Goal: Task Accomplishment & Management: Complete application form

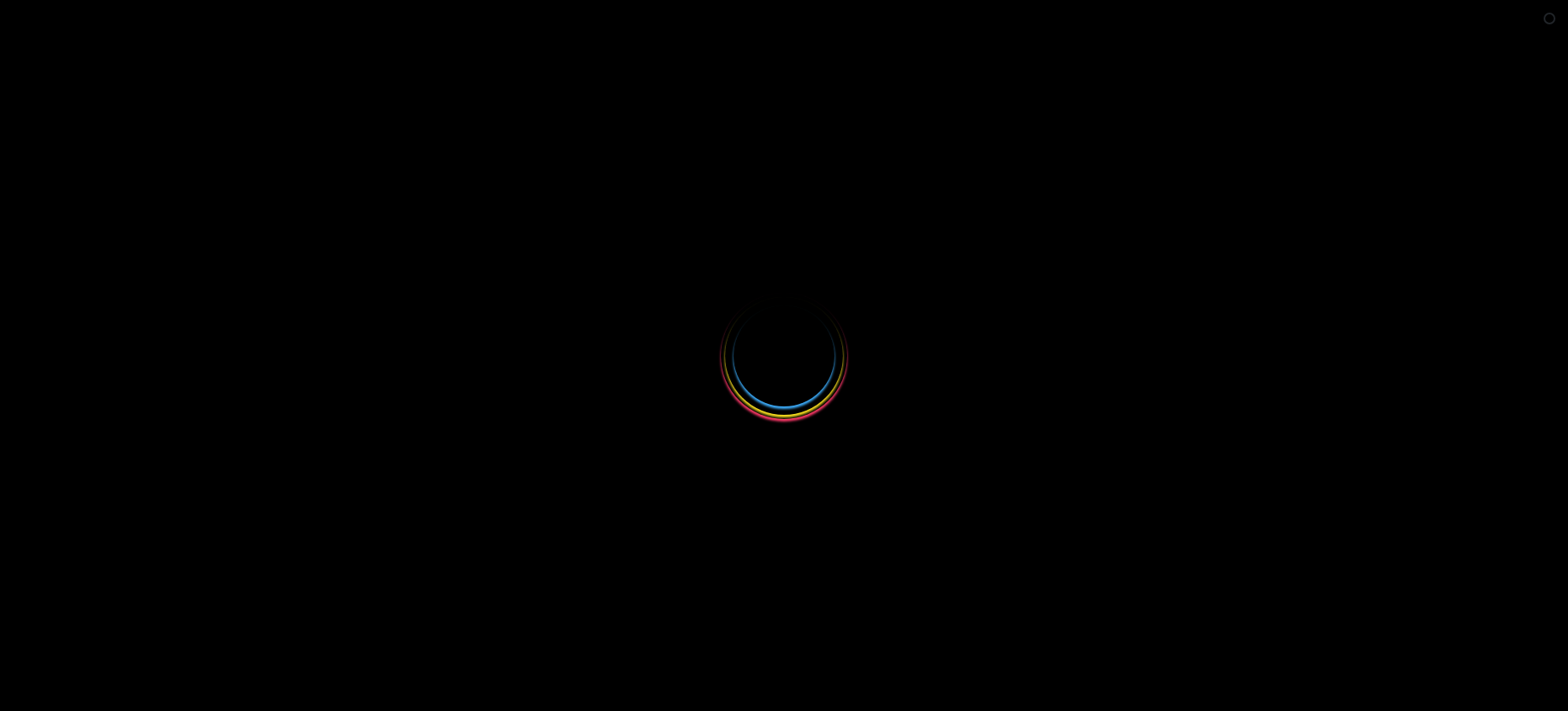
select select
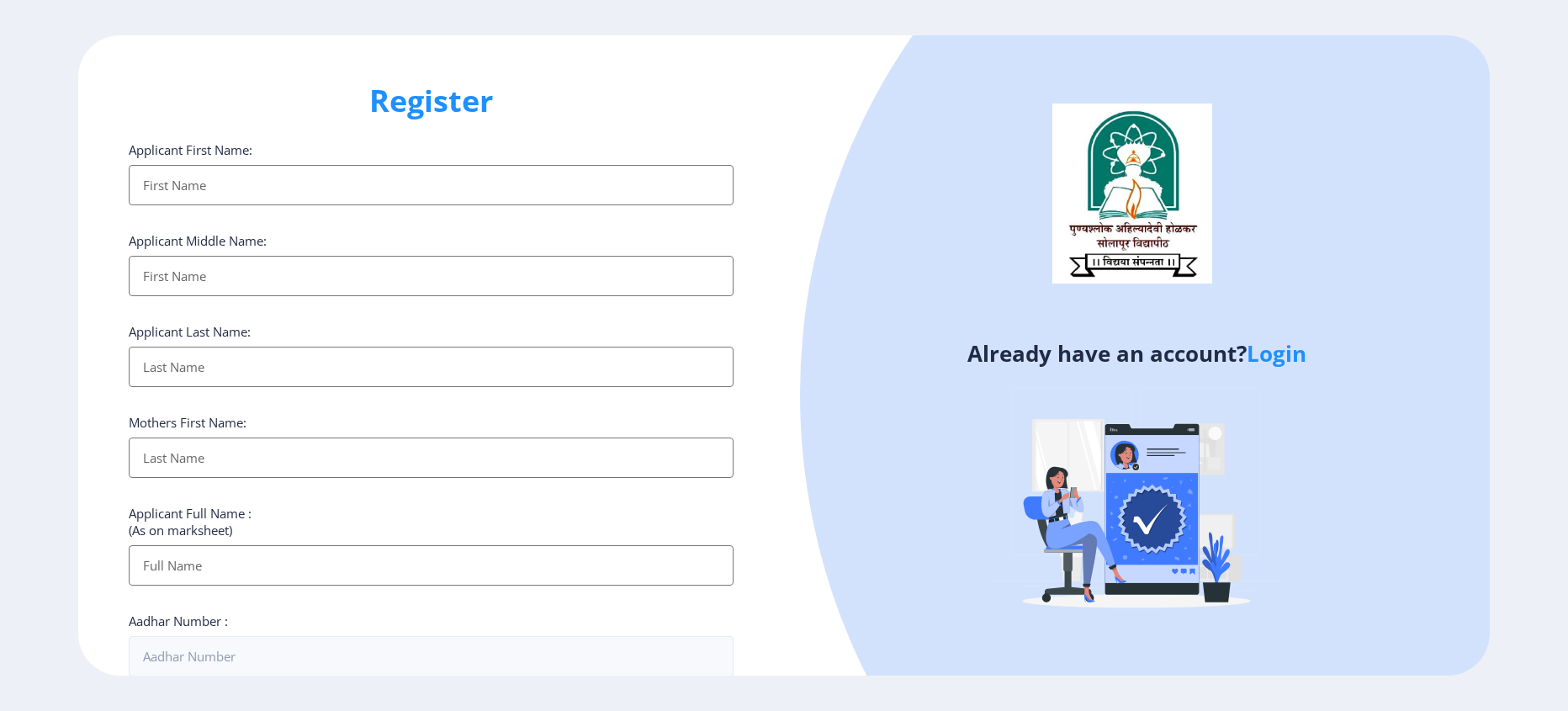
type input "A"
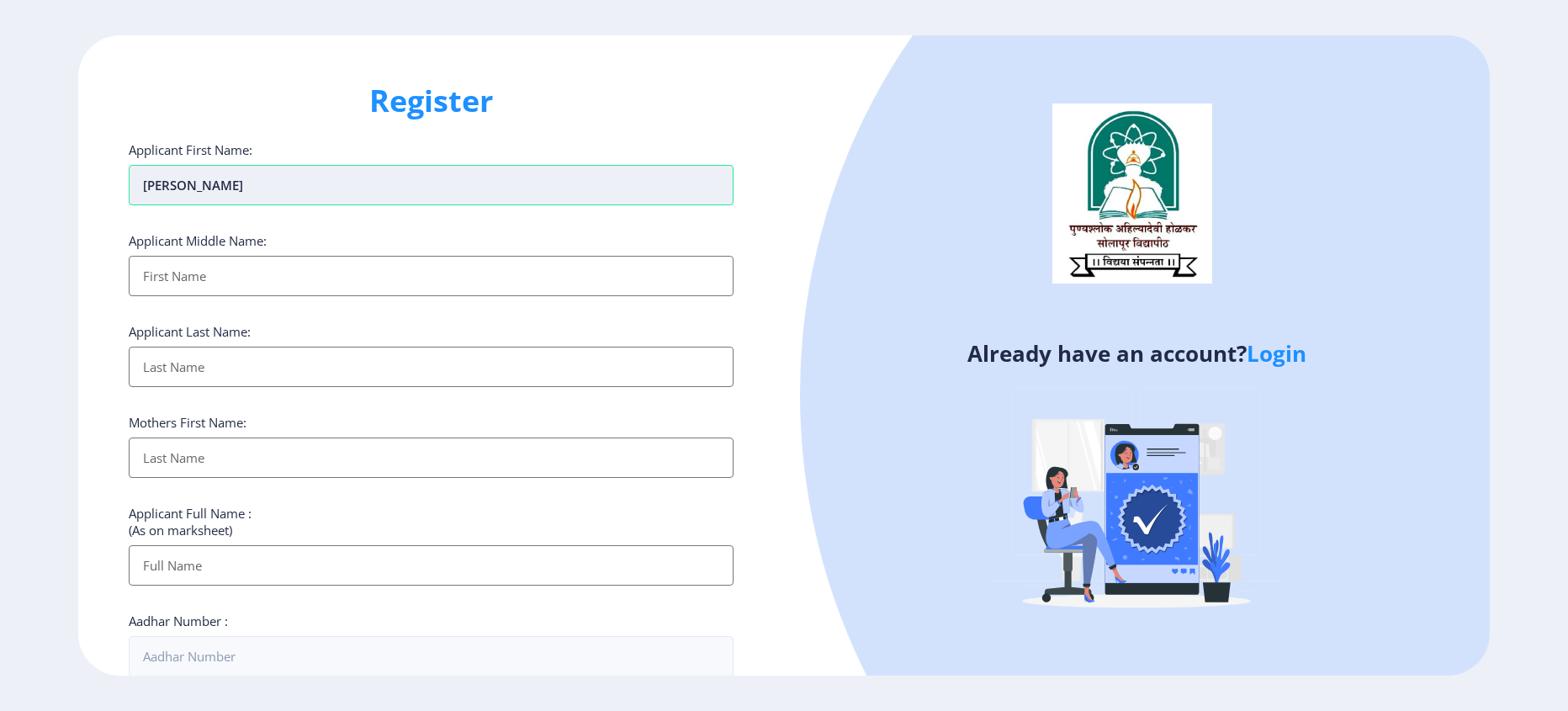
type input "[PERSON_NAME]"
type input "BHAGWAN"
type input "BURUNGLE"
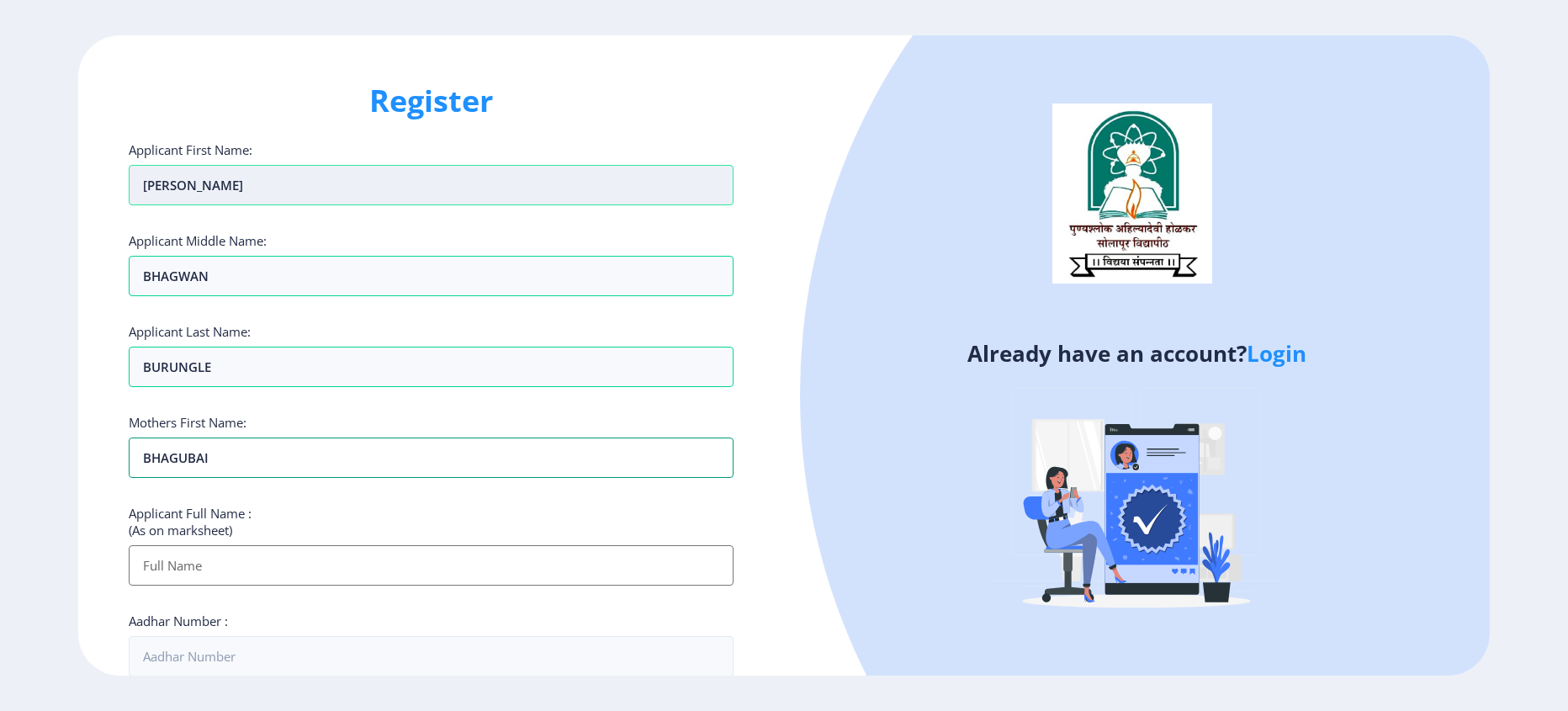
type input "BHAGUBAI"
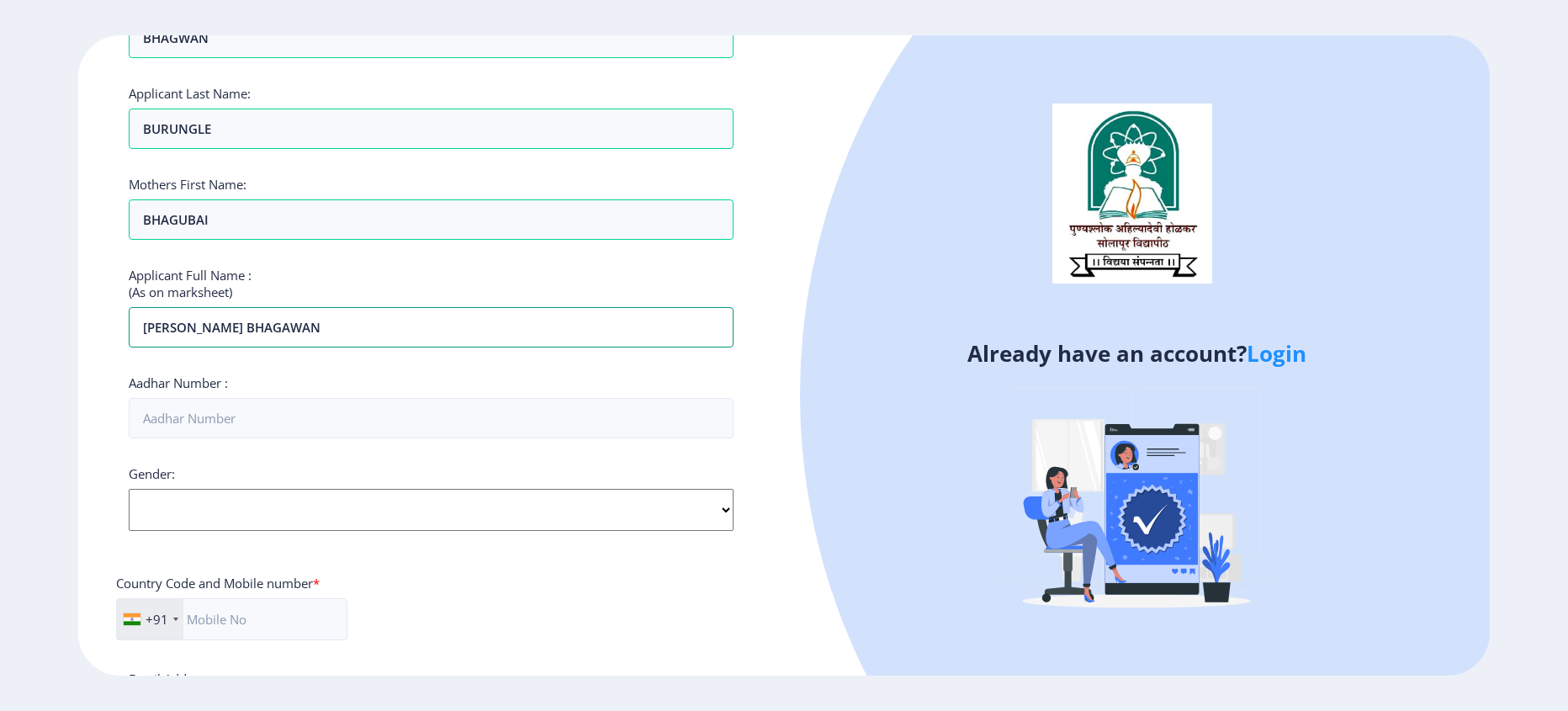
scroll to position [252, 0]
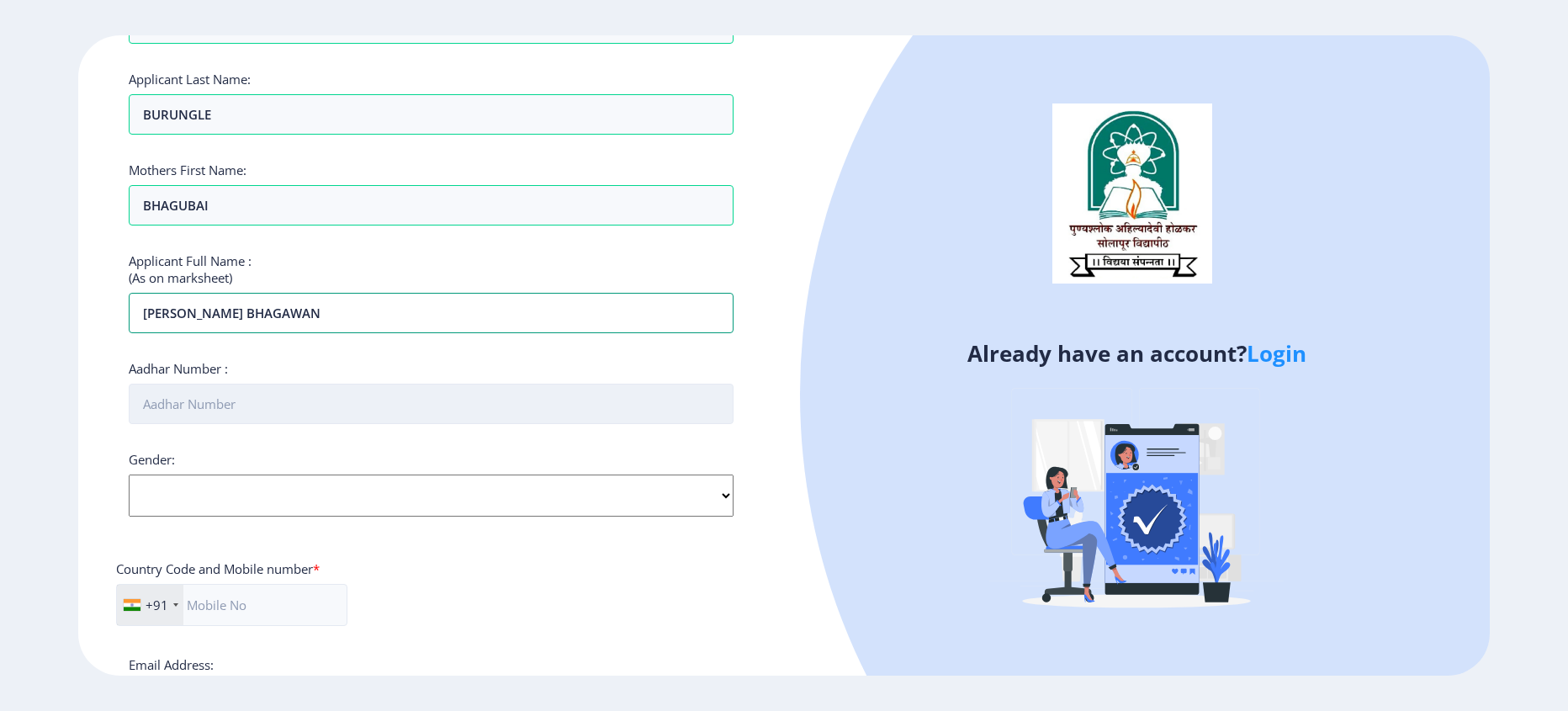
type input "[PERSON_NAME] BHAGAWAN"
click at [212, 404] on input "Aadhar Number :" at bounding box center [431, 404] width 605 height 40
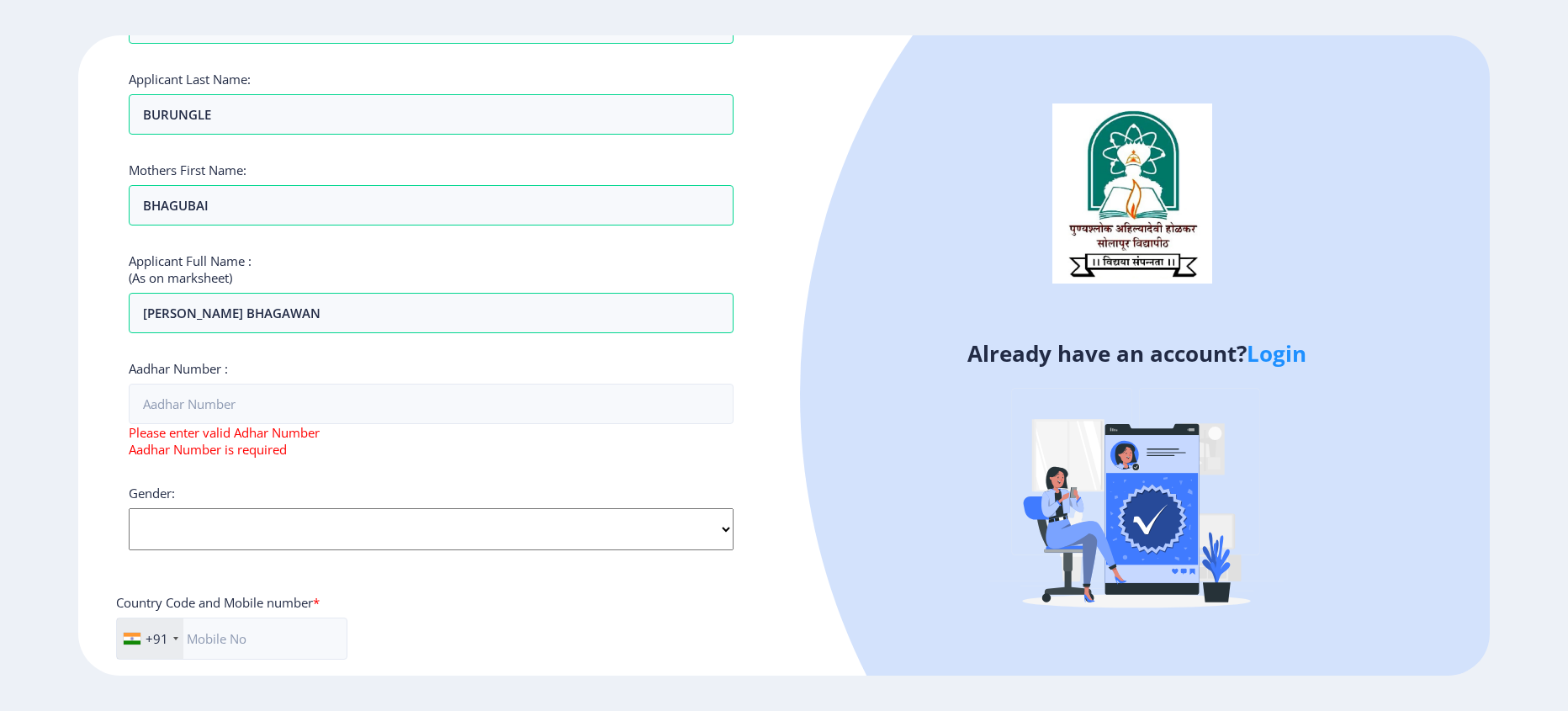
click at [337, 489] on div "Gender: Select Gender [DEMOGRAPHIC_DATA] [DEMOGRAPHIC_DATA] Other" at bounding box center [431, 517] width 605 height 65
select select "[DEMOGRAPHIC_DATA]"
click at [129, 508] on select "Select Gender [DEMOGRAPHIC_DATA] [DEMOGRAPHIC_DATA] Other" at bounding box center [431, 529] width 605 height 42
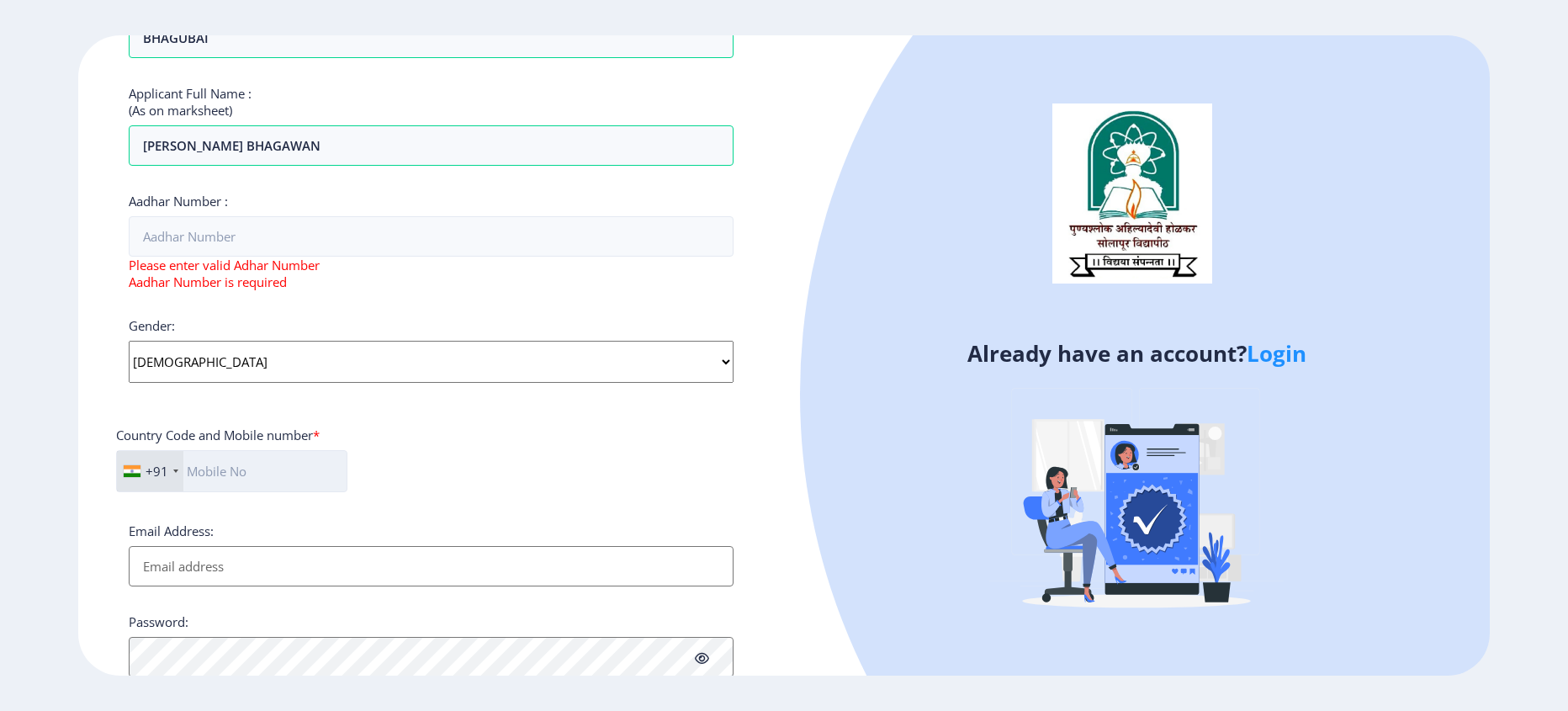
scroll to position [421, 0]
click at [237, 233] on input "Aadhar Number :" at bounding box center [431, 236] width 605 height 40
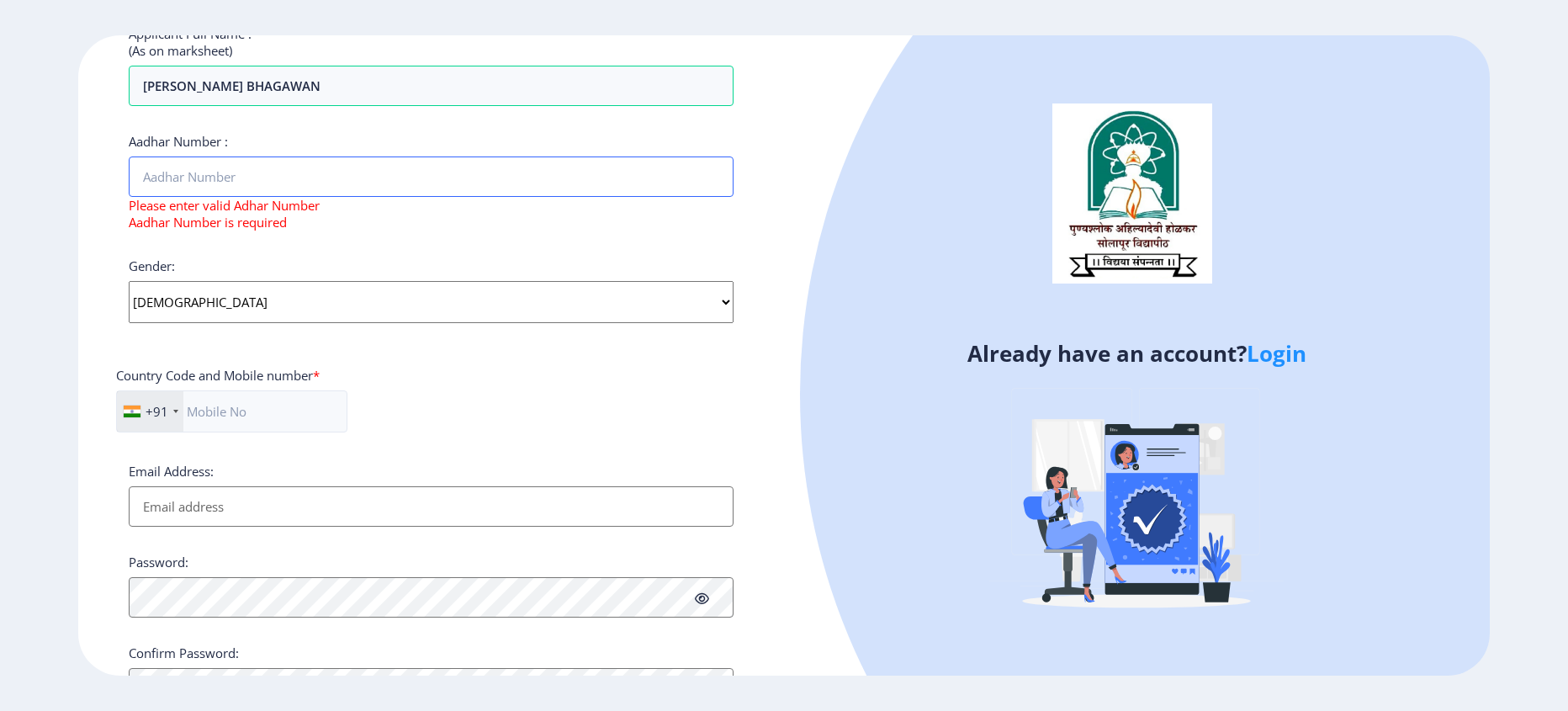
scroll to position [565, 0]
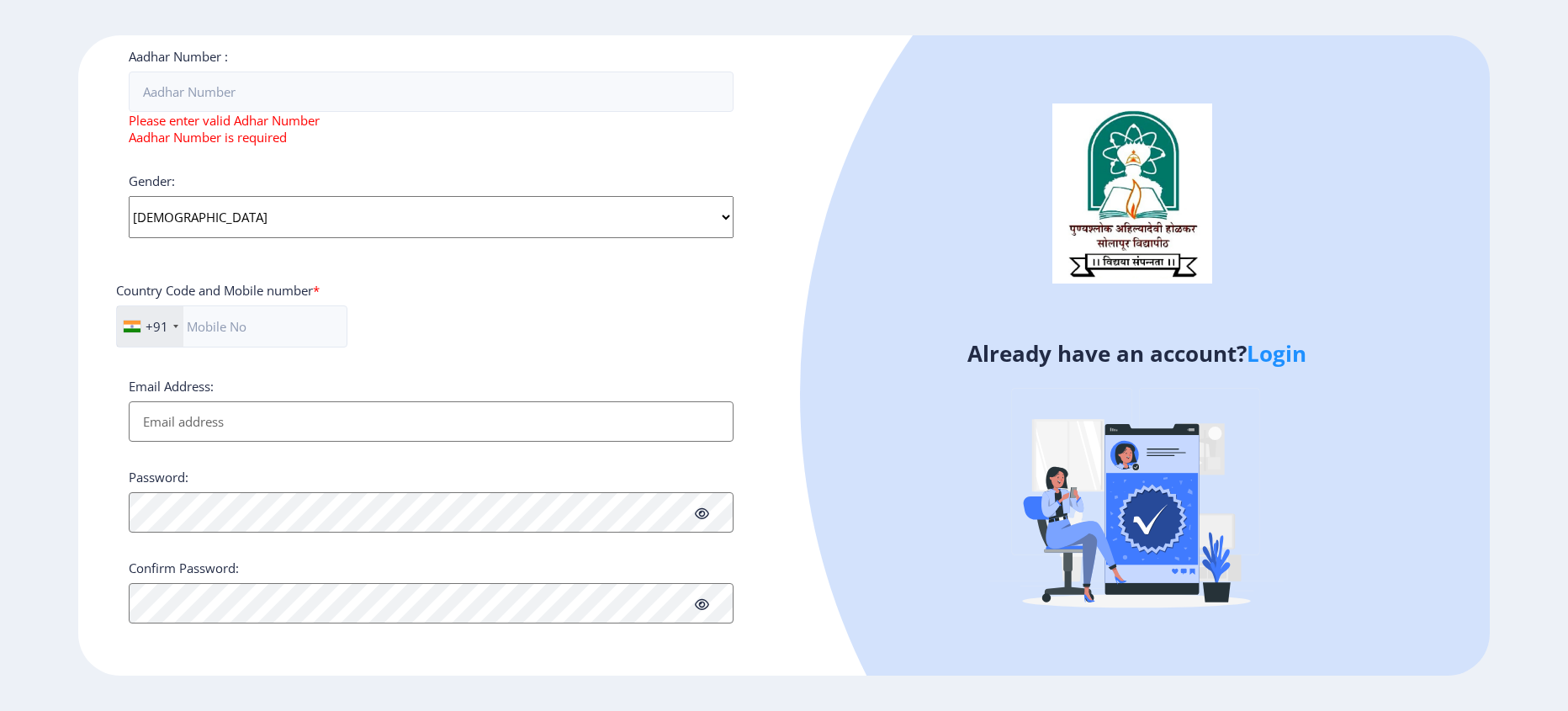
click at [212, 420] on input "Email Address:" at bounding box center [431, 421] width 605 height 40
paste input "[EMAIL_ADDRESS][DOMAIN_NAME]"
type input "[EMAIL_ADDRESS][DOMAIN_NAME]"
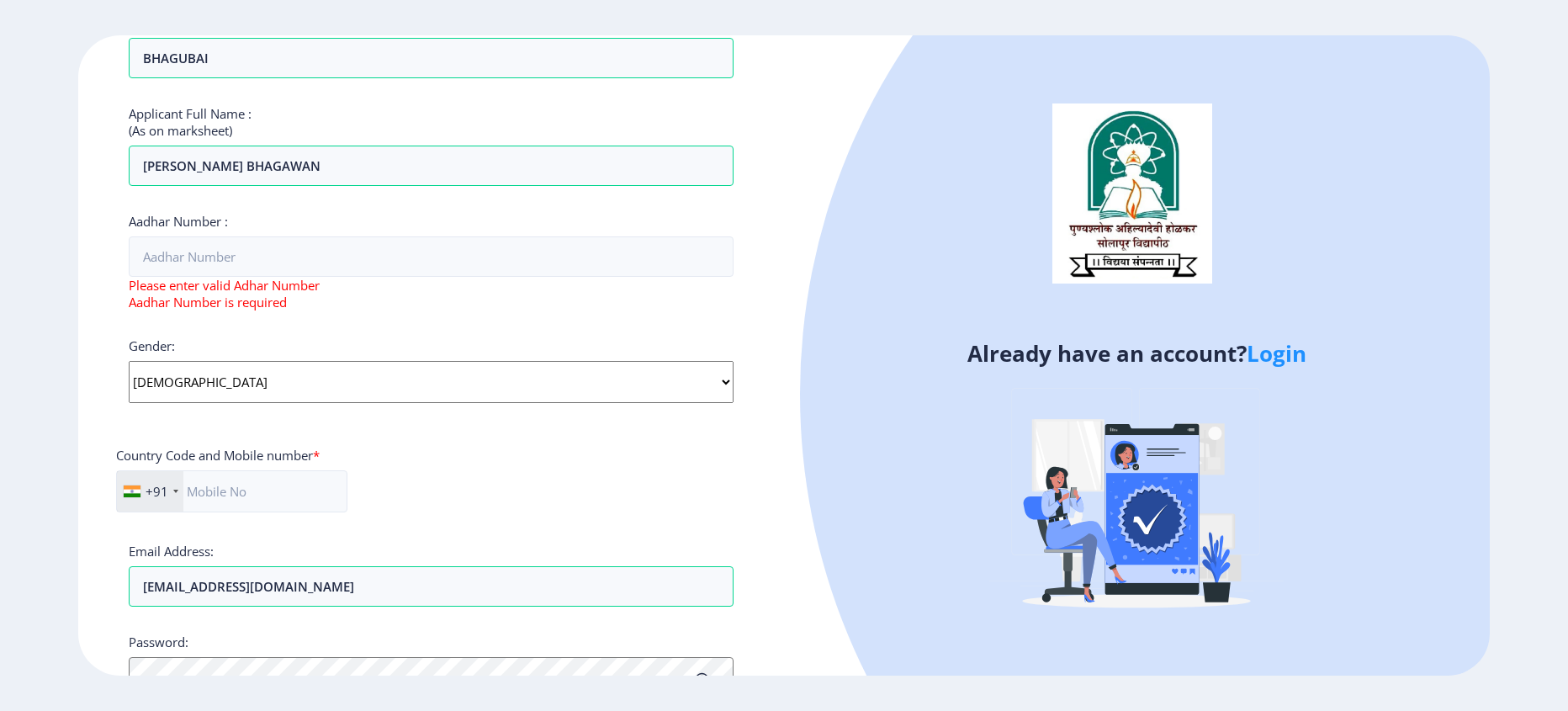
scroll to position [397, 0]
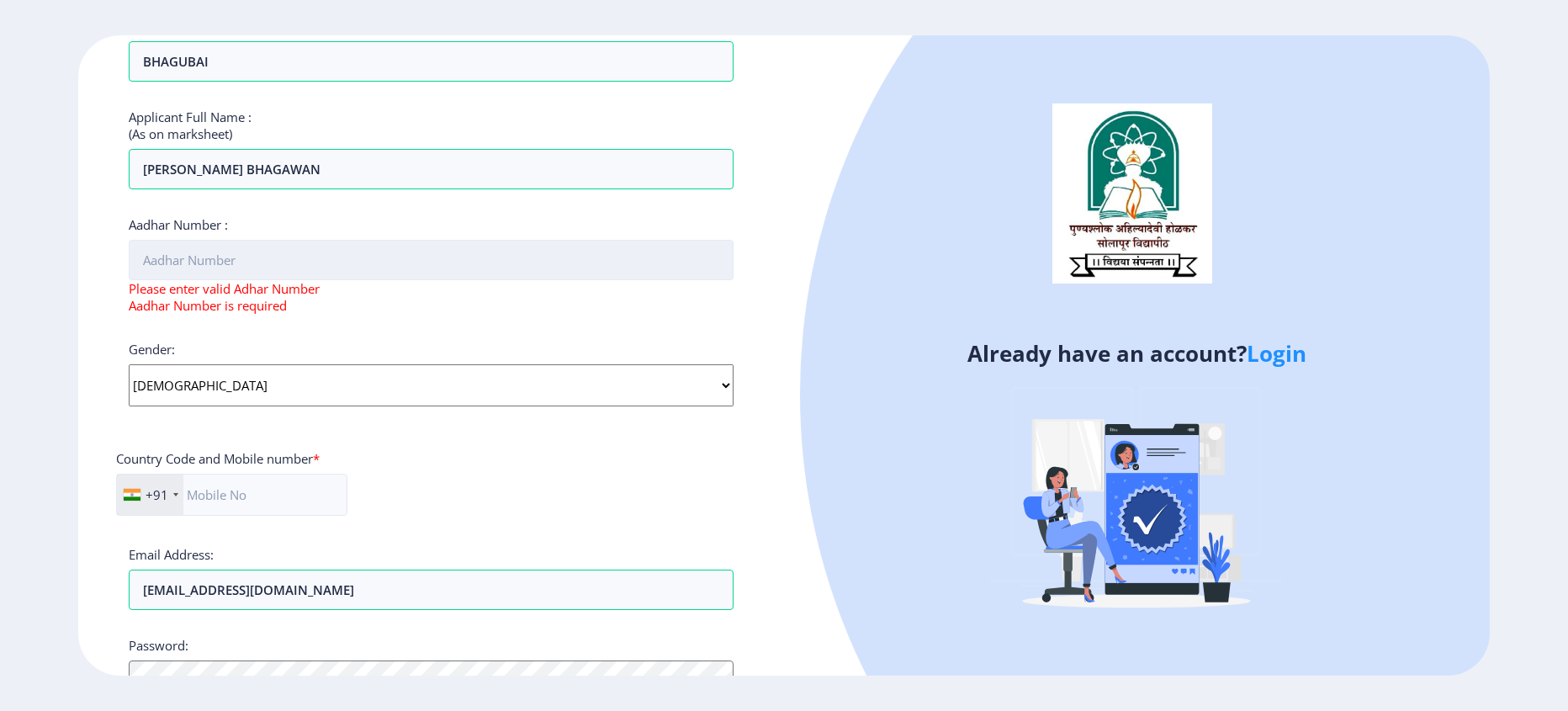
click at [250, 272] on input "Aadhar Number :" at bounding box center [431, 260] width 605 height 40
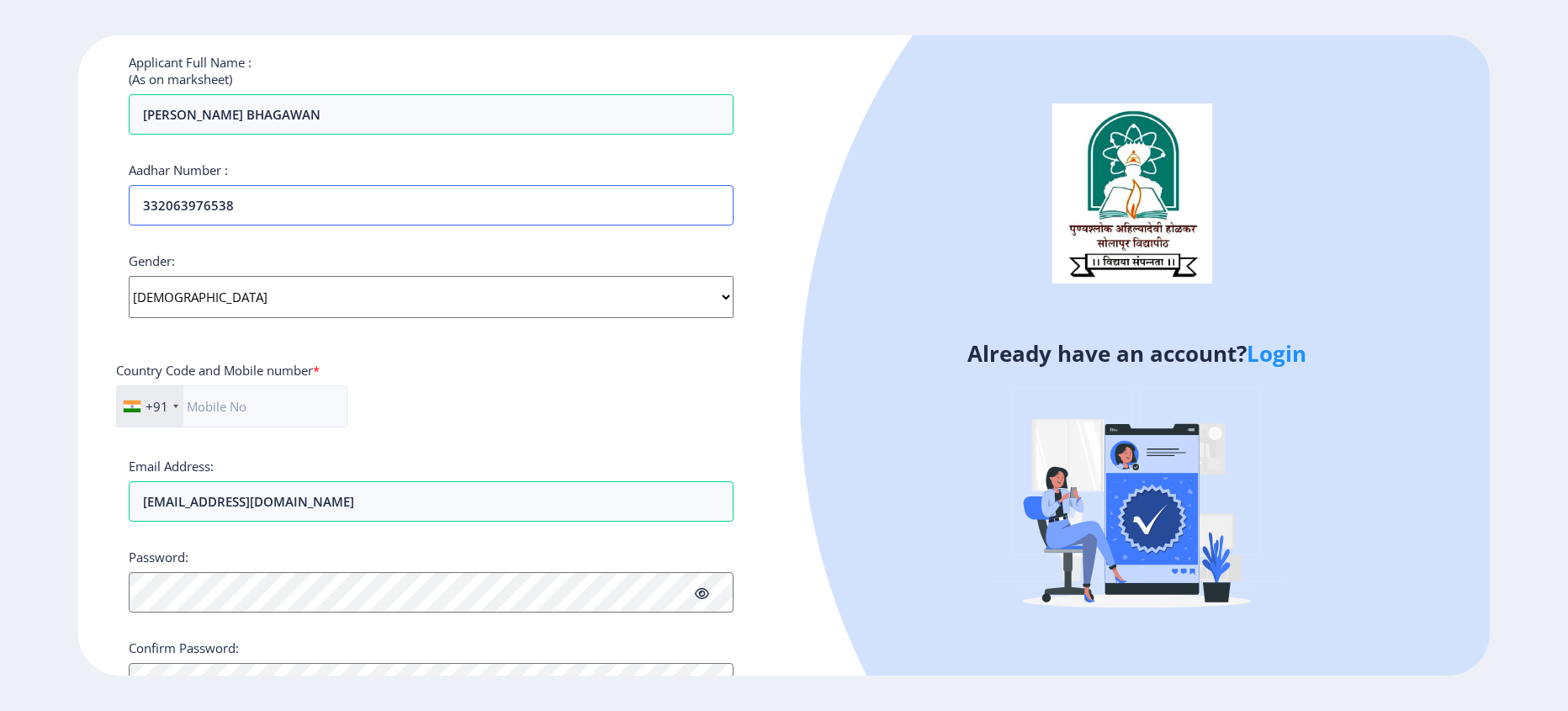
scroll to position [480, 0]
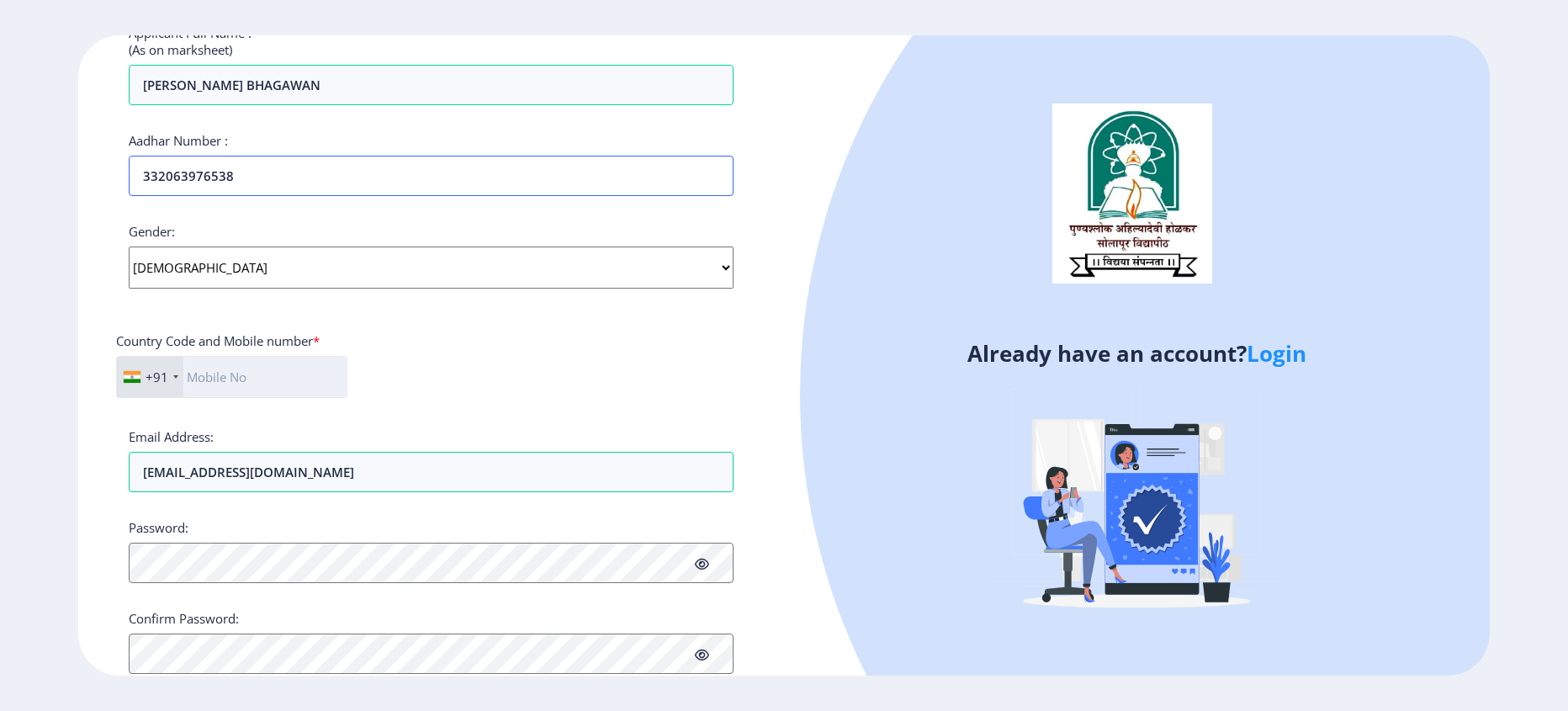
type input "332063976538"
click at [247, 374] on input "text" at bounding box center [232, 377] width 231 height 42
type input "8485060310"
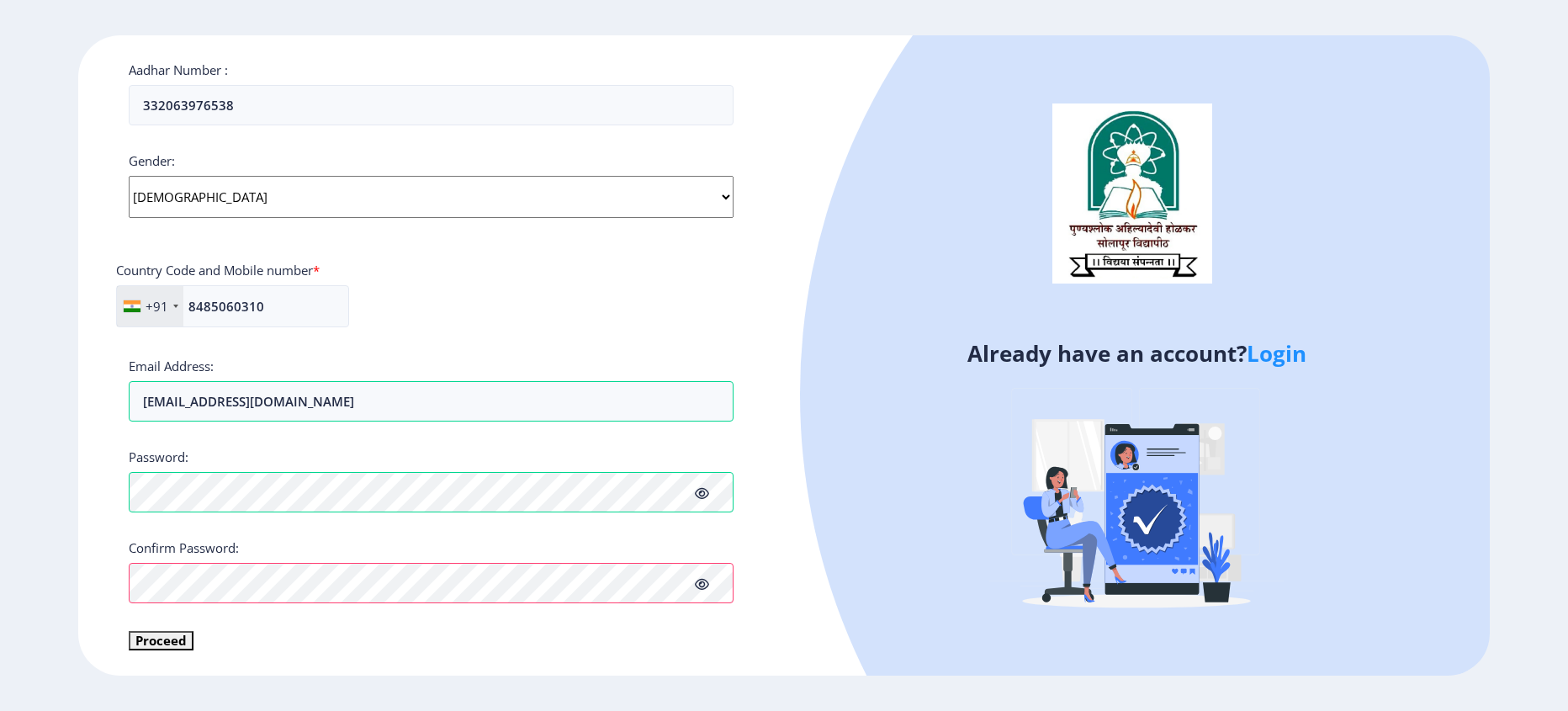
click at [496, 661] on div "Register Applicant First Name: [PERSON_NAME] Applicant Middle Name: [PERSON_NAM…" at bounding box center [431, 356] width 706 height 641
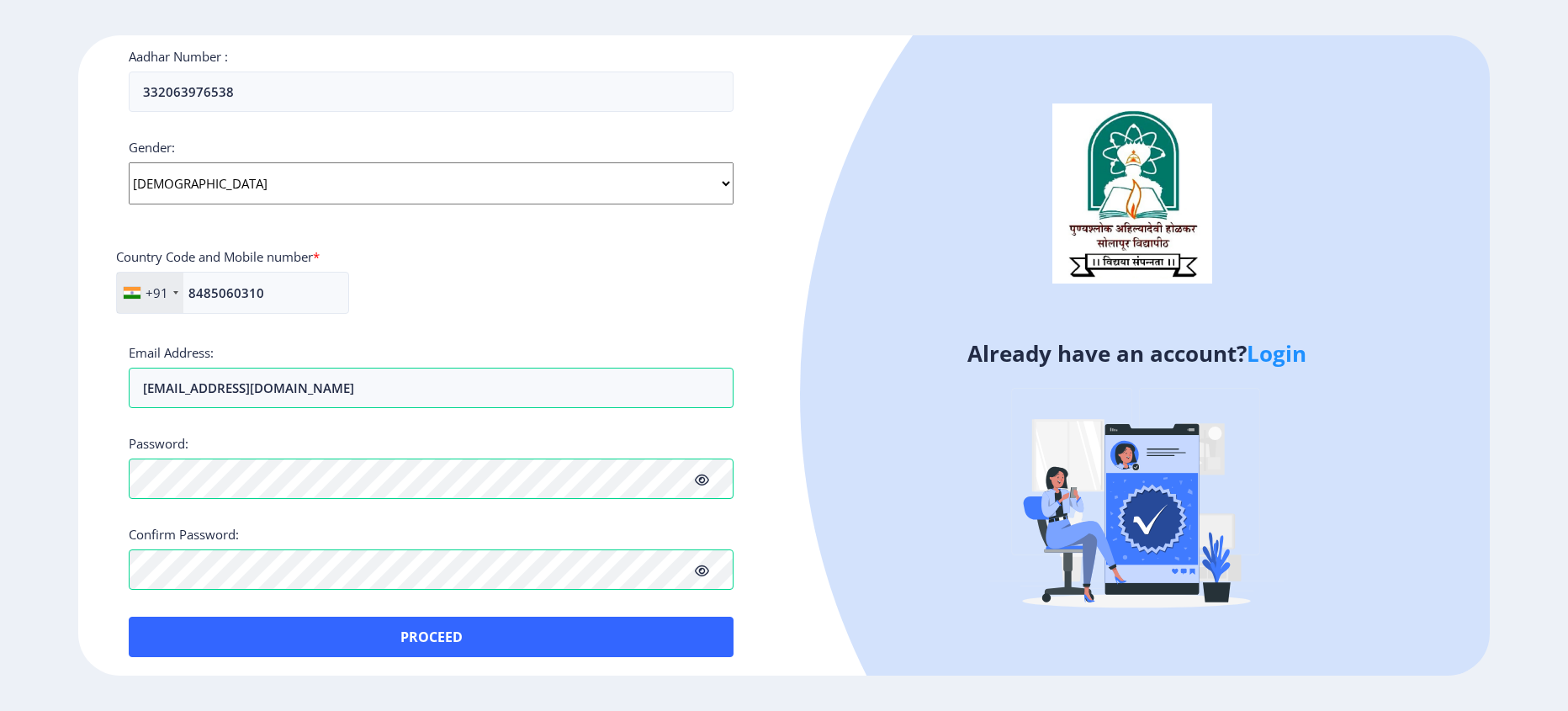
scroll to position [572, 0]
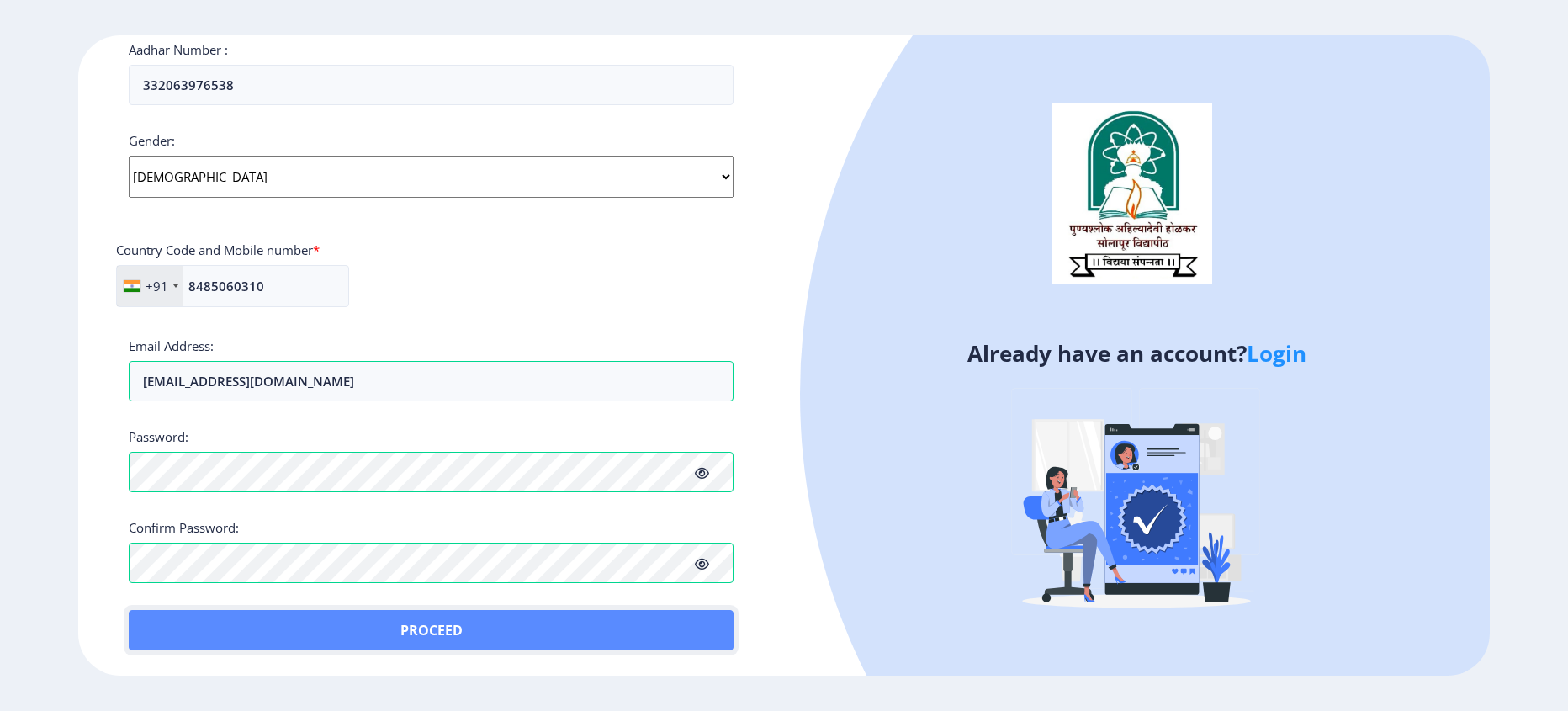
click at [410, 629] on button "Proceed" at bounding box center [431, 630] width 605 height 40
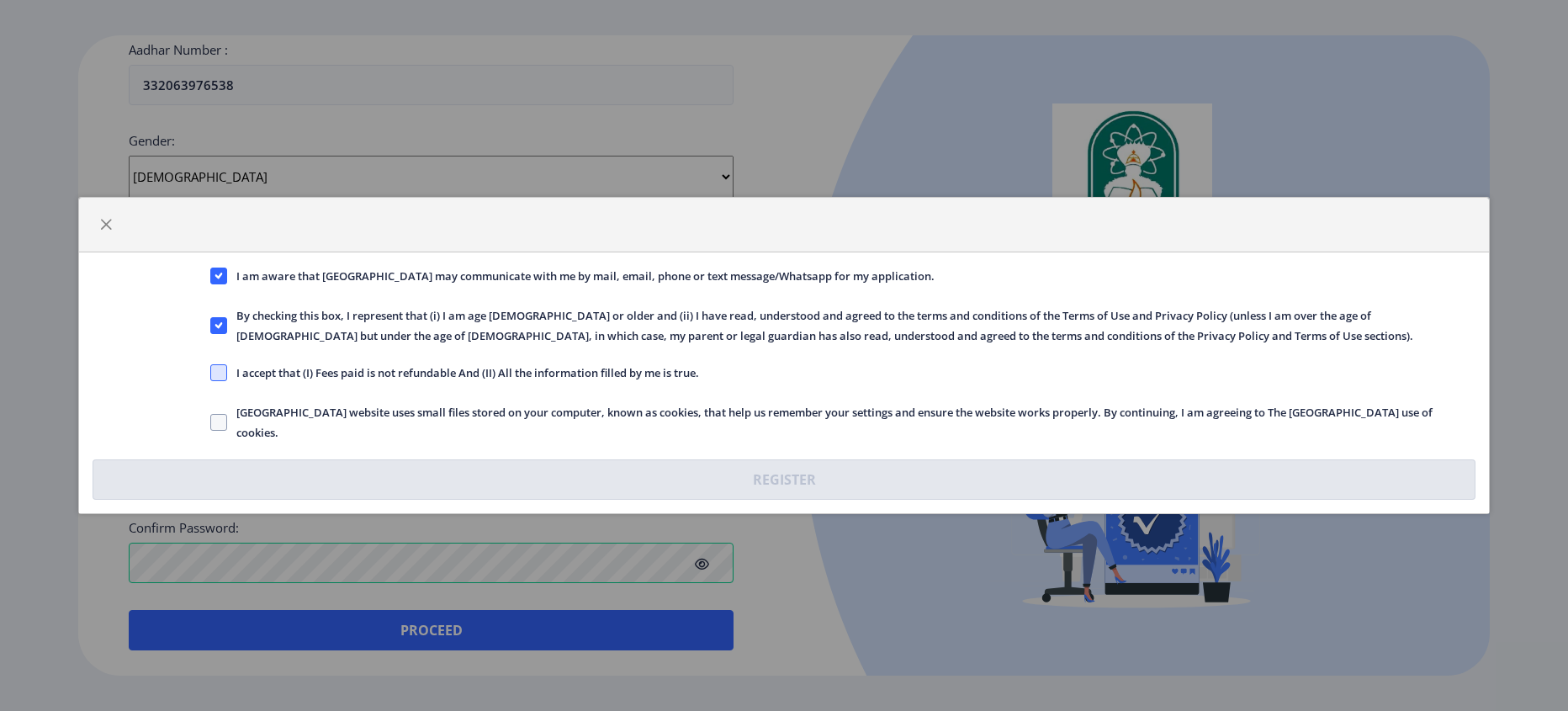
click at [219, 379] on span at bounding box center [218, 372] width 17 height 17
click at [211, 374] on input "I accept that (I) Fees paid is not refundable And (II) All the information fill…" at bounding box center [210, 373] width 1 height 1
checkbox input "true"
click at [218, 420] on span at bounding box center [218, 422] width 17 height 17
click at [211, 423] on input "[GEOGRAPHIC_DATA] website uses small files stored on your computer, known as co…" at bounding box center [210, 423] width 1 height 1
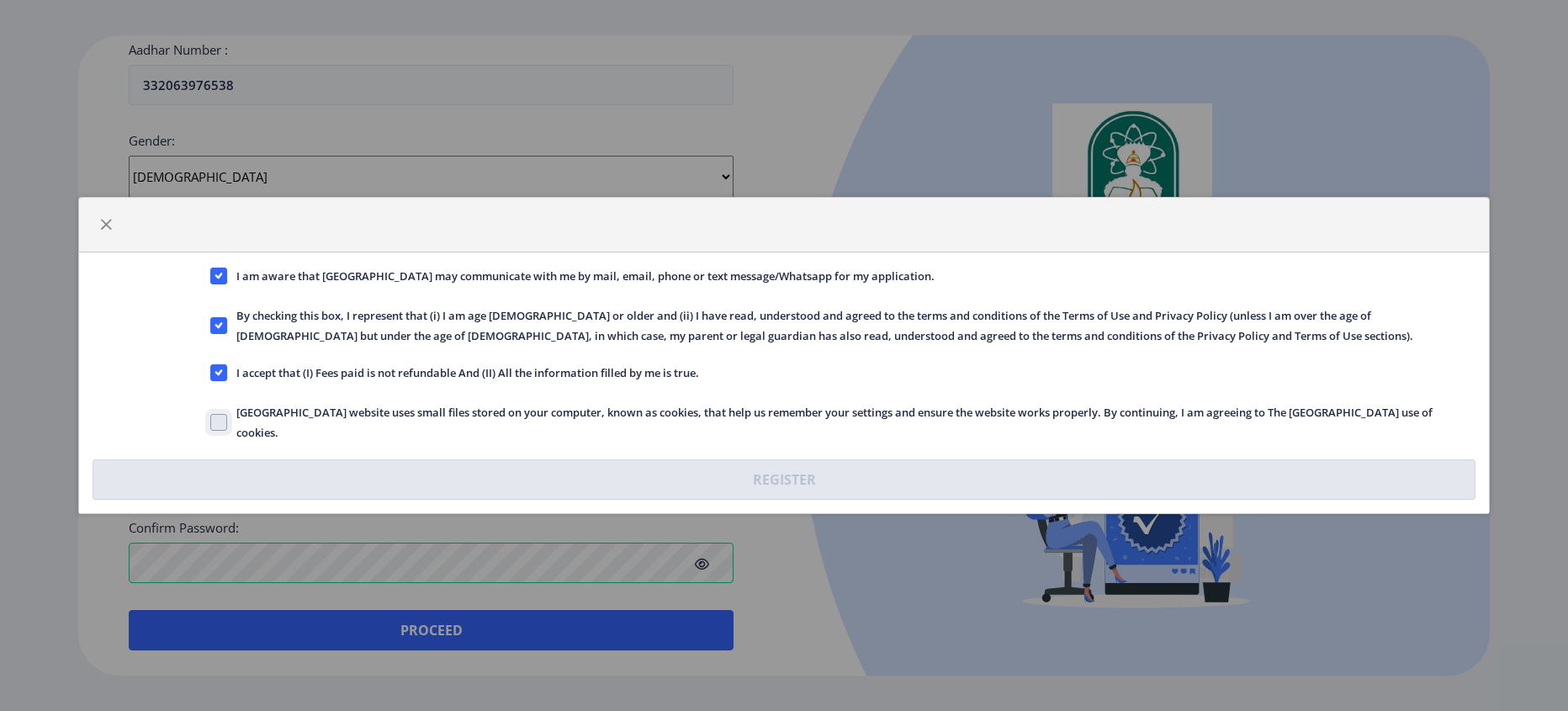
checkbox input "true"
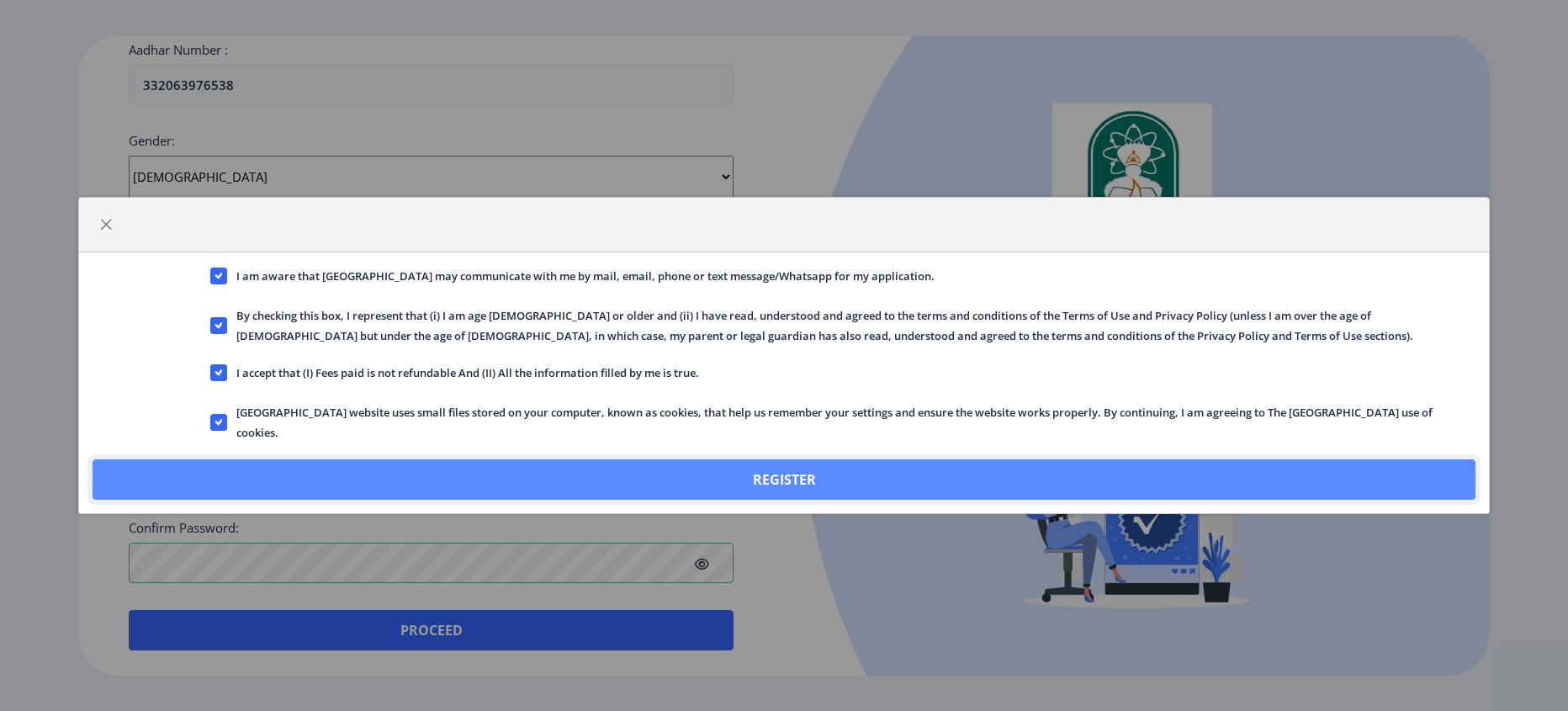
click at [731, 475] on button "Register" at bounding box center [784, 480] width 1383 height 40
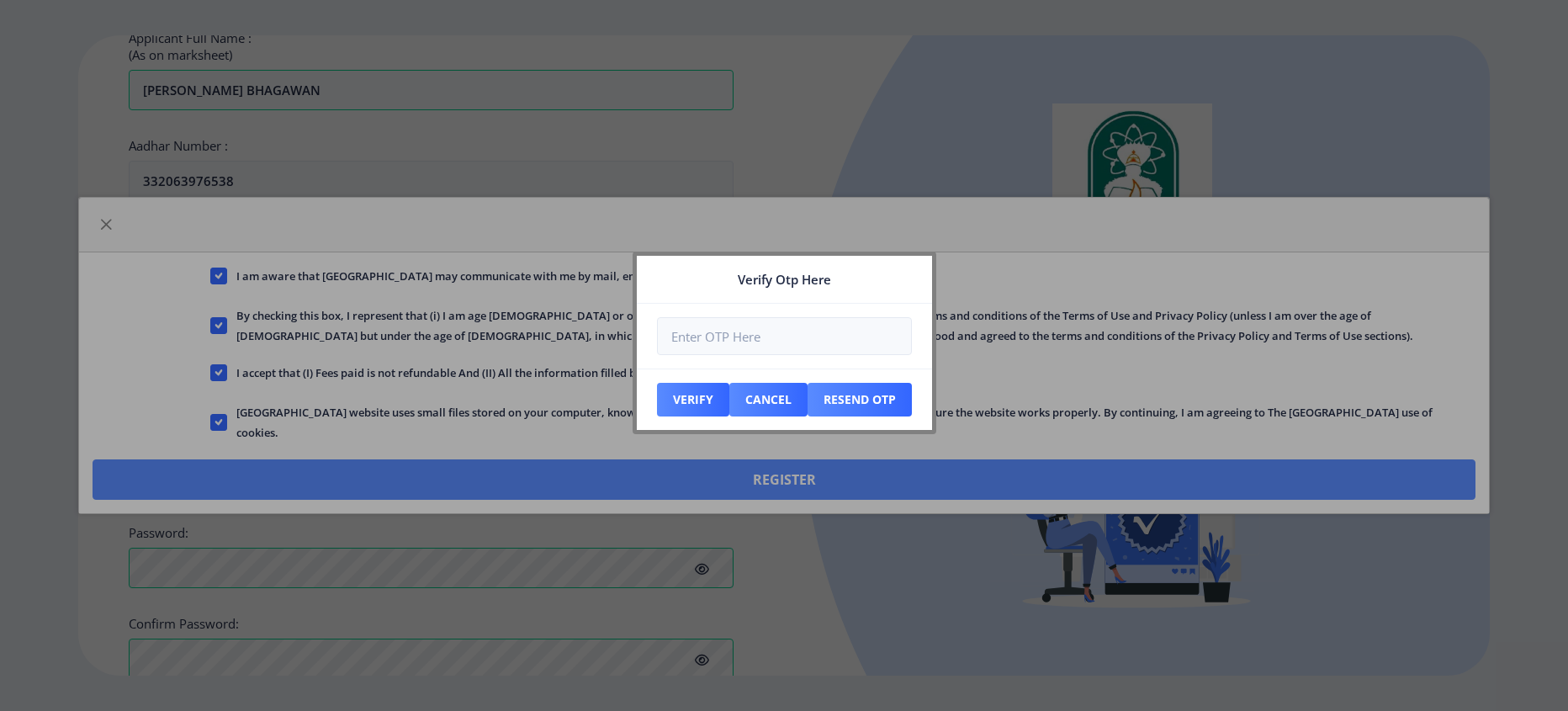
scroll to position [667, 0]
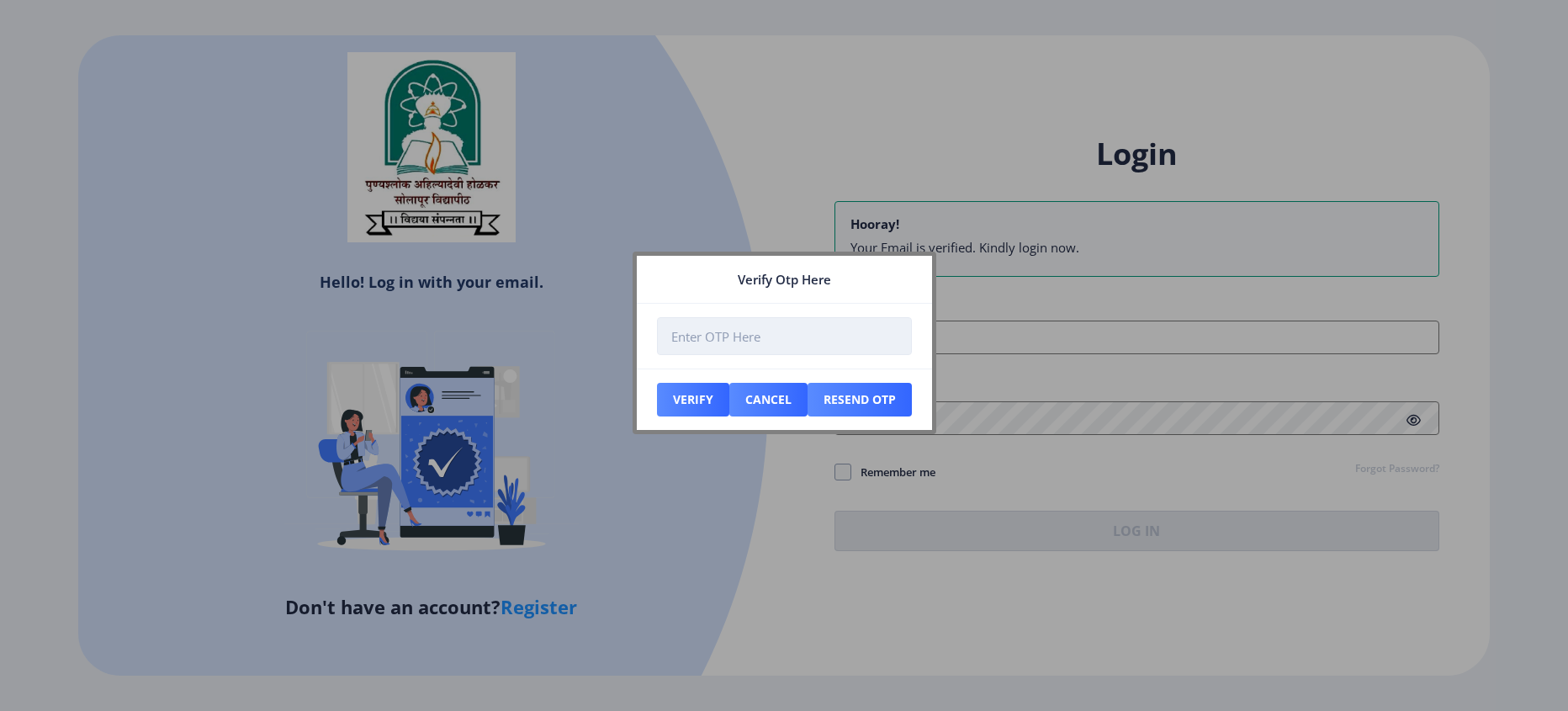
click at [718, 331] on input "number" at bounding box center [784, 337] width 255 height 38
type input "642263"
click at [692, 396] on button "Verify" at bounding box center [693, 399] width 72 height 34
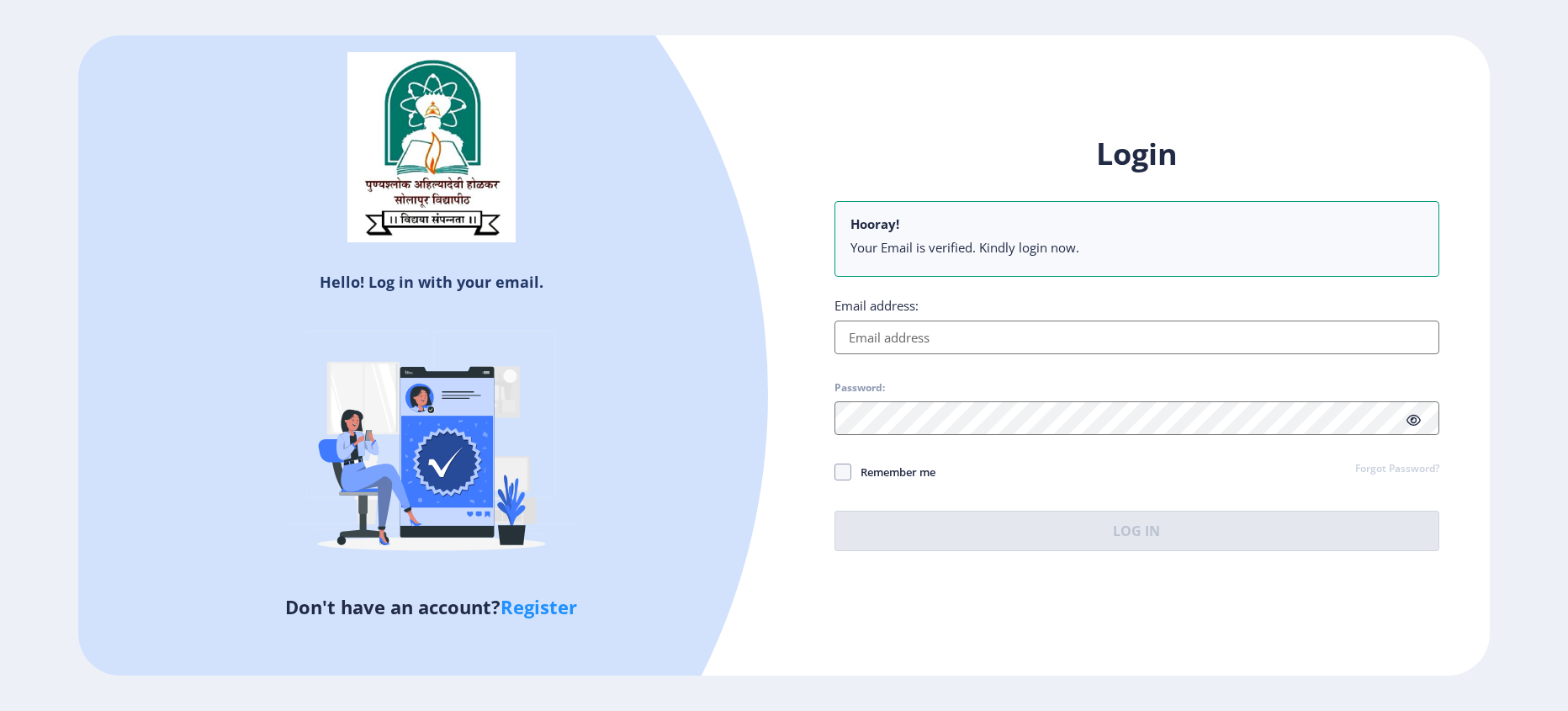
click at [892, 340] on input "Email address:" at bounding box center [1138, 338] width 605 height 34
paste input "[EMAIL_ADDRESS][DOMAIN_NAME]"
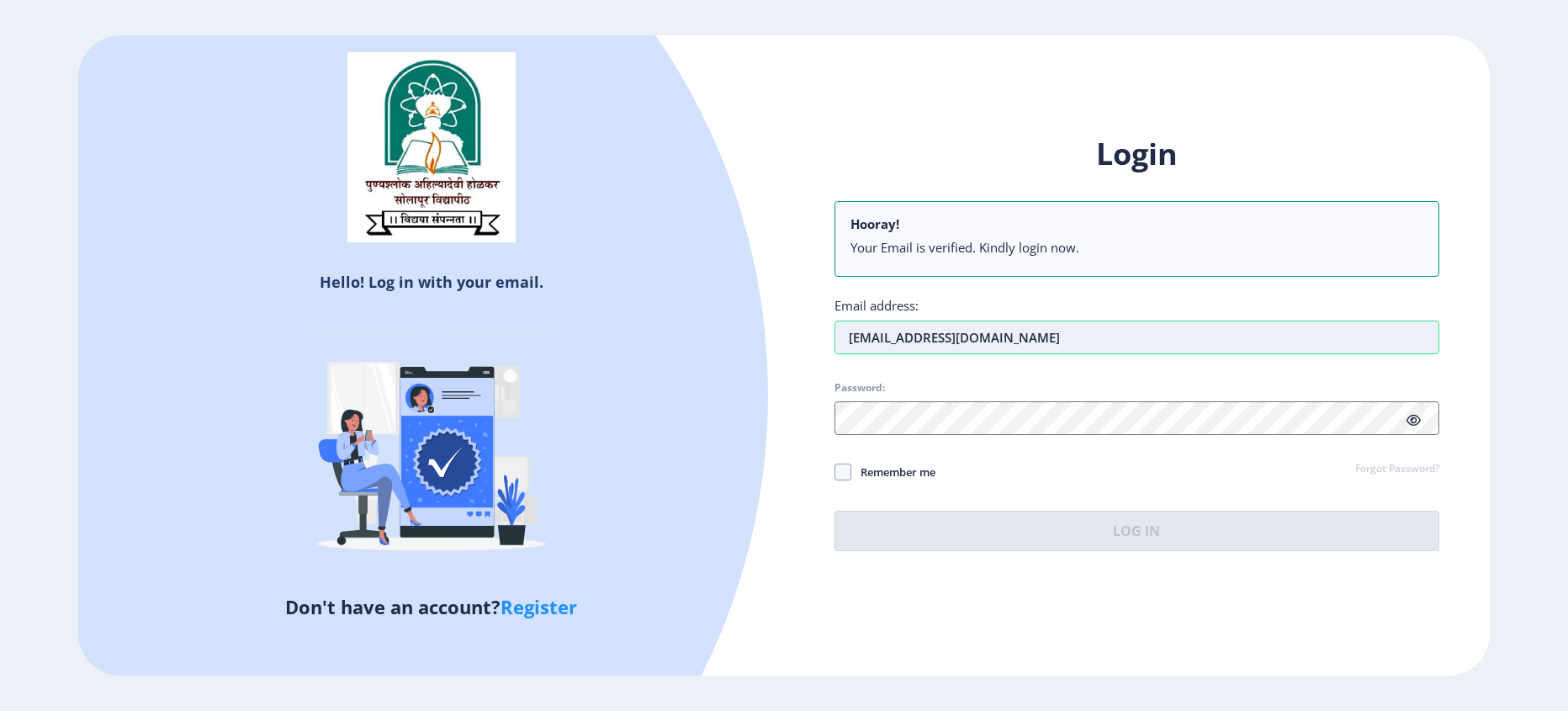
type input "[EMAIL_ADDRESS][DOMAIN_NAME]"
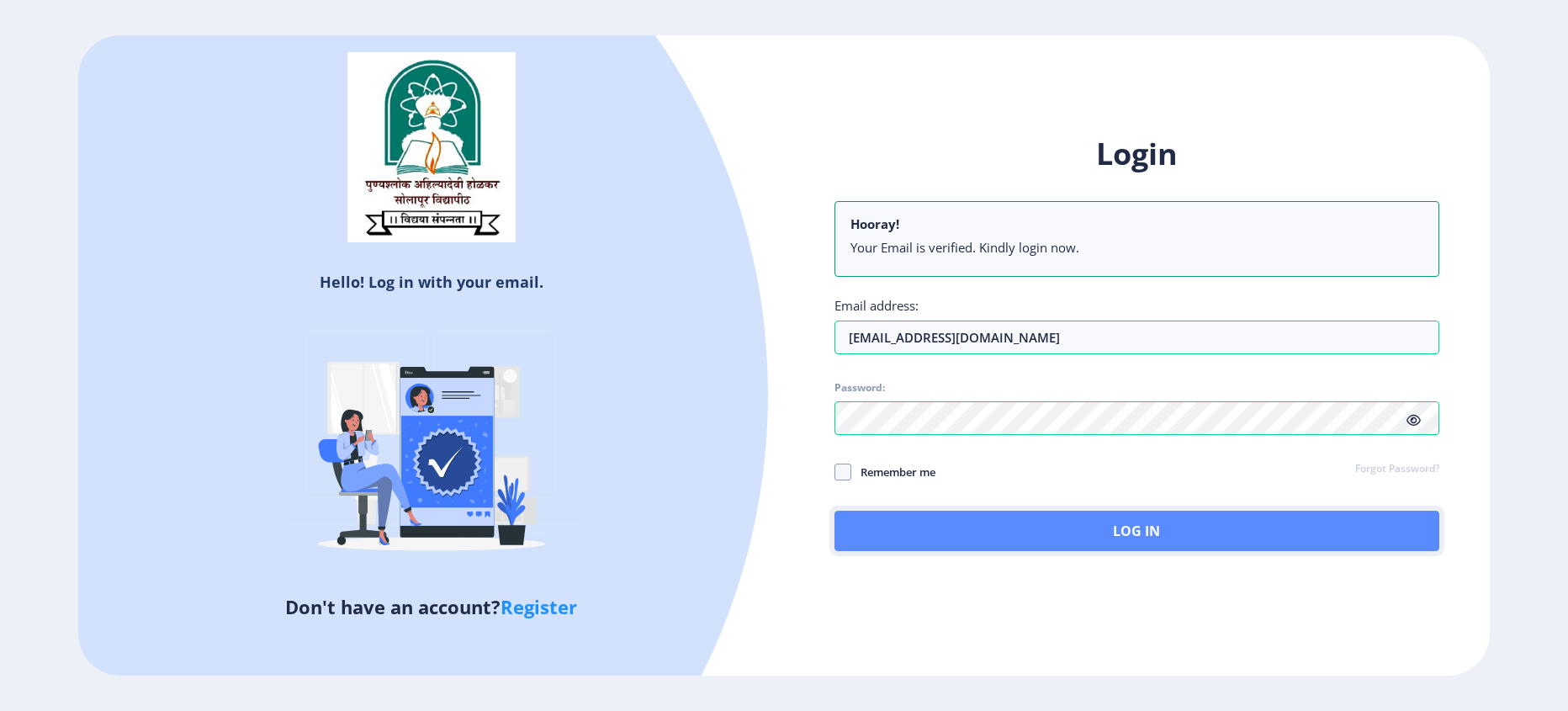
click at [1087, 517] on button "Log In" at bounding box center [1138, 531] width 605 height 40
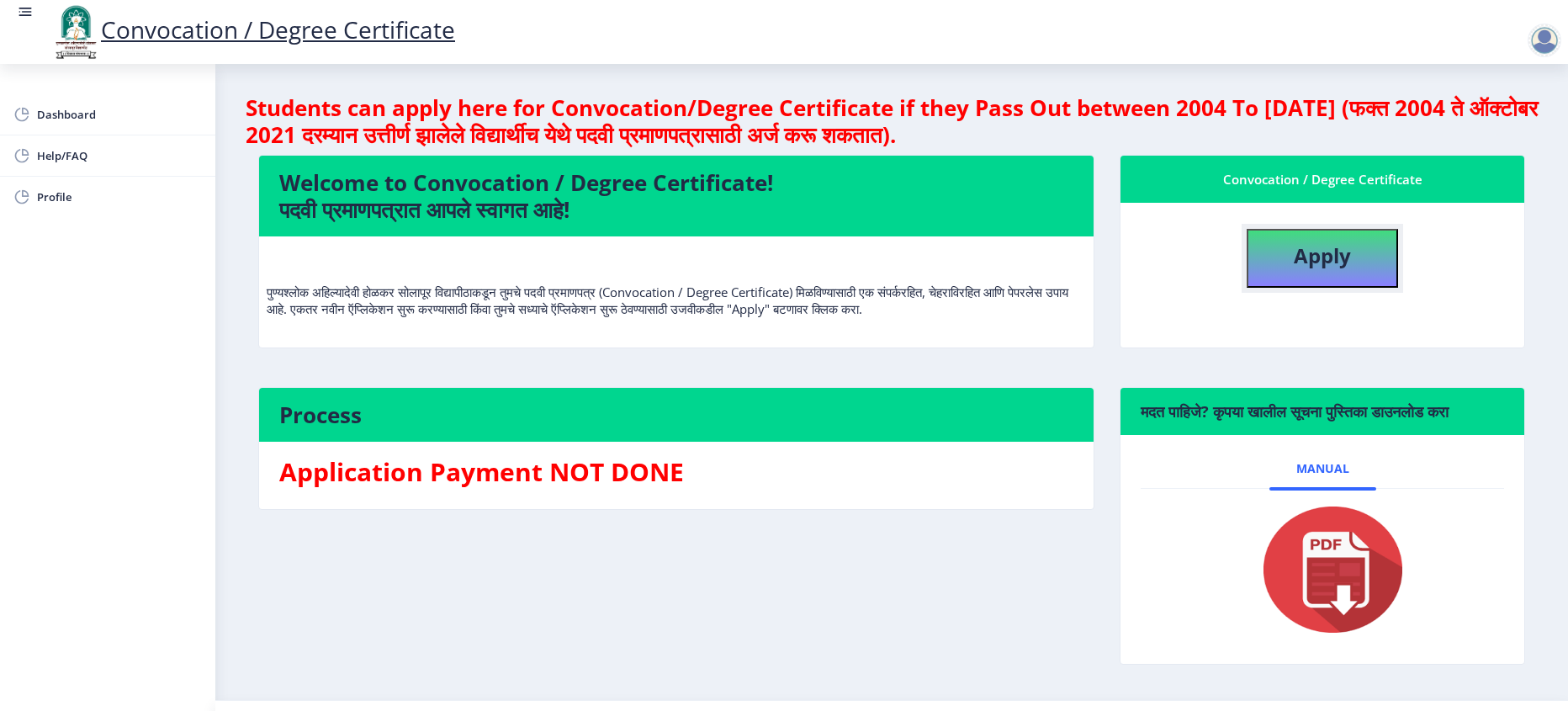
click at [1344, 251] on b "Apply" at bounding box center [1323, 256] width 57 height 28
select select
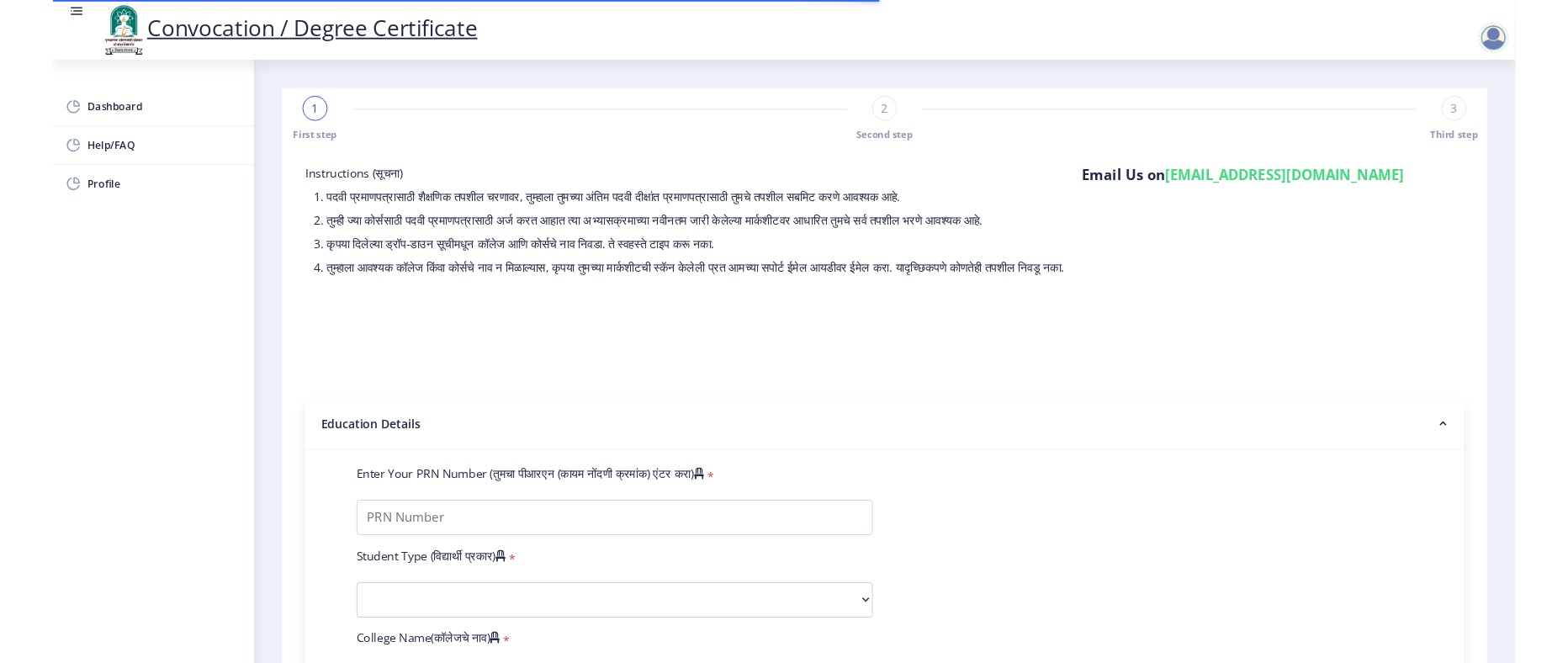
scroll to position [84, 0]
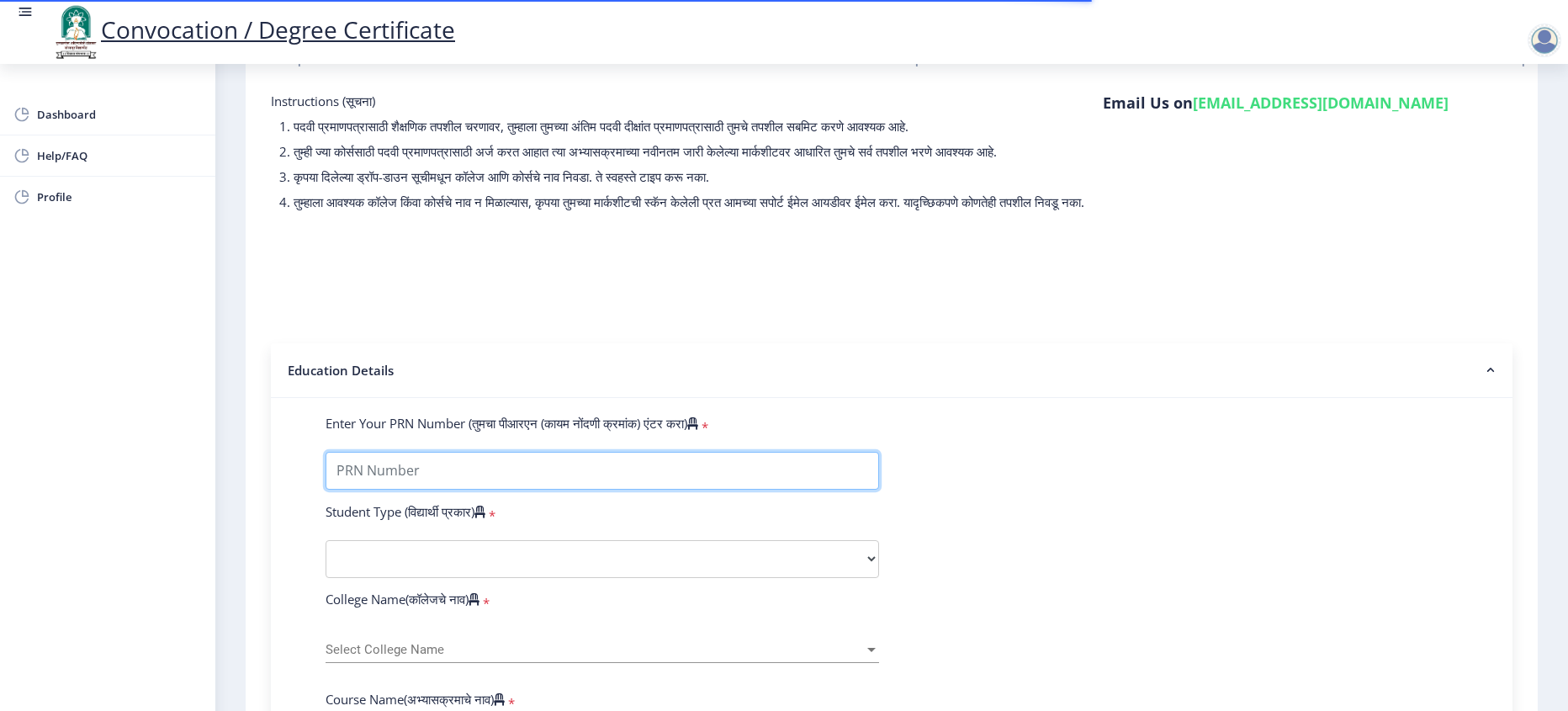
click at [446, 490] on input "Enter Your PRN Number (तुमचा पीआरएन (कायम नोंदणी क्रमांक) एंटर करा)" at bounding box center [602, 471] width 554 height 38
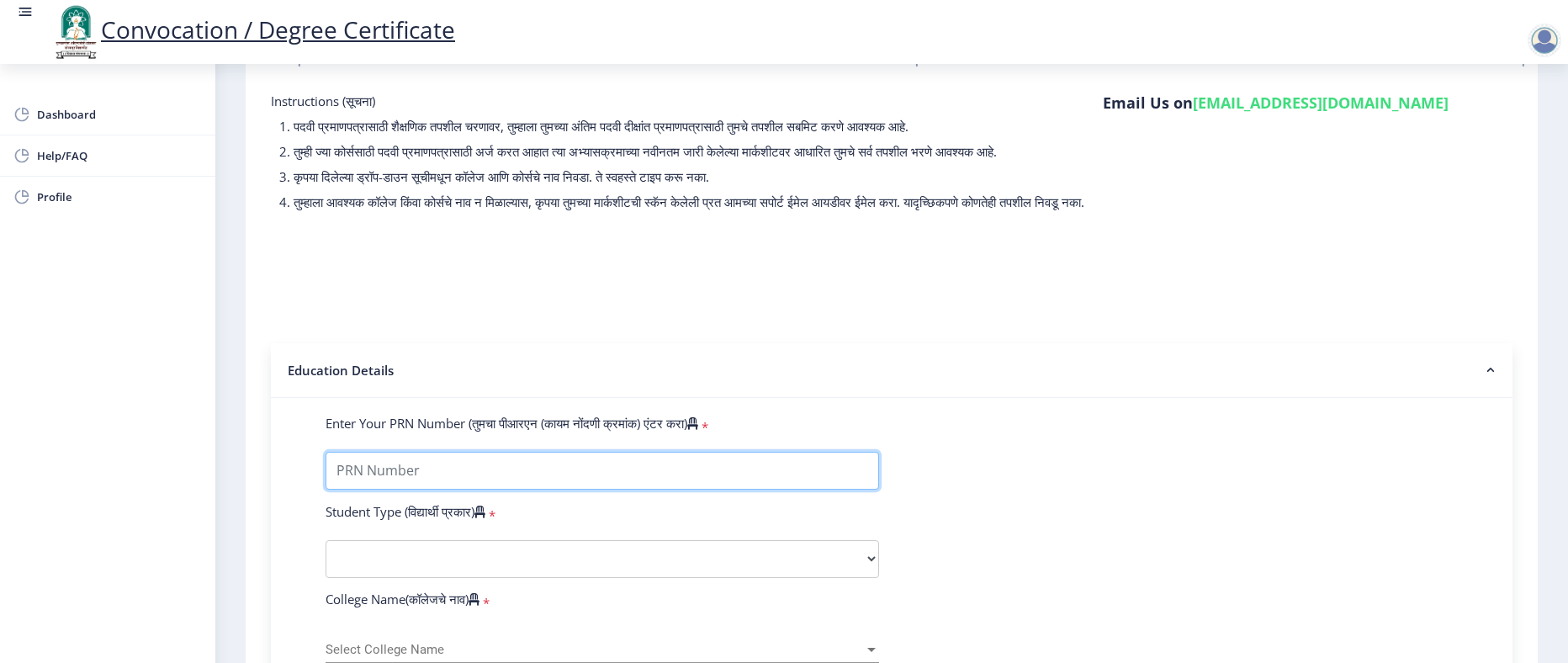
click at [551, 490] on input "Enter Your PRN Number (तुमचा पीआरएन (कायम नोंदणी क्रमांक) एंटर करा)" at bounding box center [602, 471] width 554 height 38
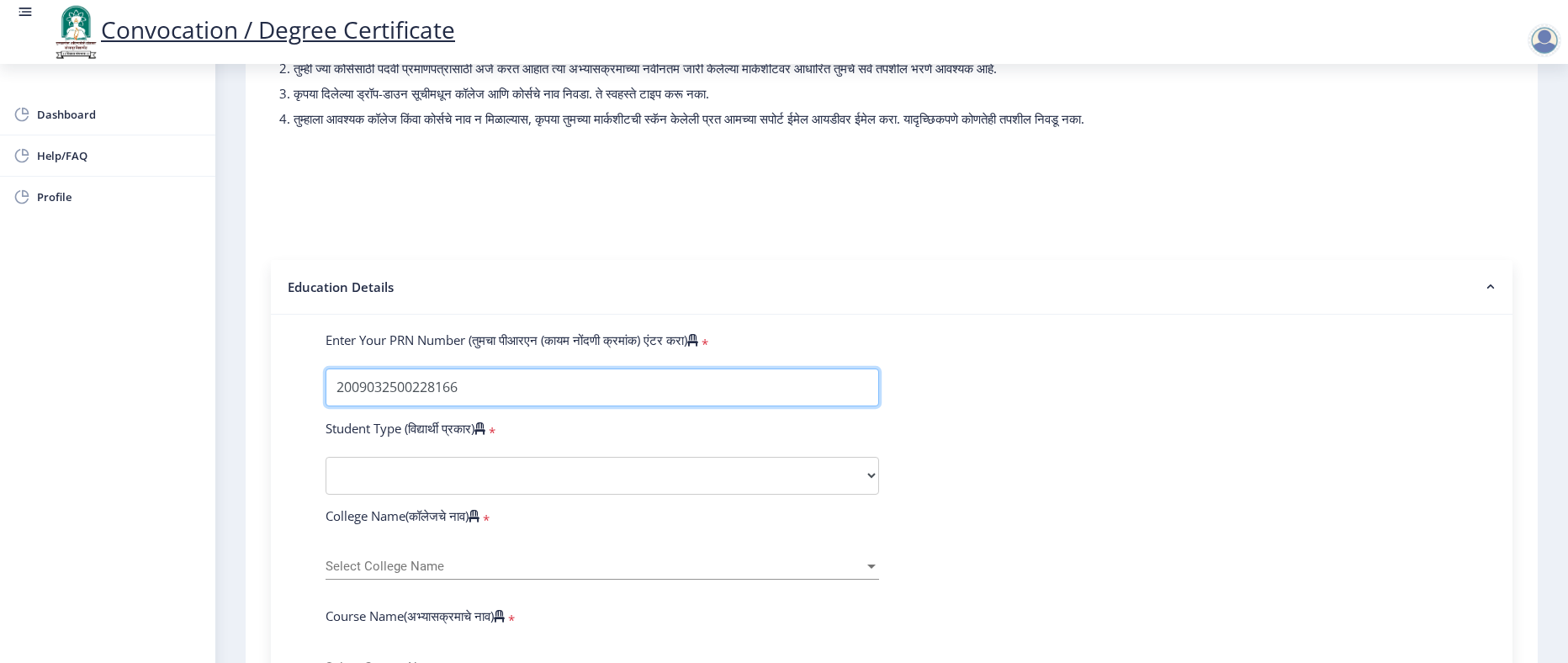
scroll to position [168, 0]
type input "2009032500228166"
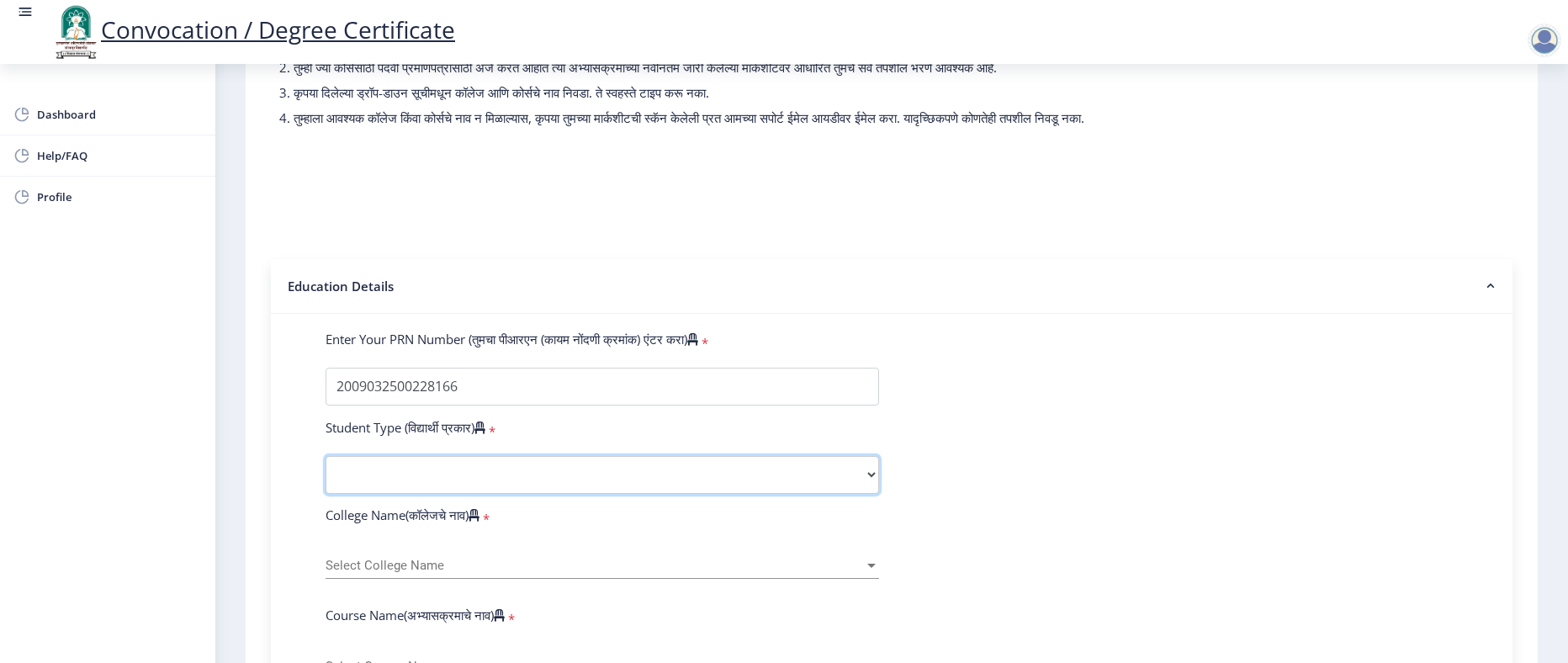
click at [519, 494] on select "Select Student Type Regular External" at bounding box center [602, 475] width 554 height 38
select select "Regular"
click at [325, 489] on select "Select Student Type Regular External" at bounding box center [602, 475] width 554 height 38
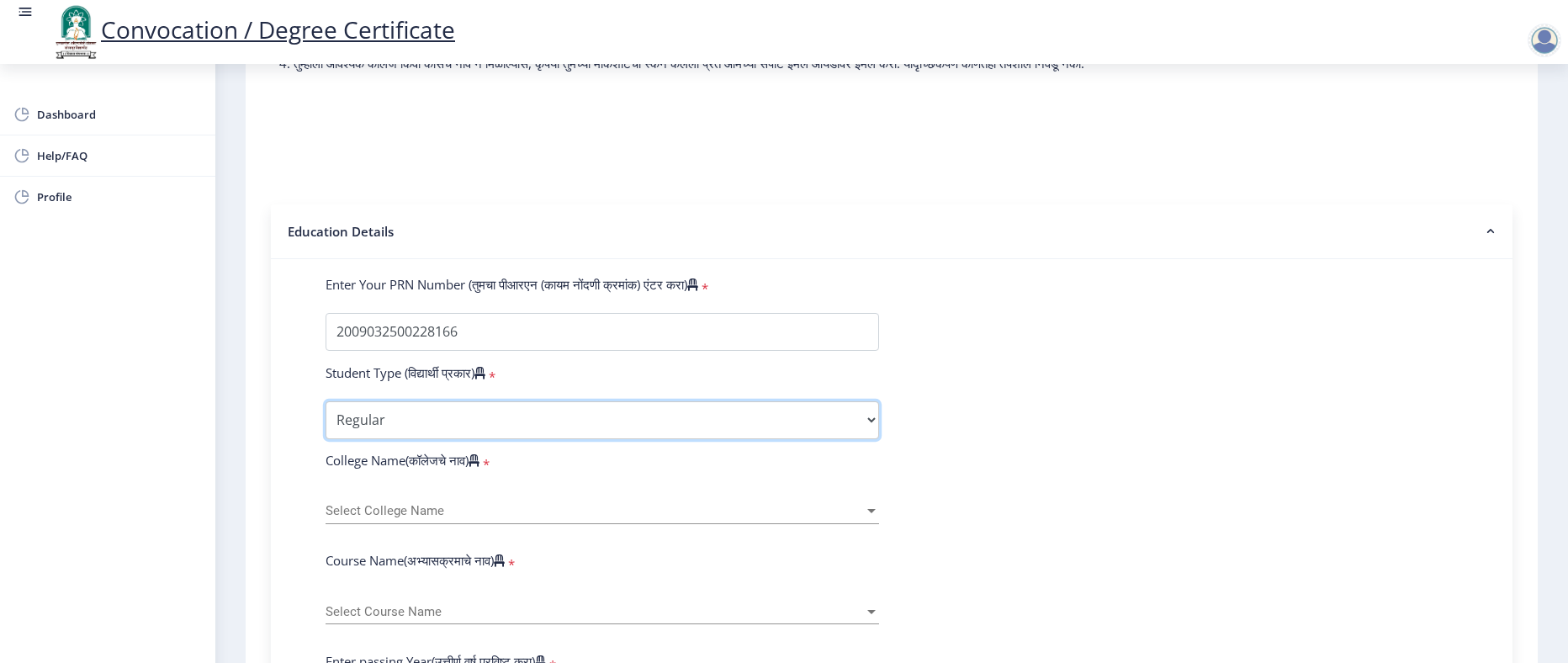
scroll to position [337, 0]
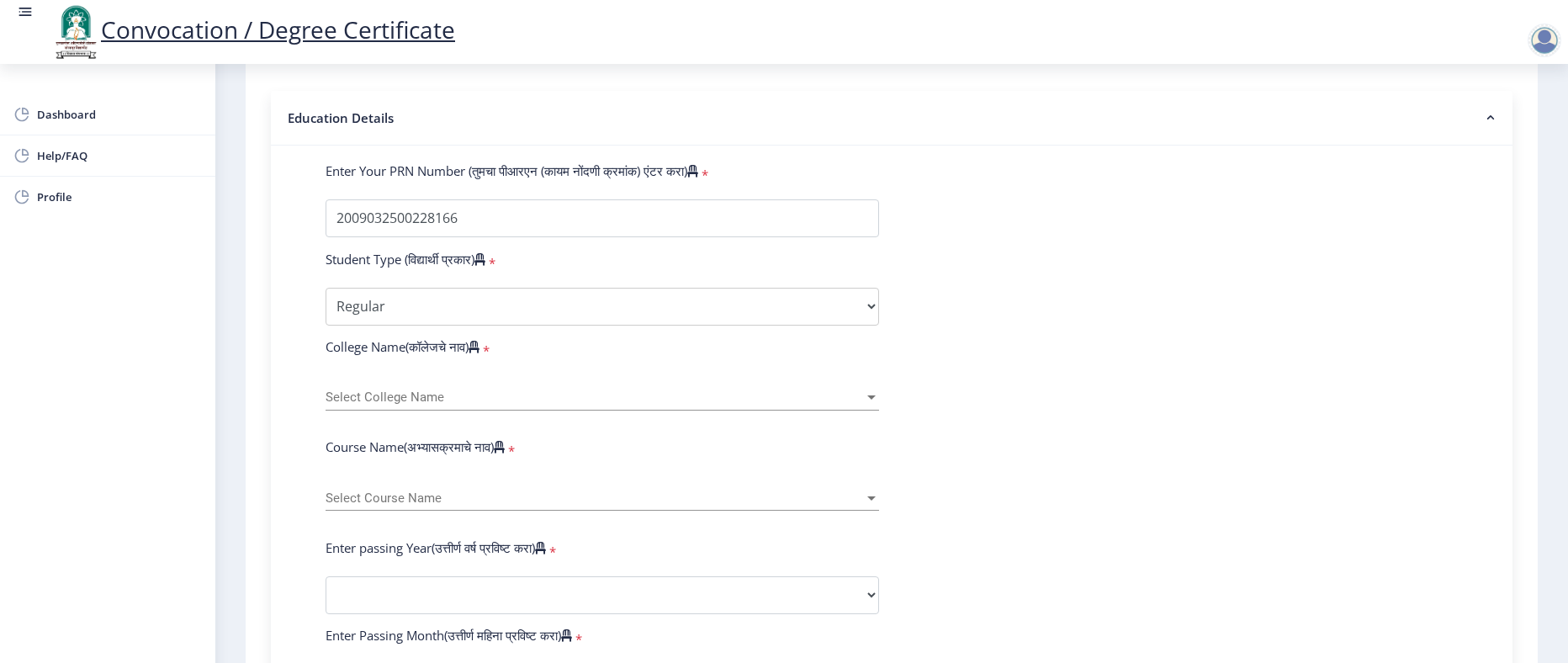
click at [478, 405] on span "Select College Name" at bounding box center [594, 398] width 538 height 14
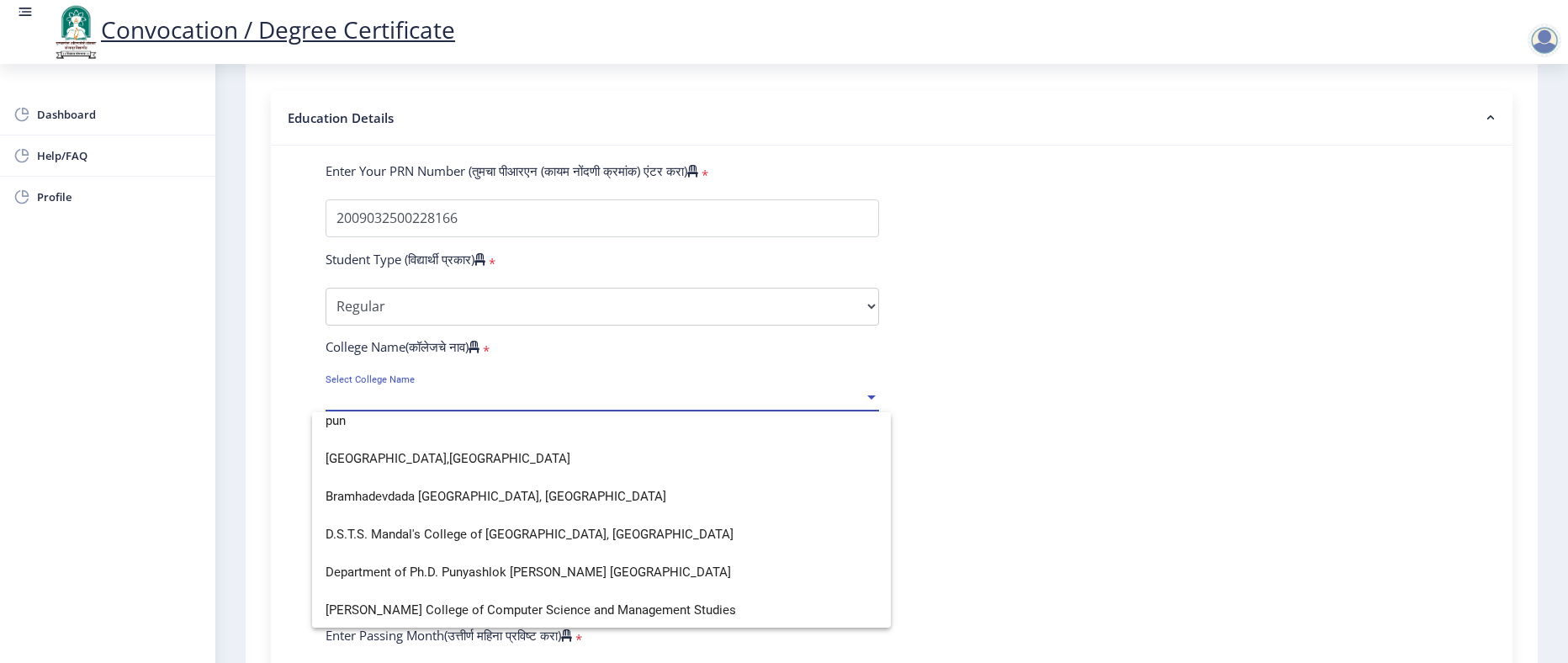
scroll to position [0, 0]
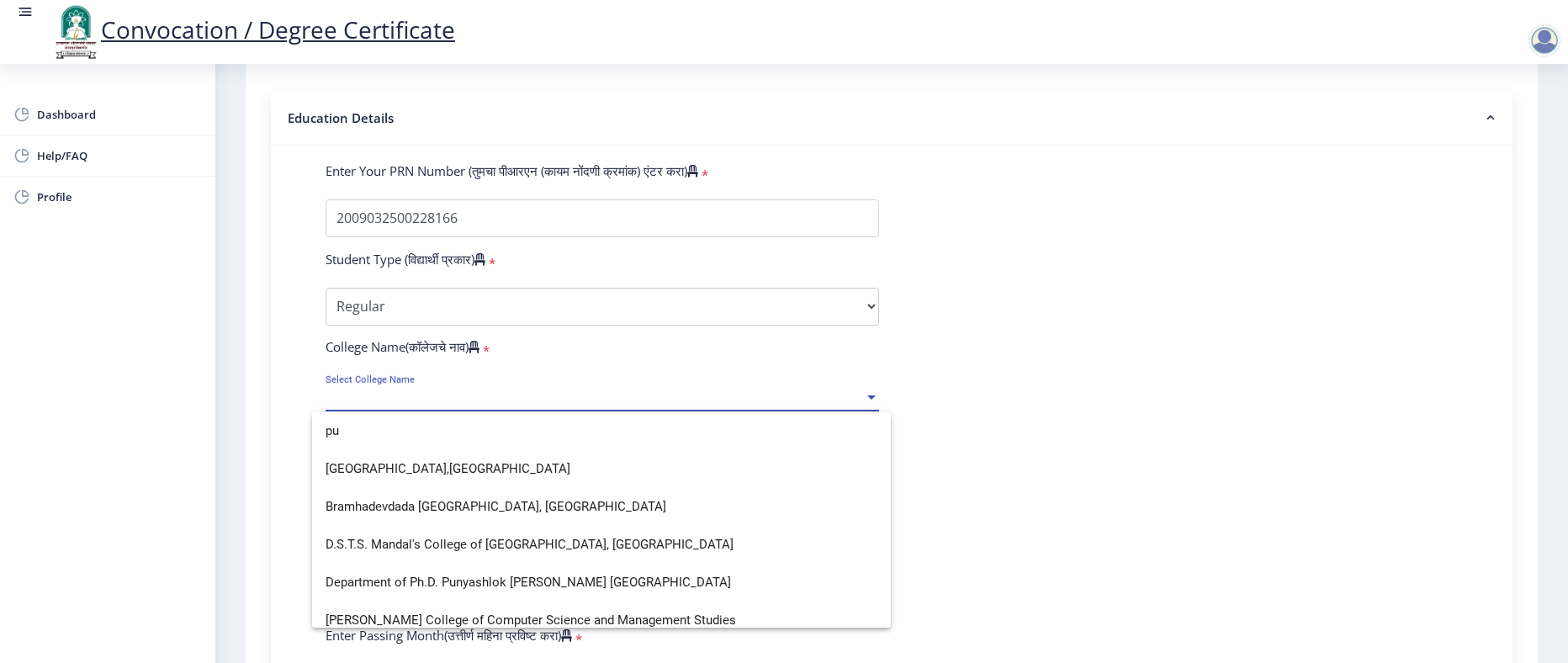
type input "p"
type input "c"
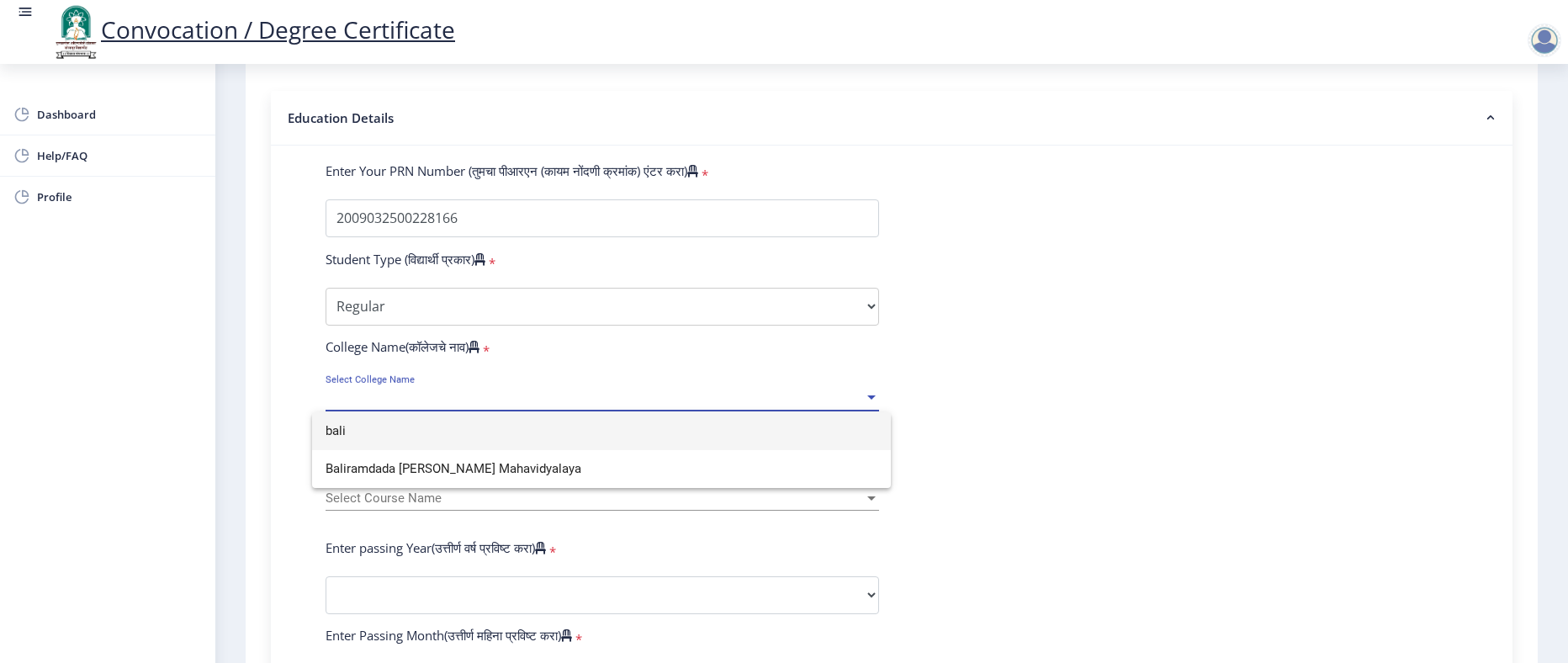
click at [512, 425] on input "bali" at bounding box center [601, 432] width 552 height 38
type input "bali"
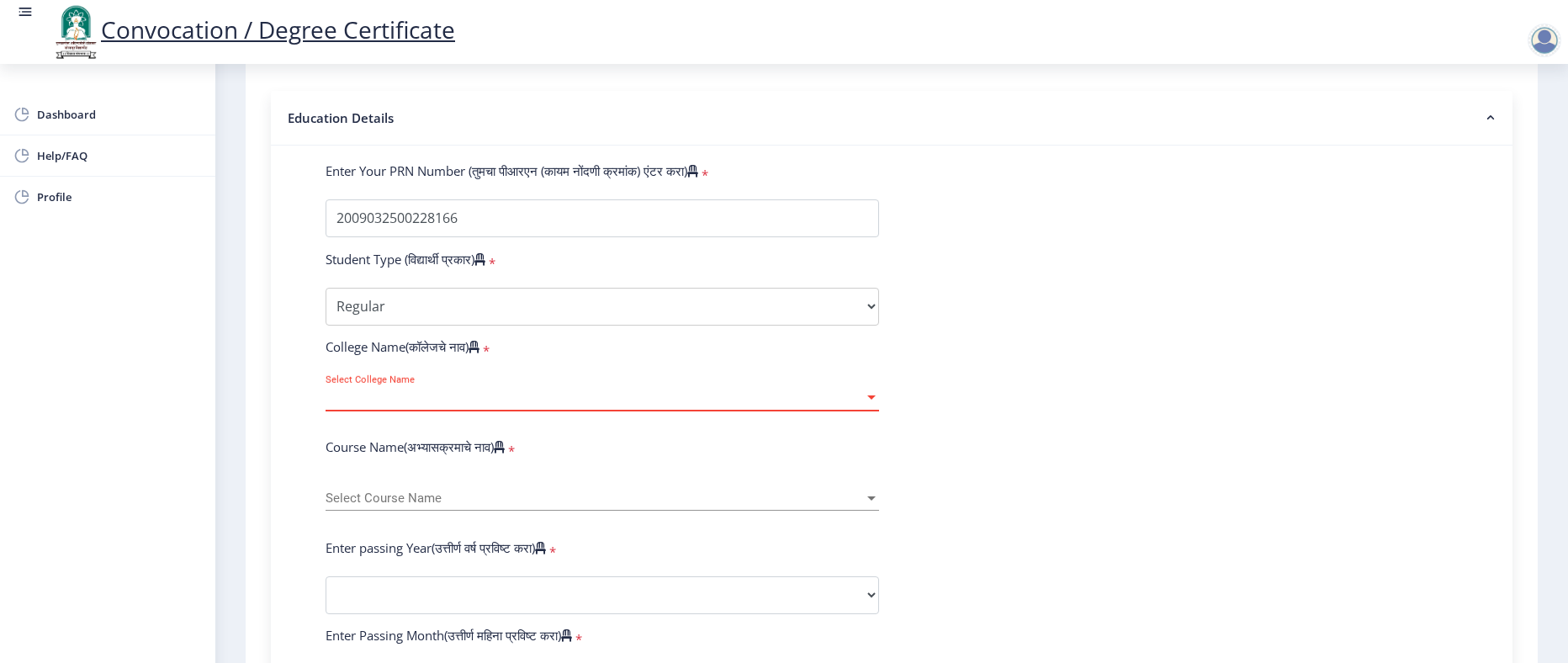
click at [512, 405] on span "Select College Name" at bounding box center [594, 398] width 538 height 14
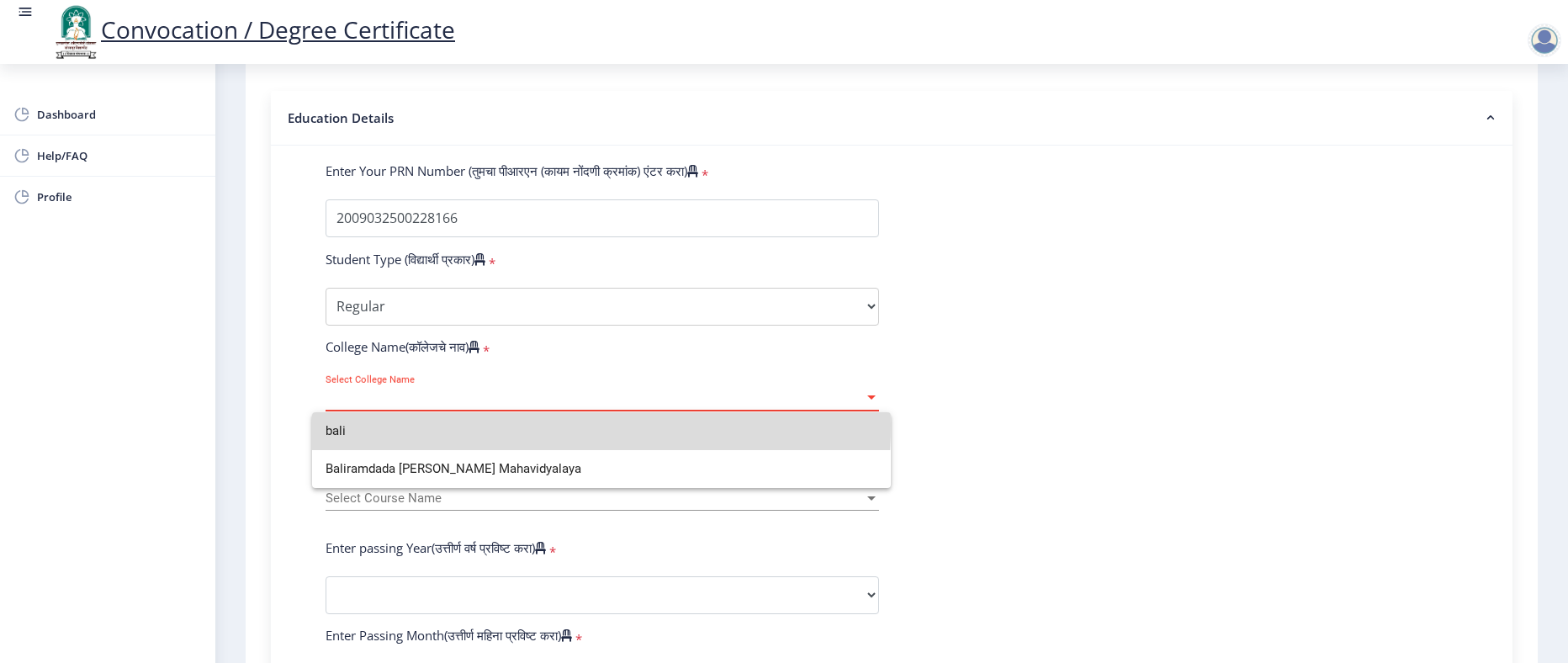
click at [512, 425] on input "bali" at bounding box center [601, 432] width 552 height 38
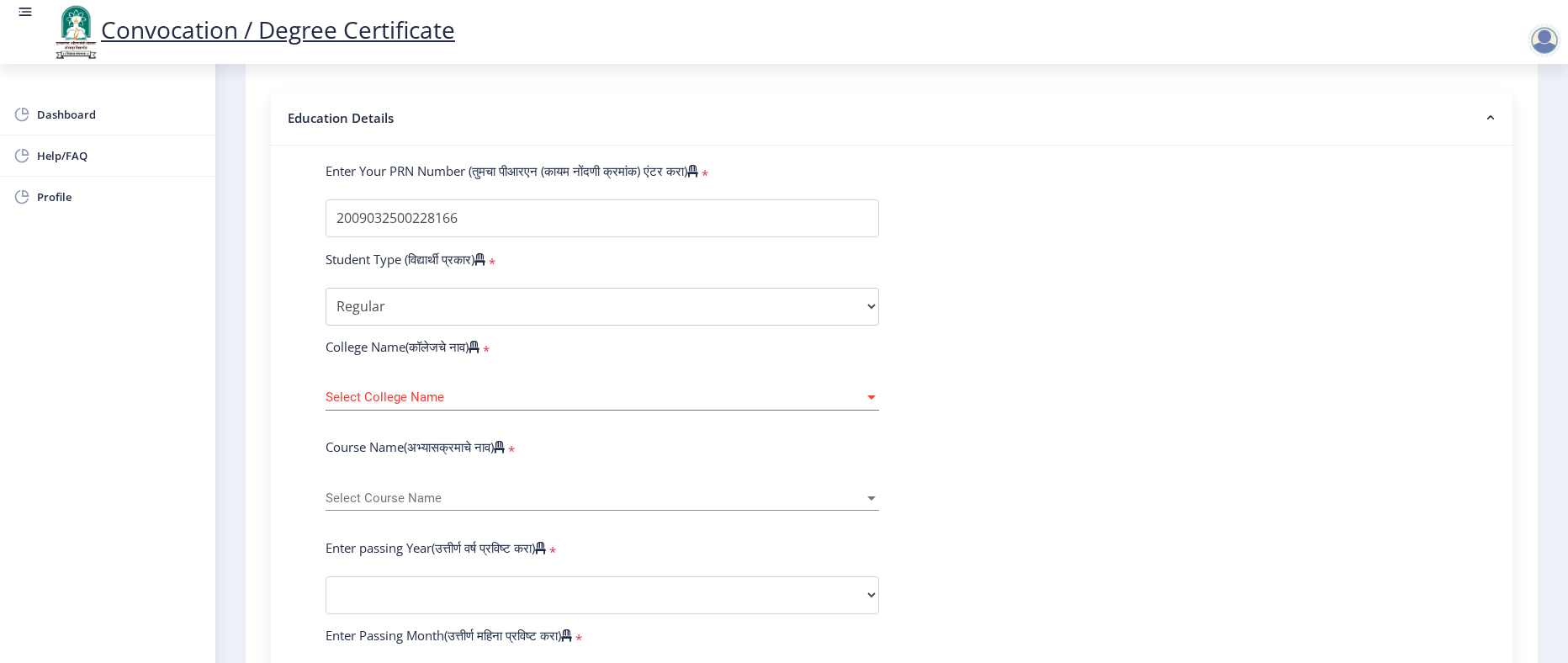
click at [509, 405] on span "Select College Name" at bounding box center [594, 398] width 538 height 14
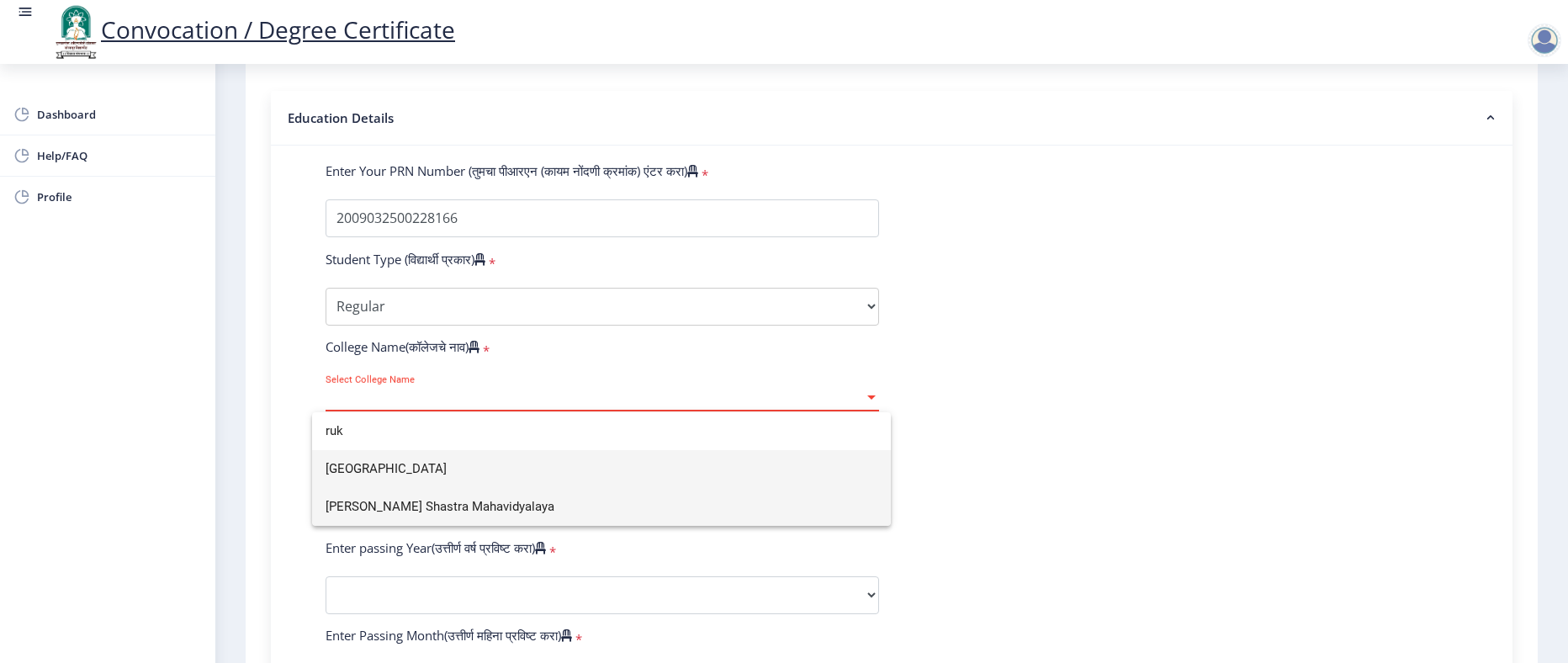
type input "ruk"
click at [524, 506] on span "[PERSON_NAME] Shastra Mahavidyalaya" at bounding box center [601, 507] width 552 height 38
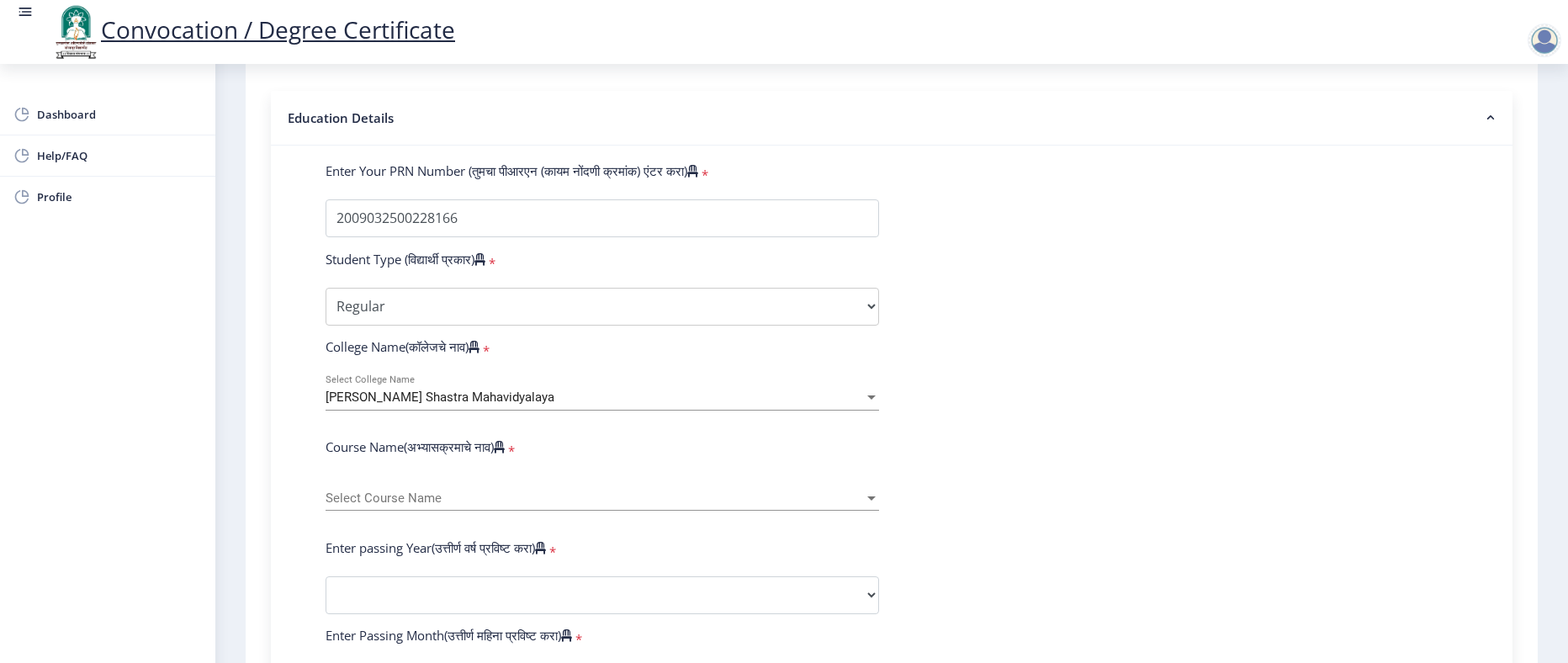
click at [424, 506] on span "Select Course Name" at bounding box center [594, 499] width 538 height 14
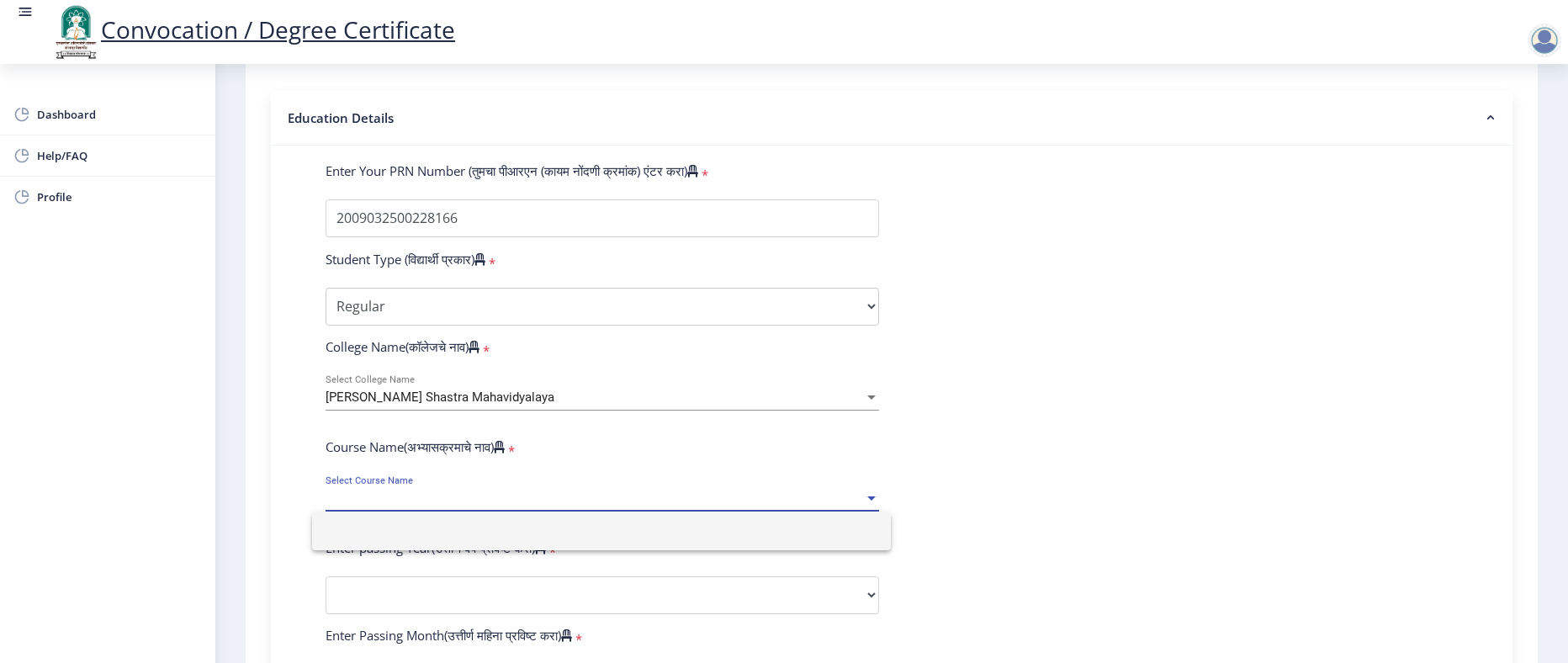
click at [629, 481] on div at bounding box center [784, 332] width 1568 height 663
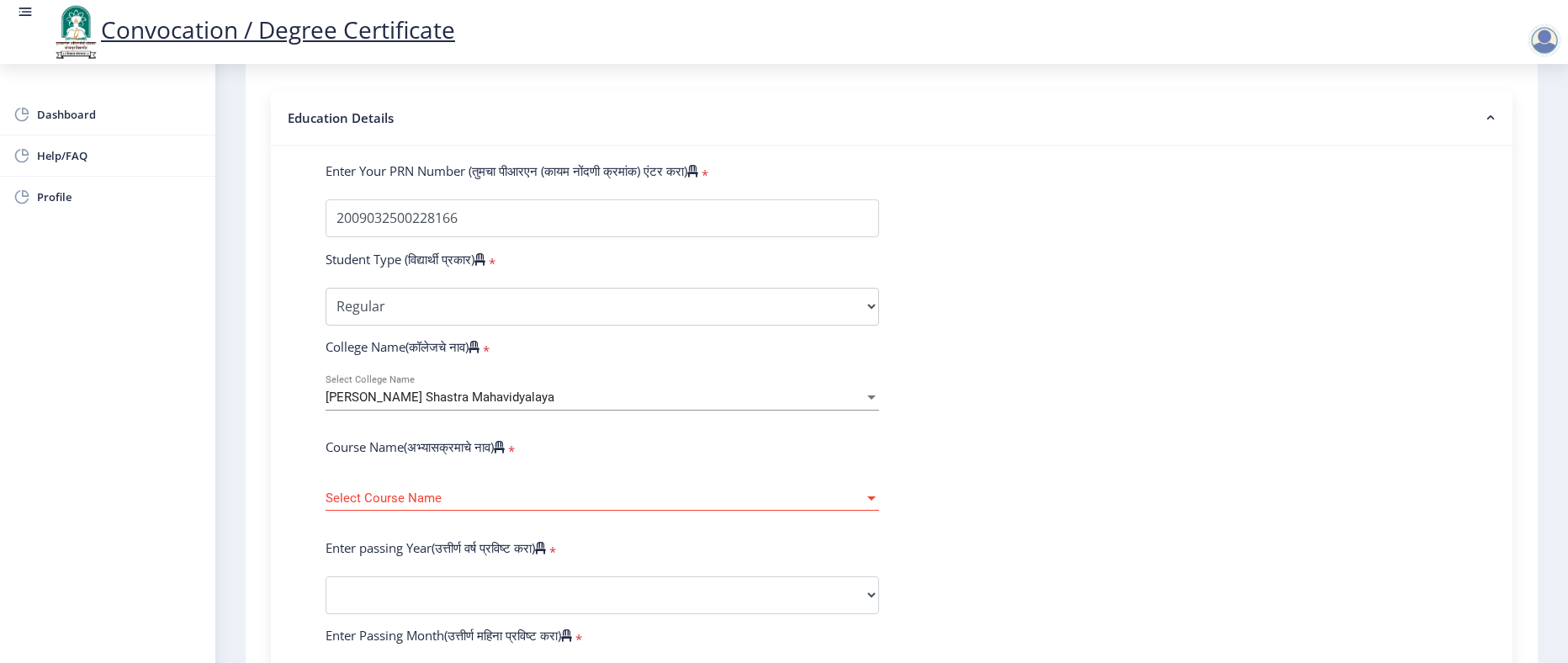
click at [407, 511] on div "Select Course Name Select Course Name" at bounding box center [602, 493] width 554 height 36
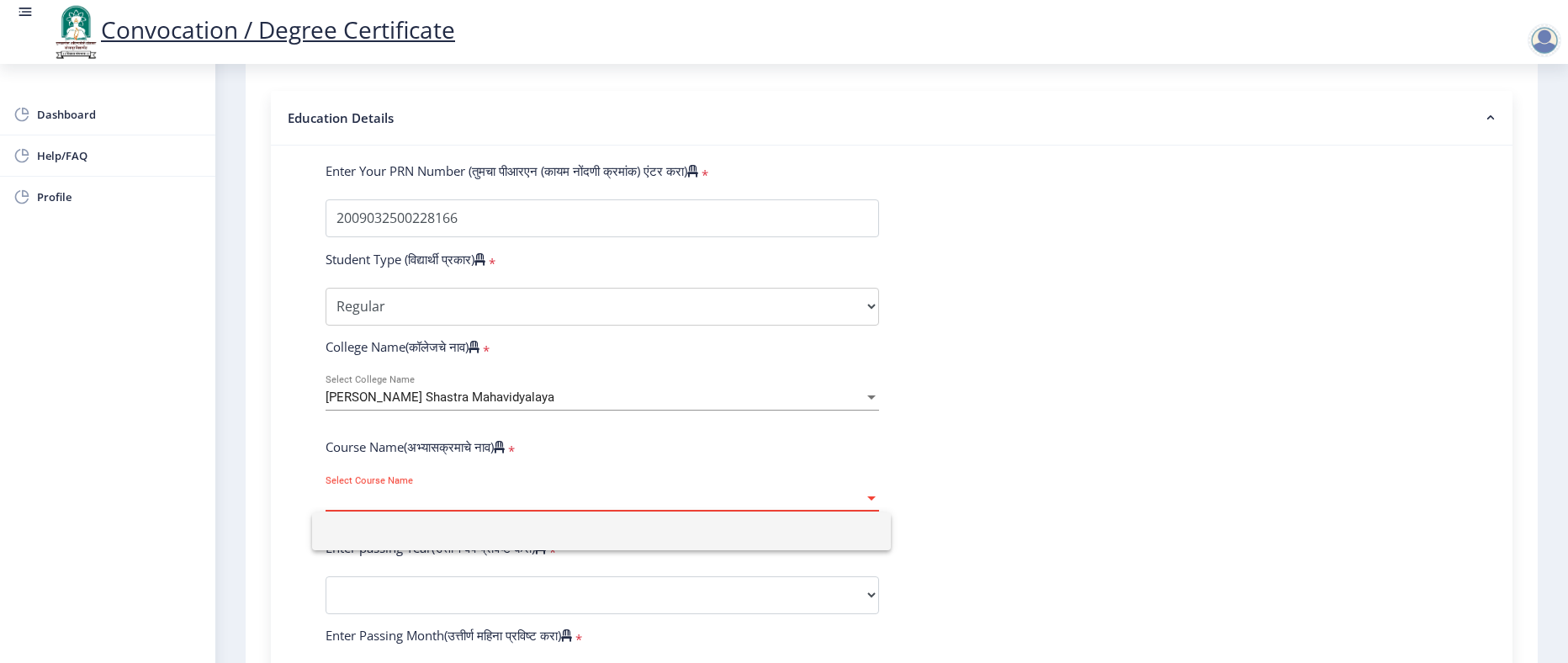
click at [744, 487] on div at bounding box center [784, 332] width 1568 height 663
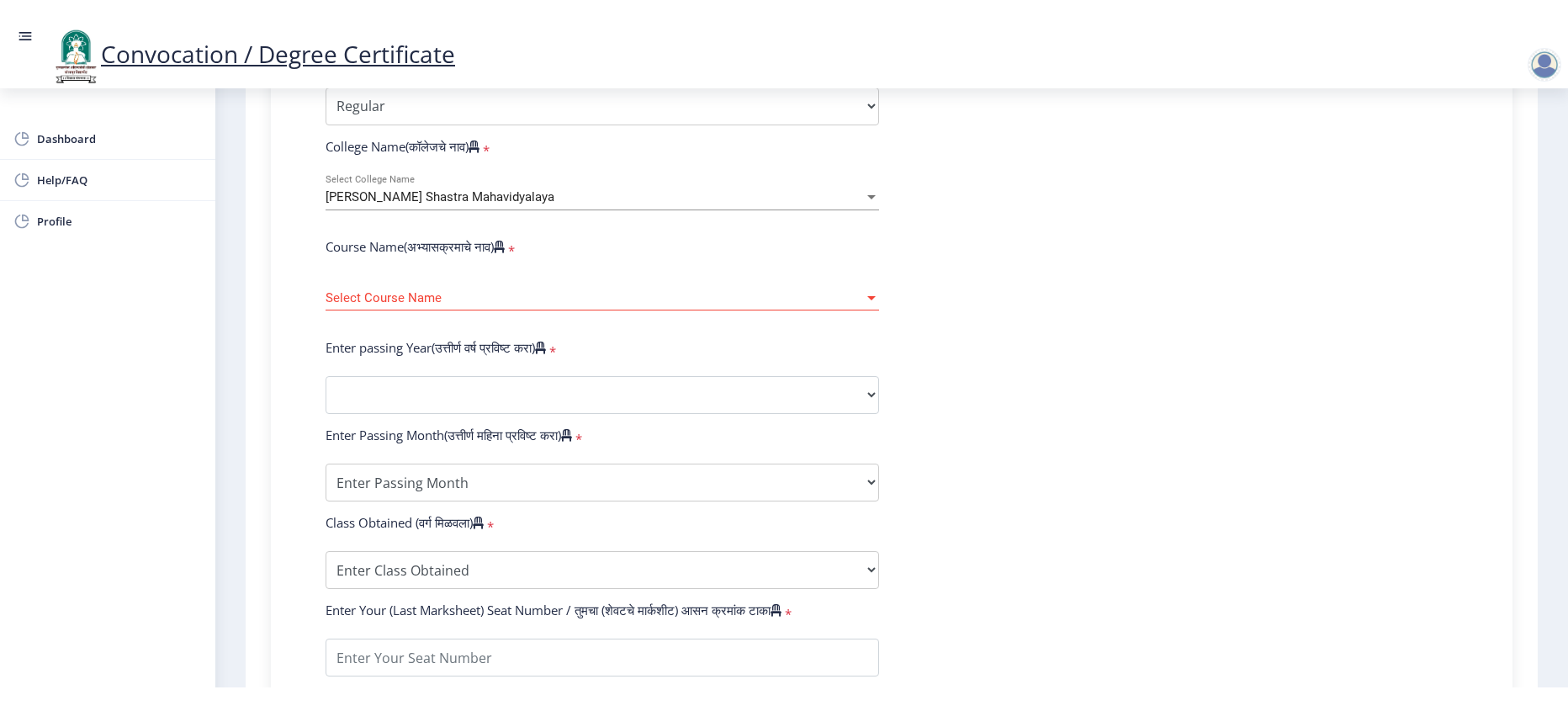
scroll to position [589, 0]
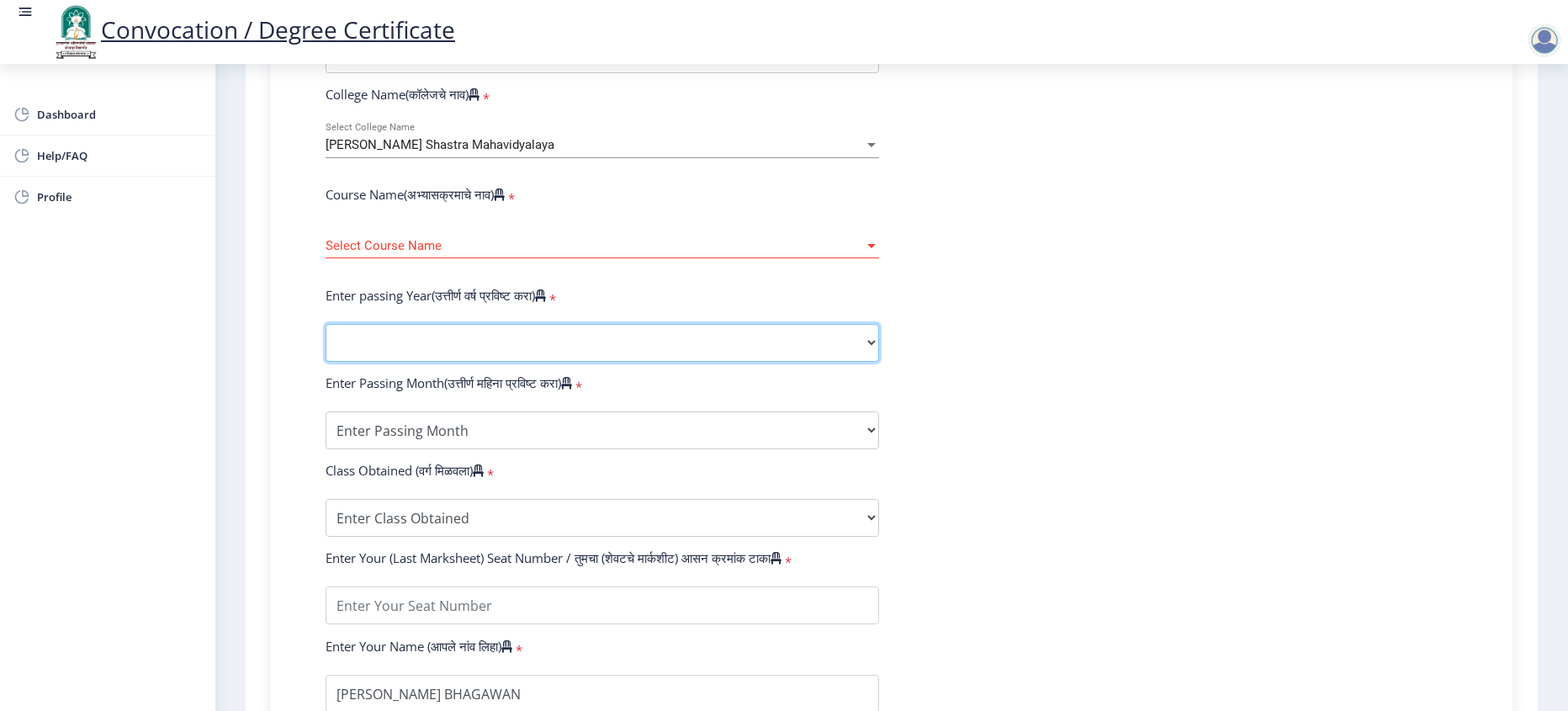
click at [464, 362] on select "2025 2024 2023 2022 2021 2020 2019 2018 2017 2016 2015 2014 2013 2012 2011 2010…" at bounding box center [602, 343] width 554 height 38
select select "2012"
click at [325, 357] on select "2025 2024 2023 2022 2021 2020 2019 2018 2017 2016 2015 2014 2013 2012 2011 2010…" at bounding box center [602, 343] width 554 height 38
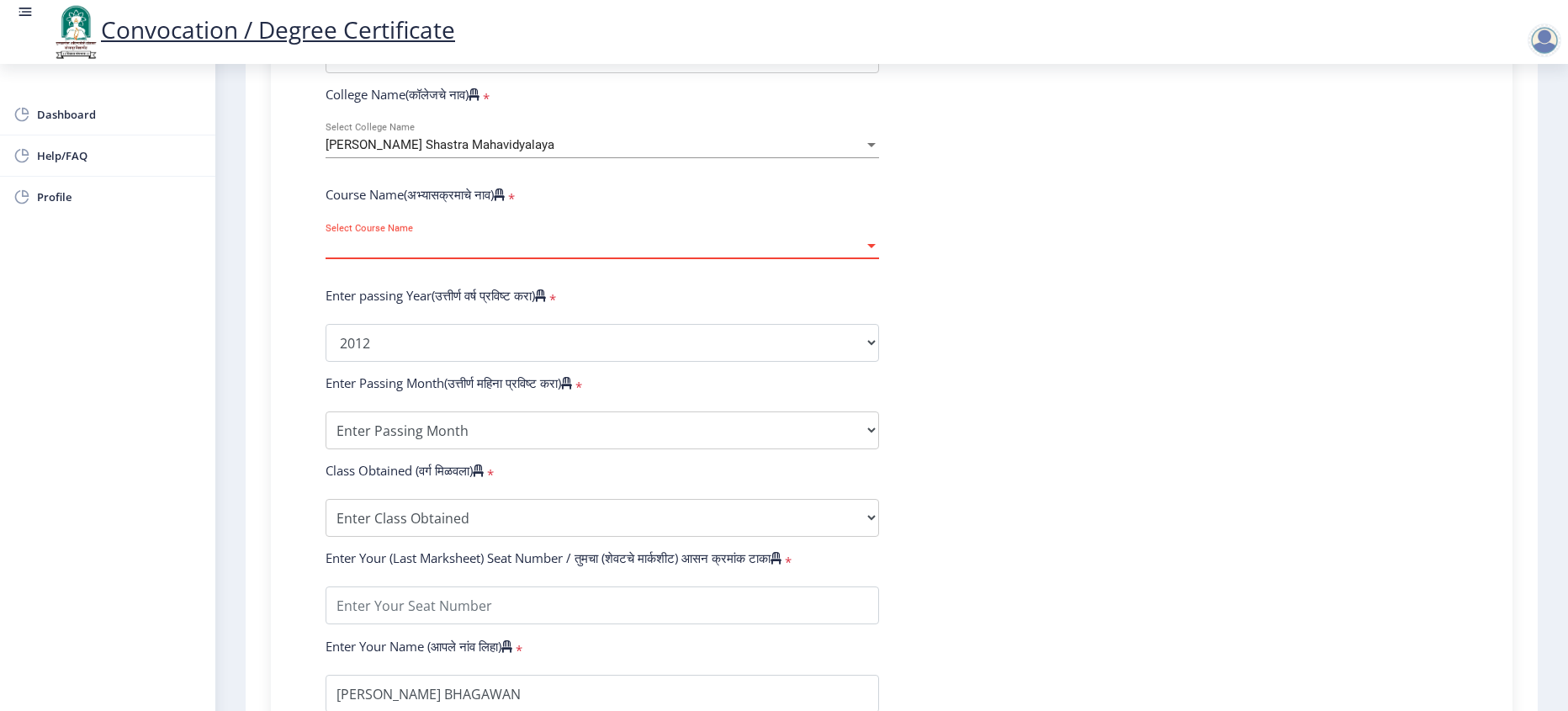
click at [419, 253] on span "Select Course Name" at bounding box center [594, 246] width 538 height 14
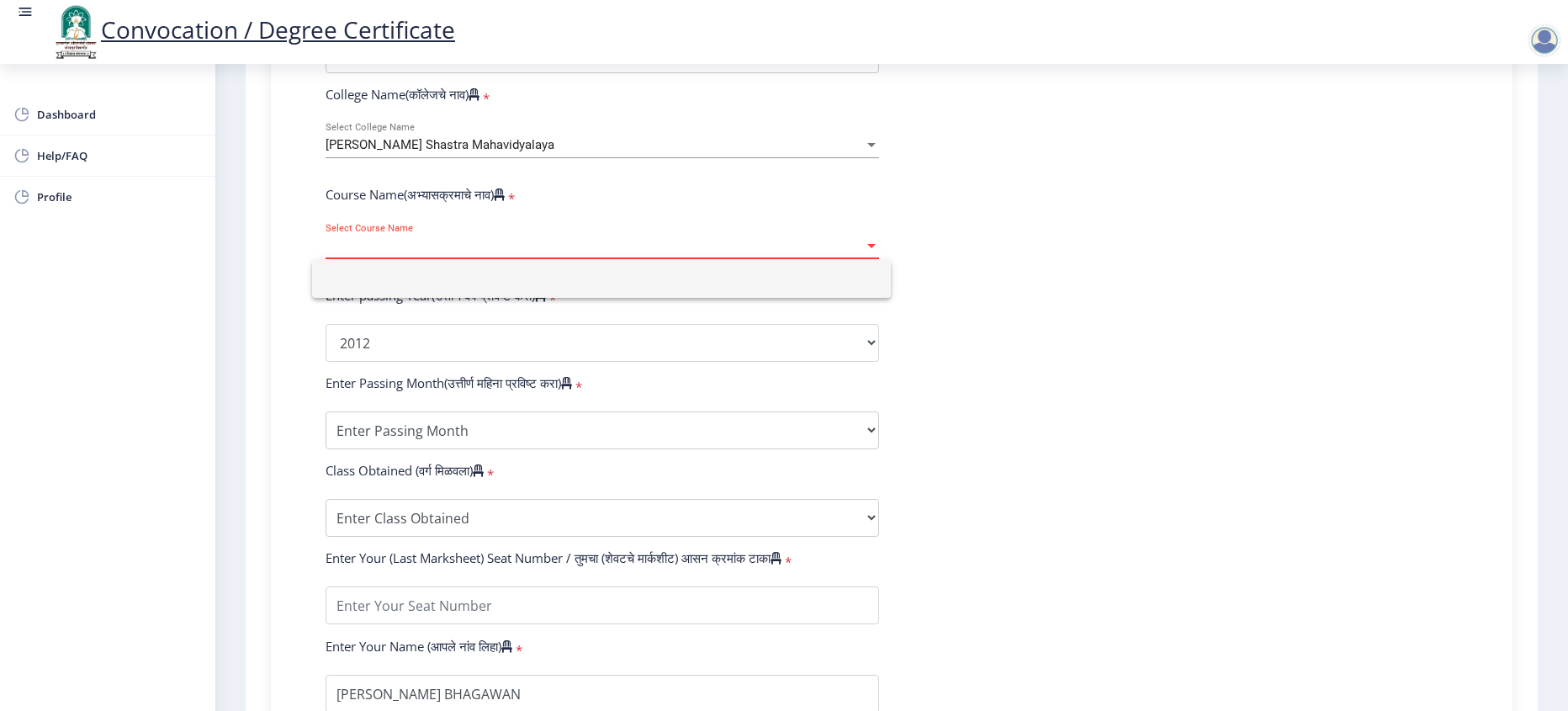
click at [597, 225] on div at bounding box center [784, 355] width 1568 height 711
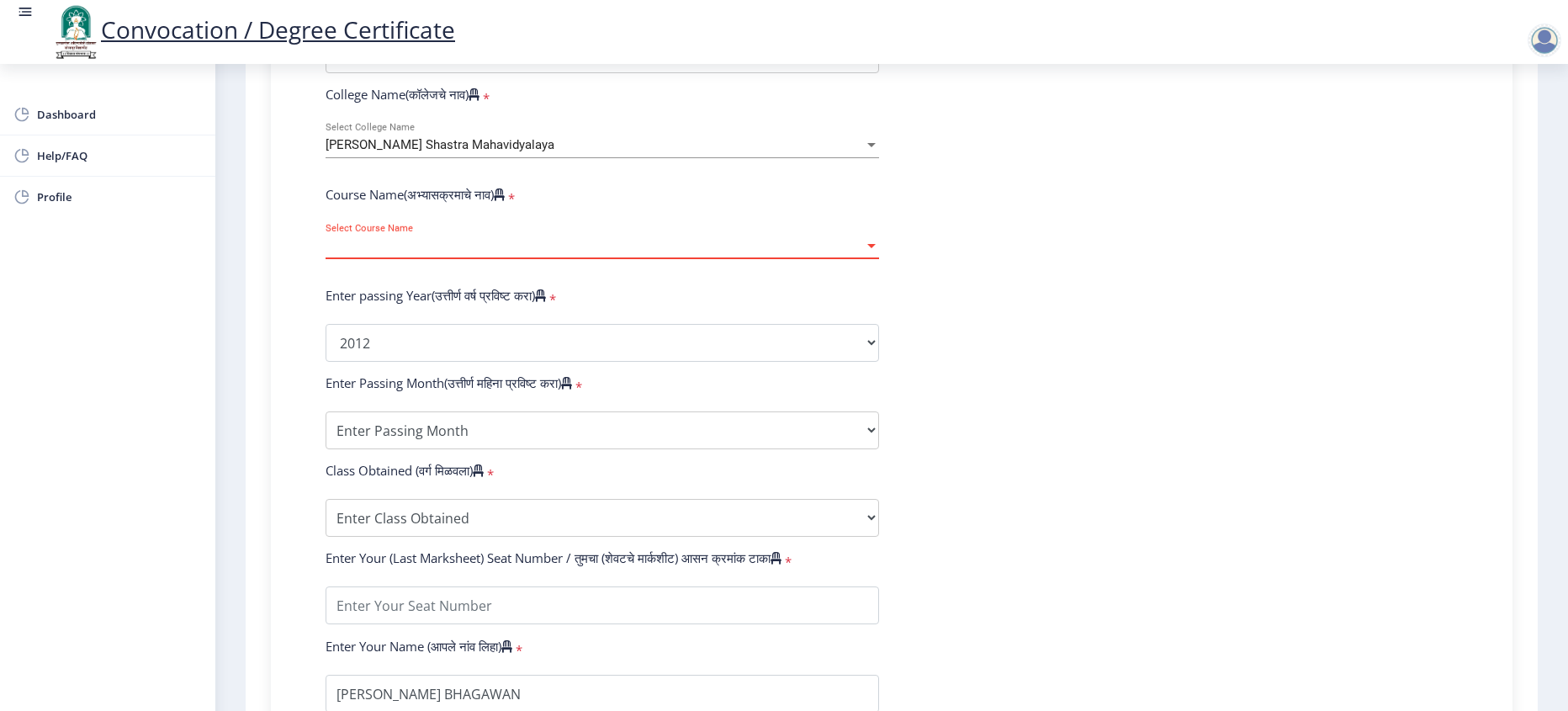
click at [561, 253] on span "Select Course Name" at bounding box center [594, 246] width 538 height 14
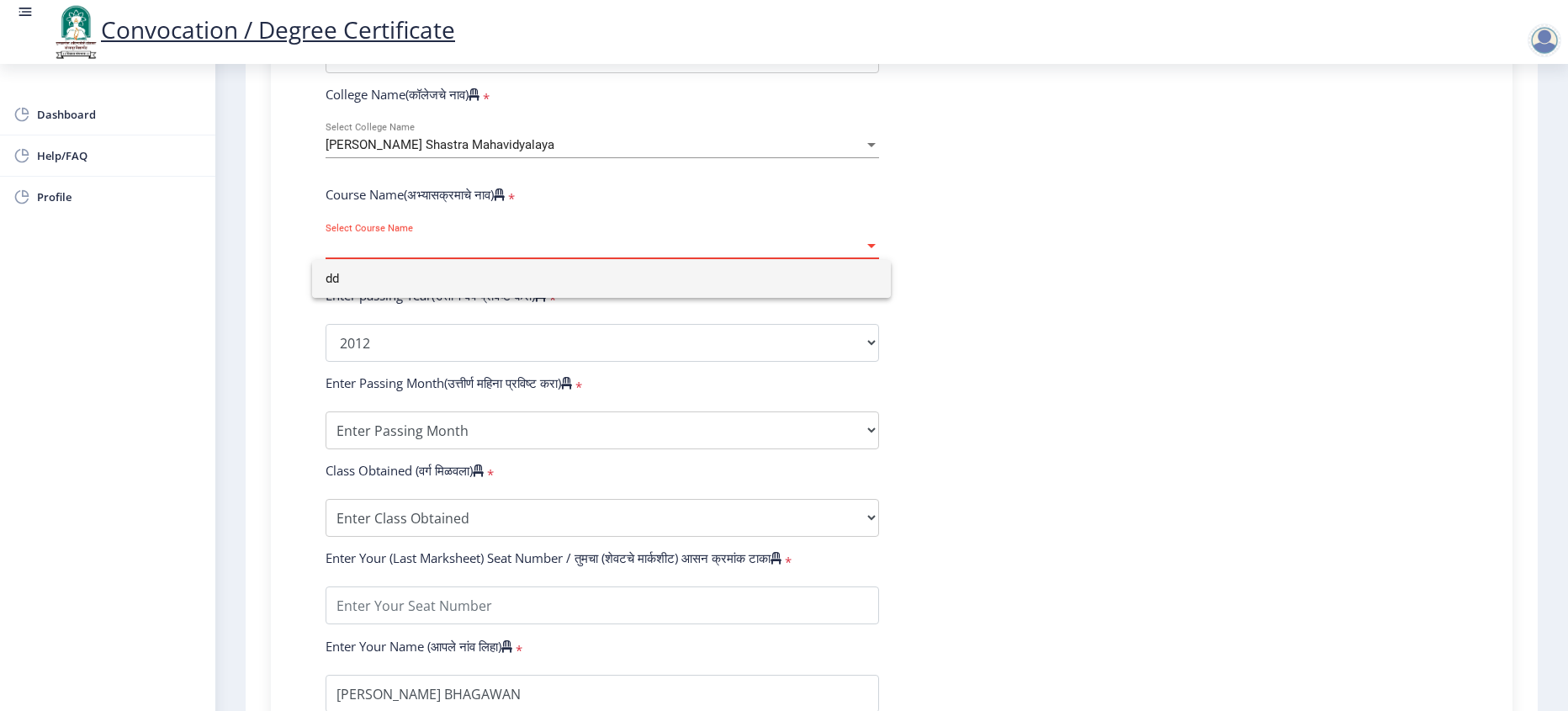
type input "d"
type input "B. ED"
click at [893, 321] on div at bounding box center [784, 355] width 1568 height 711
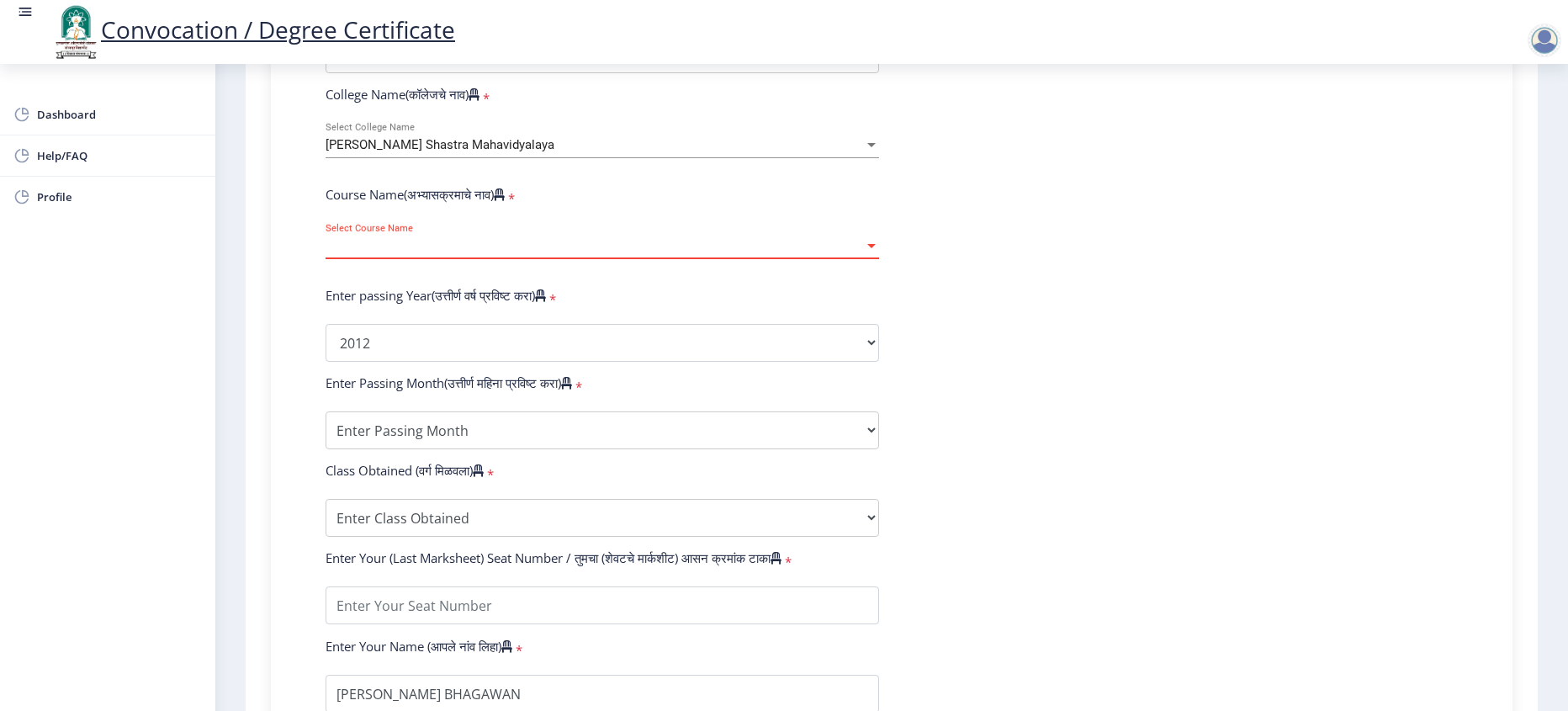
click at [455, 253] on span "Select Course Name" at bounding box center [594, 246] width 538 height 14
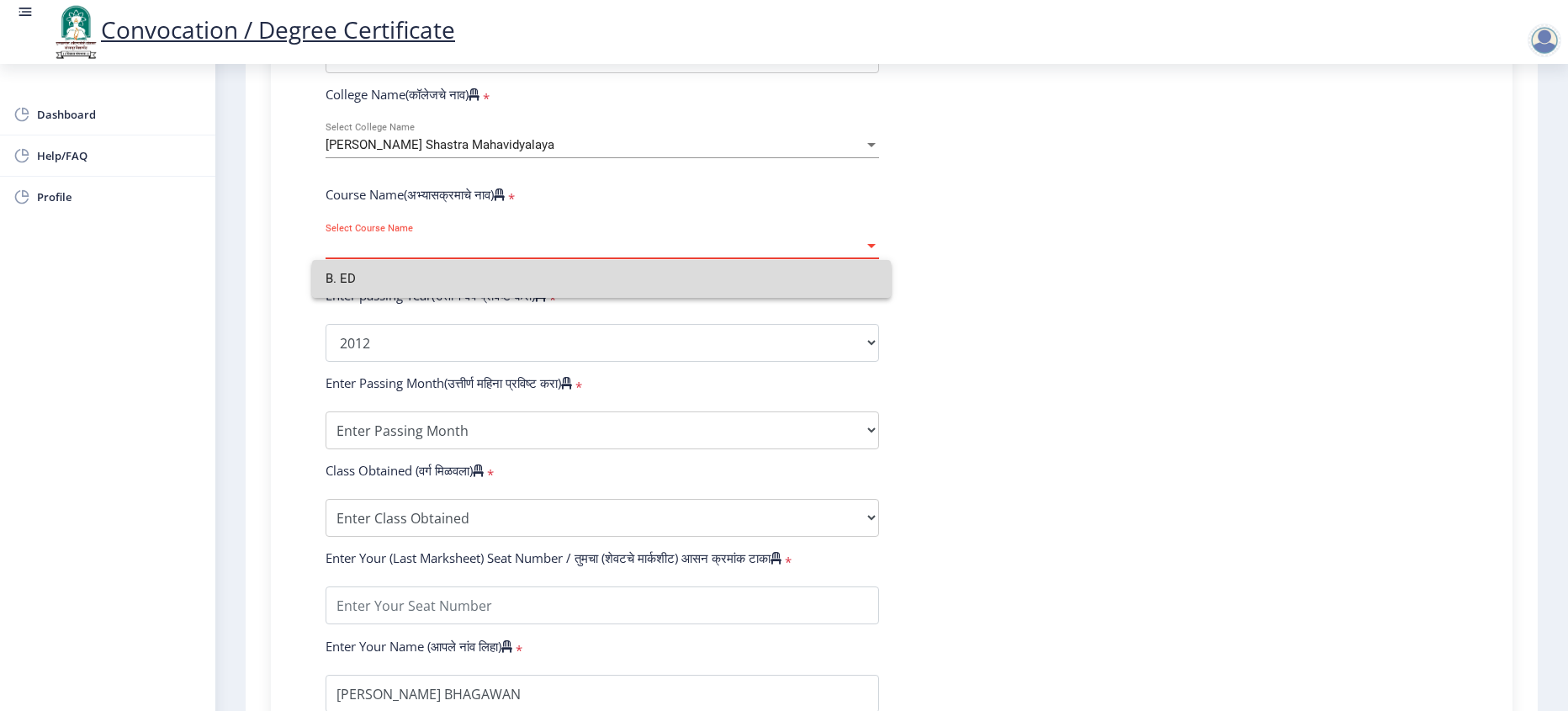
click at [631, 267] on input "B. ED" at bounding box center [601, 279] width 552 height 38
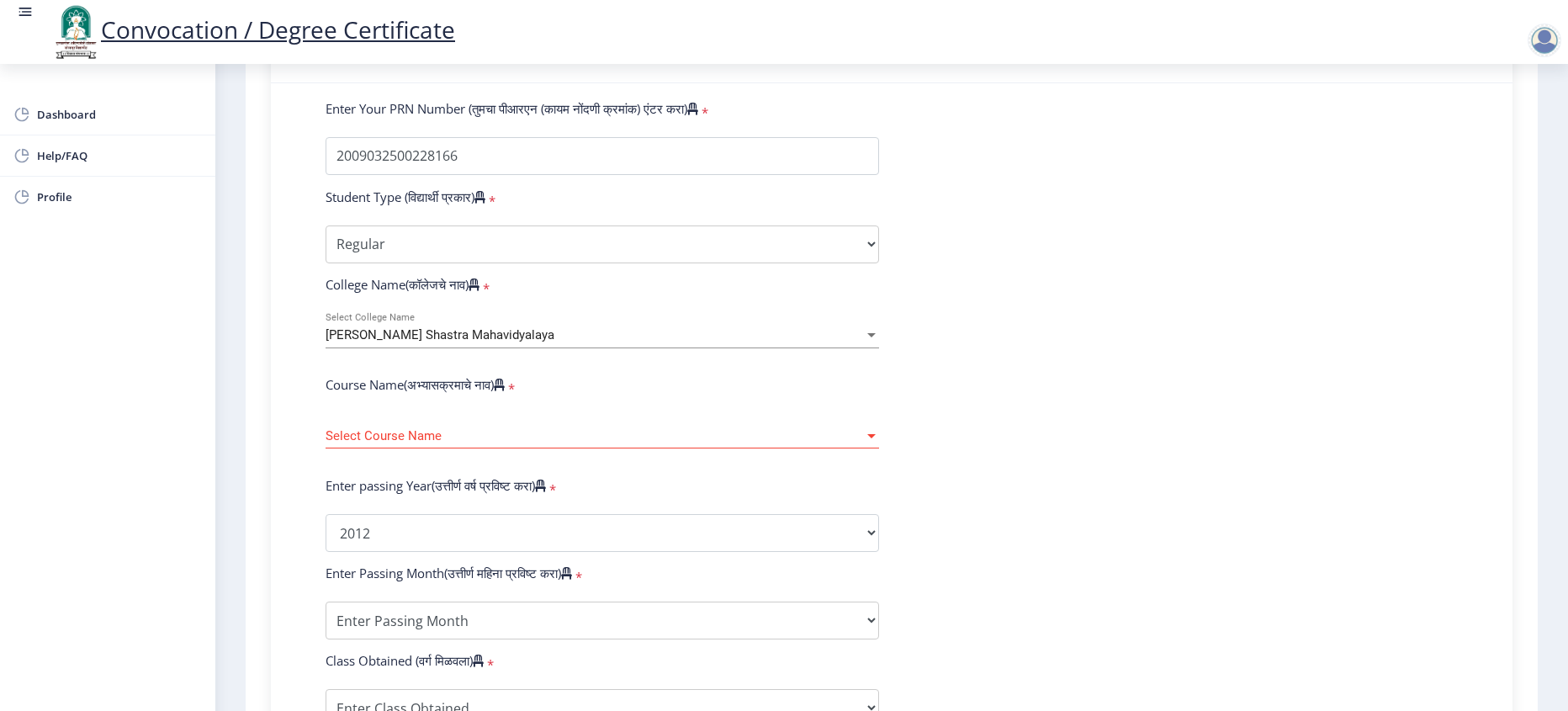
scroll to position [421, 0]
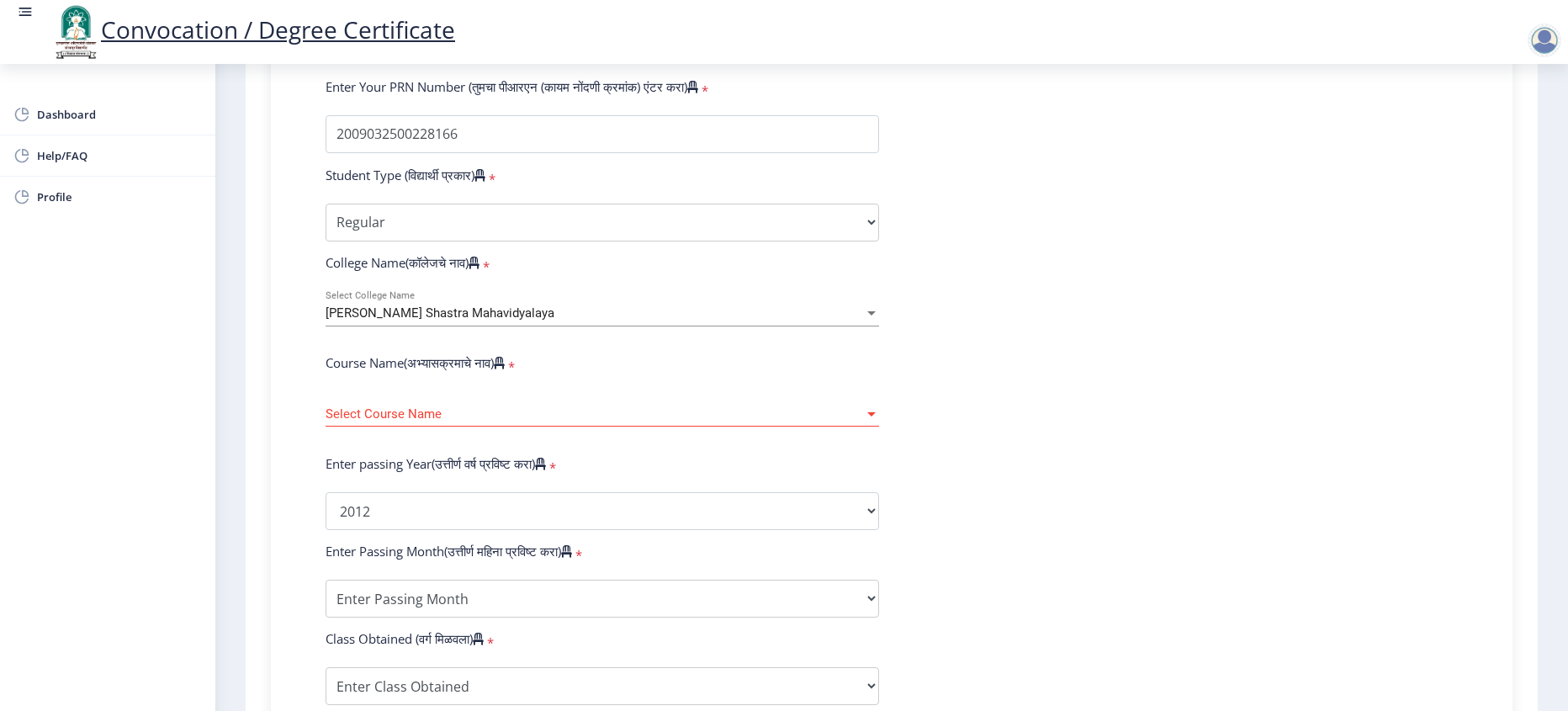
click at [631, 422] on span "Select Course Name" at bounding box center [594, 414] width 538 height 14
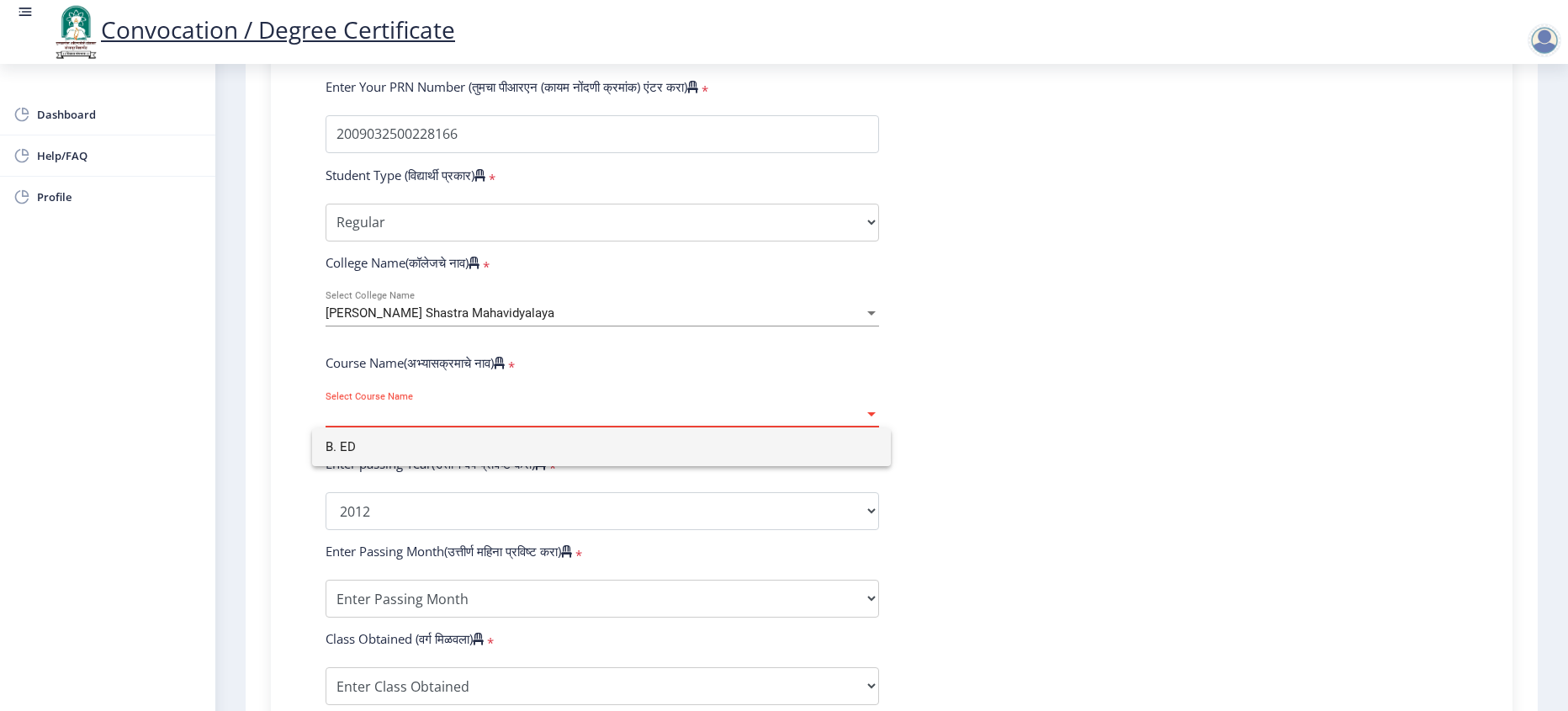
click at [631, 450] on input "B. ED" at bounding box center [601, 447] width 552 height 38
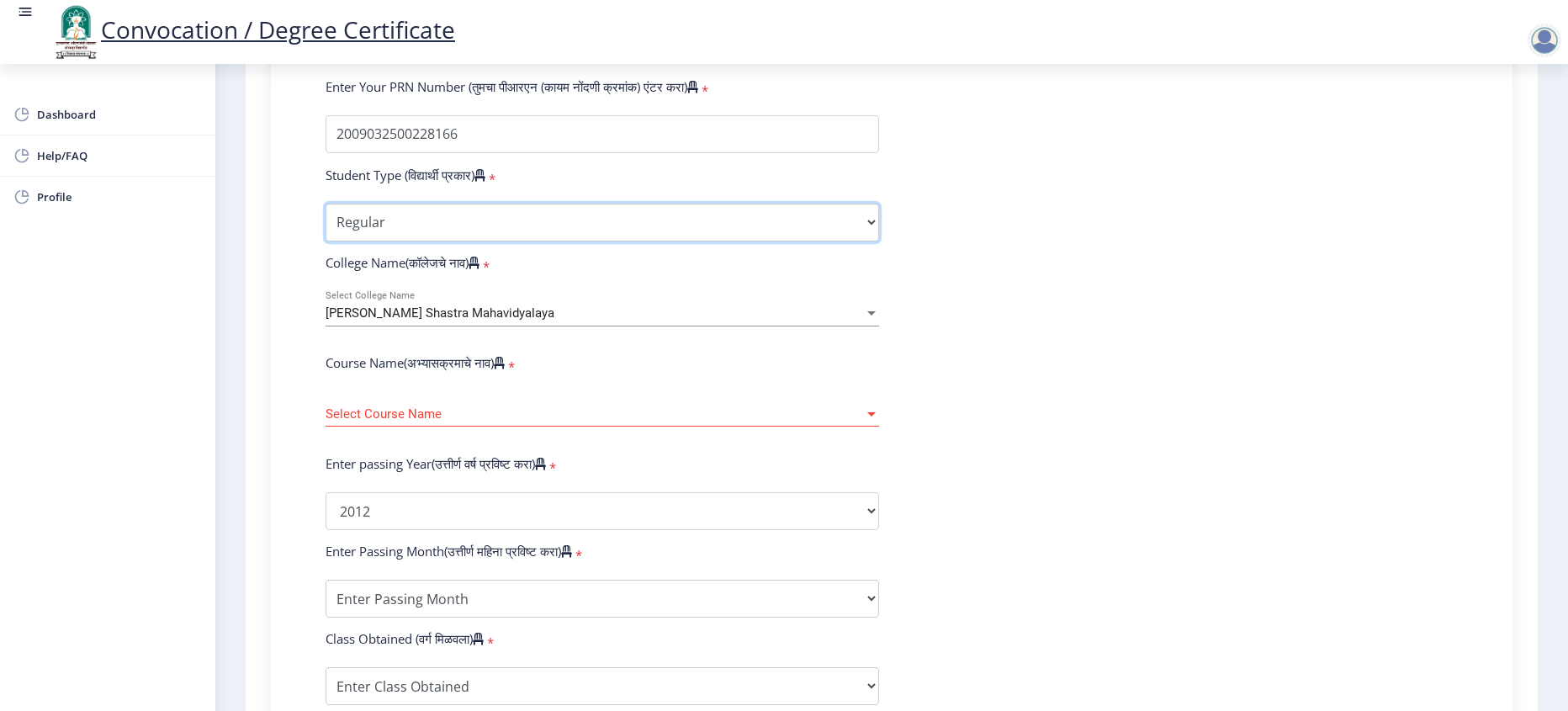
click at [497, 242] on select "Select Student Type Regular External" at bounding box center [602, 223] width 554 height 38
click at [325, 237] on select "Select Student Type Regular External" at bounding box center [602, 223] width 554 height 38
click at [449, 242] on select "Select Student Type Regular External" at bounding box center [602, 223] width 554 height 38
select select "Regular"
click at [325, 237] on select "Select Student Type Regular External" at bounding box center [602, 223] width 554 height 38
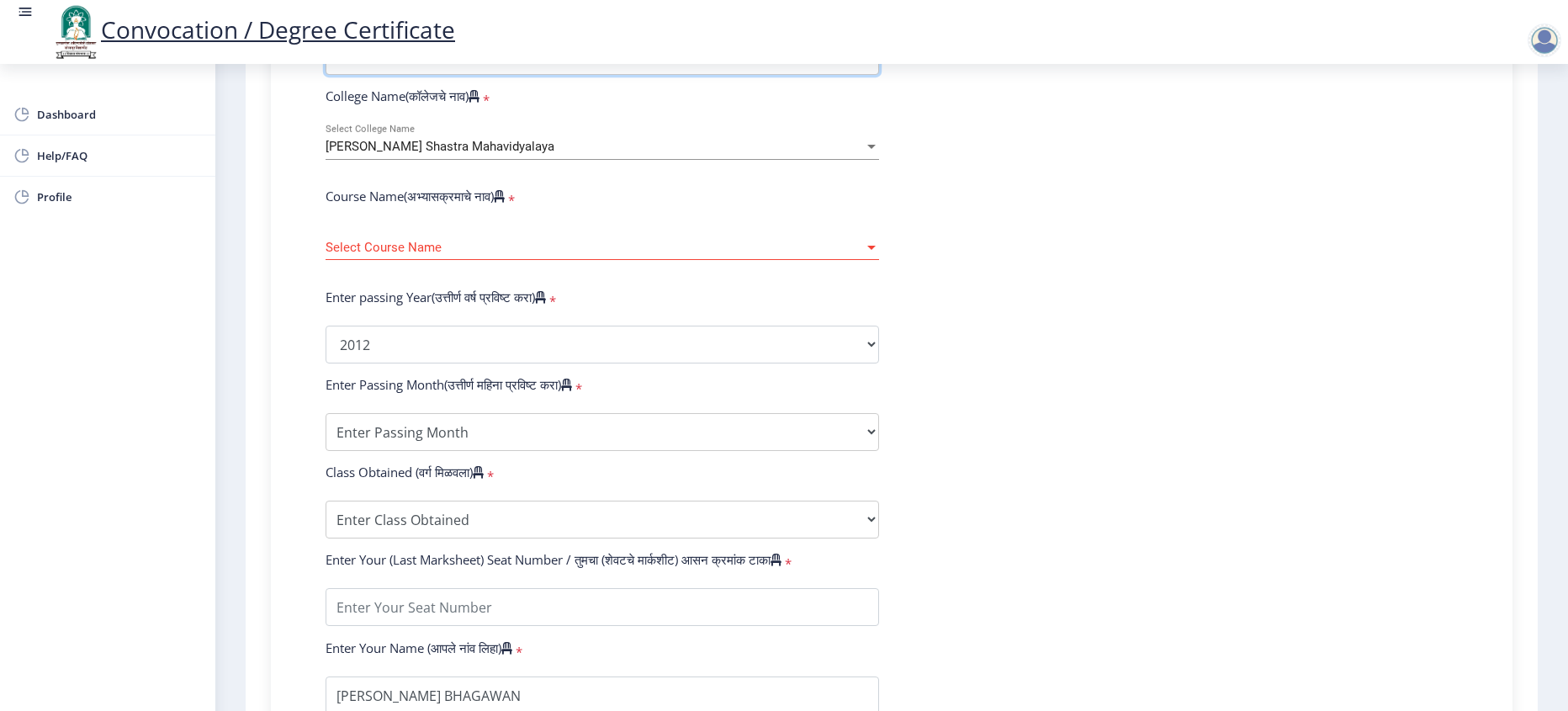
scroll to position [589, 0]
click at [426, 253] on span "Select Course Name" at bounding box center [594, 246] width 538 height 14
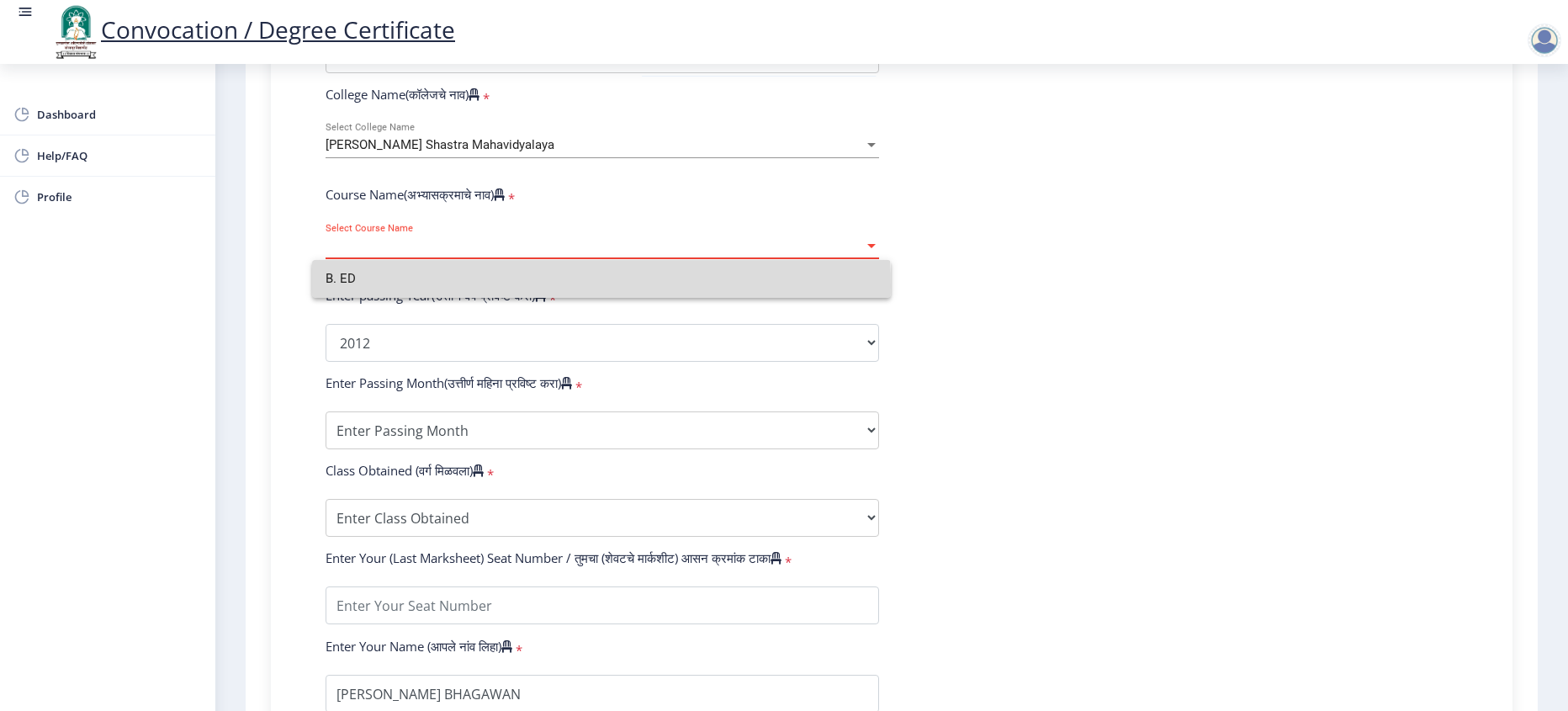
click at [426, 285] on input "B. ED" at bounding box center [601, 279] width 552 height 38
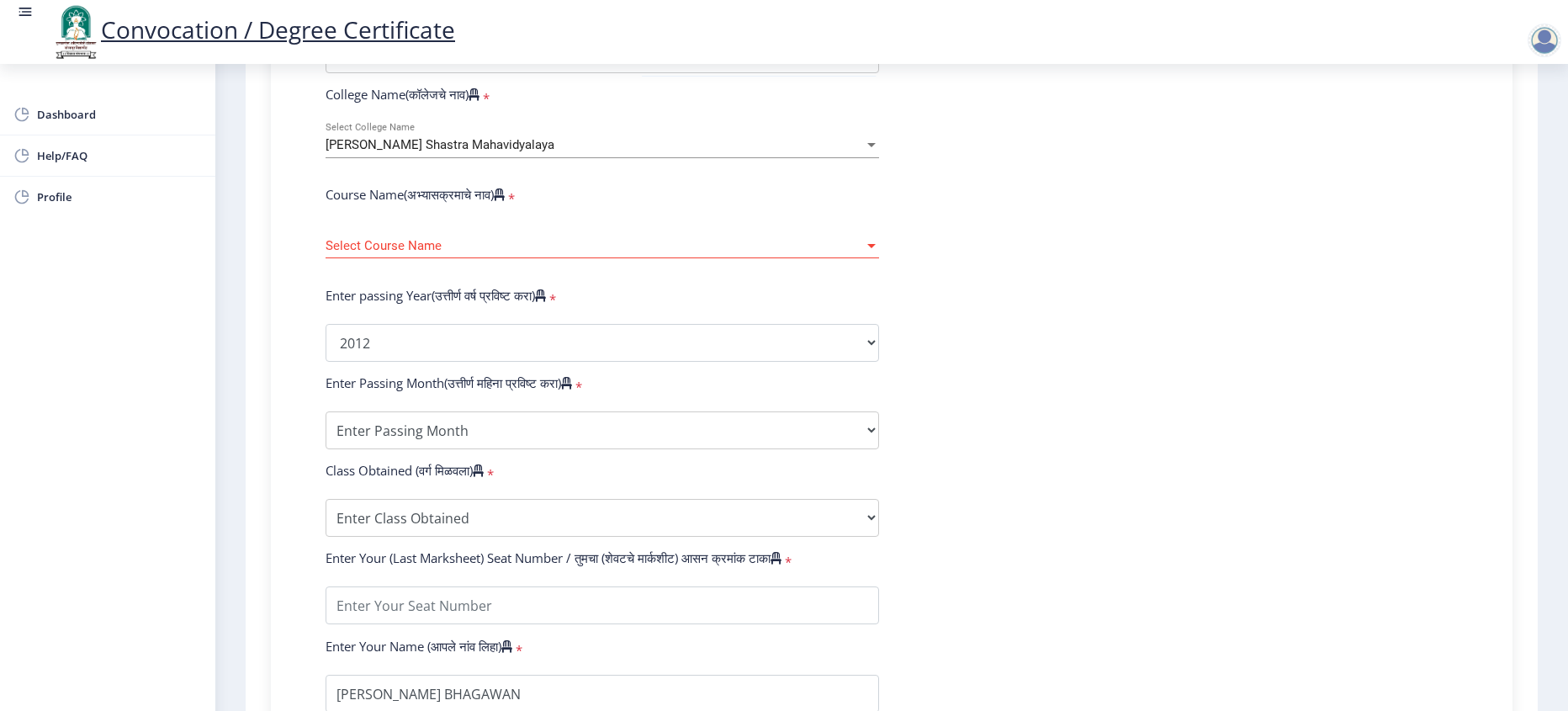
click at [729, 311] on div "Enter passing Year(उत्तीर्ण वर्ष प्रविष्ट करा) *" at bounding box center [603, 298] width 579 height 23
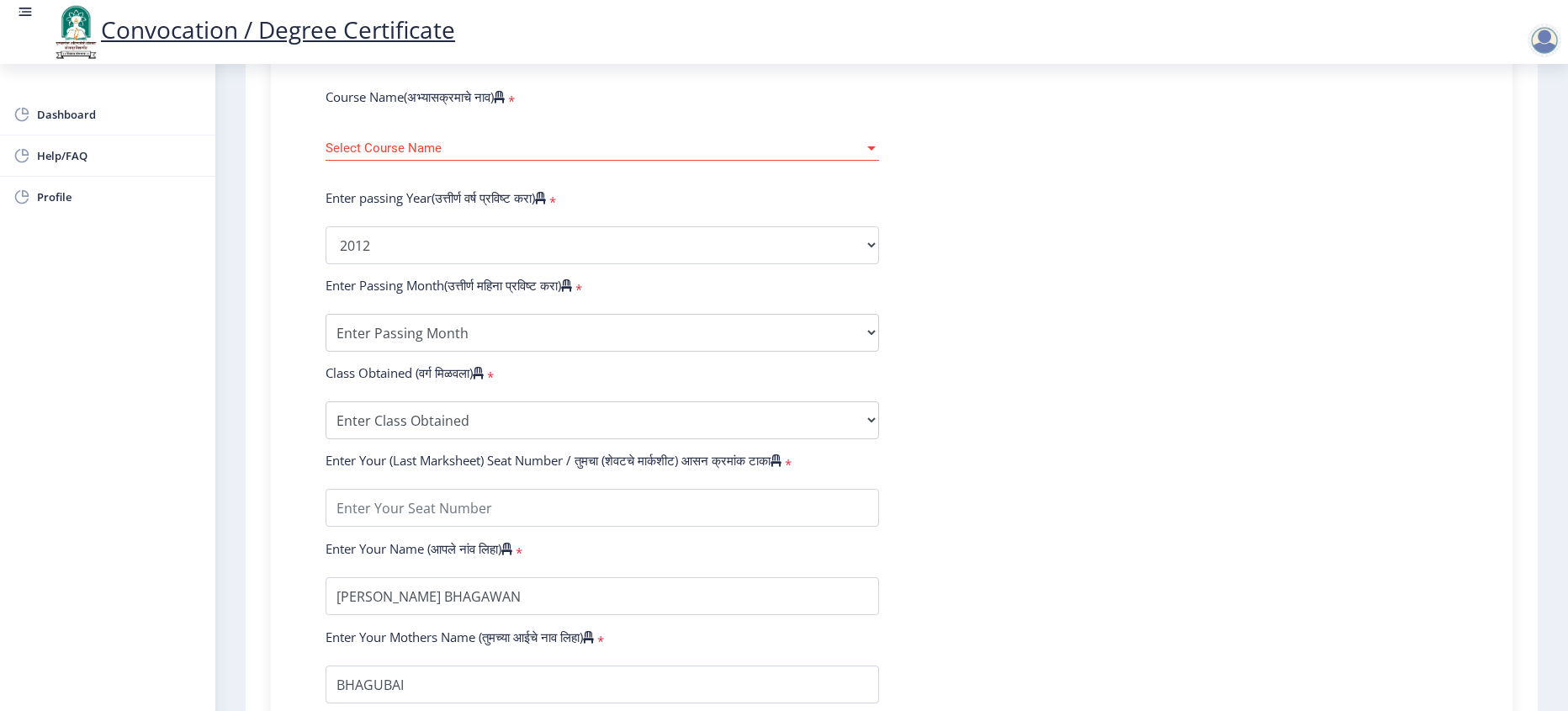
scroll to position [758, 0]
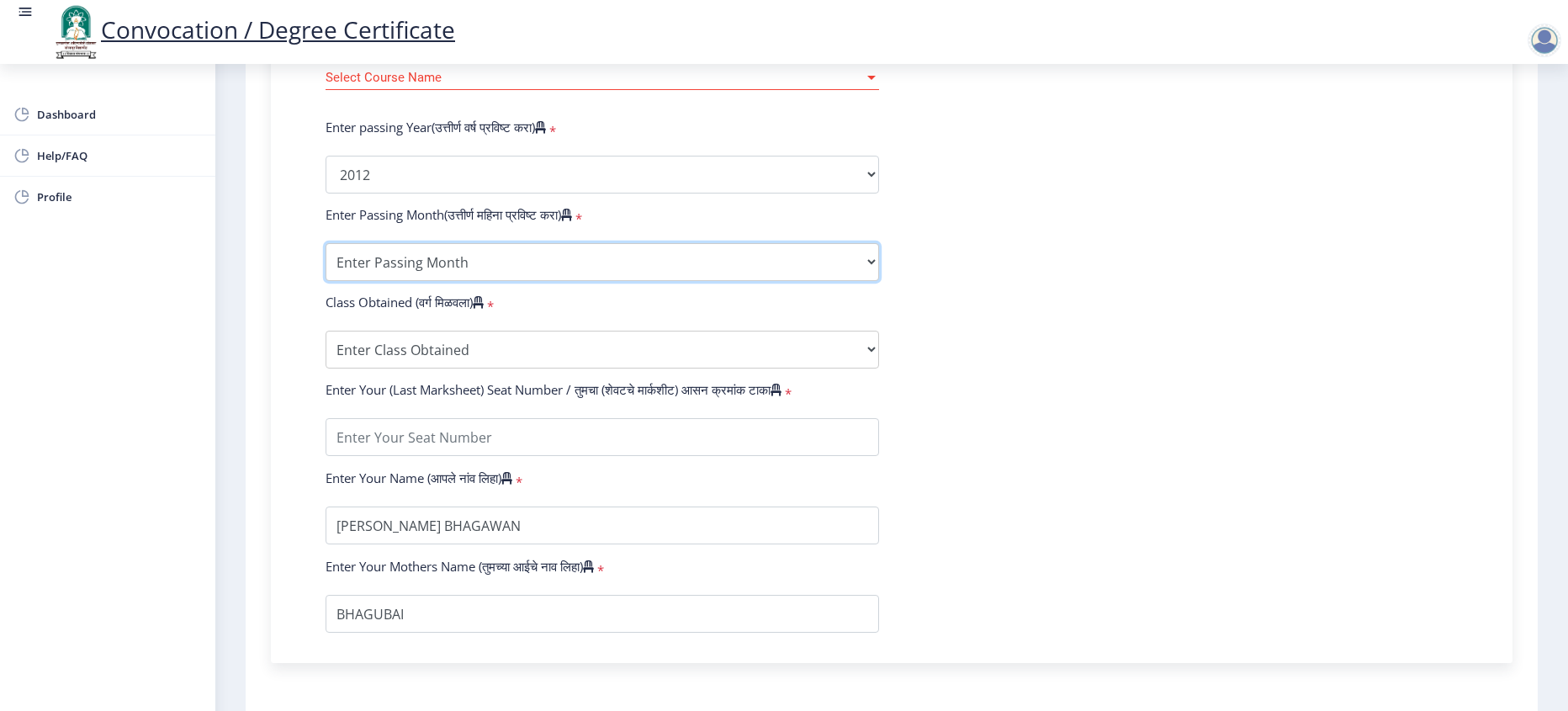
click at [426, 281] on select "Enter Passing Month March April May October November December" at bounding box center [602, 263] width 554 height 38
select select "March"
click at [325, 276] on select "Enter Passing Month March April May October November December" at bounding box center [602, 263] width 554 height 38
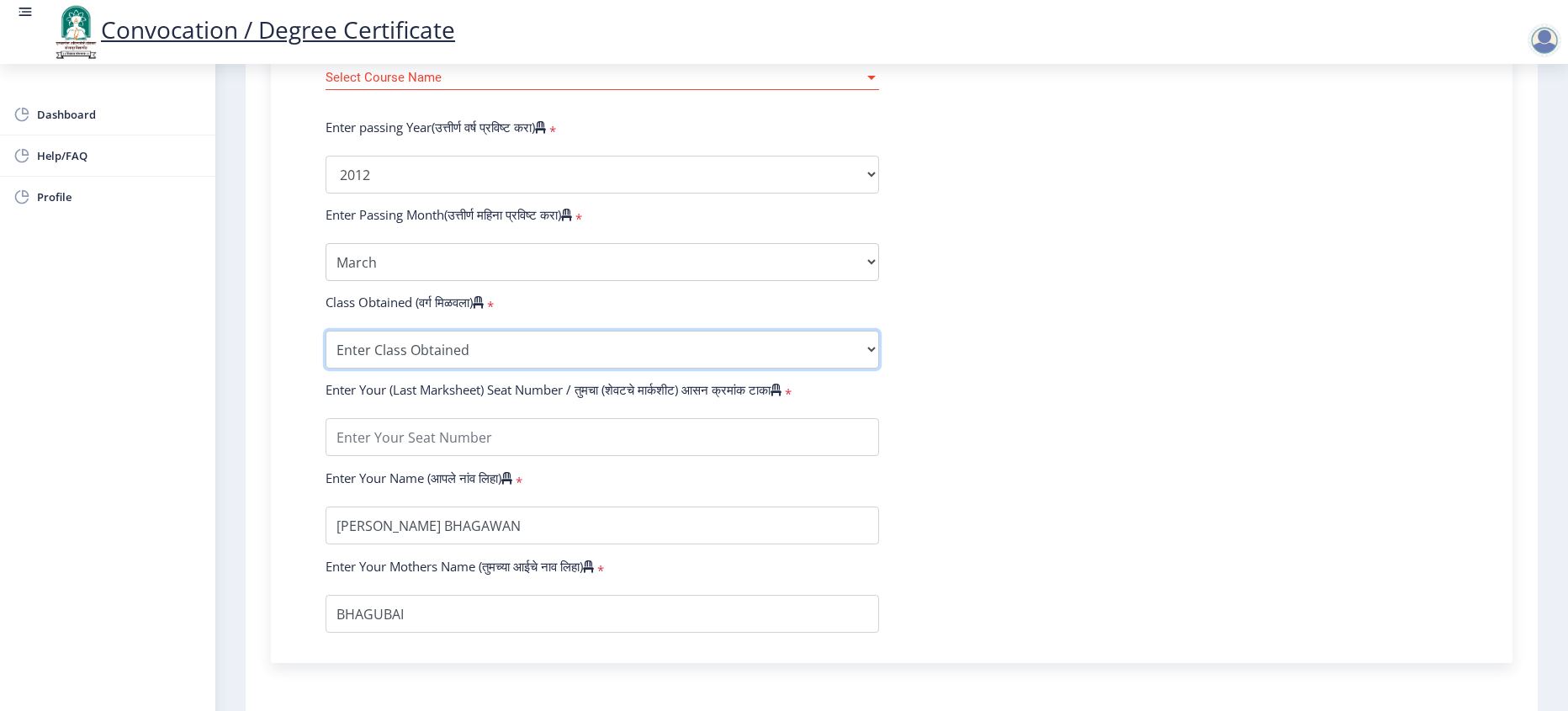
click at [443, 369] on select "Enter Class Obtained FIRST CLASS WITH DISTINCTION FIRST CLASS HIGHER SECOND CLA…" at bounding box center [602, 350] width 554 height 38
select select "SECOND CLASS"
click at [325, 364] on select "Enter Class Obtained FIRST CLASS WITH DISTINCTION FIRST CLASS HIGHER SECOND CLA…" at bounding box center [602, 350] width 554 height 38
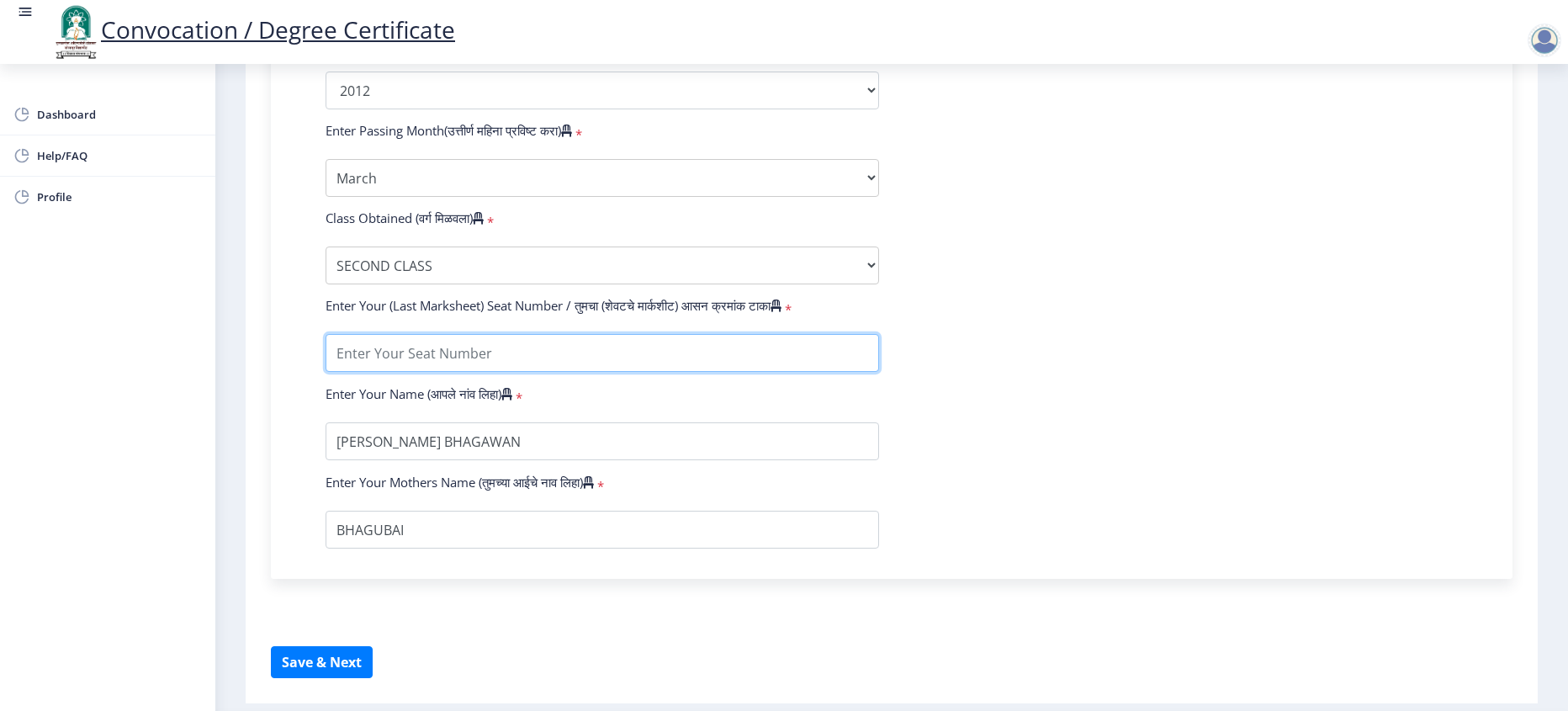
click at [418, 372] on input "textarea" at bounding box center [602, 353] width 554 height 38
type input "006024"
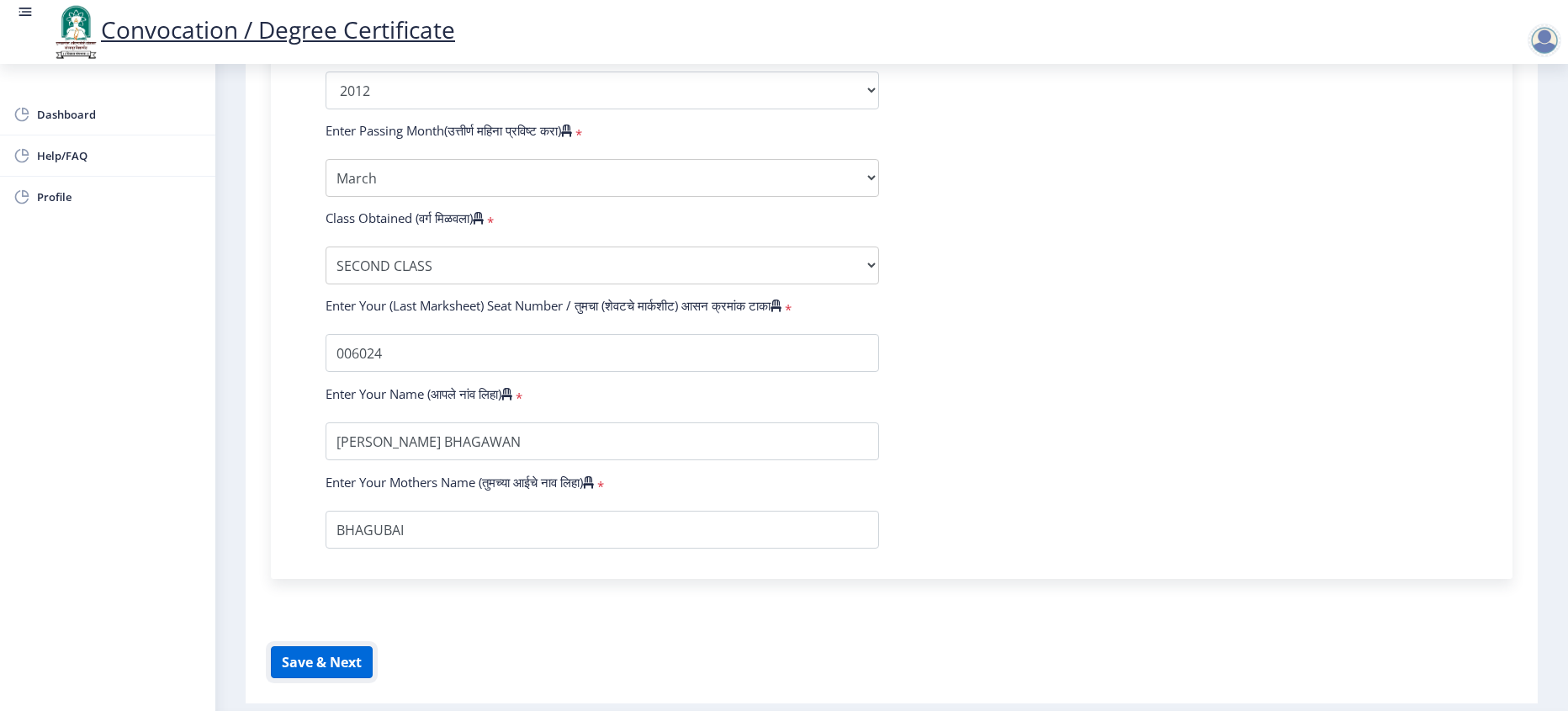
click at [336, 679] on button "Save & Next" at bounding box center [322, 662] width 102 height 32
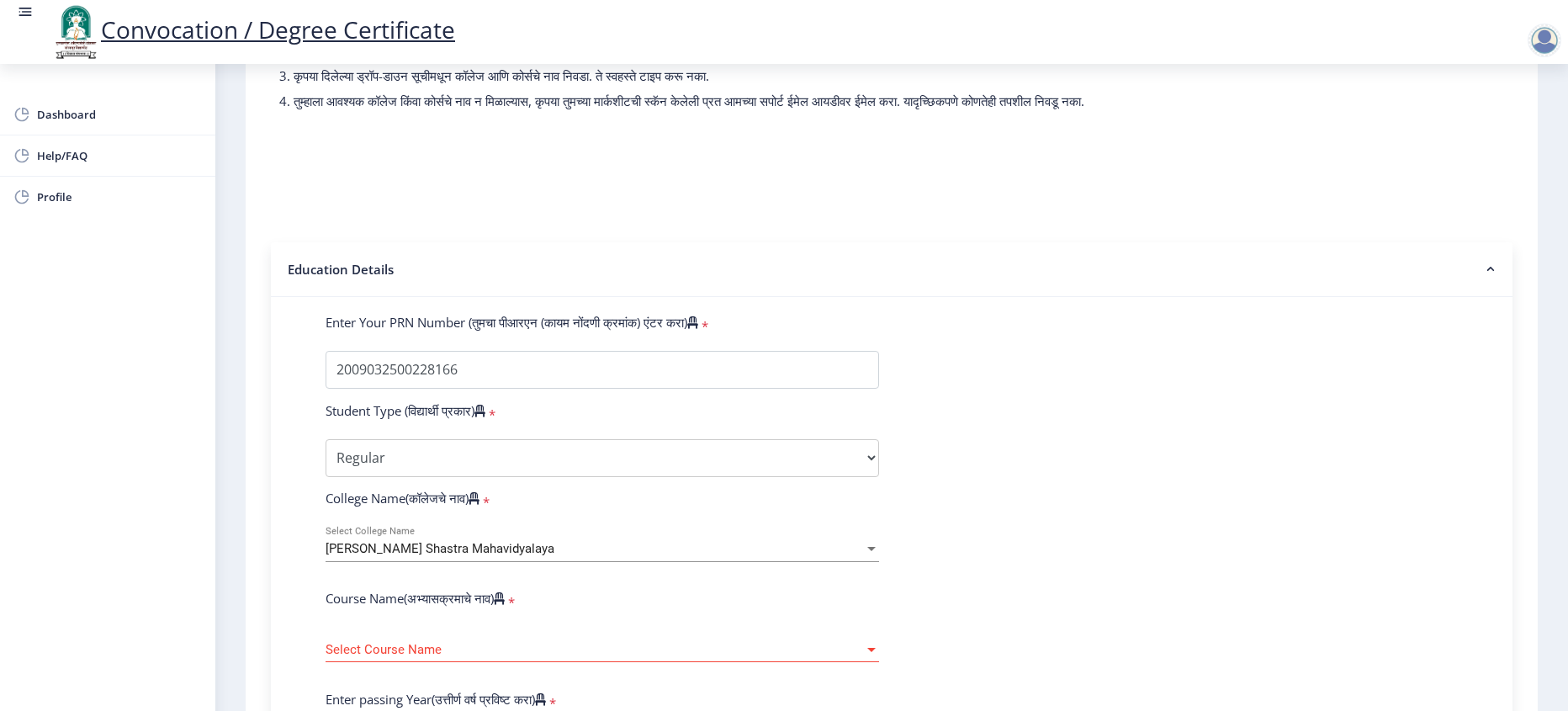
scroll to position [168, 0]
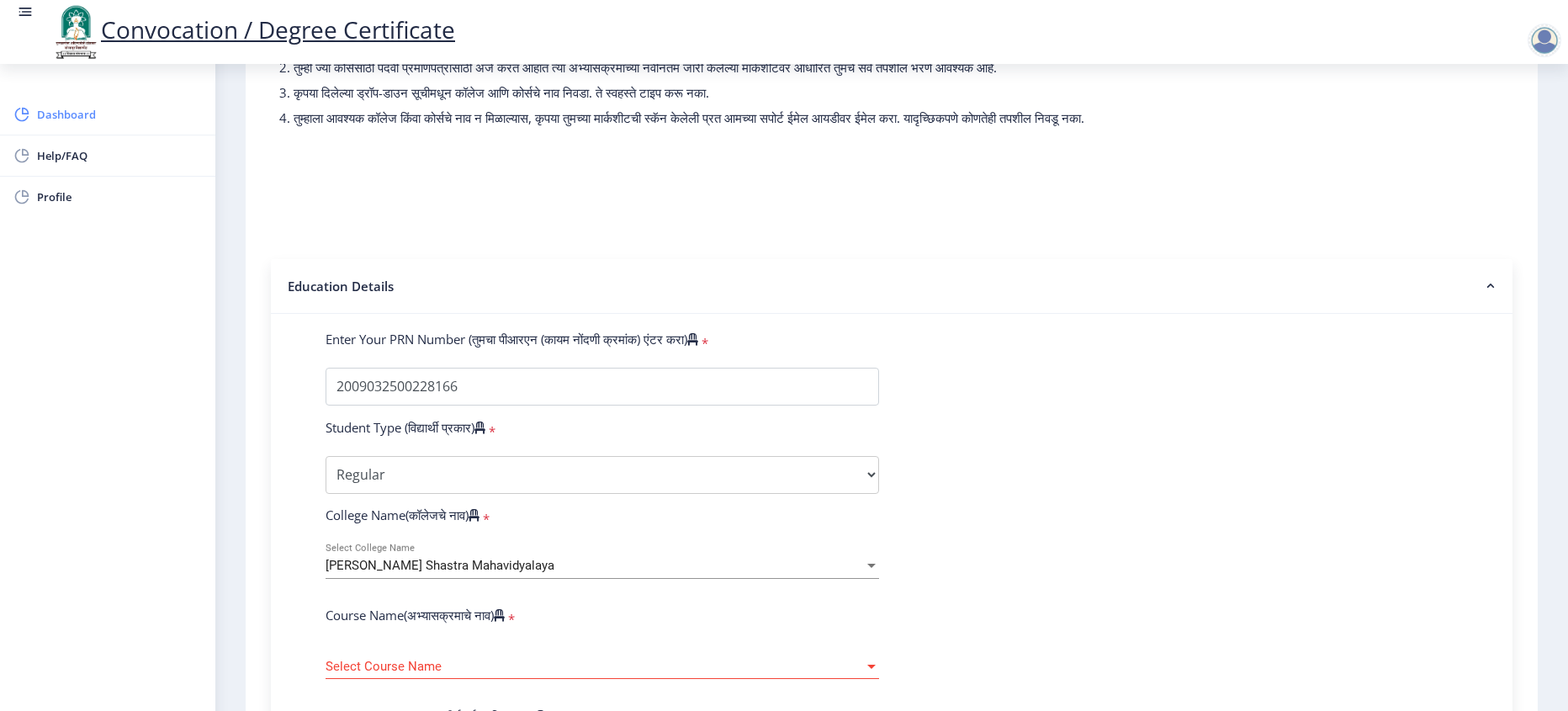
click at [83, 117] on span "Dashboard" at bounding box center [120, 114] width 165 height 20
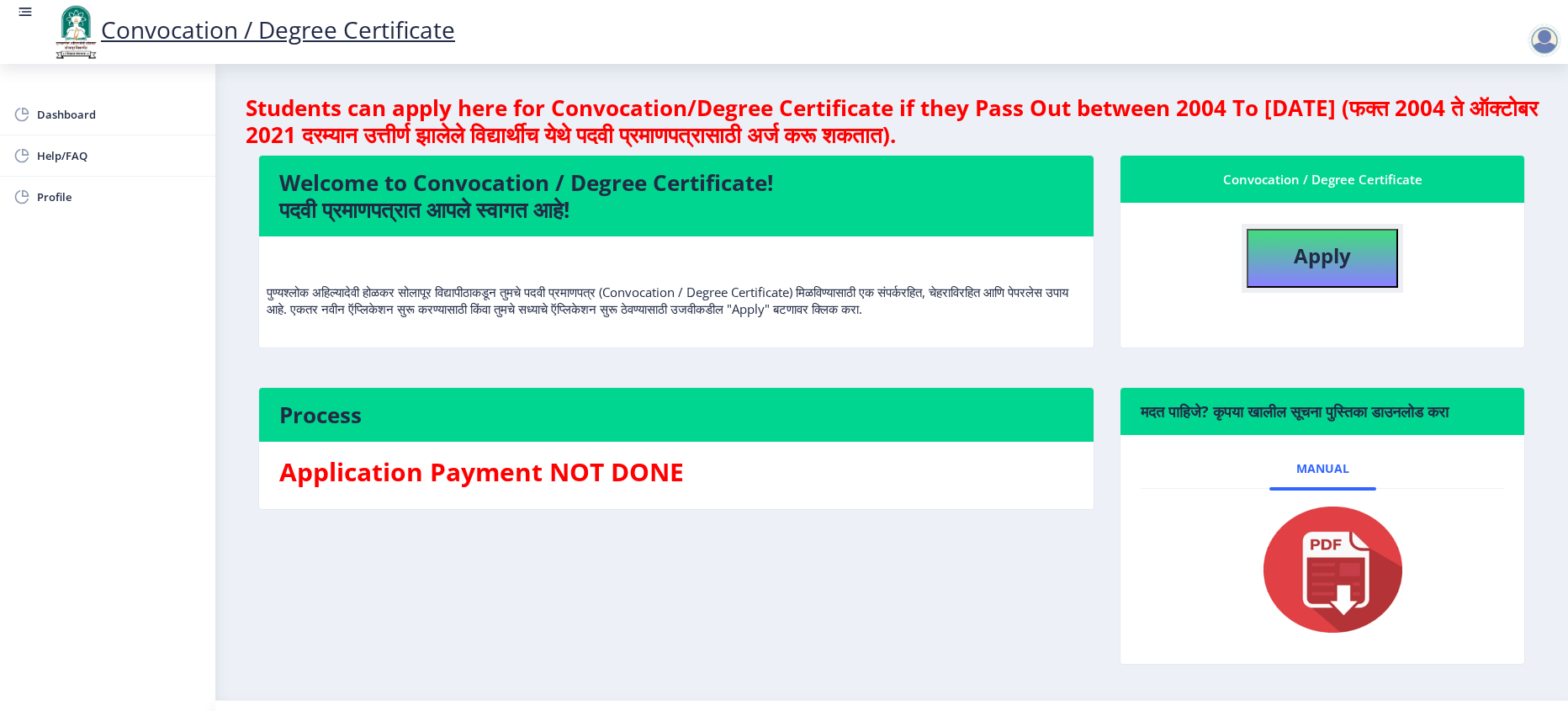
click at [1287, 245] on button "Apply" at bounding box center [1323, 258] width 151 height 59
select select
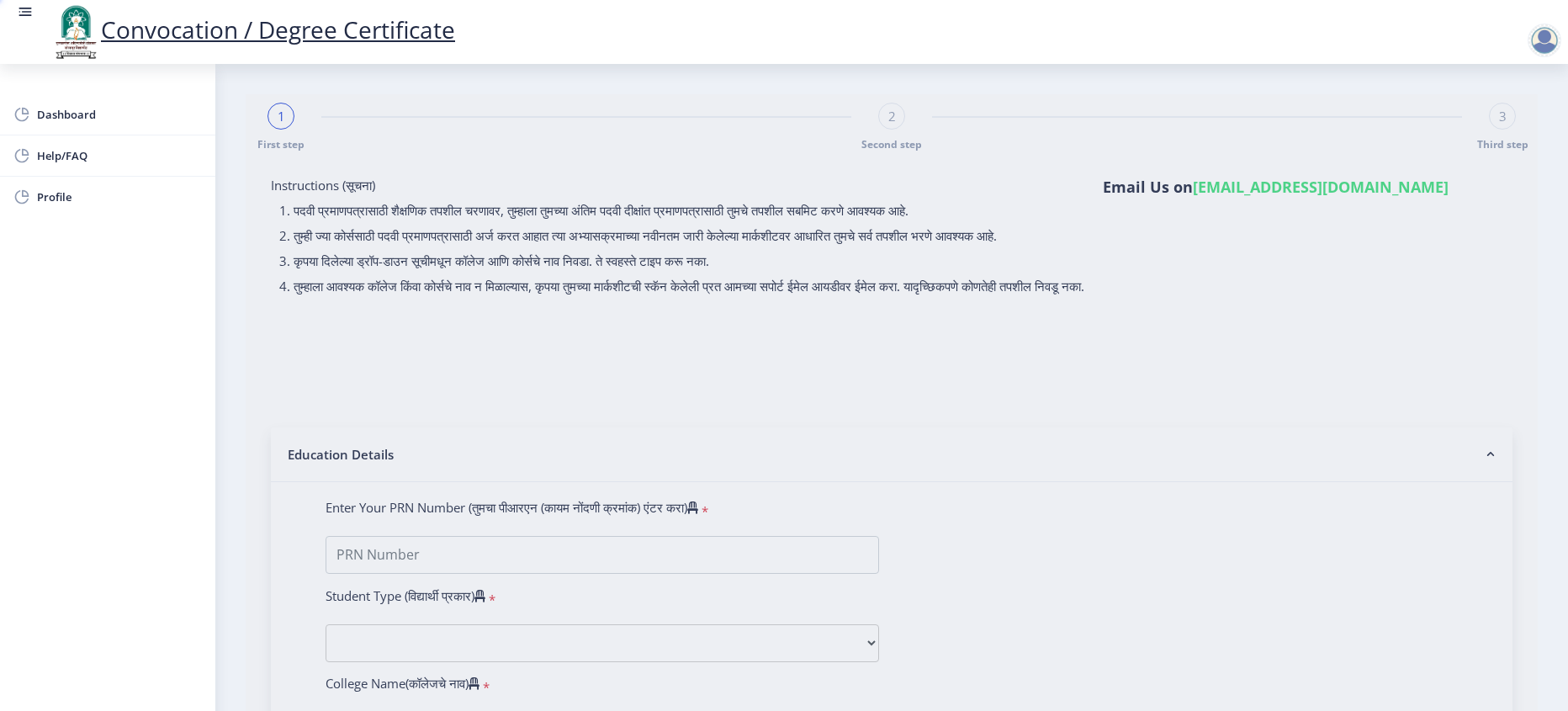
type input "[PERSON_NAME] BHAGAWAN"
type input "BHAGUBAI"
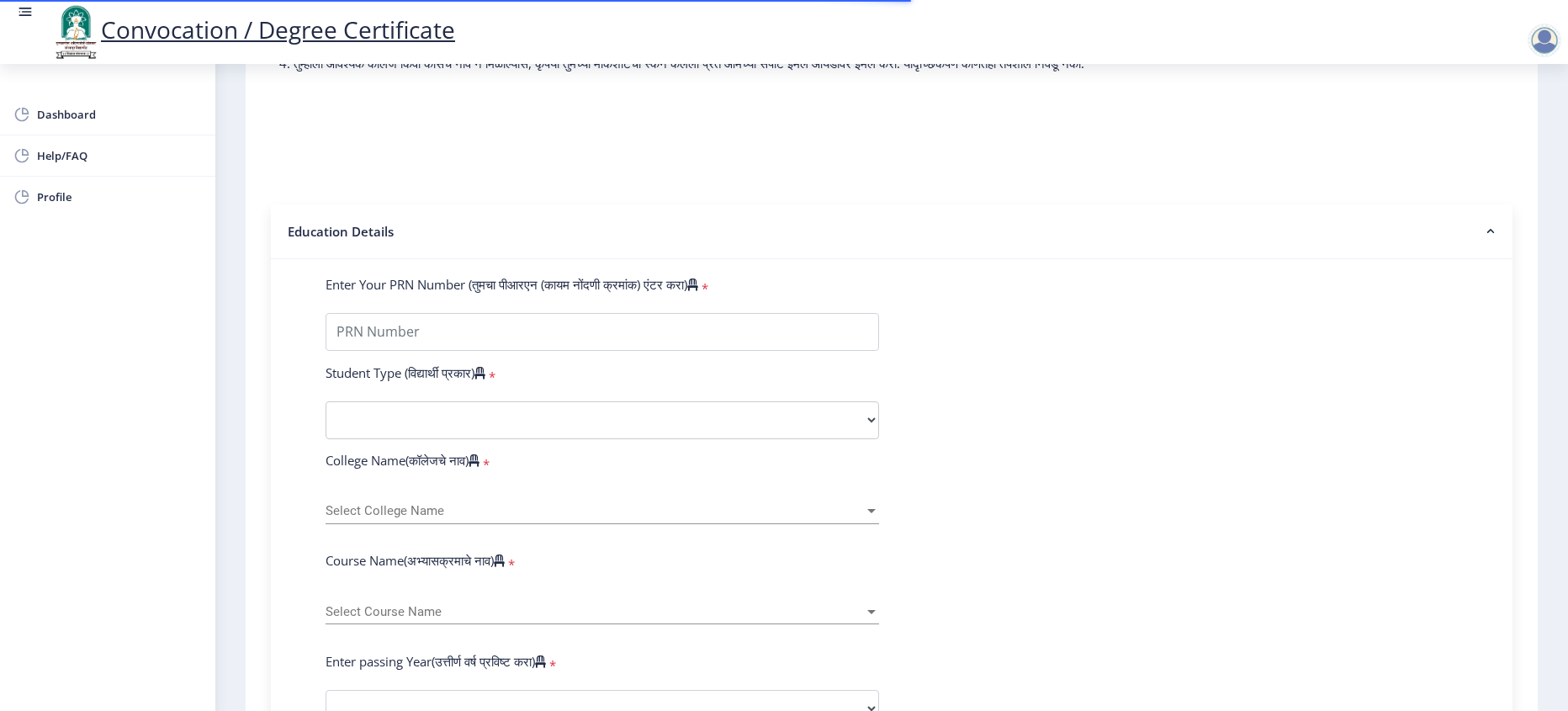
scroll to position [252, 0]
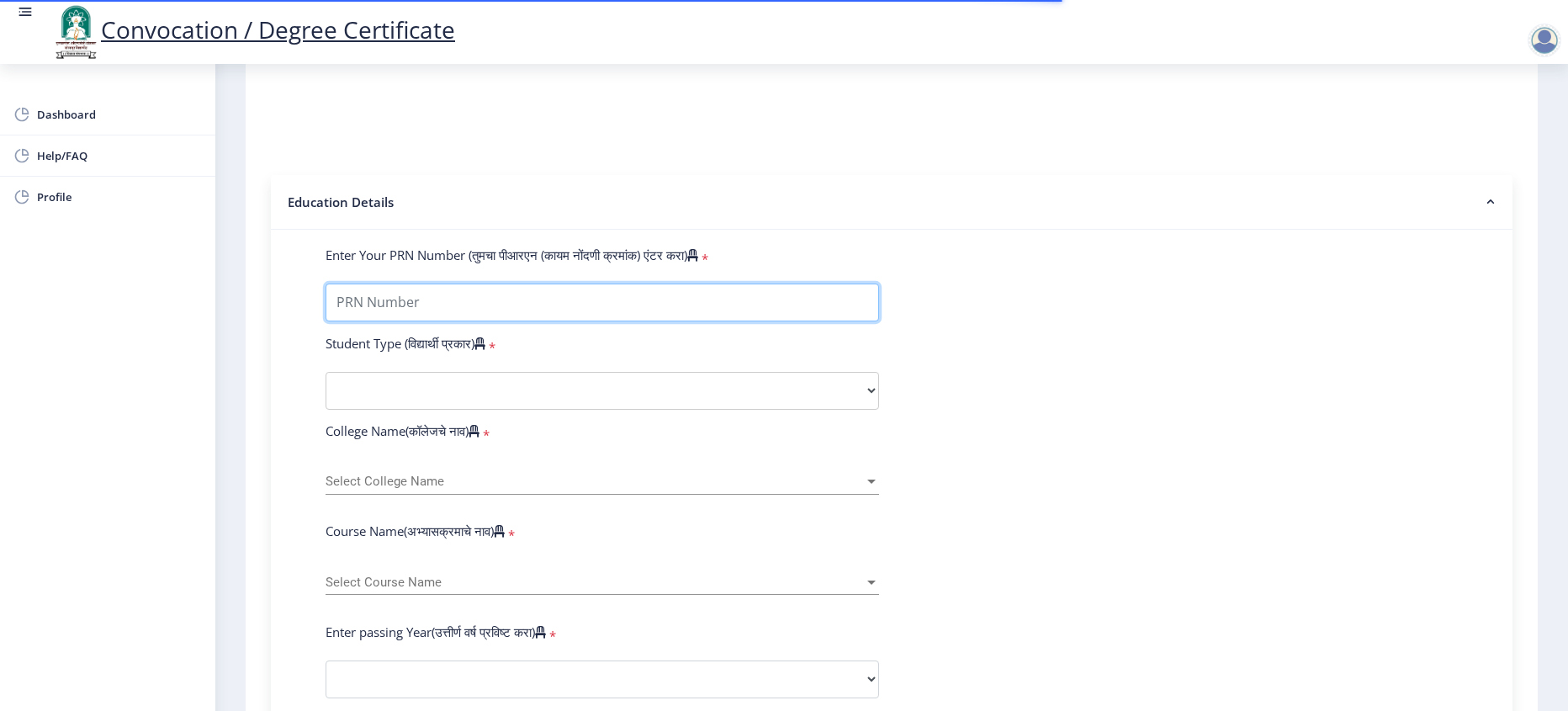
click at [470, 322] on input "Enter Your PRN Number (तुमचा पीआरएन (कायम नोंदणी क्रमांक) एंटर करा)" at bounding box center [602, 303] width 554 height 38
type input "2009032500228166"
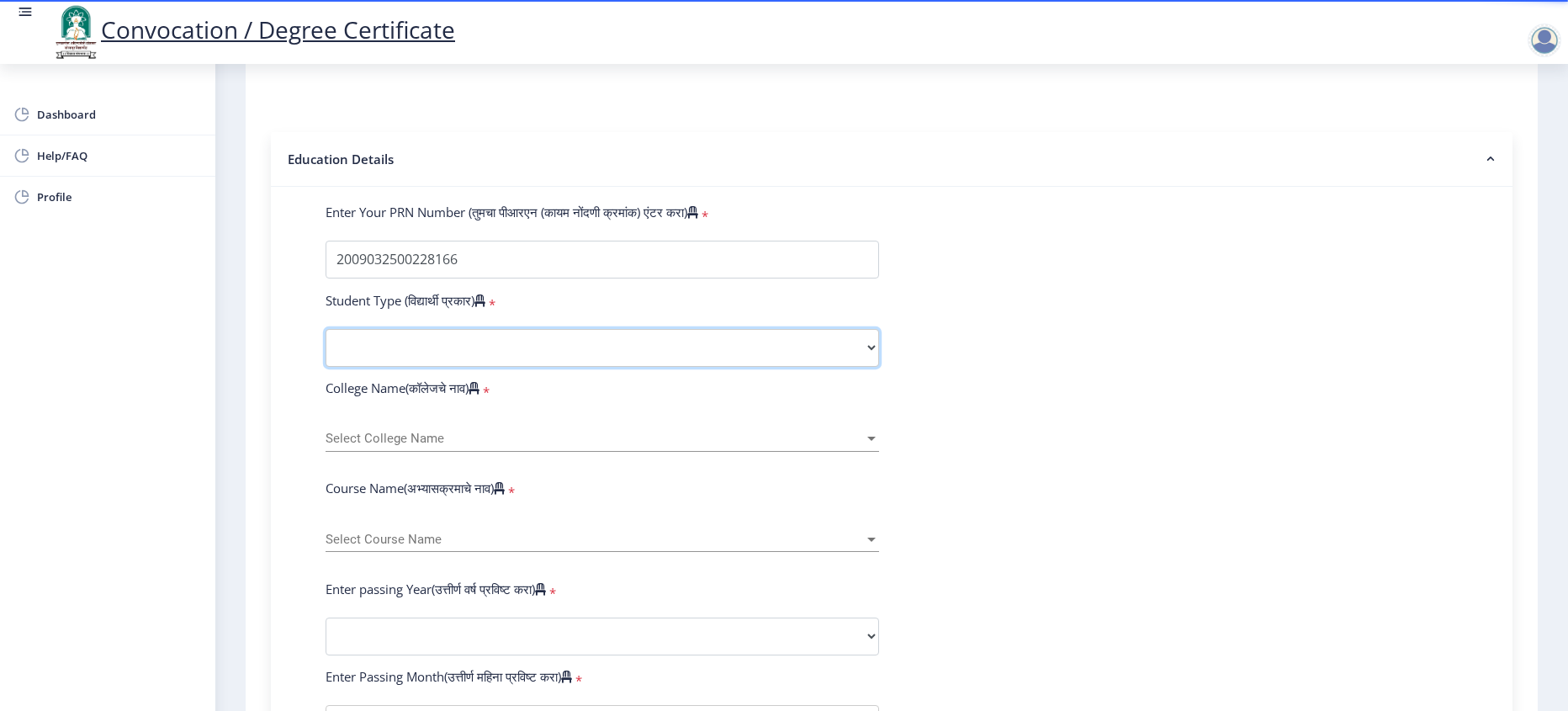
scroll to position [337, 0]
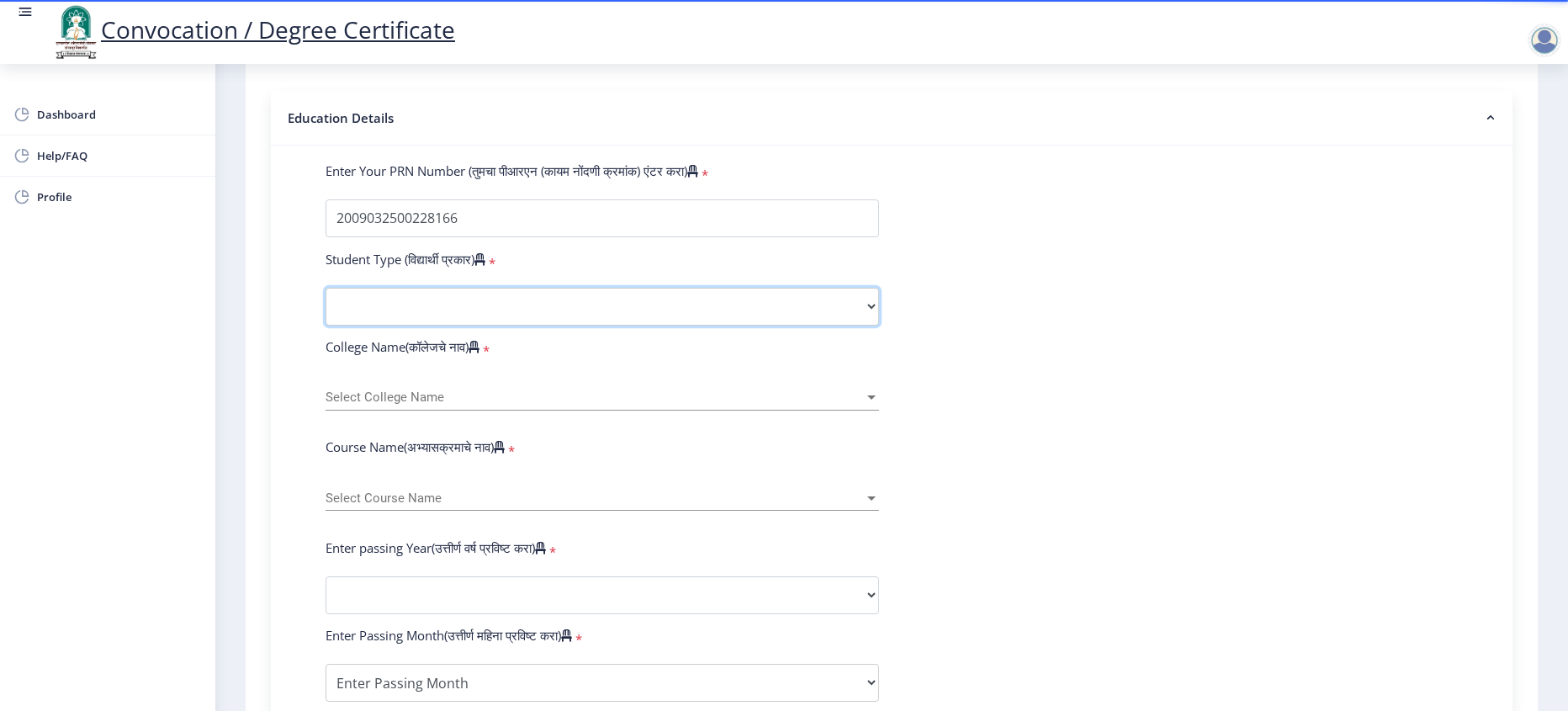
click at [517, 325] on select "Select Student Type Regular External" at bounding box center [602, 307] width 554 height 38
select select "Regular"
click at [325, 321] on select "Select Student Type Regular External" at bounding box center [602, 307] width 554 height 38
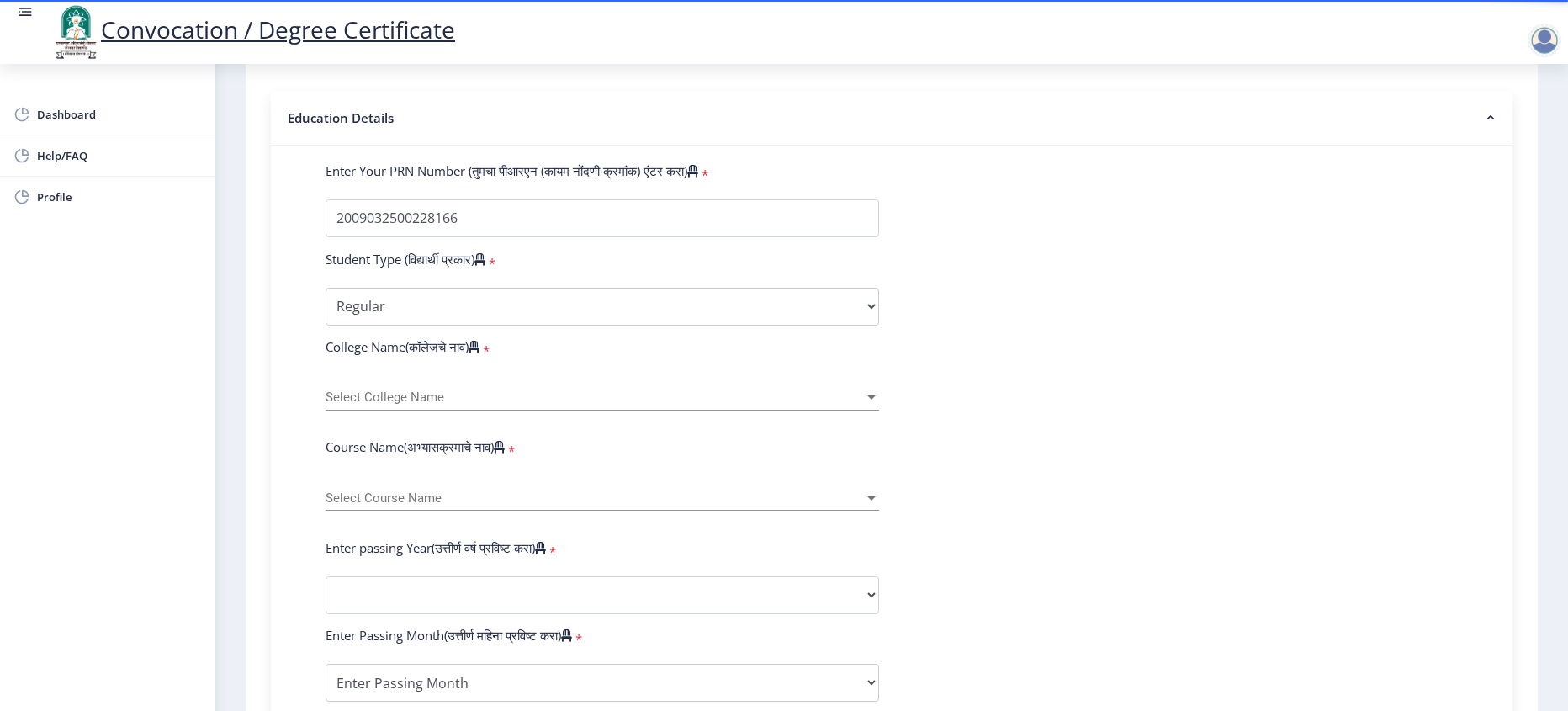
click at [452, 409] on div "Select College Name Select College Name" at bounding box center [602, 392] width 554 height 36
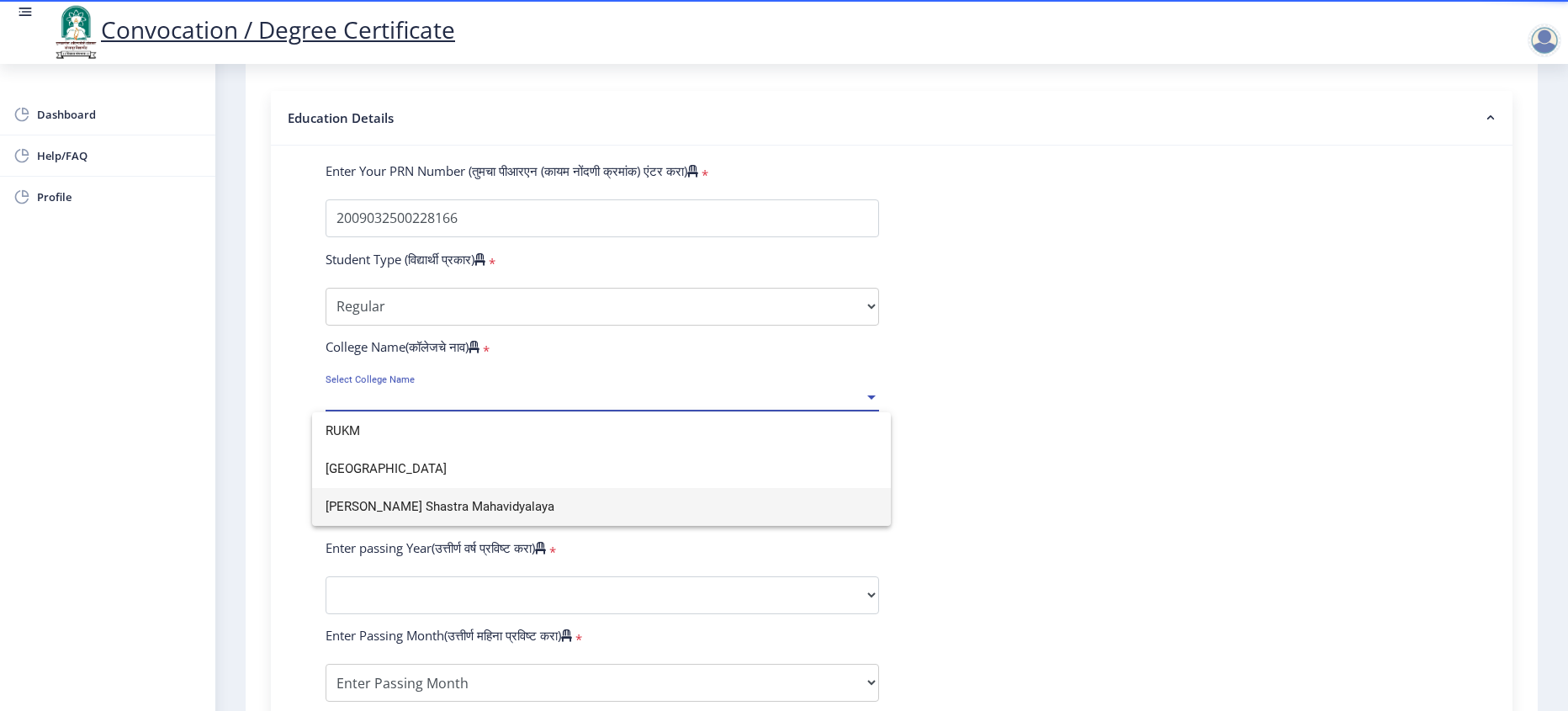
type input "RUKM"
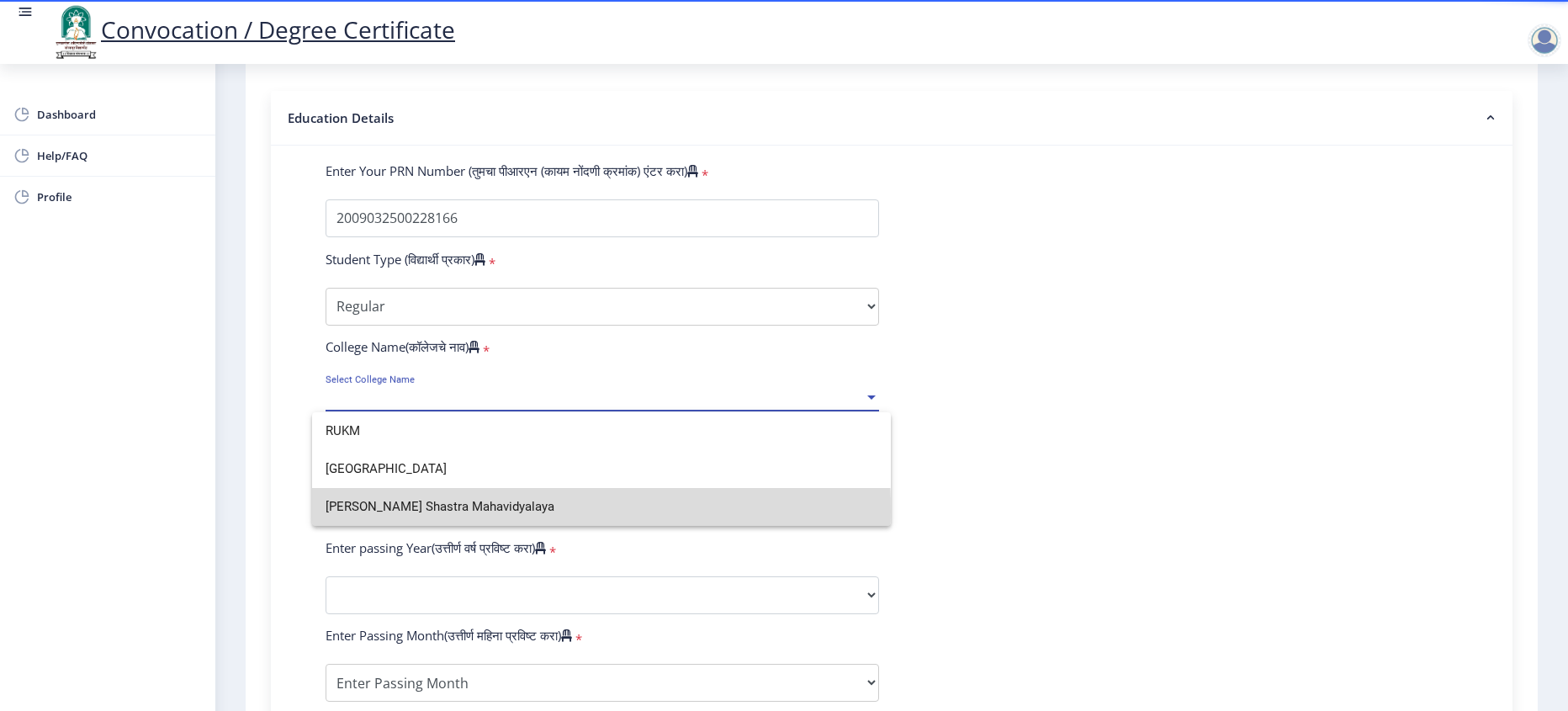
click at [417, 511] on span "[PERSON_NAME] Shastra Mahavidyalaya" at bounding box center [601, 507] width 552 height 38
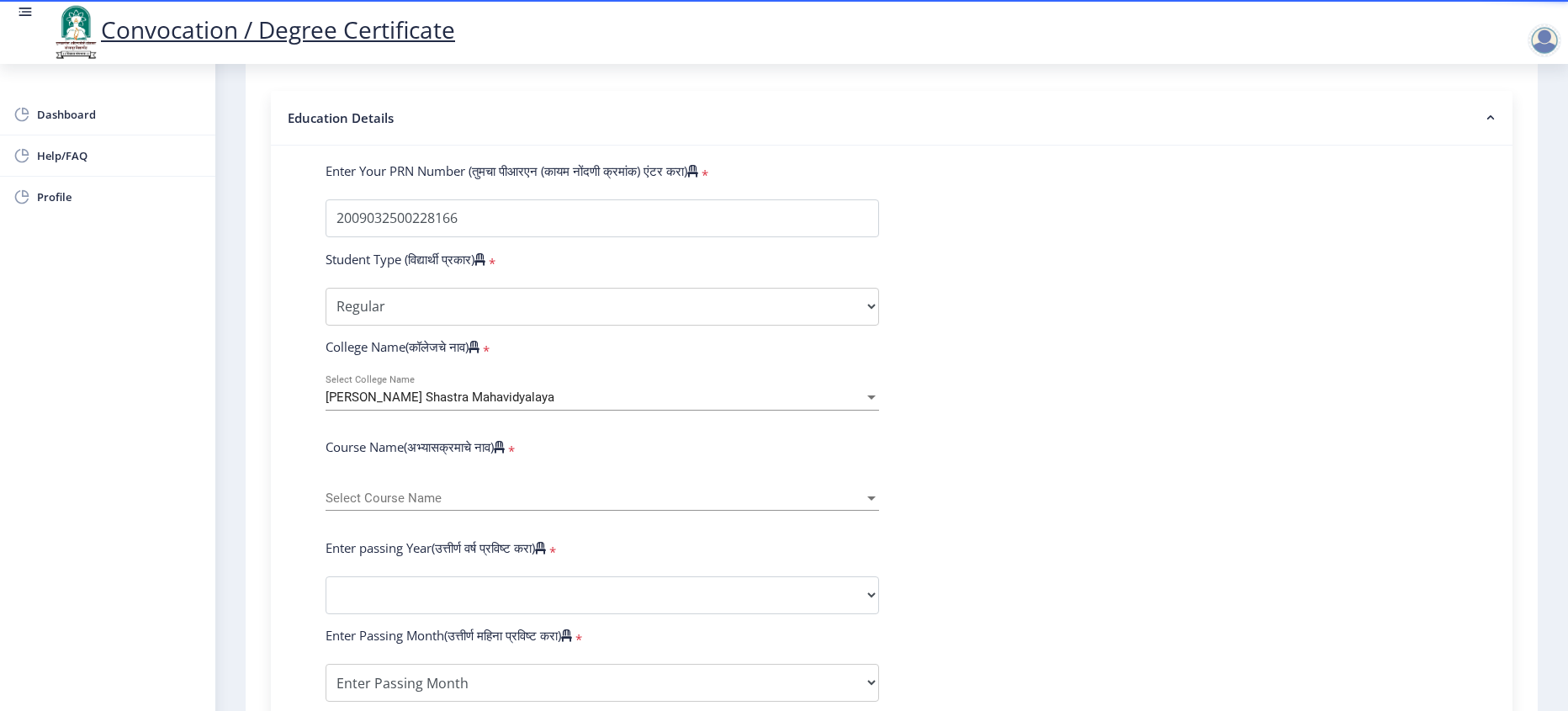
click at [407, 511] on div "Select Course Name Select Course Name" at bounding box center [602, 493] width 554 height 36
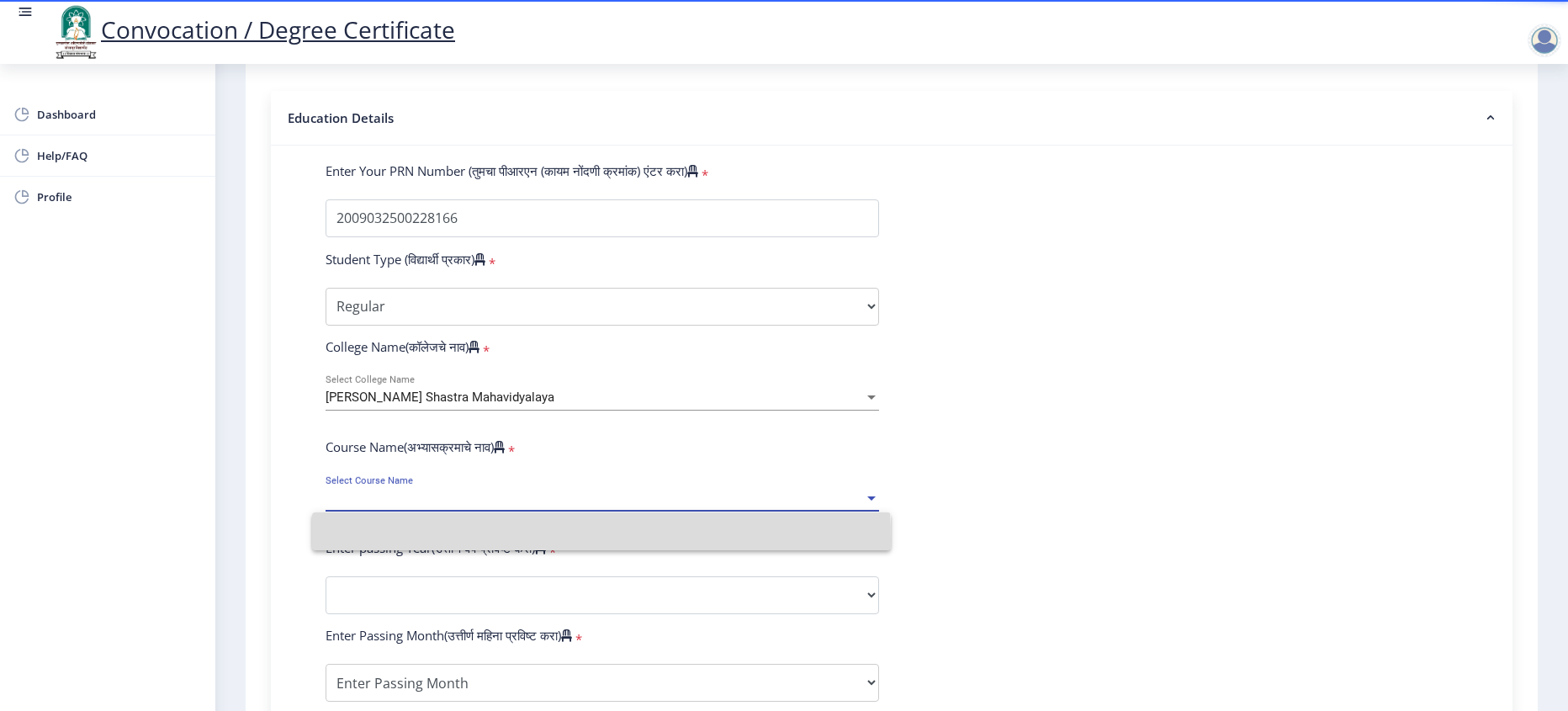
click at [407, 539] on input at bounding box center [601, 532] width 552 height 38
click at [407, 506] on span "Select Course Name" at bounding box center [594, 499] width 538 height 14
click at [407, 539] on input at bounding box center [601, 532] width 552 height 38
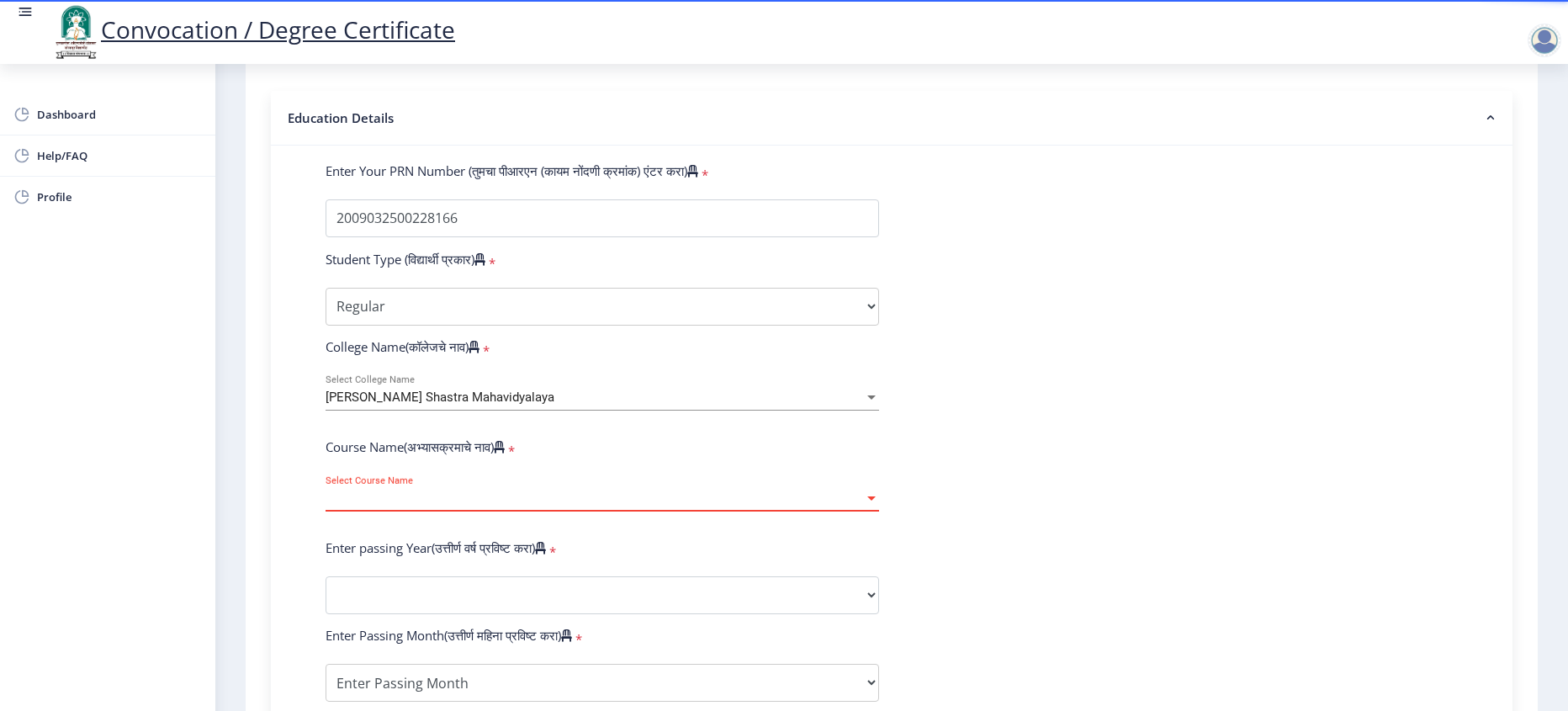
click at [407, 506] on span "Select Course Name" at bounding box center [594, 499] width 538 height 14
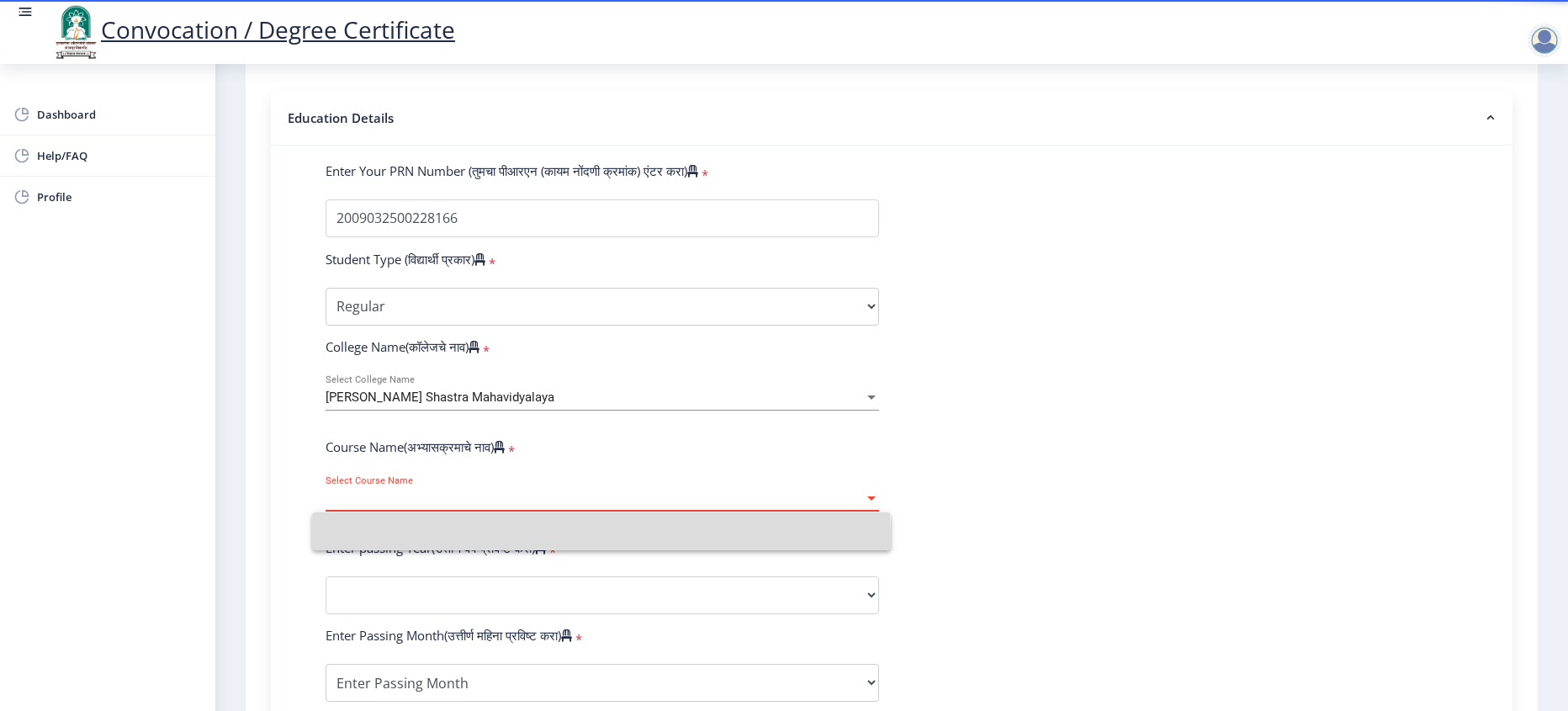
click at [407, 539] on input at bounding box center [601, 532] width 552 height 38
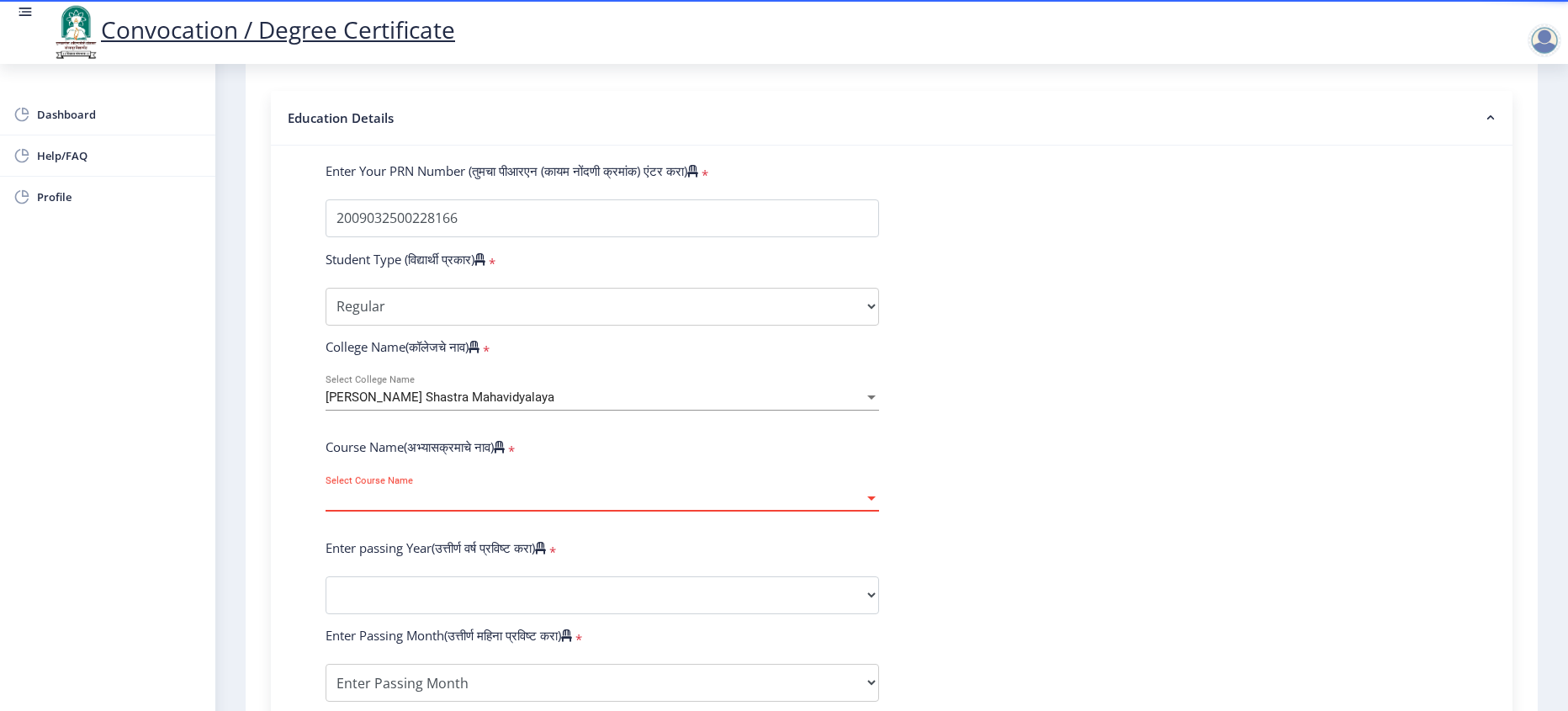
click at [407, 506] on span "Select Course Name" at bounding box center [594, 499] width 538 height 14
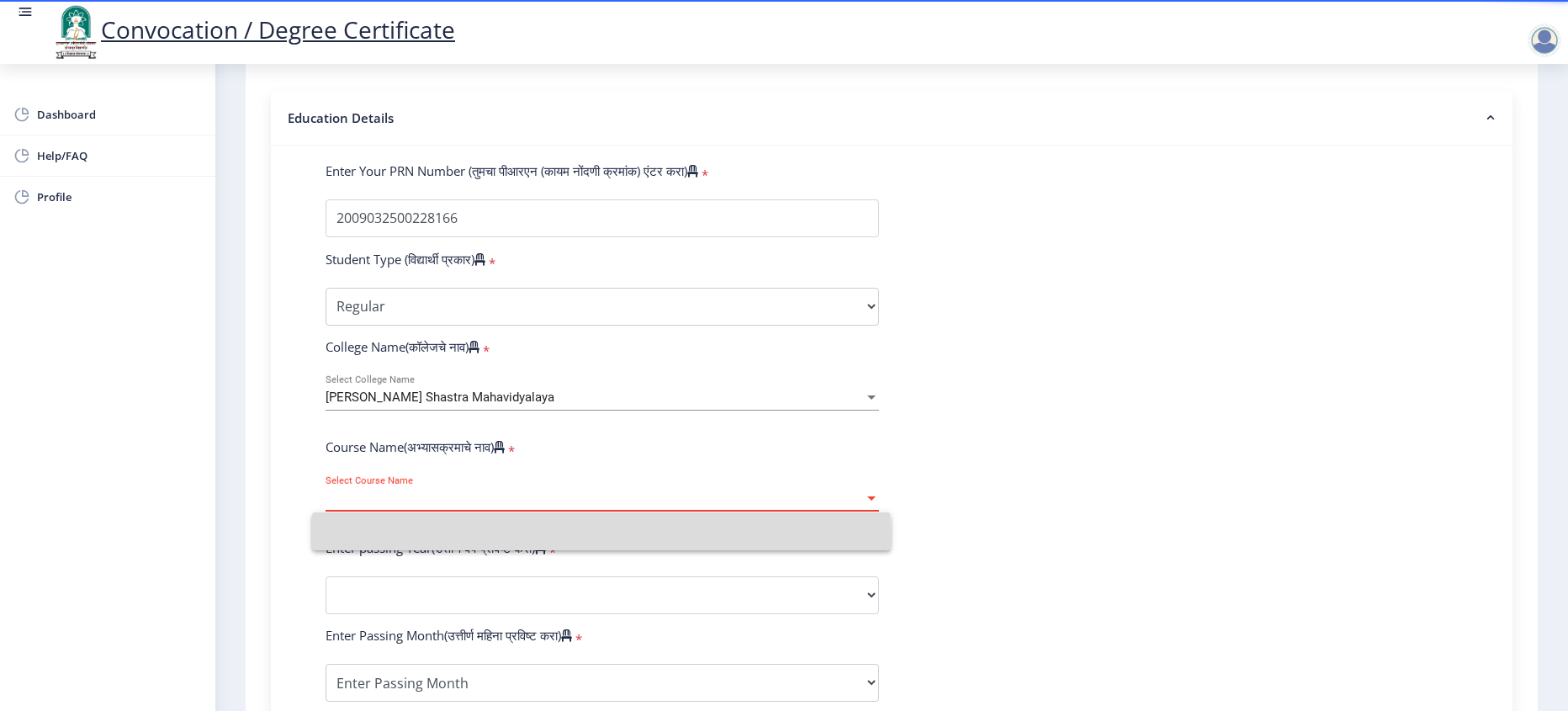
click at [407, 539] on input at bounding box center [601, 532] width 552 height 38
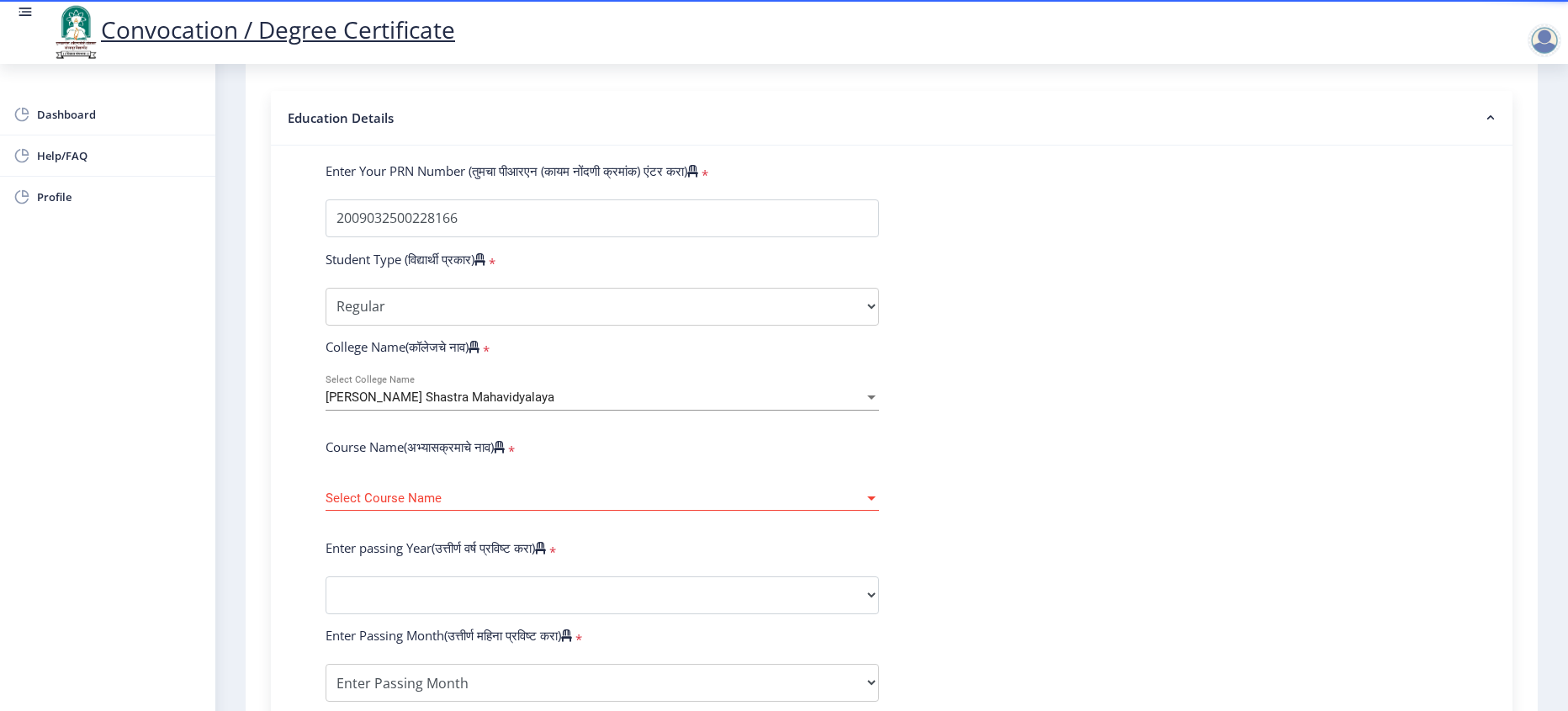
click at [407, 506] on span "Select Course Name" at bounding box center [594, 499] width 538 height 14
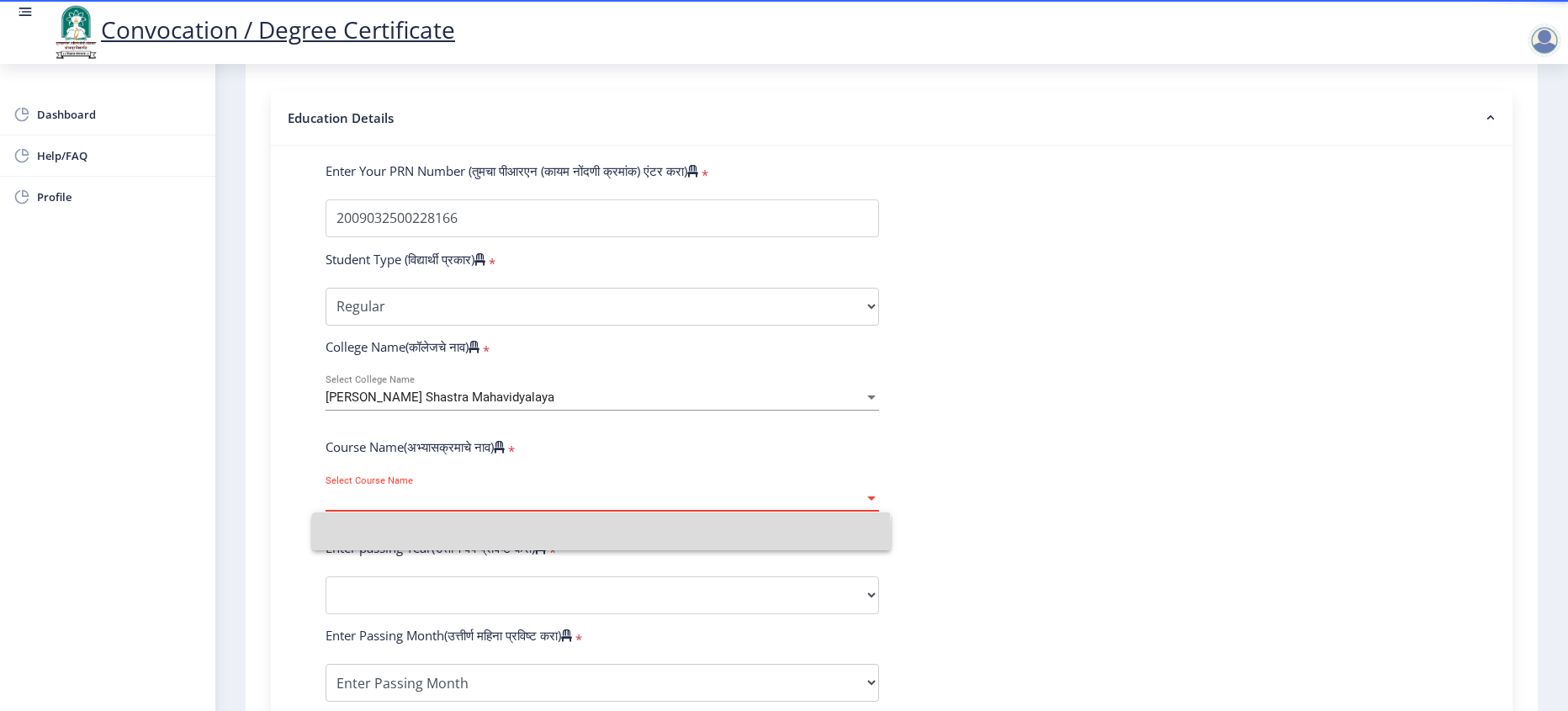
click at [407, 539] on input at bounding box center [601, 532] width 552 height 38
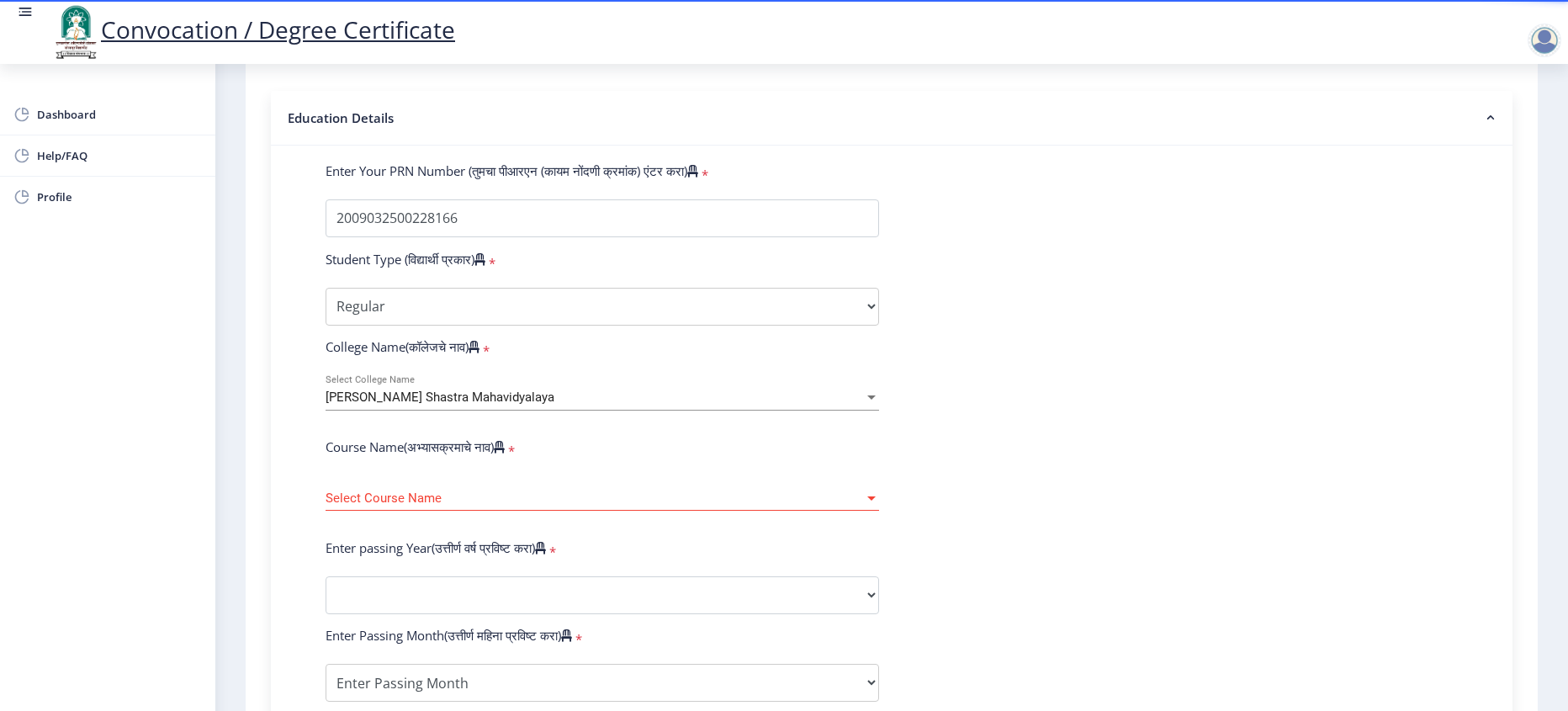
click at [407, 506] on span "Select Course Name" at bounding box center [594, 499] width 538 height 14
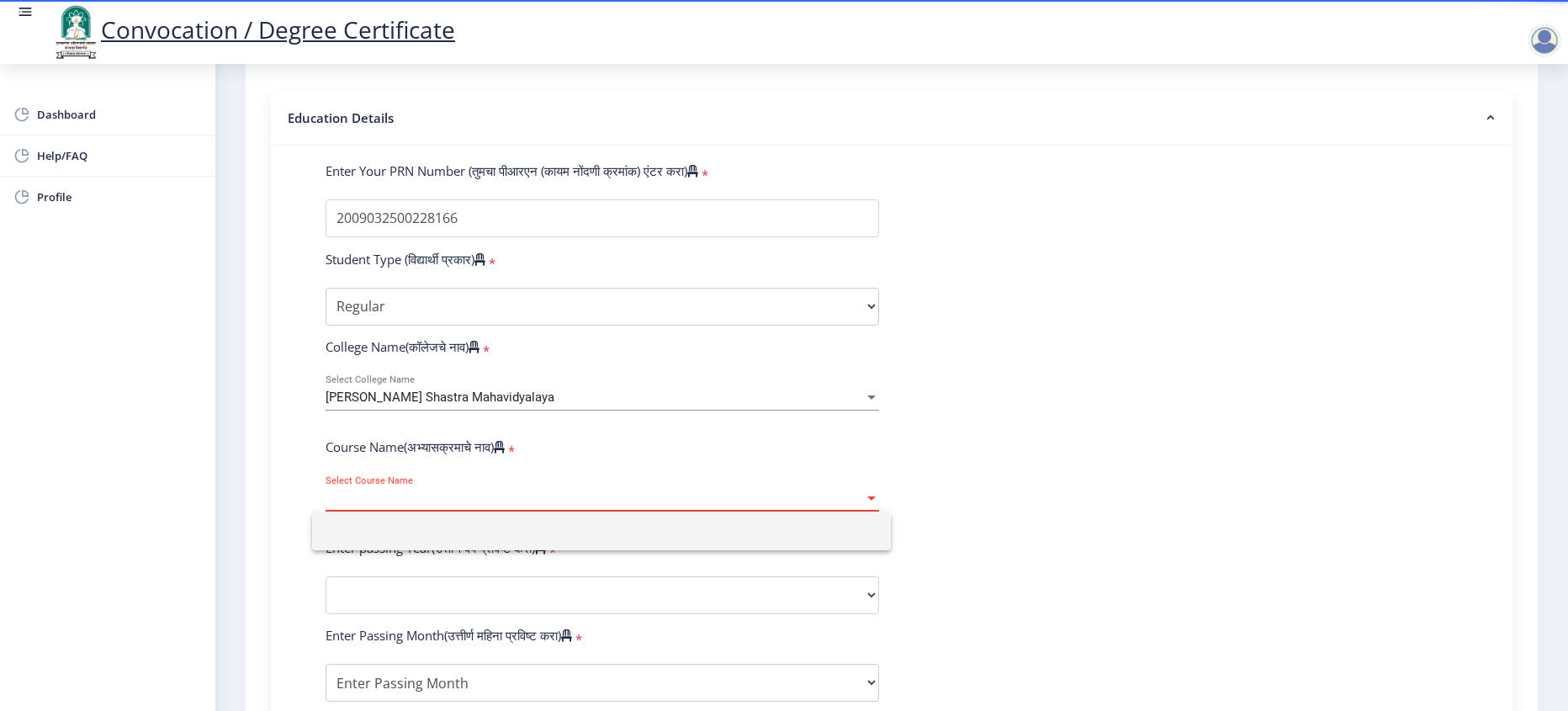
click at [634, 475] on div at bounding box center [784, 355] width 1568 height 711
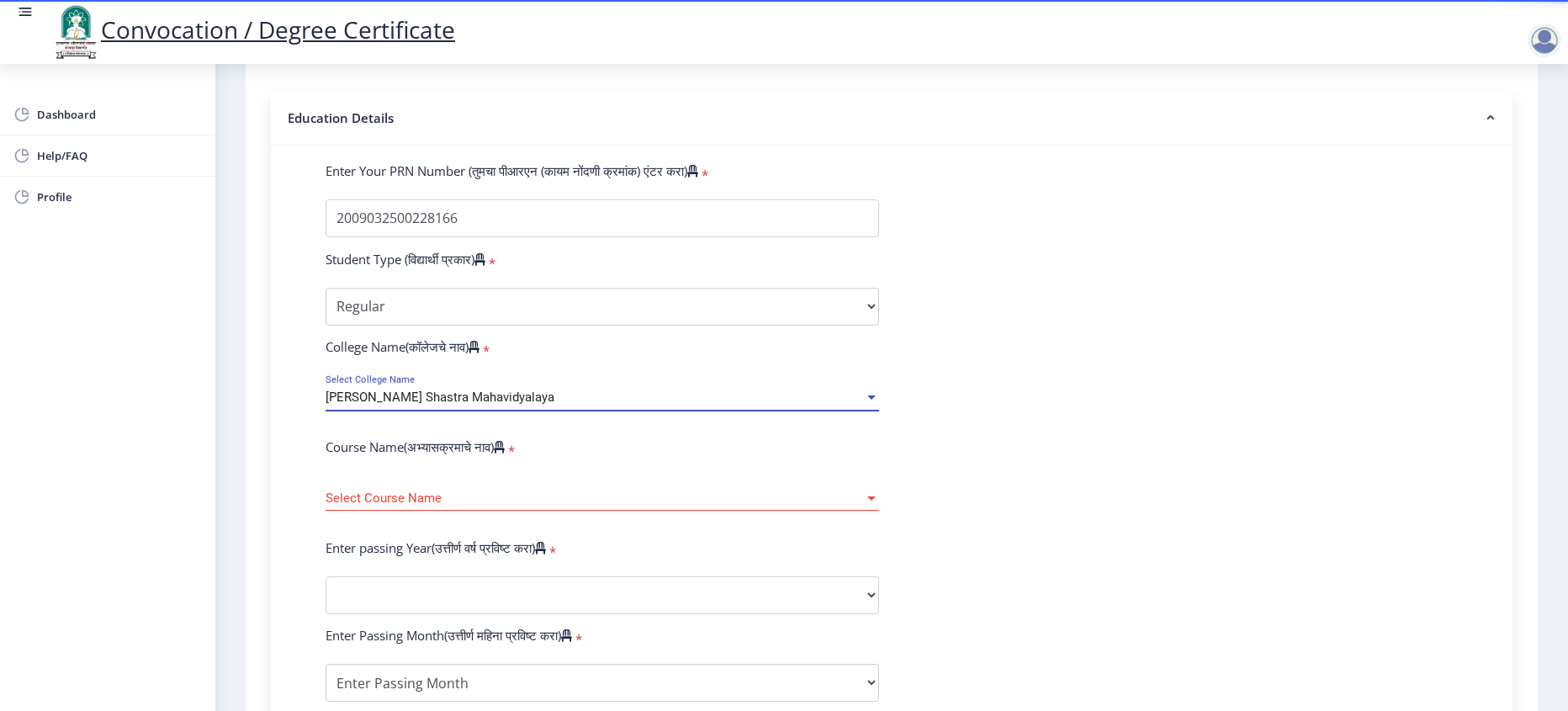
click at [510, 405] on span "[PERSON_NAME] Shastra Mahavidyalaya" at bounding box center [439, 397] width 229 height 15
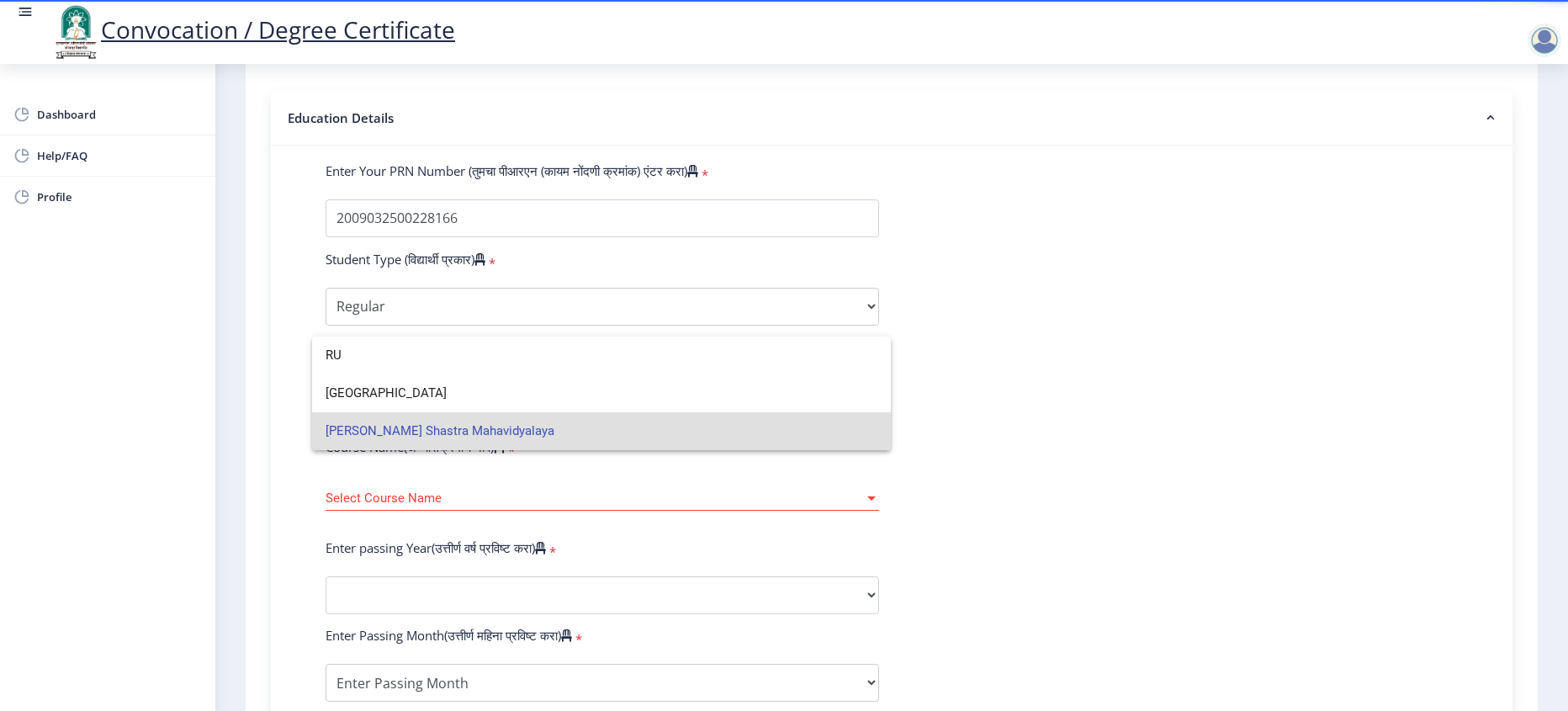
type input "R"
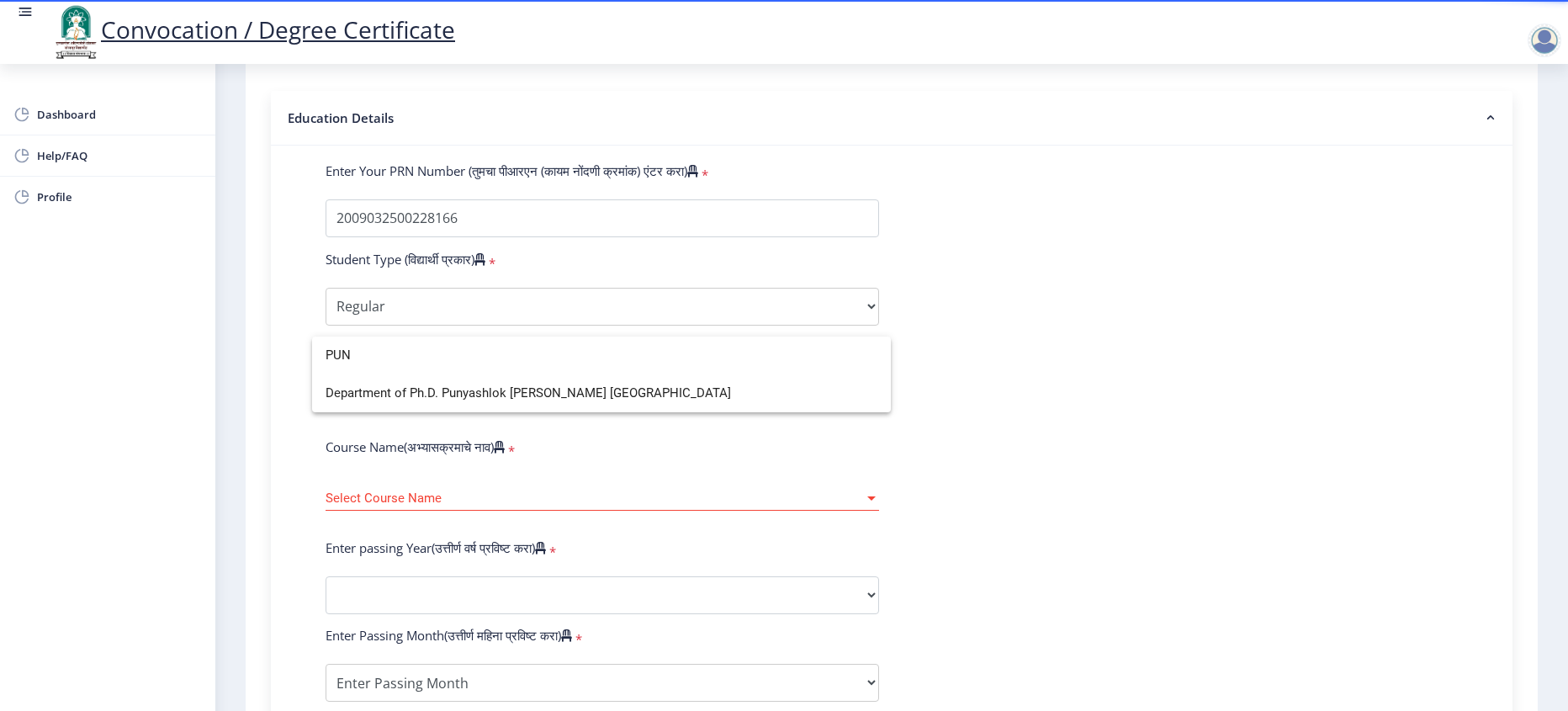
scroll to position [0, 0]
type input "PUN"
click at [527, 394] on span "Department of Ph.D. Punyashlok [PERSON_NAME] [GEOGRAPHIC_DATA]" at bounding box center [601, 393] width 552 height 38
click at [420, 506] on span "Select Course Name" at bounding box center [594, 499] width 538 height 14
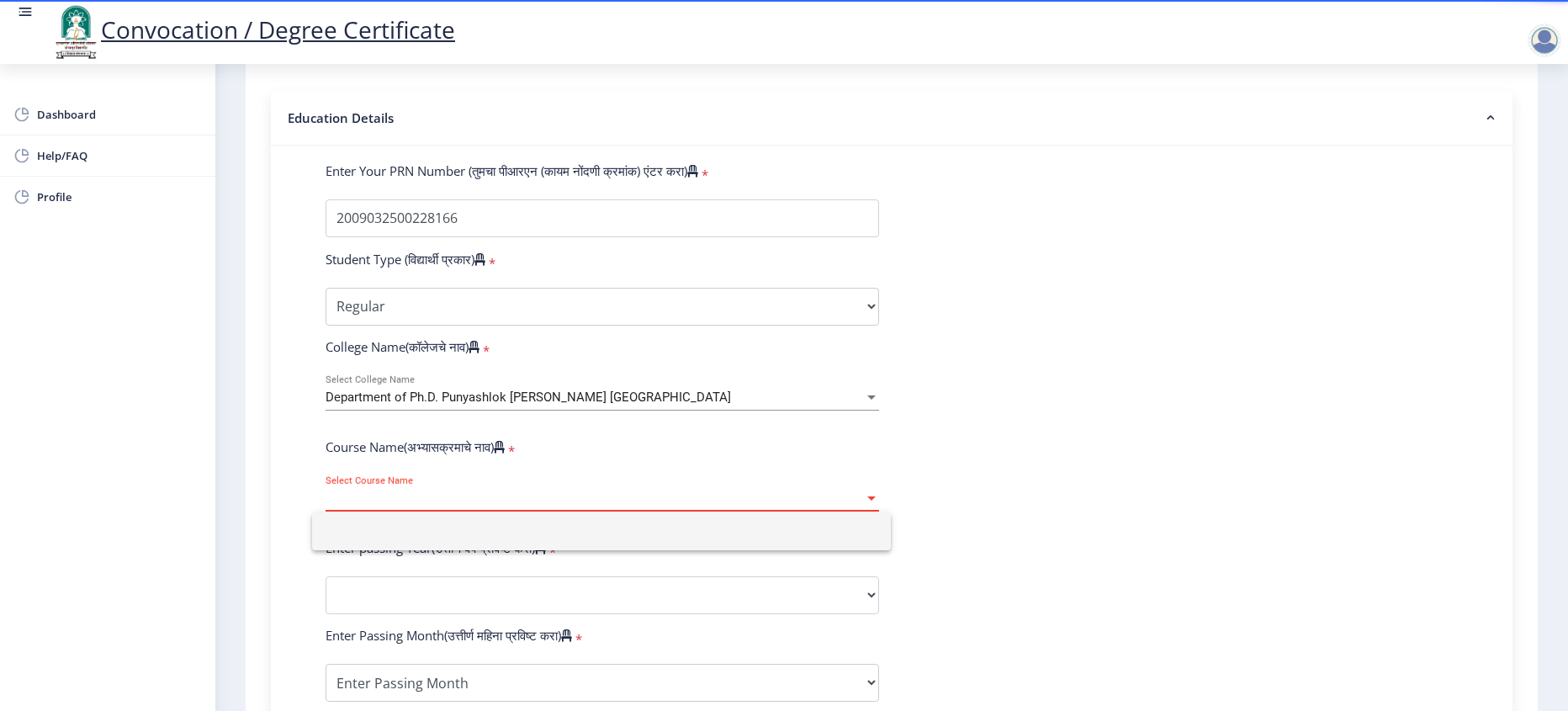
click at [420, 536] on input at bounding box center [601, 532] width 552 height 38
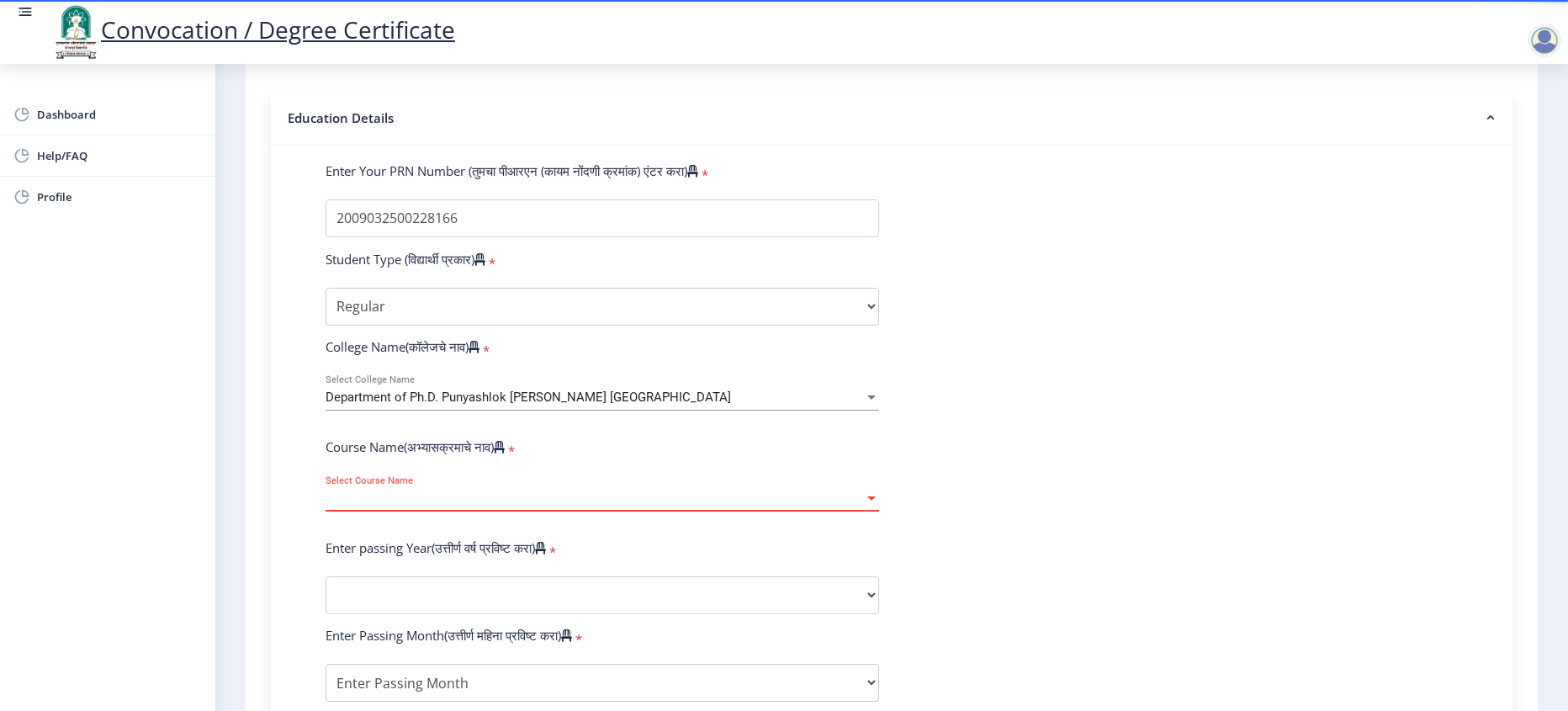
click at [420, 506] on span "Select Course Name" at bounding box center [594, 499] width 538 height 14
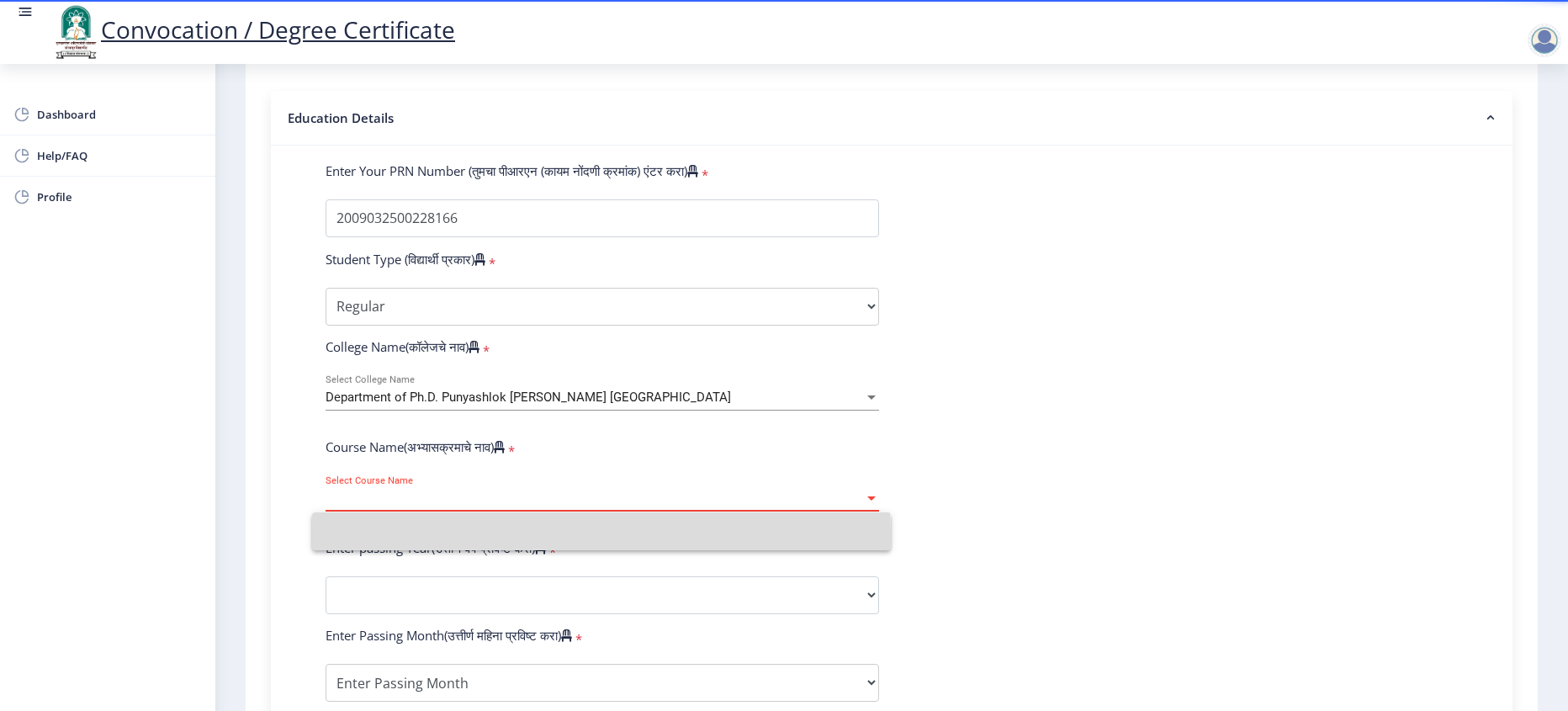
click at [420, 536] on input at bounding box center [601, 532] width 552 height 38
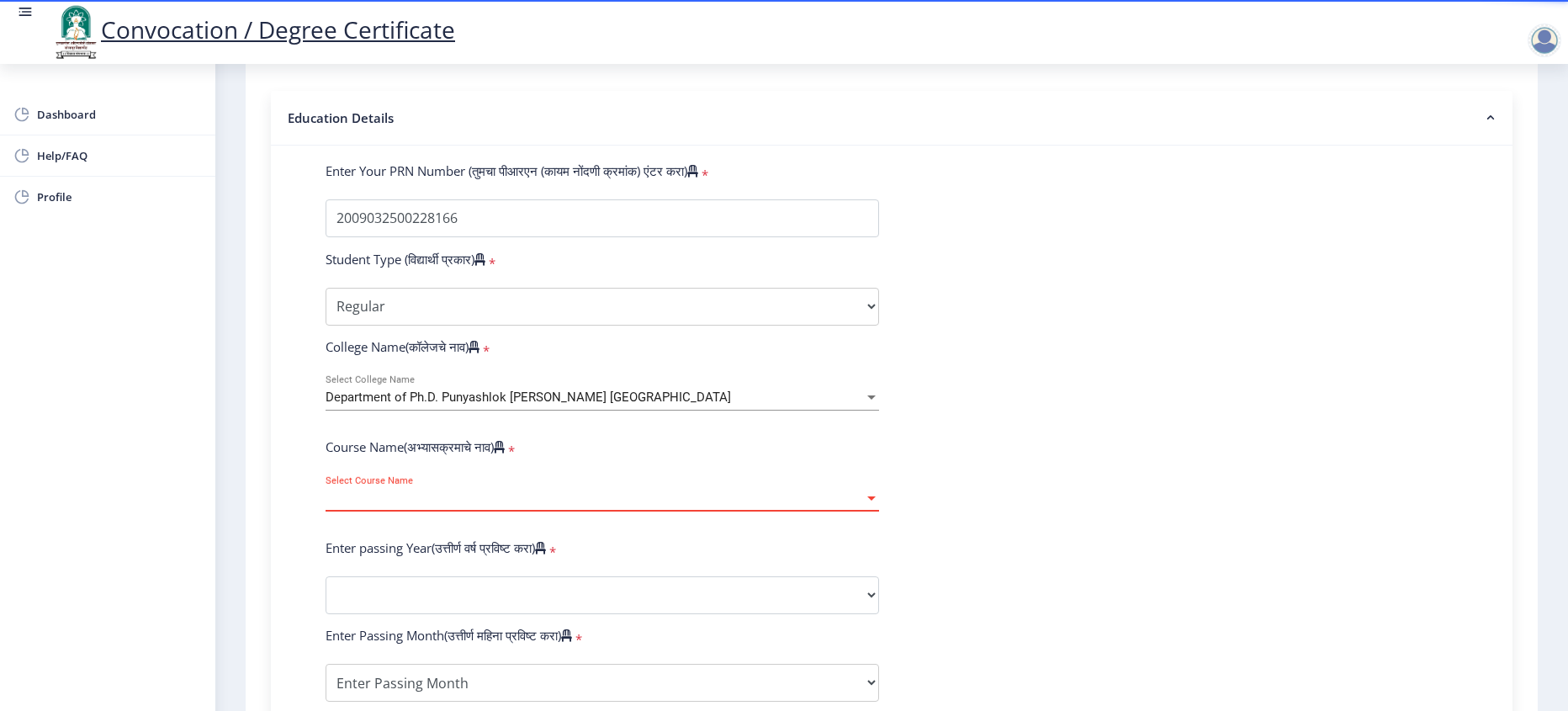
click at [420, 506] on span "Select Course Name" at bounding box center [594, 499] width 538 height 14
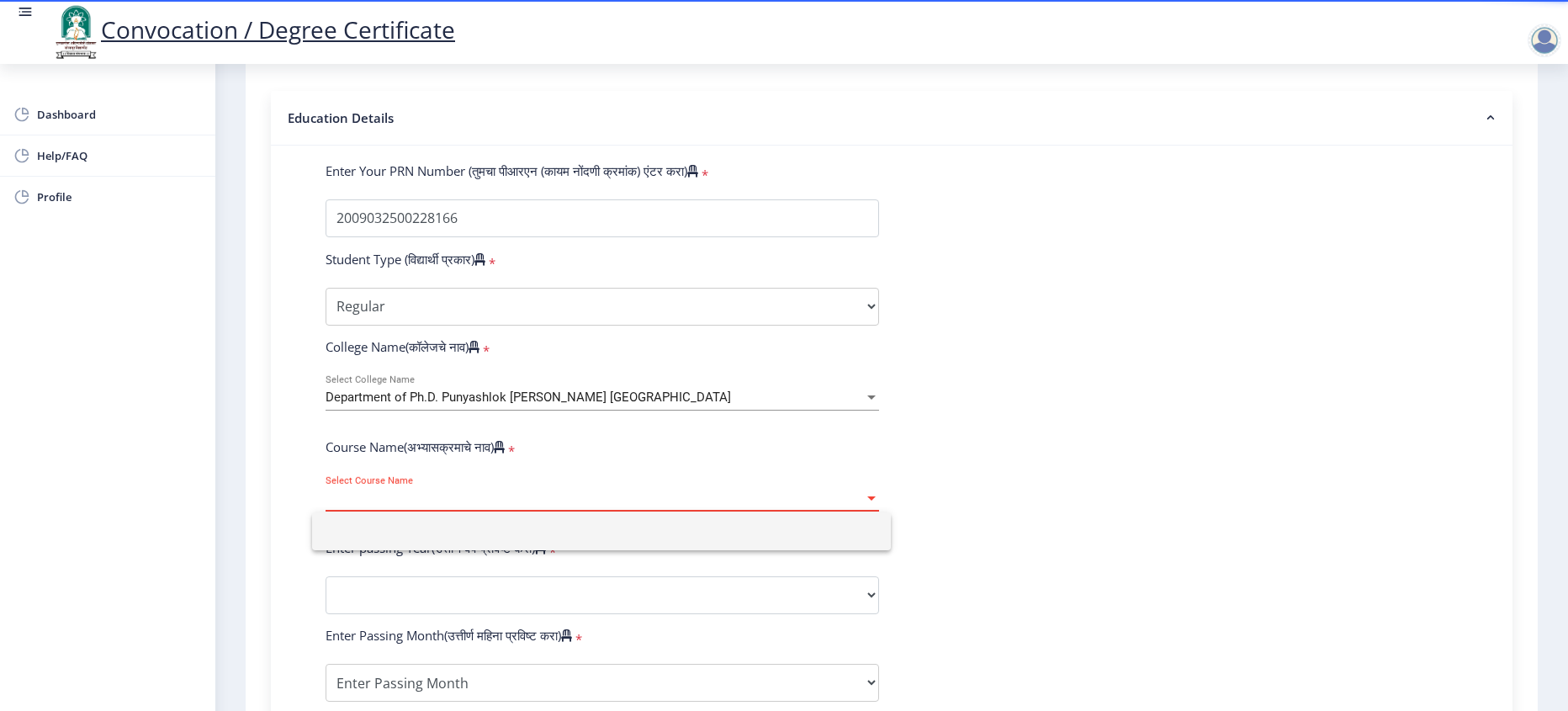
click at [420, 536] on input at bounding box center [601, 532] width 552 height 38
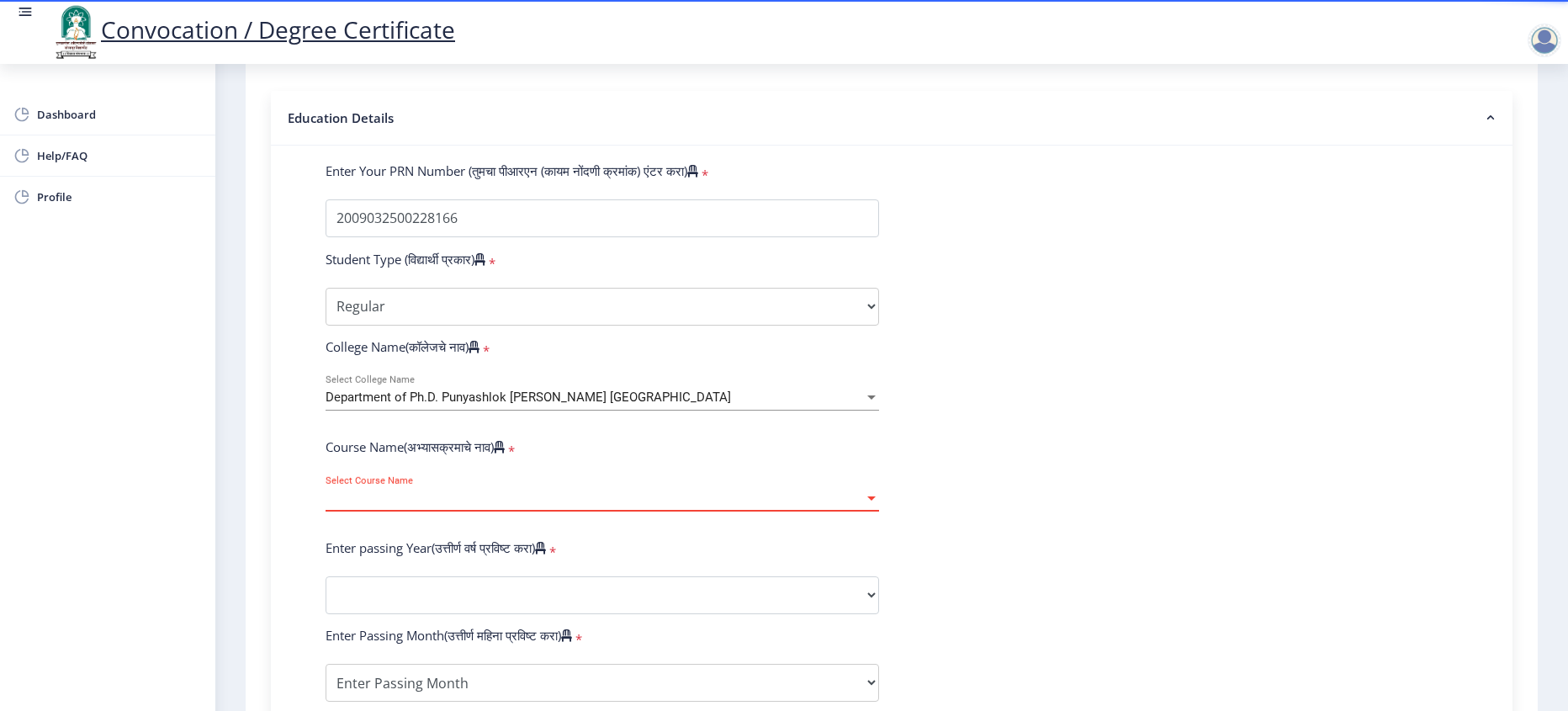
click at [420, 506] on span "Select Course Name" at bounding box center [594, 499] width 538 height 14
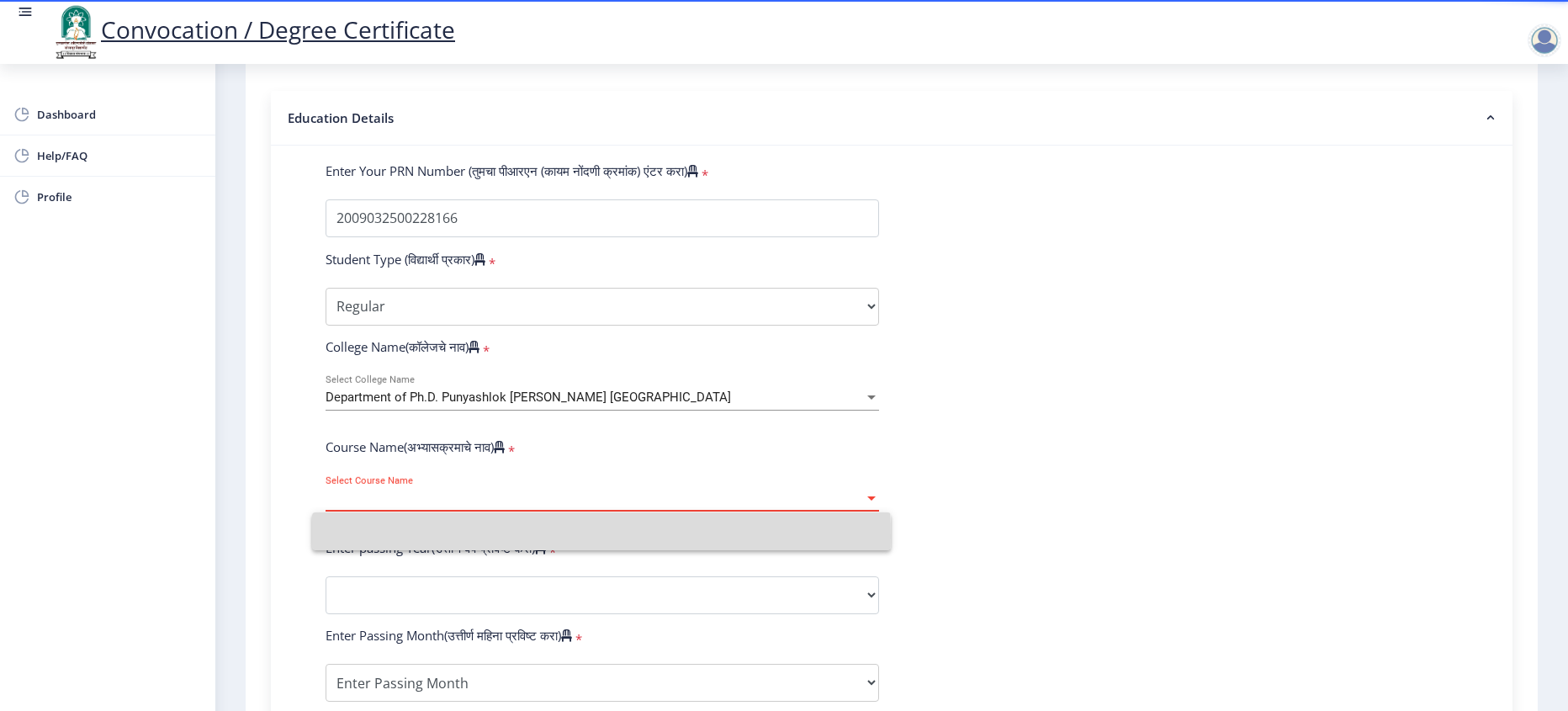
click at [420, 536] on input at bounding box center [601, 532] width 552 height 38
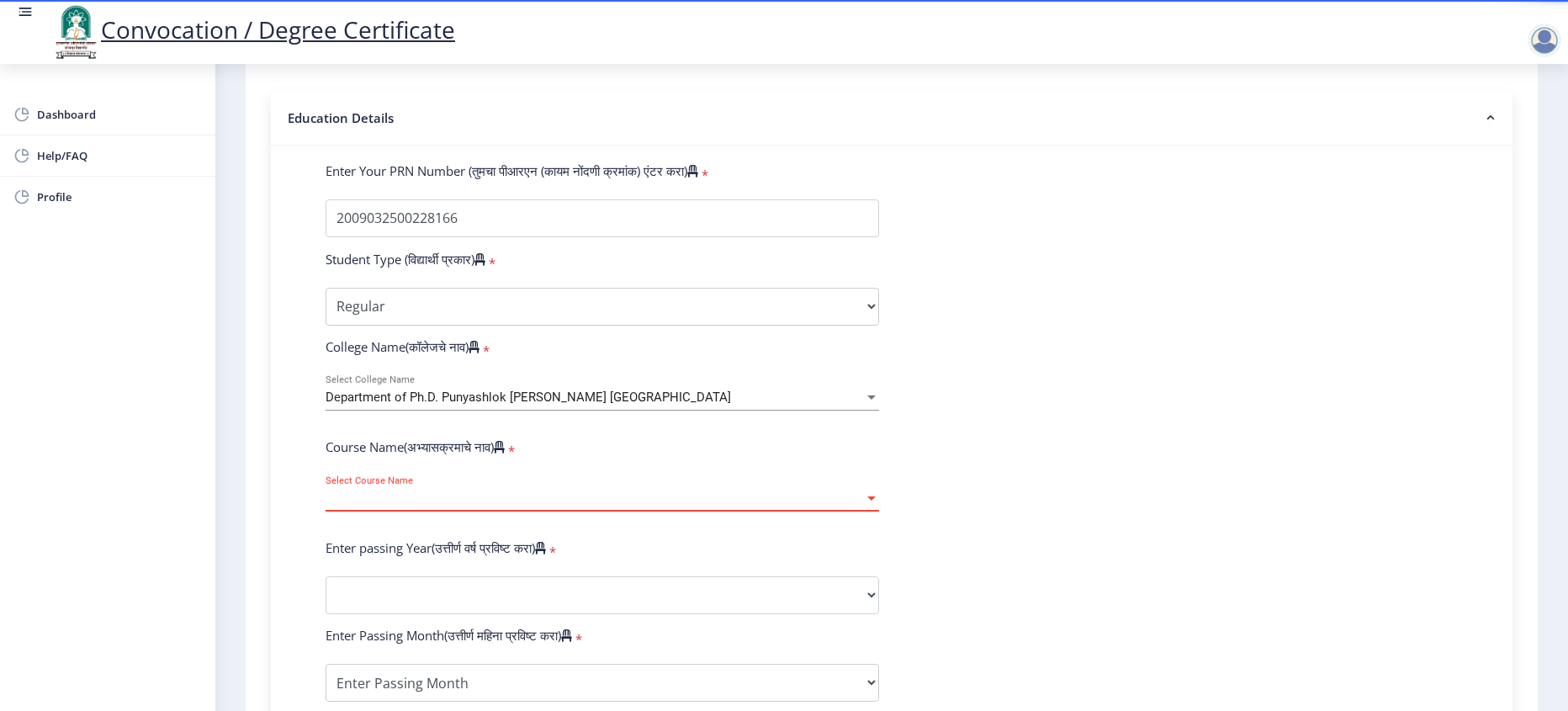
click at [420, 506] on span "Select Course Name" at bounding box center [594, 499] width 538 height 14
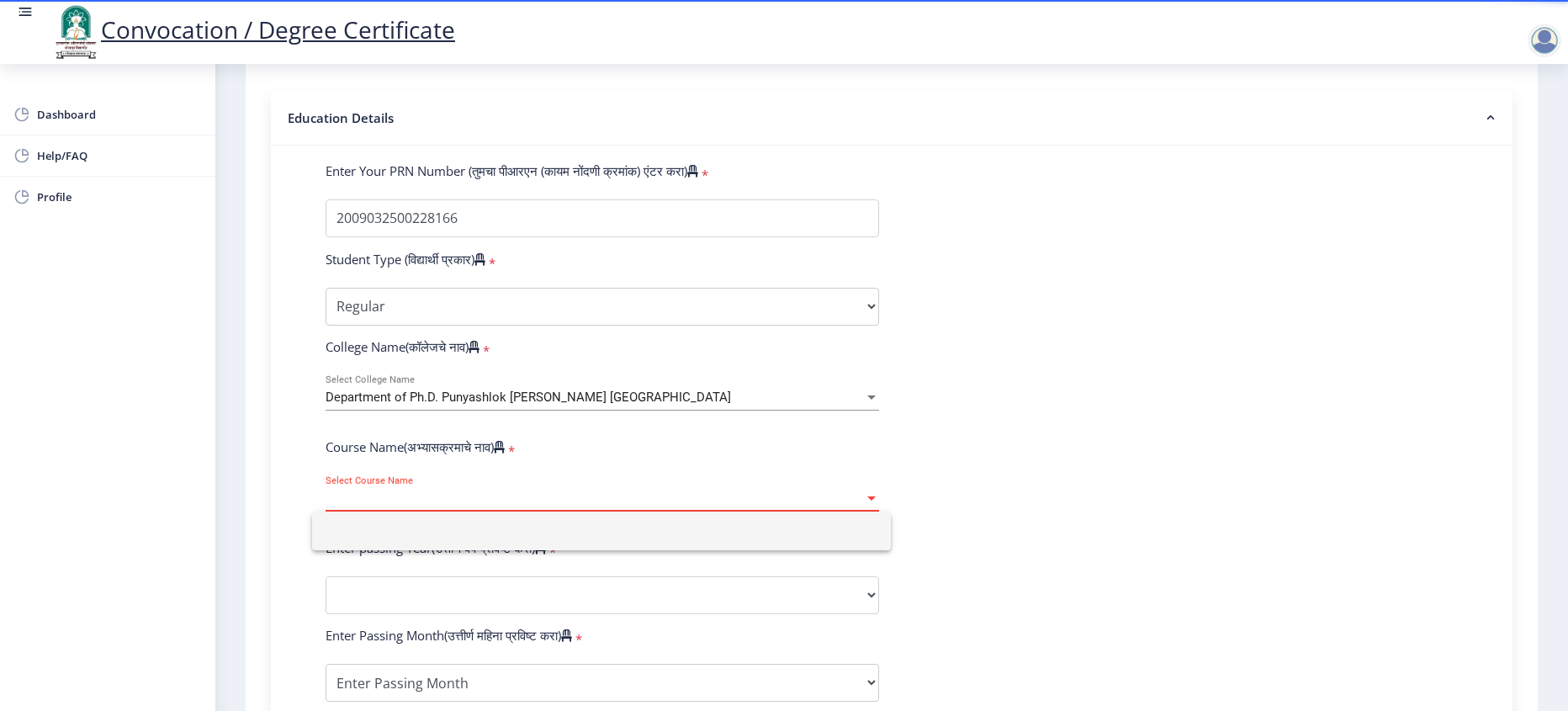
click at [563, 427] on div at bounding box center [784, 355] width 1568 height 711
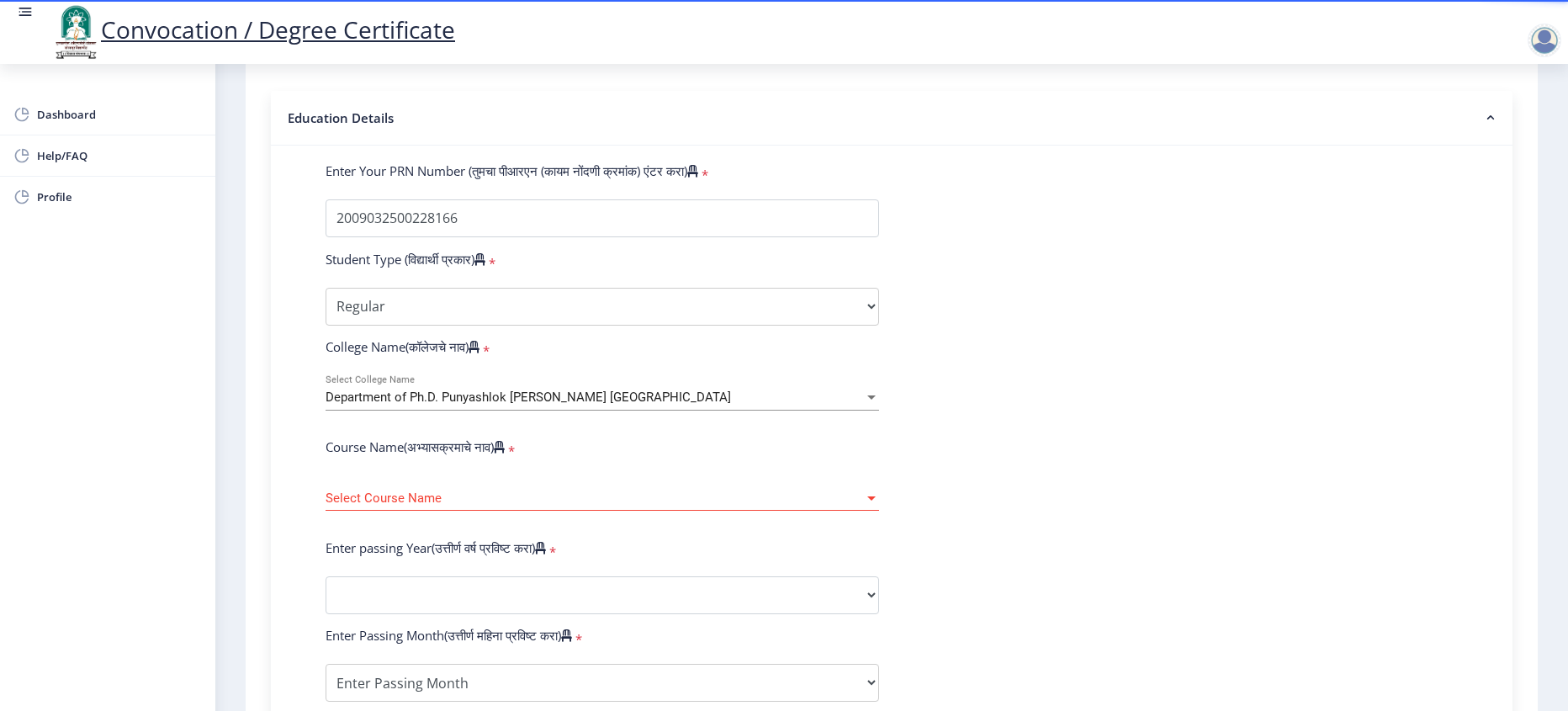
click at [884, 426] on div "Department of Ph.D. Punyashlok [PERSON_NAME] [GEOGRAPHIC_DATA] Select College N…" at bounding box center [603, 400] width 579 height 51
click at [873, 405] on div at bounding box center [871, 398] width 15 height 14
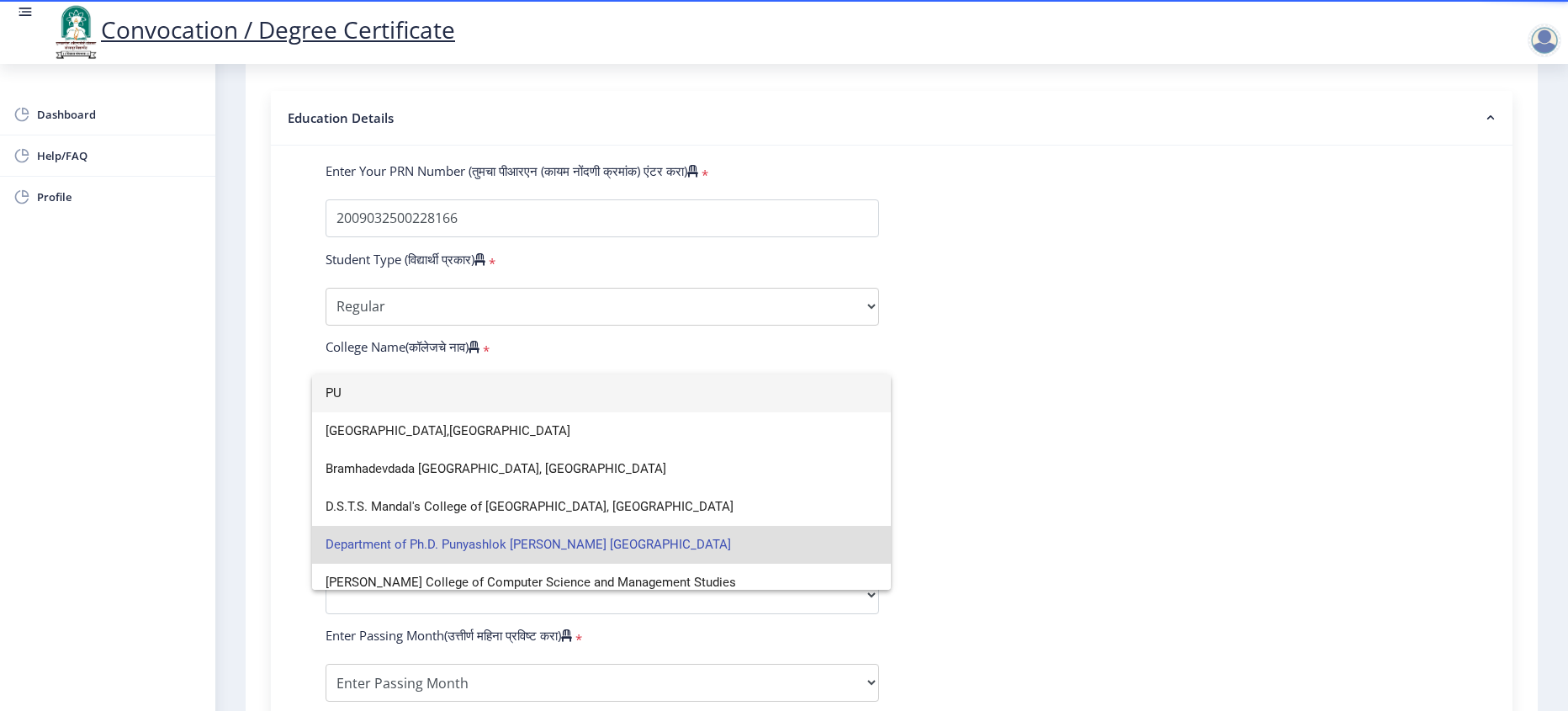
type input "P"
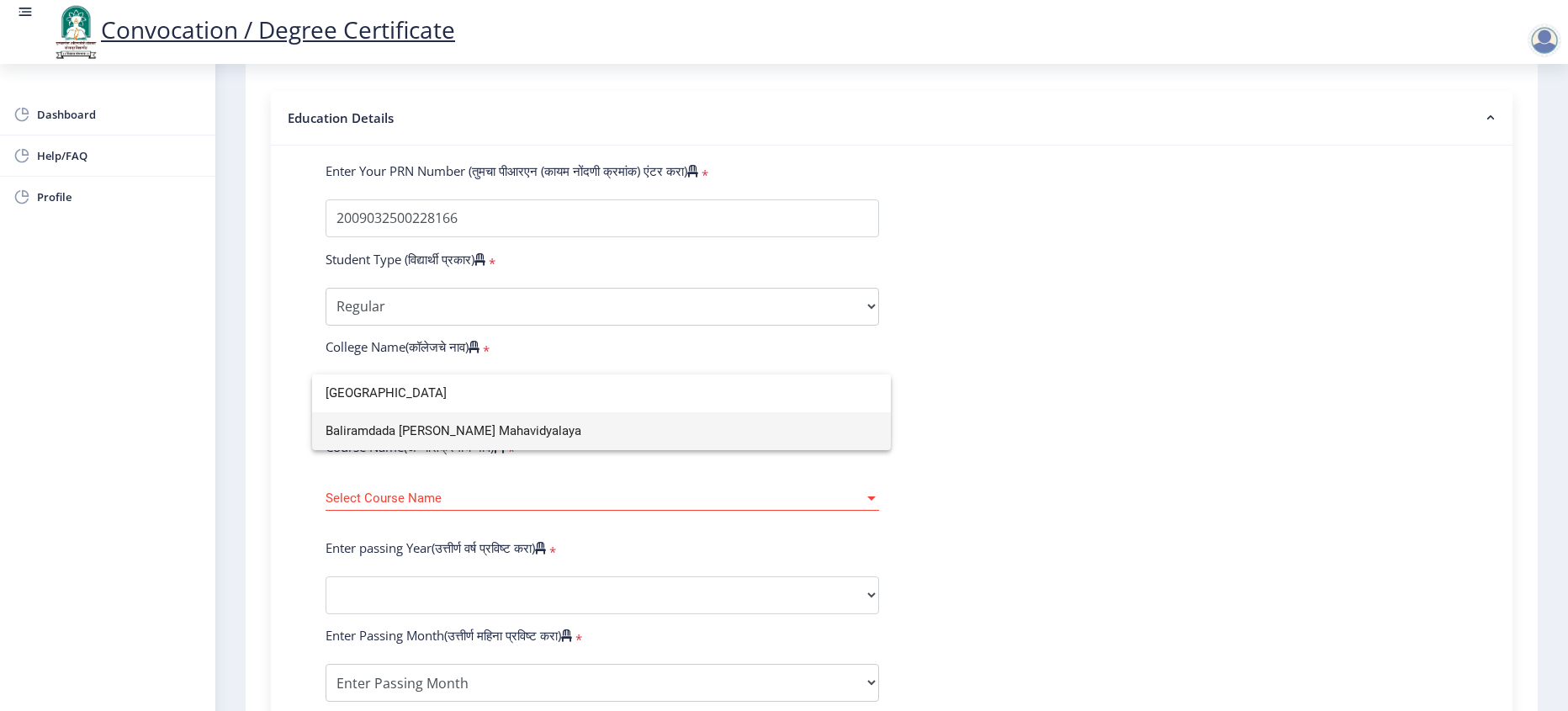
type input "[GEOGRAPHIC_DATA]"
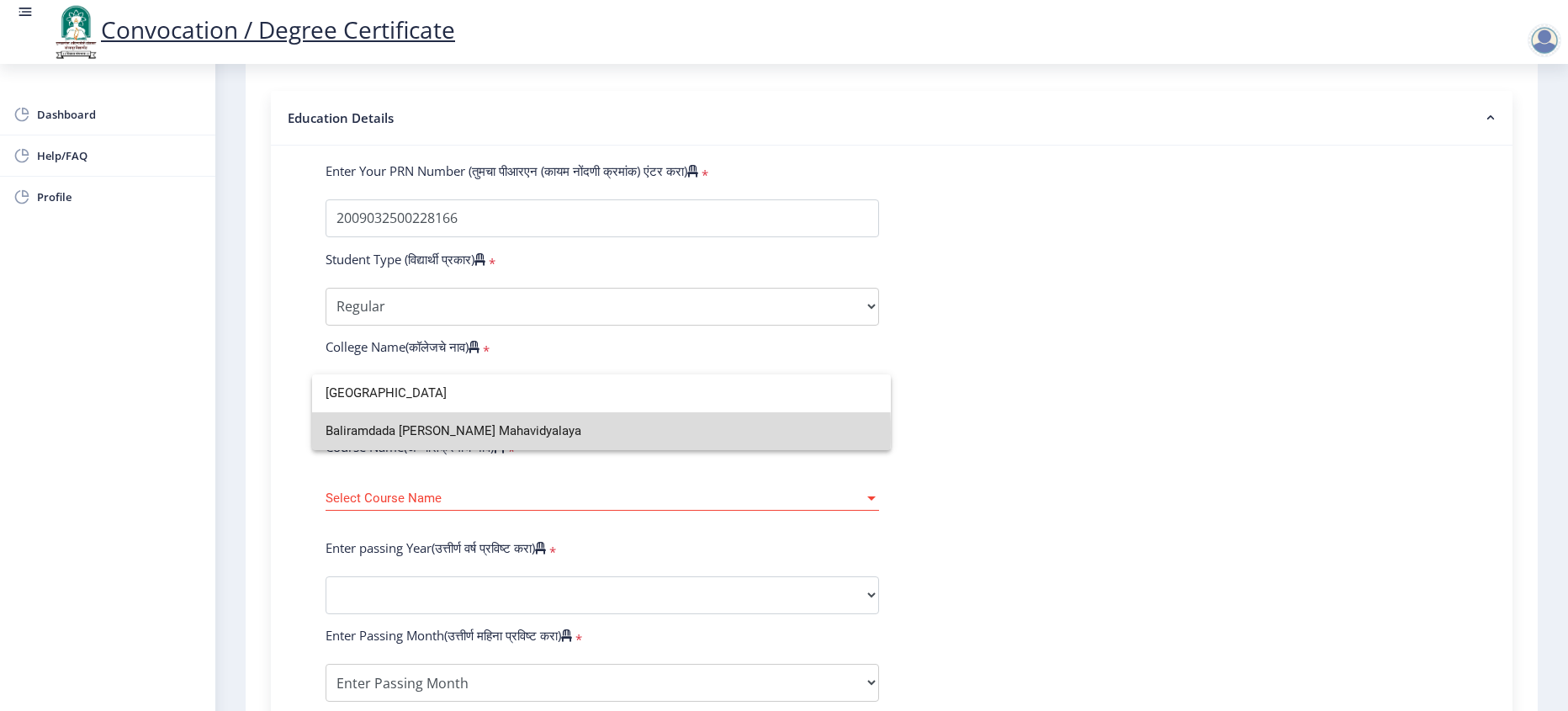
click at [504, 433] on span "Baliramdada [PERSON_NAME] Mahavidyalaya" at bounding box center [601, 432] width 552 height 38
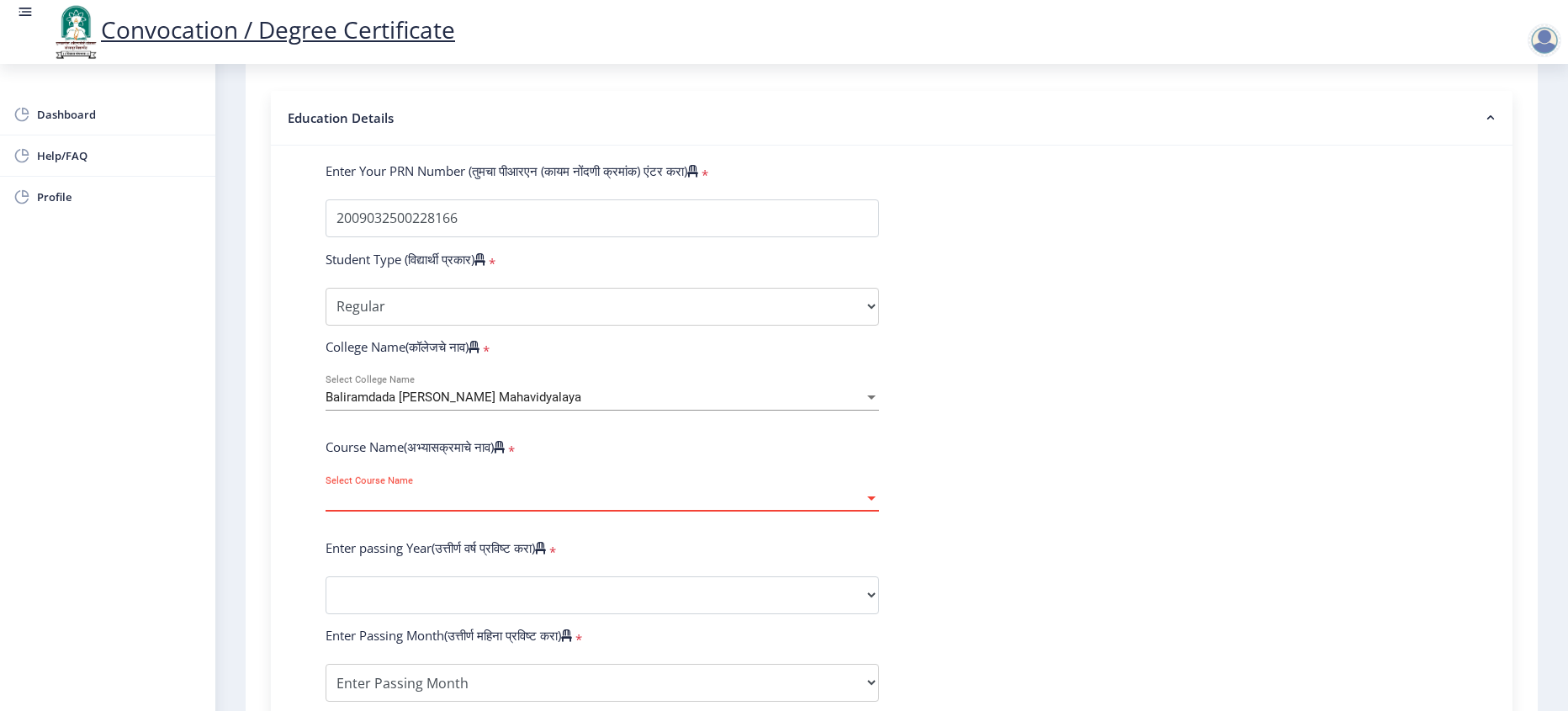
click at [449, 506] on span "Select Course Name" at bounding box center [594, 499] width 538 height 14
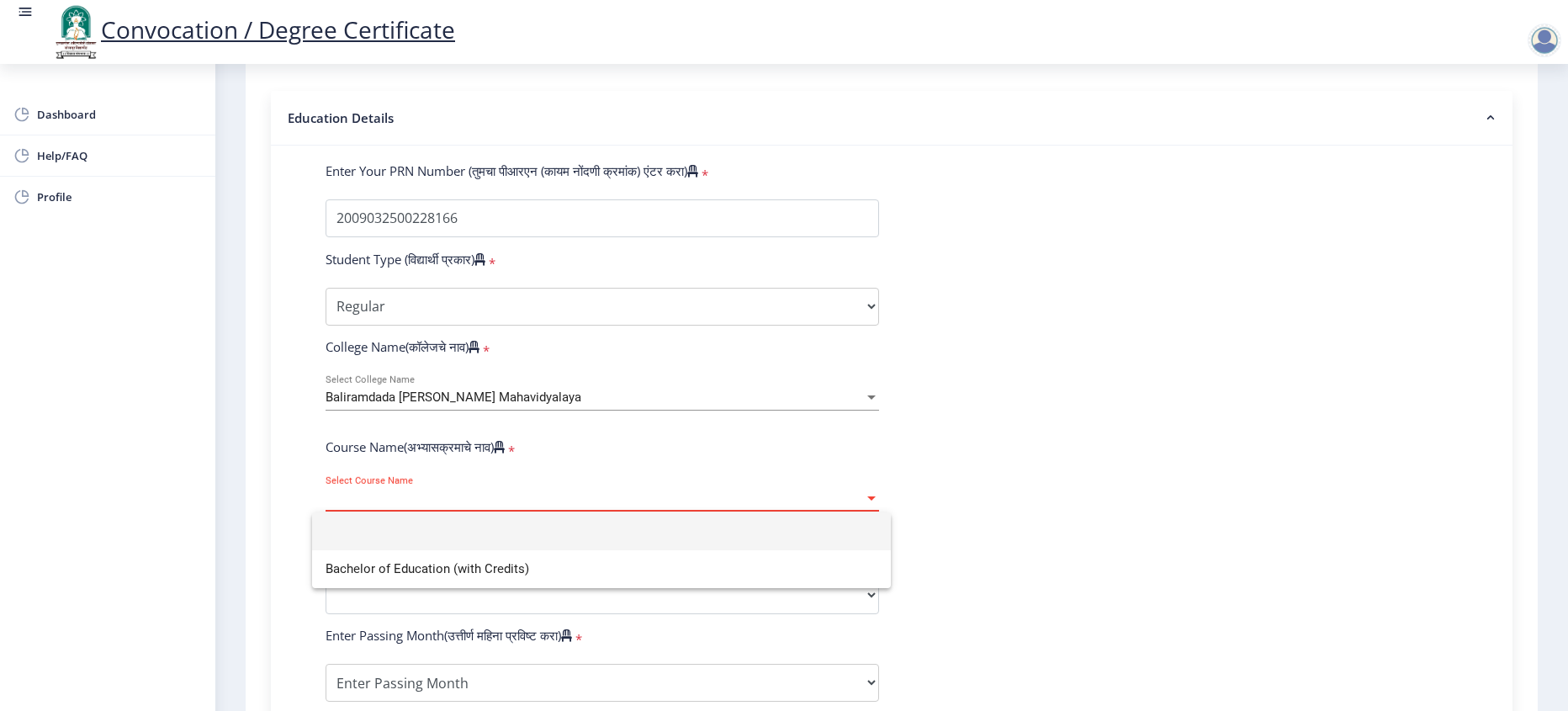
click at [662, 439] on div at bounding box center [784, 355] width 1568 height 711
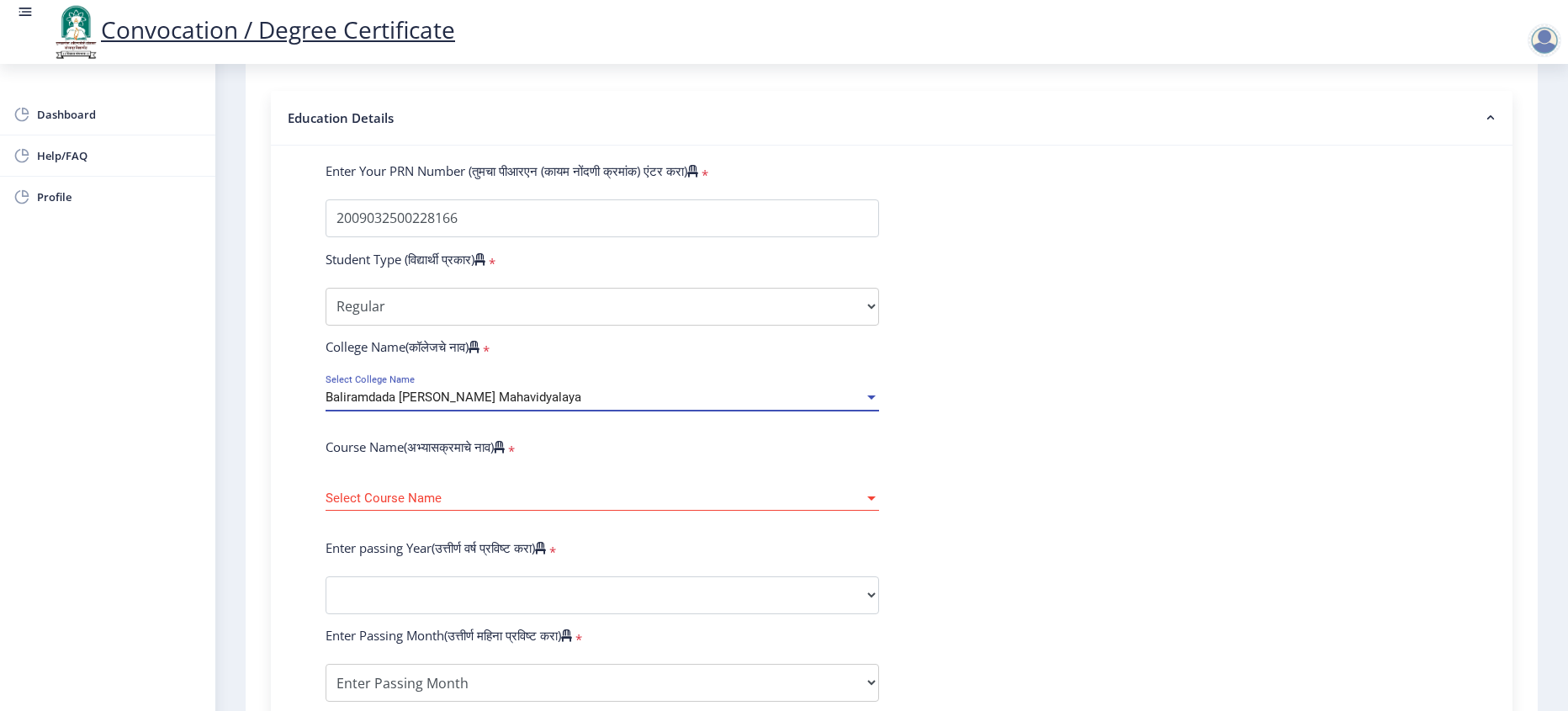
click at [665, 405] on div "Baliramdada [PERSON_NAME] Mahavidyalaya" at bounding box center [594, 398] width 538 height 14
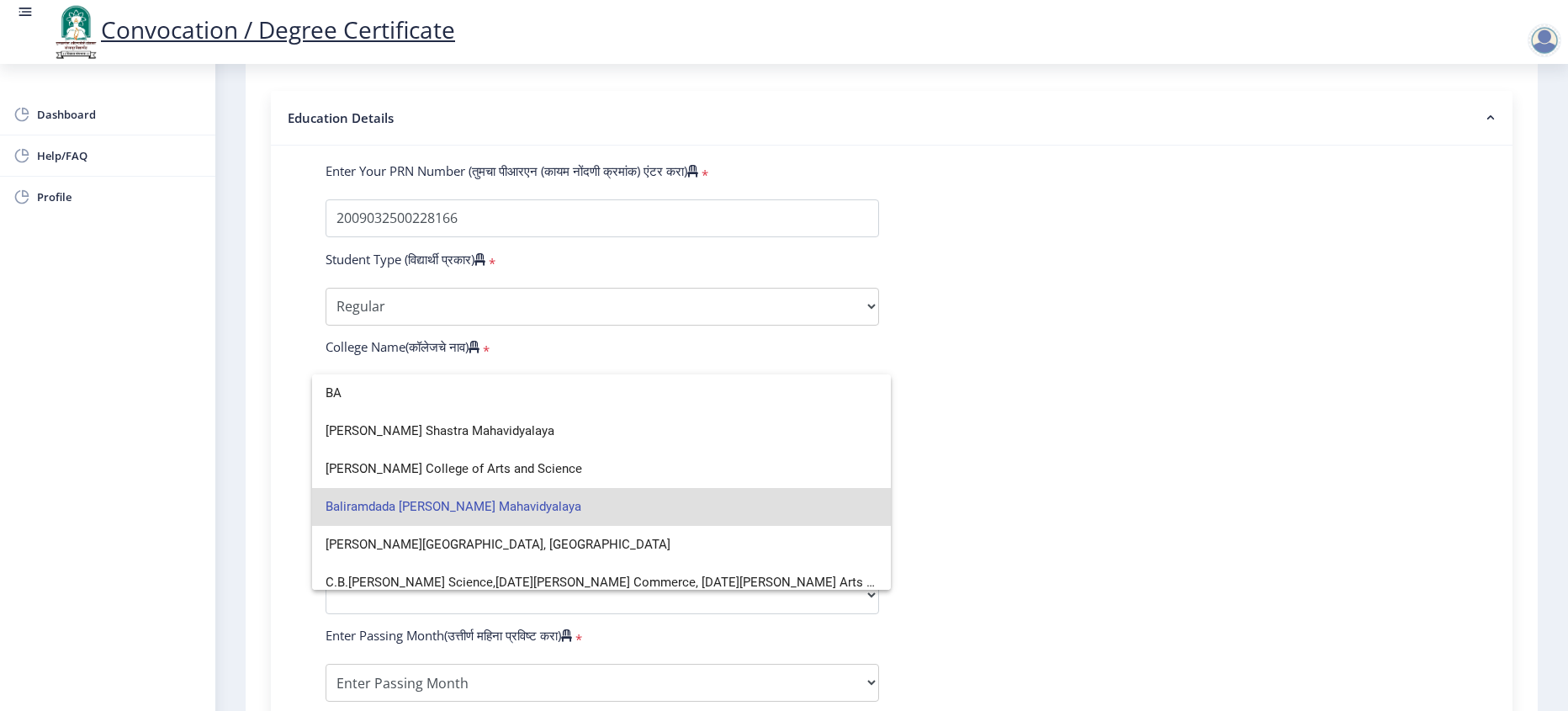
type input "B"
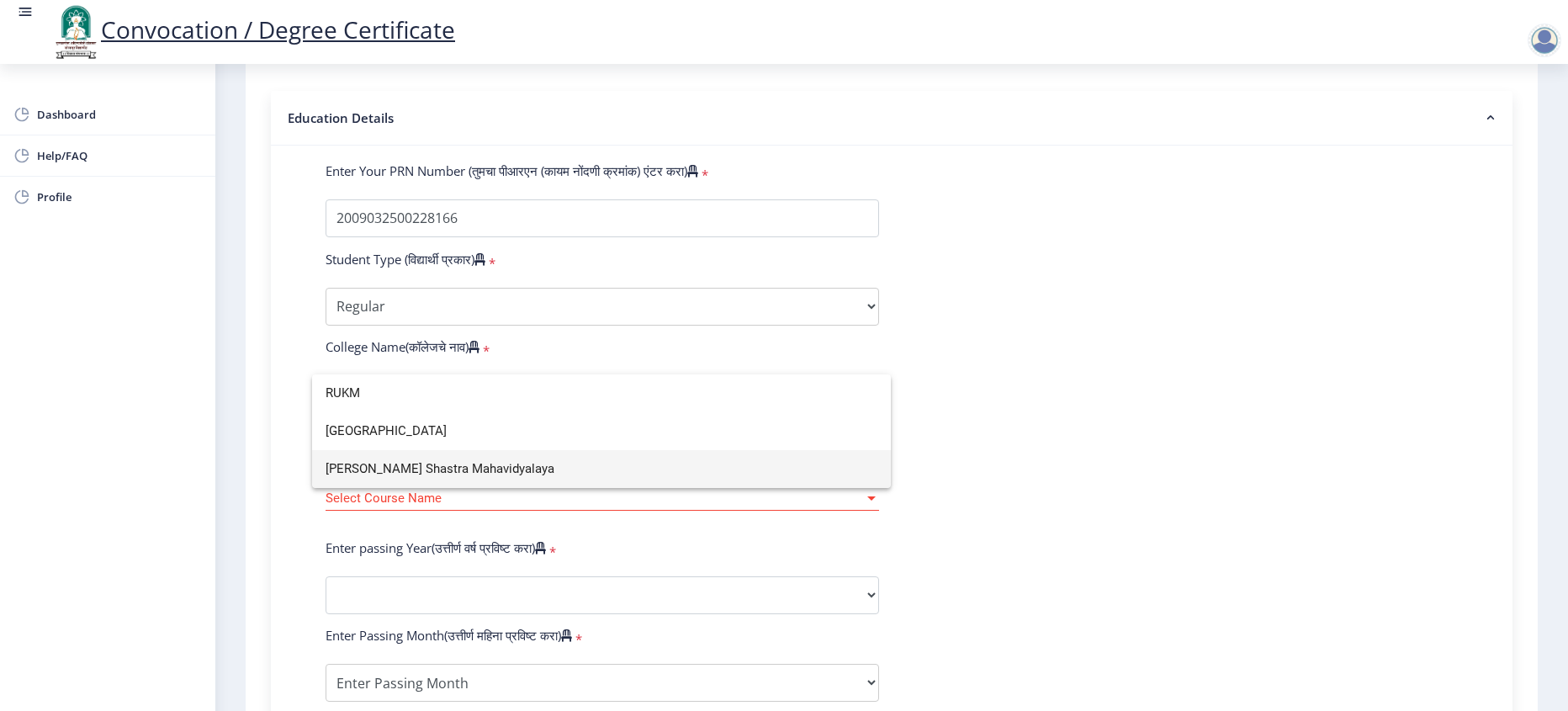
type input "RUKM"
click at [501, 465] on span "[PERSON_NAME] Shastra Mahavidyalaya" at bounding box center [601, 470] width 552 height 38
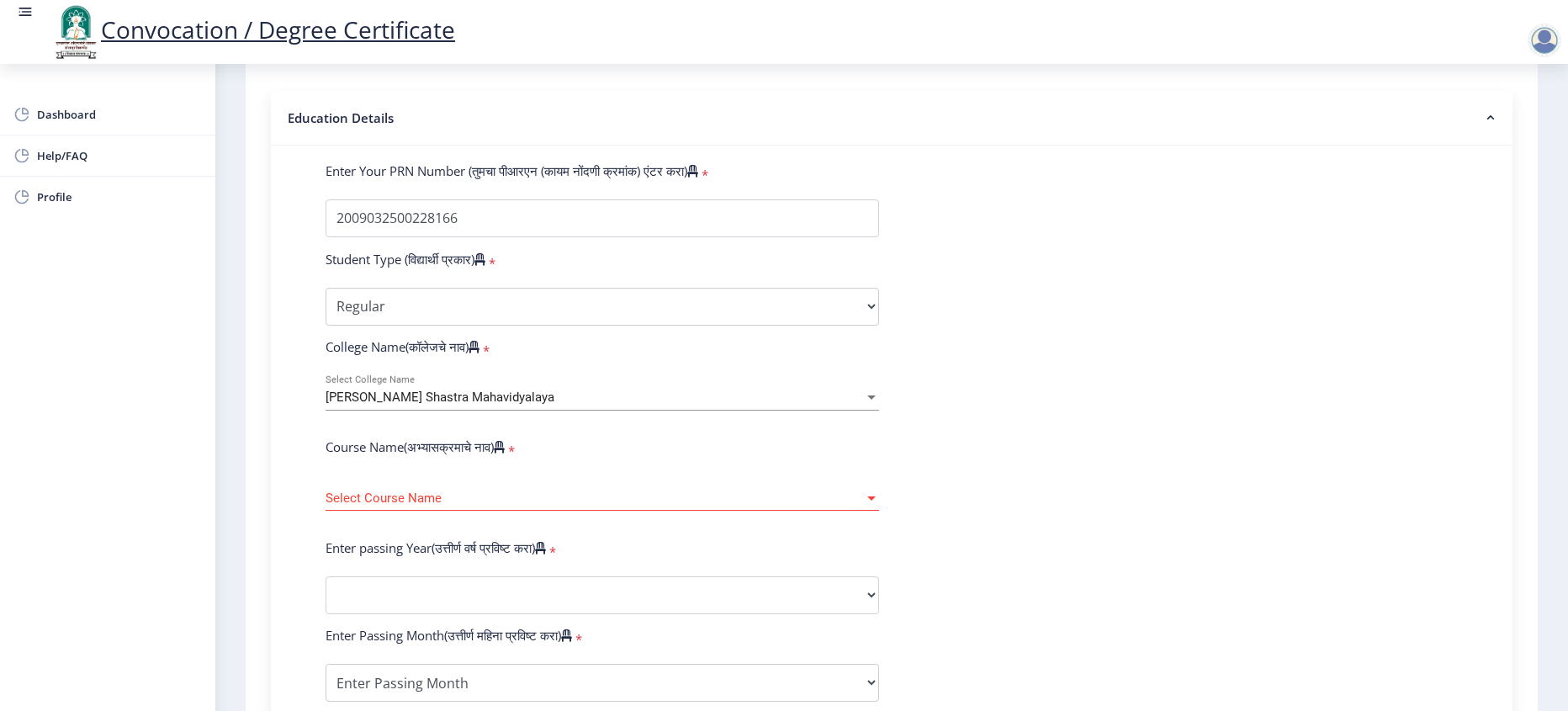
click at [410, 527] on div "Select Course Name Select Course Name" at bounding box center [602, 501] width 554 height 51
click at [418, 506] on span "Select Course Name" at bounding box center [594, 499] width 538 height 14
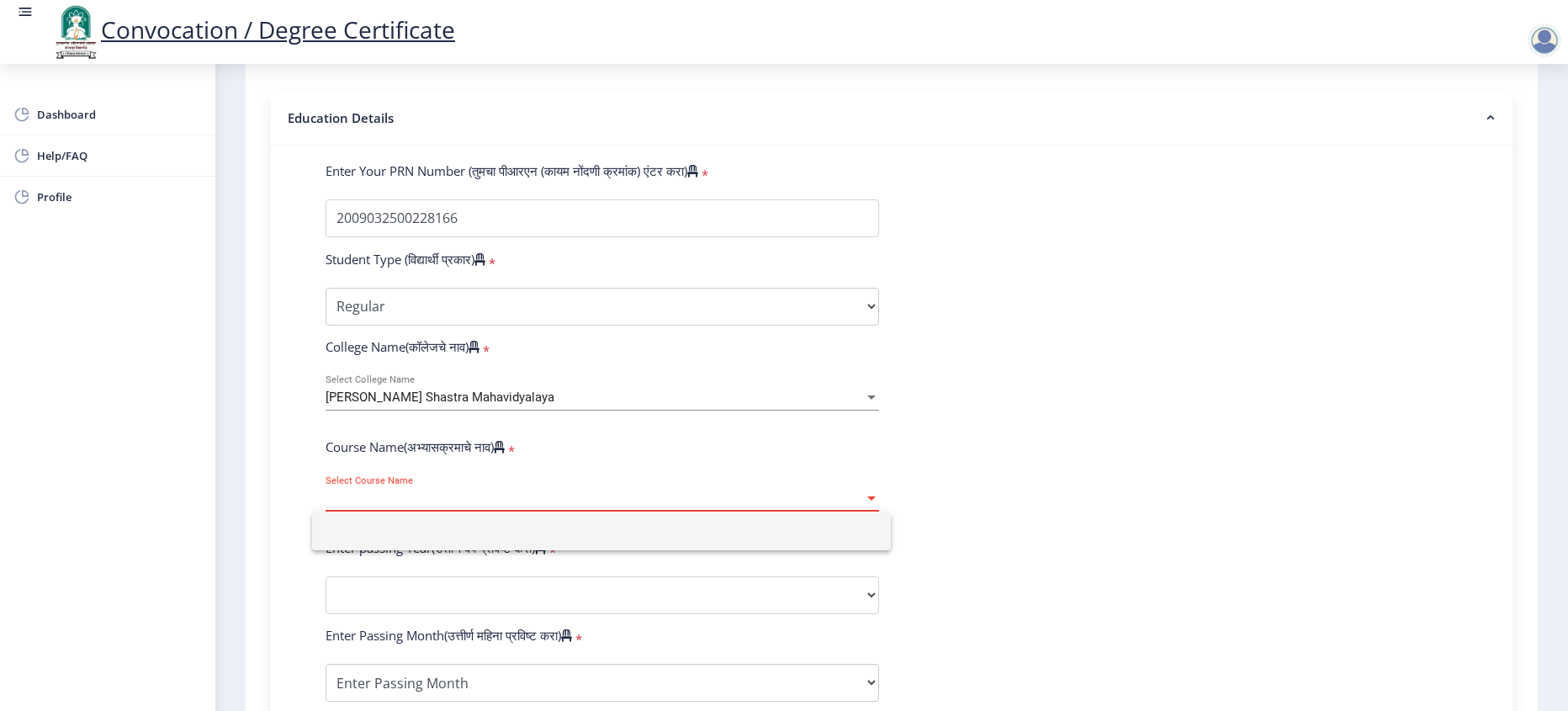
click at [418, 530] on input at bounding box center [601, 532] width 552 height 38
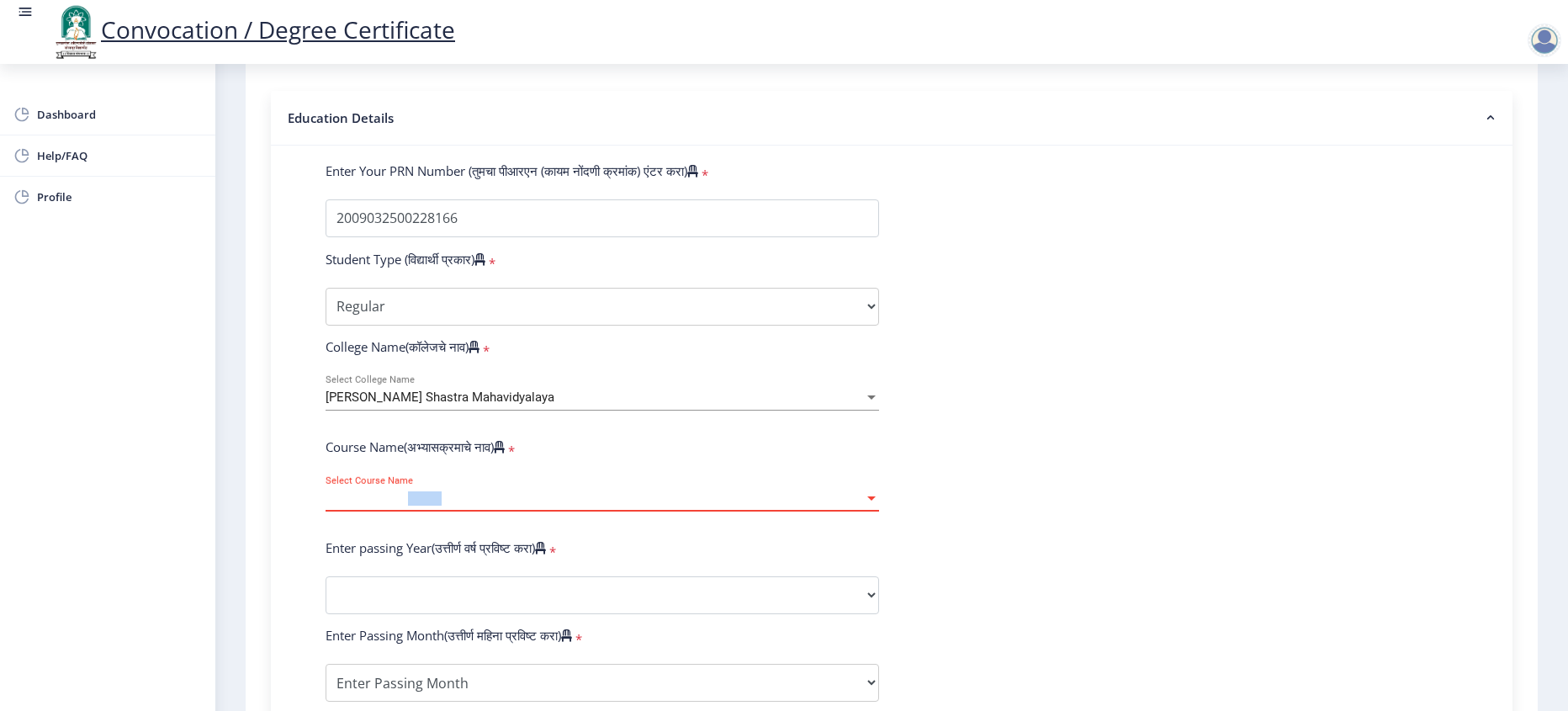
click at [418, 506] on span "Select Course Name" at bounding box center [594, 499] width 538 height 14
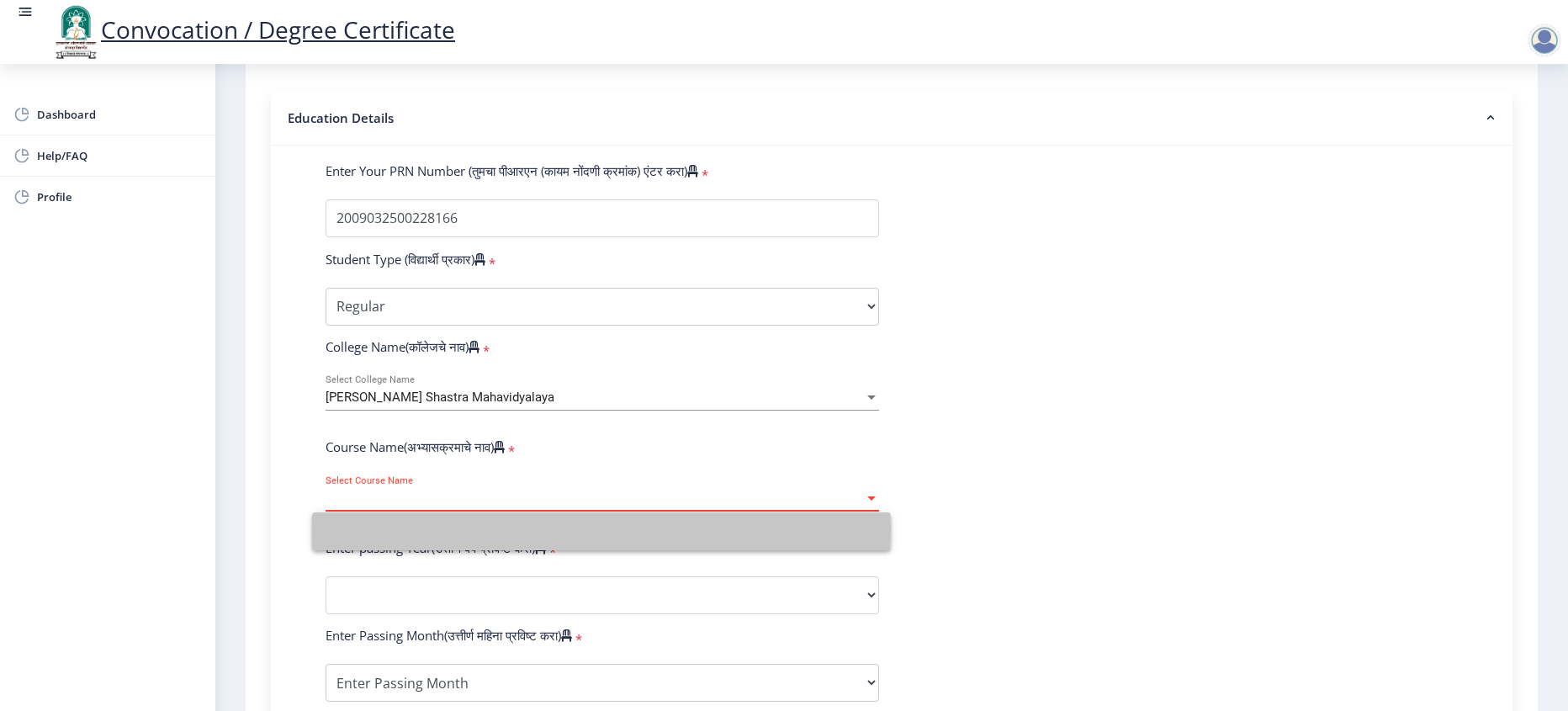
click at [418, 530] on input at bounding box center [601, 532] width 552 height 38
click at [418, 506] on span "Select Course Name" at bounding box center [594, 499] width 538 height 14
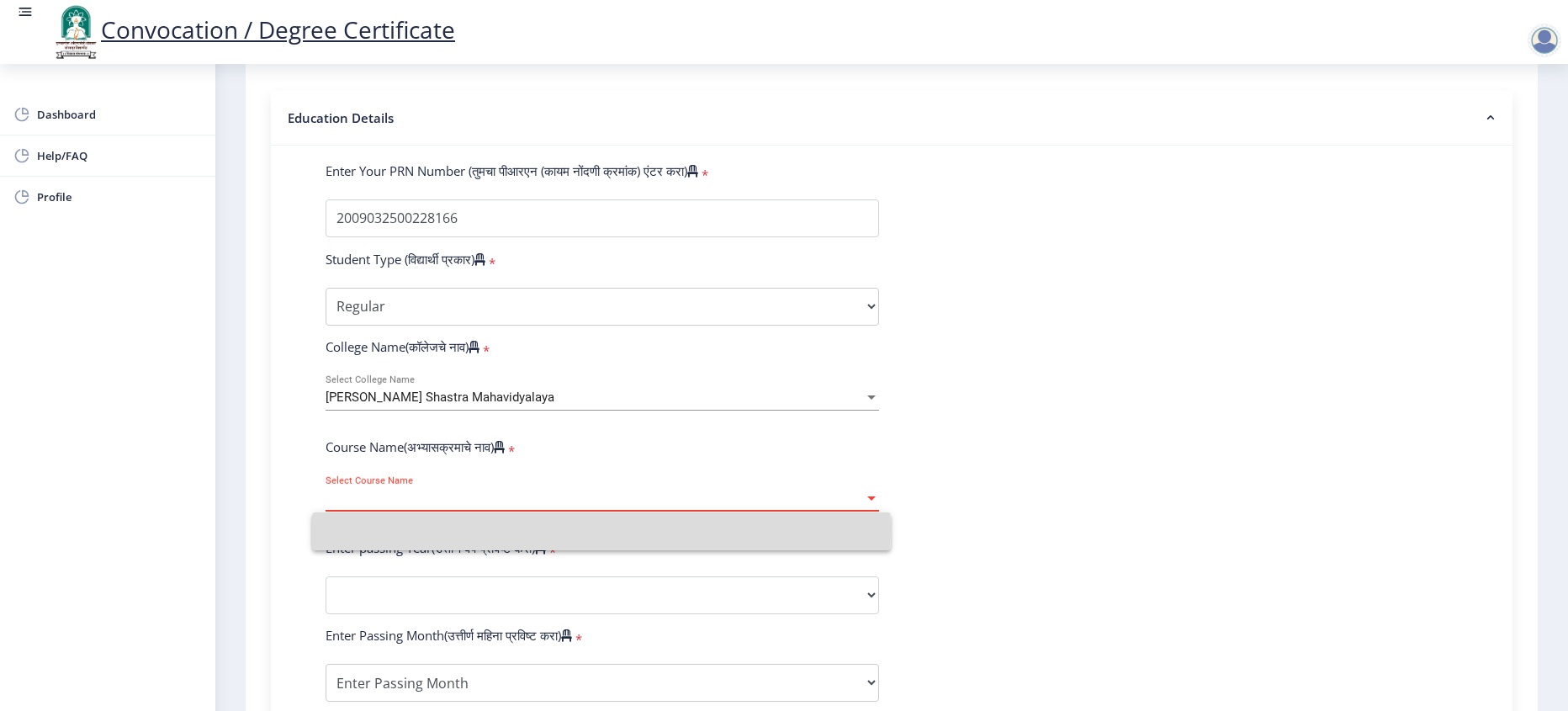
click at [418, 530] on input at bounding box center [601, 532] width 552 height 38
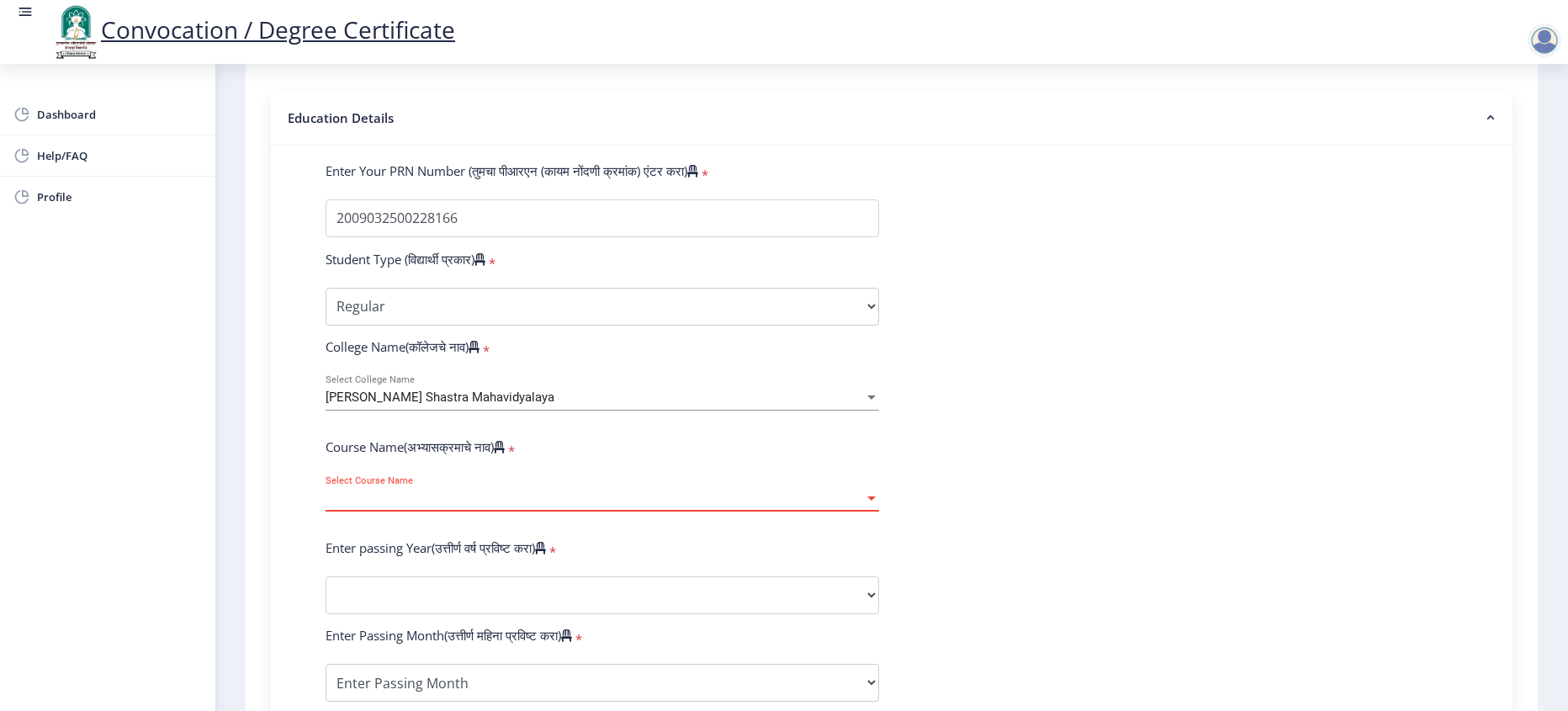
click at [418, 506] on span "Select Course Name" at bounding box center [594, 499] width 538 height 14
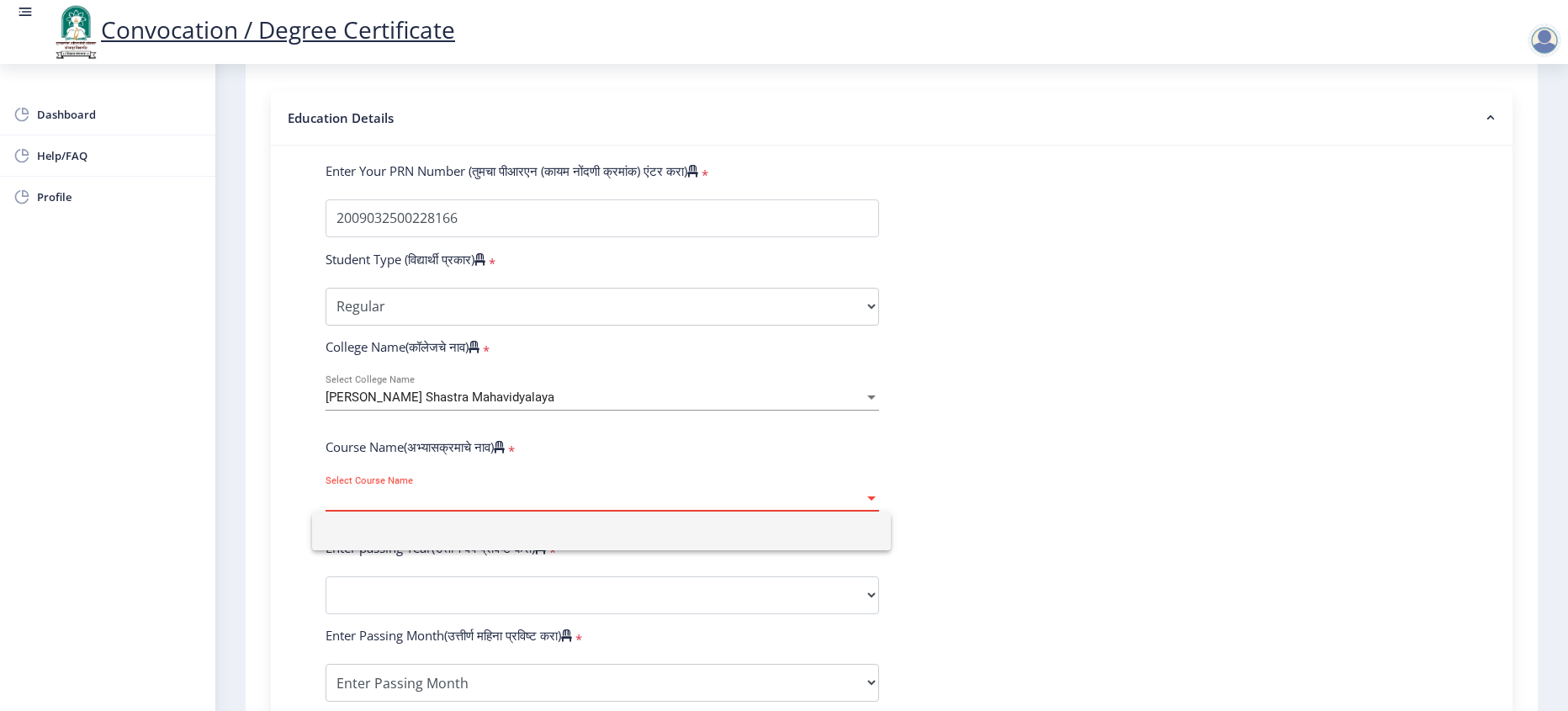
click at [533, 502] on div at bounding box center [784, 355] width 1568 height 711
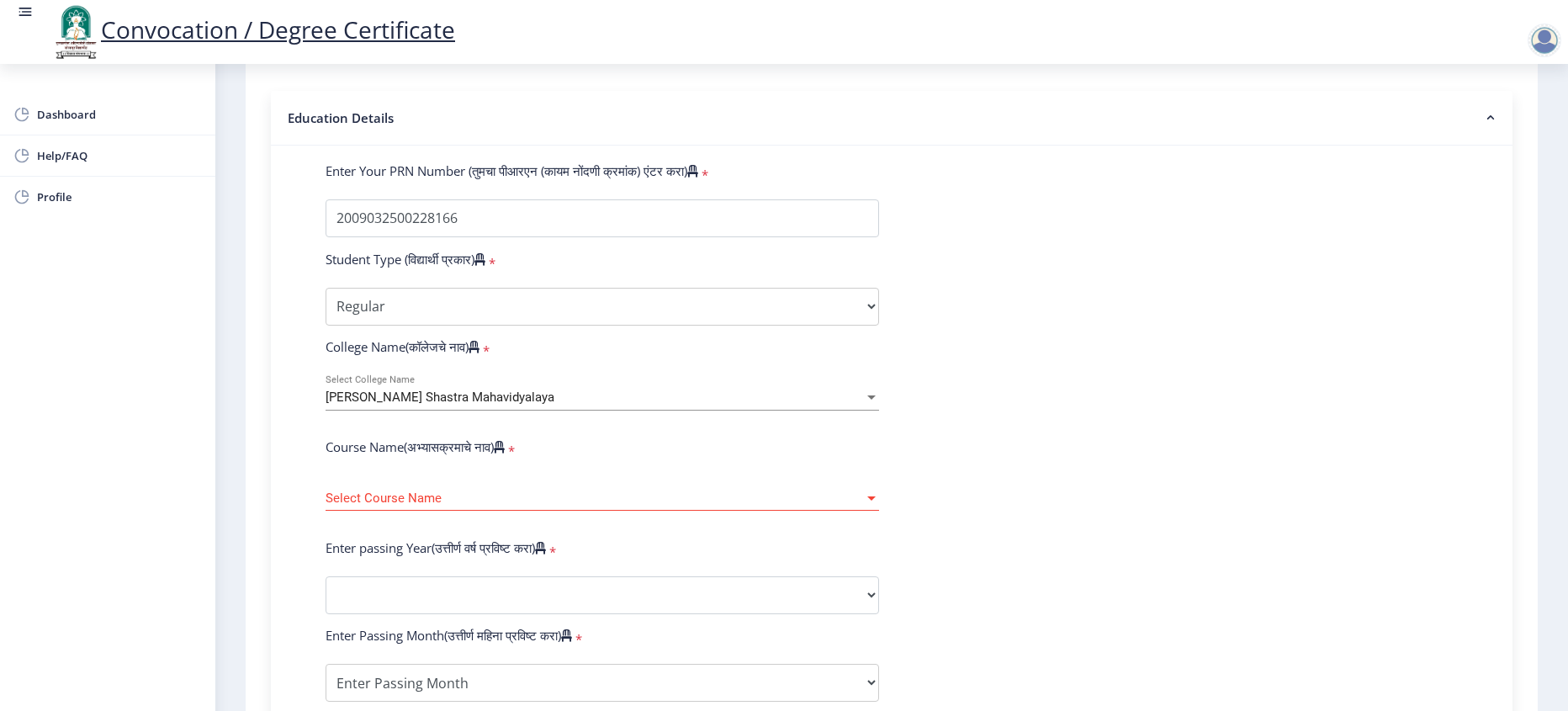
click at [464, 405] on span "[PERSON_NAME] Shastra Mahavidyalaya" at bounding box center [439, 397] width 229 height 15
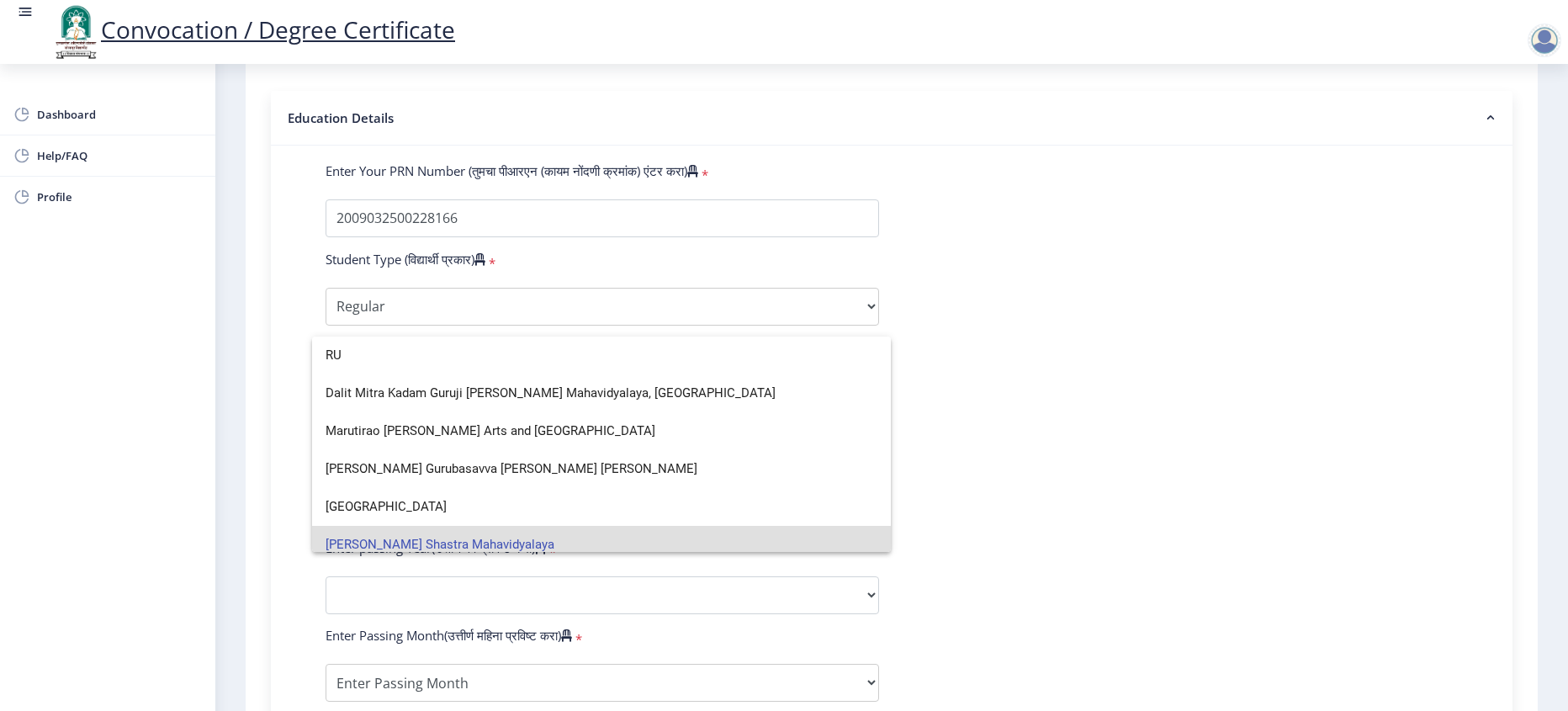
type input "R"
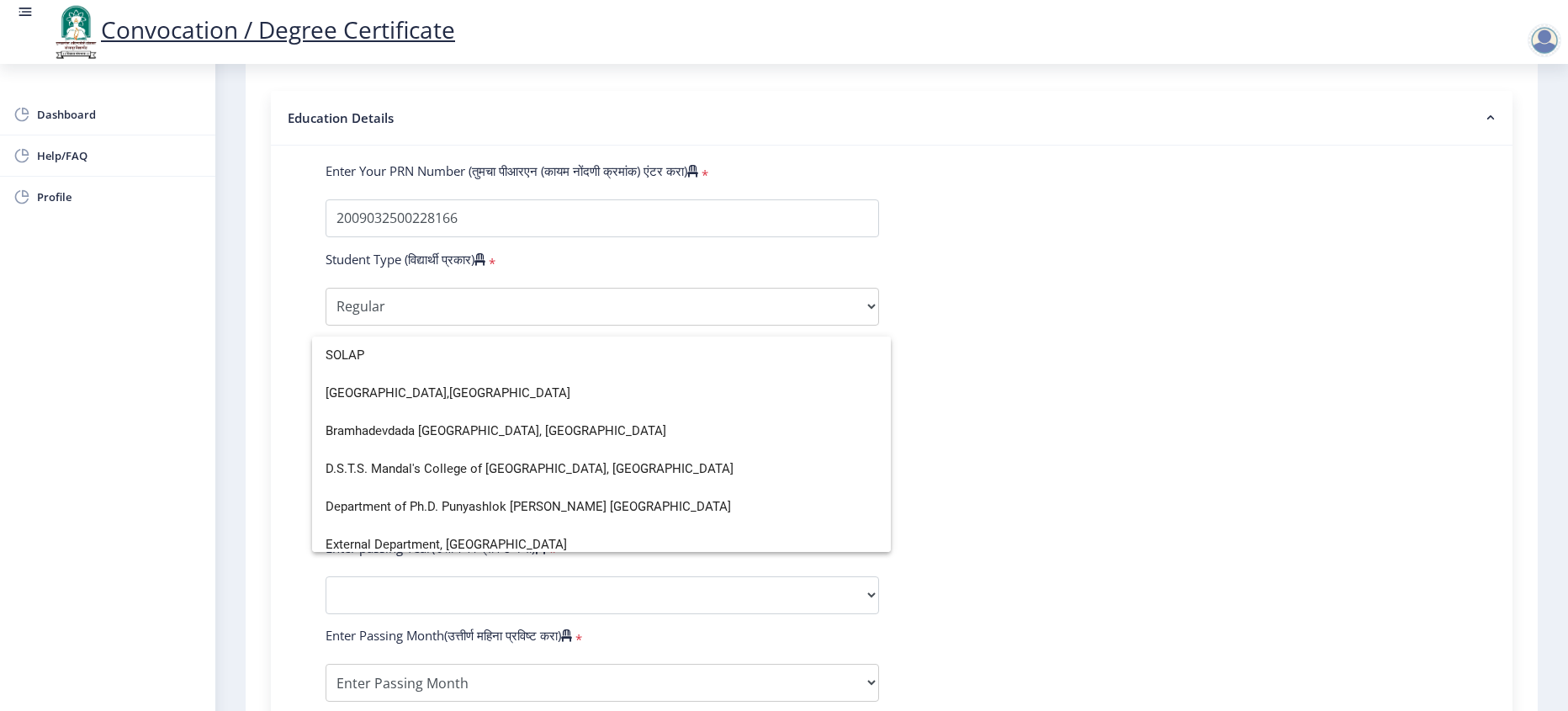
scroll to position [10, 0]
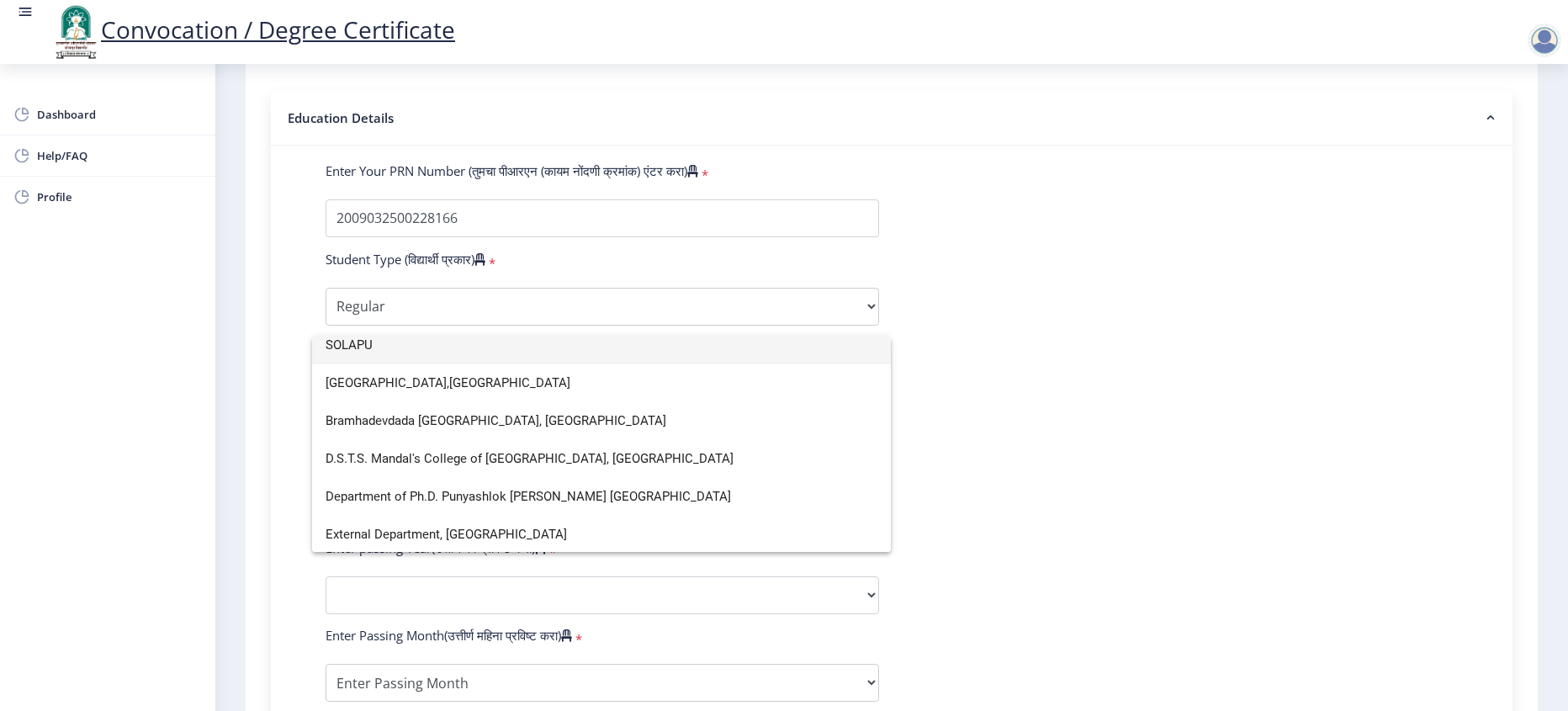
click at [424, 345] on input "SOLAPU" at bounding box center [601, 345] width 552 height 38
type input "SOLAPU"
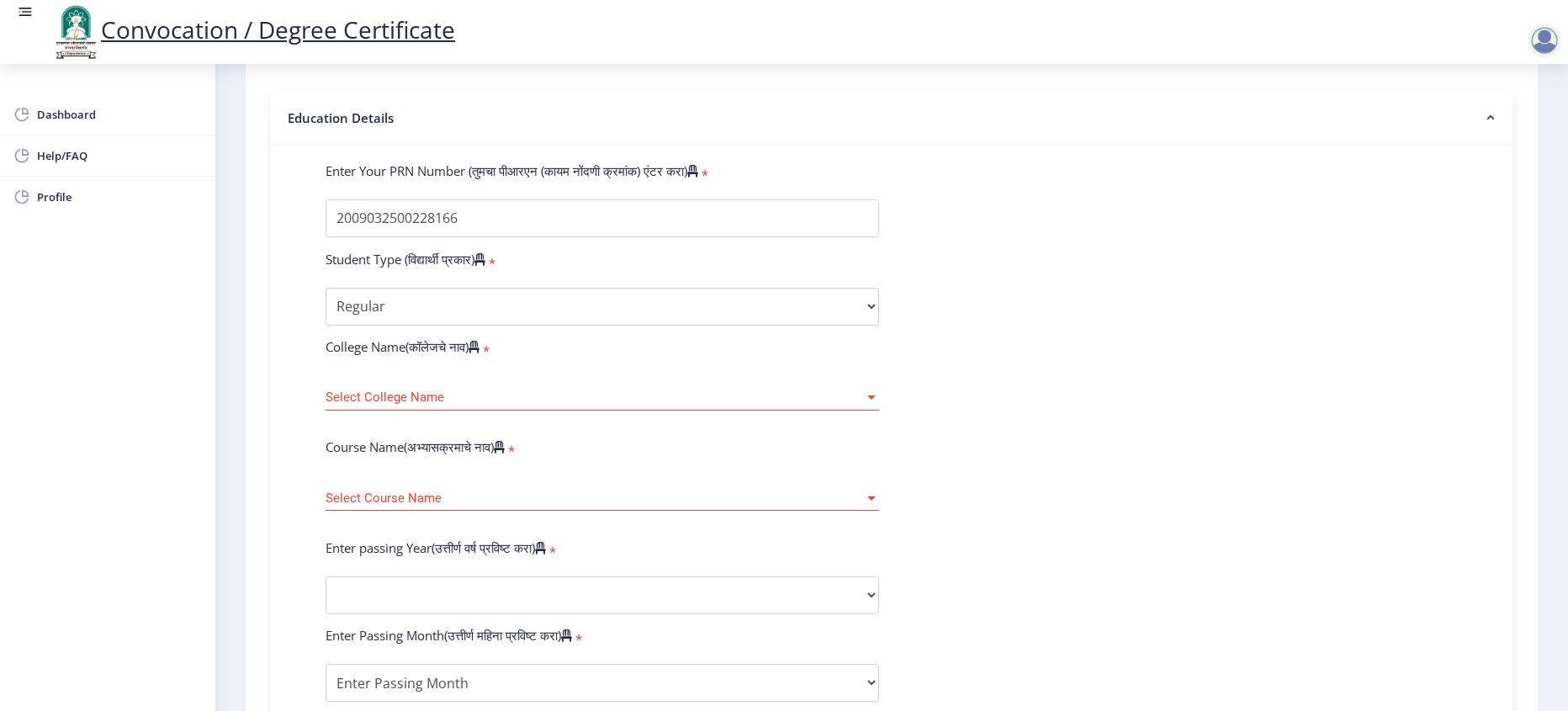
click at [424, 325] on select "Select Student Type Regular External" at bounding box center [602, 307] width 554 height 38
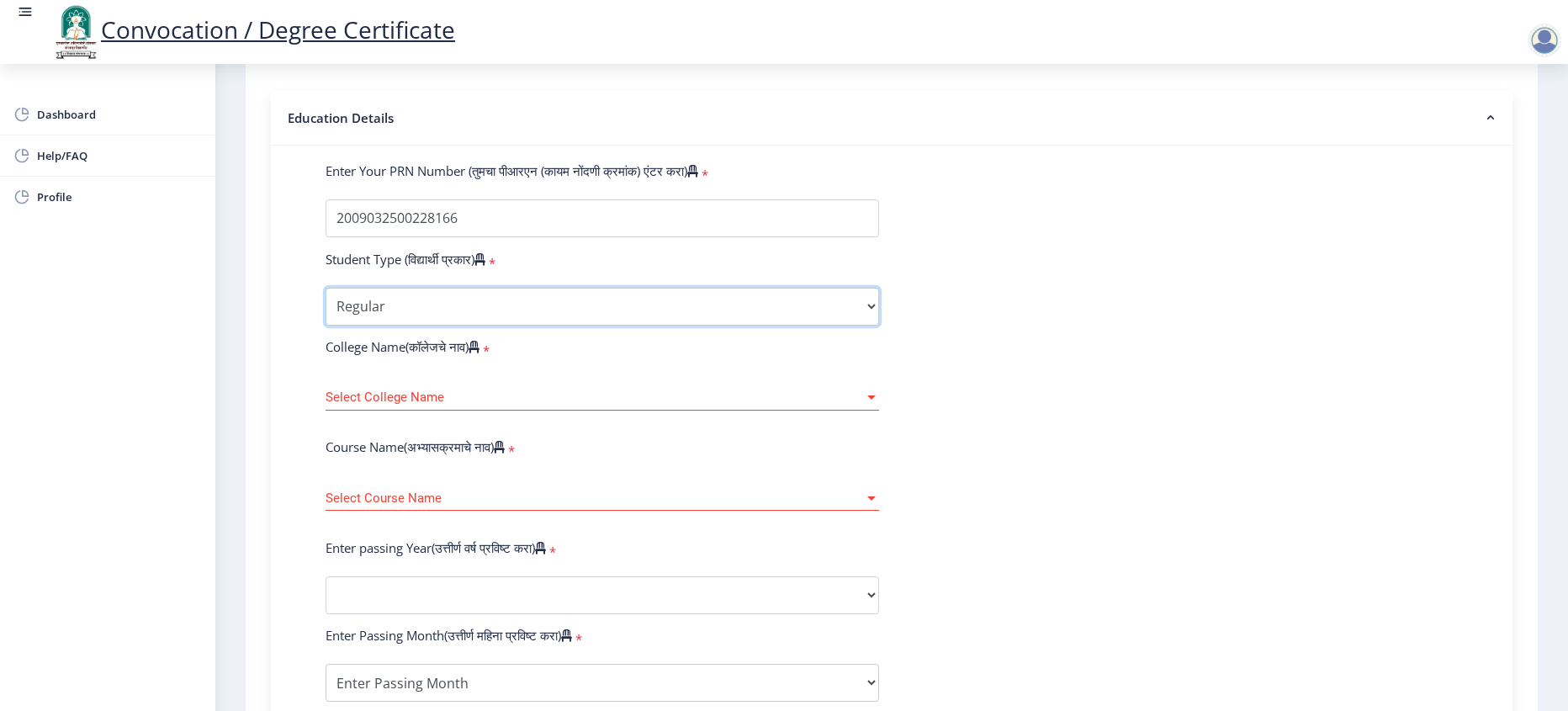
click at [417, 325] on select "Select Student Type Regular External" at bounding box center [602, 307] width 554 height 38
click at [325, 321] on select "Select Student Type Regular External" at bounding box center [602, 307] width 554 height 38
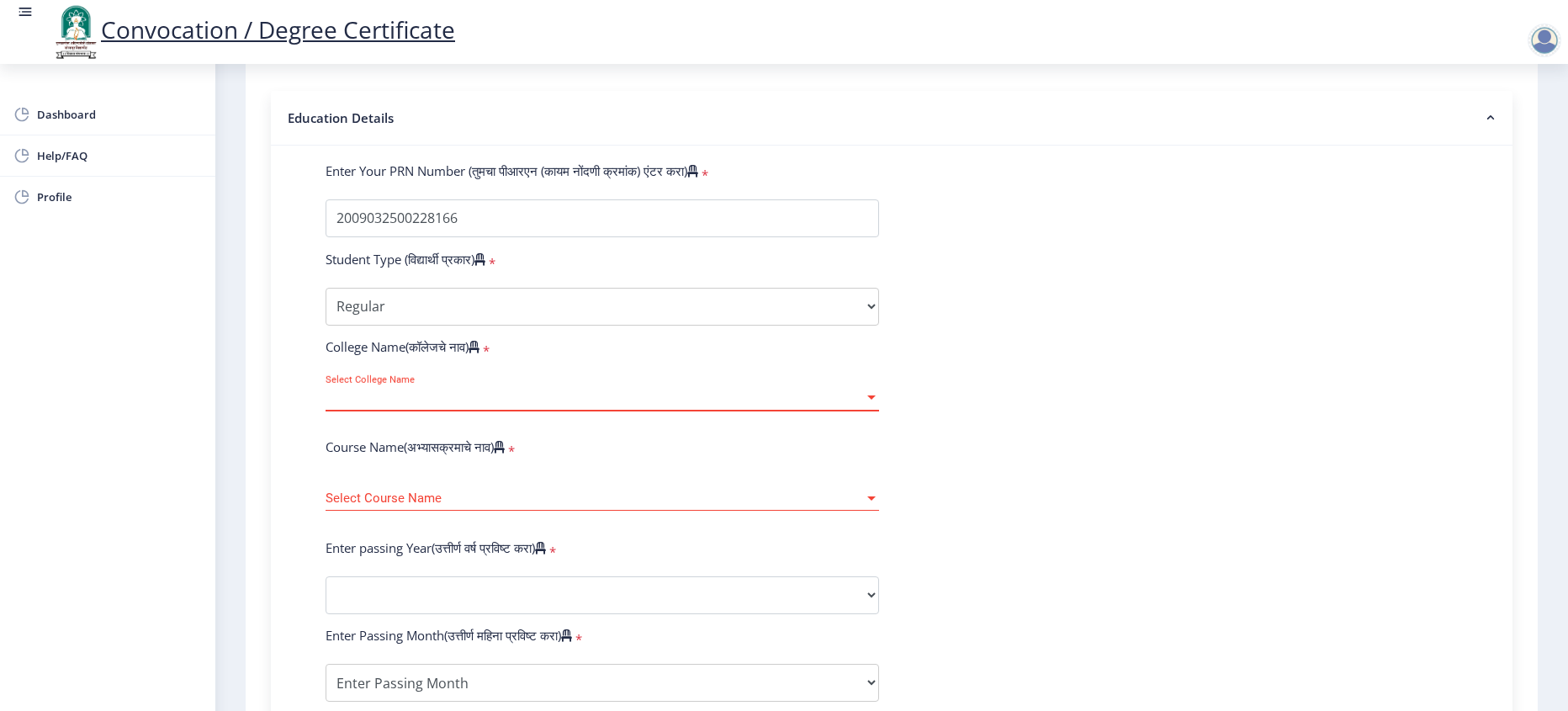
click at [405, 405] on span "Select College Name" at bounding box center [594, 398] width 538 height 14
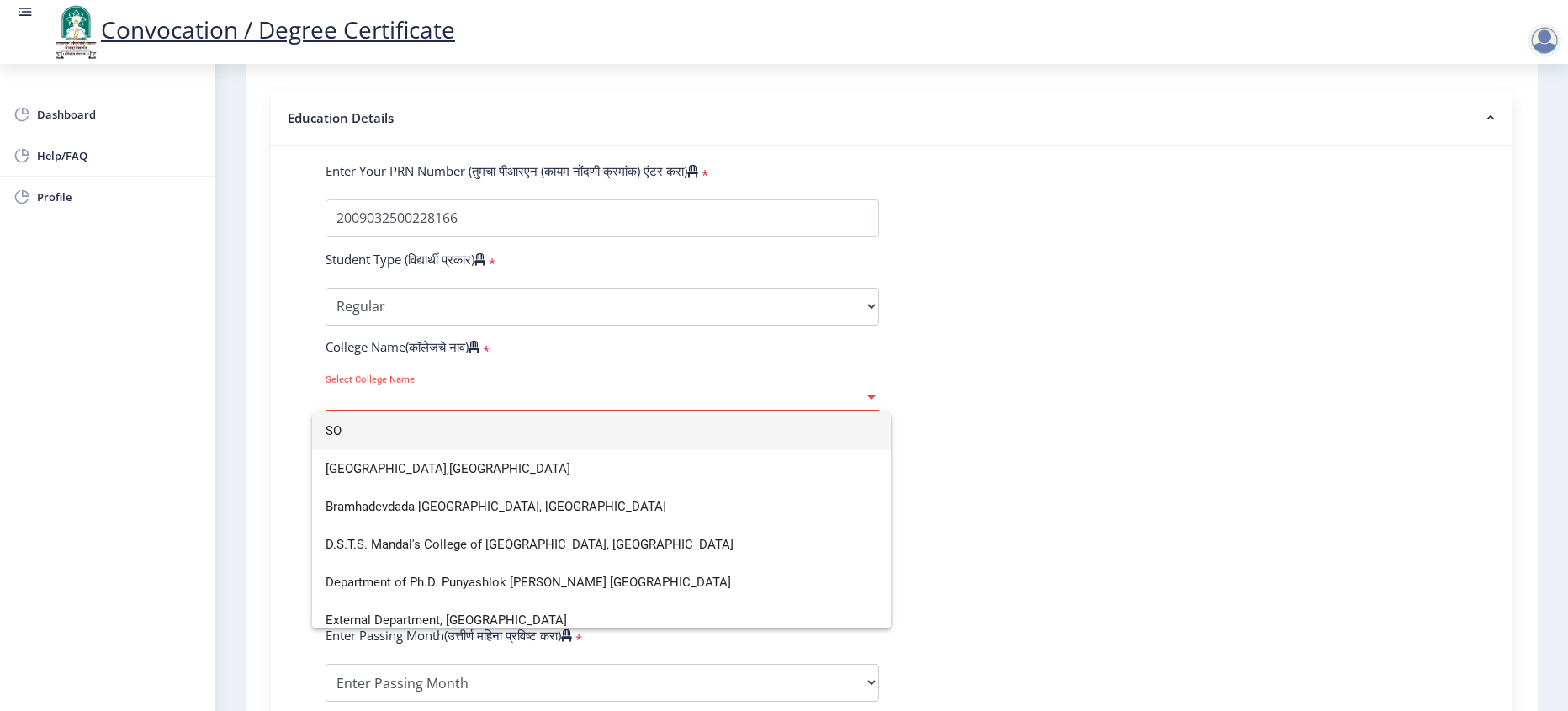
type input "S"
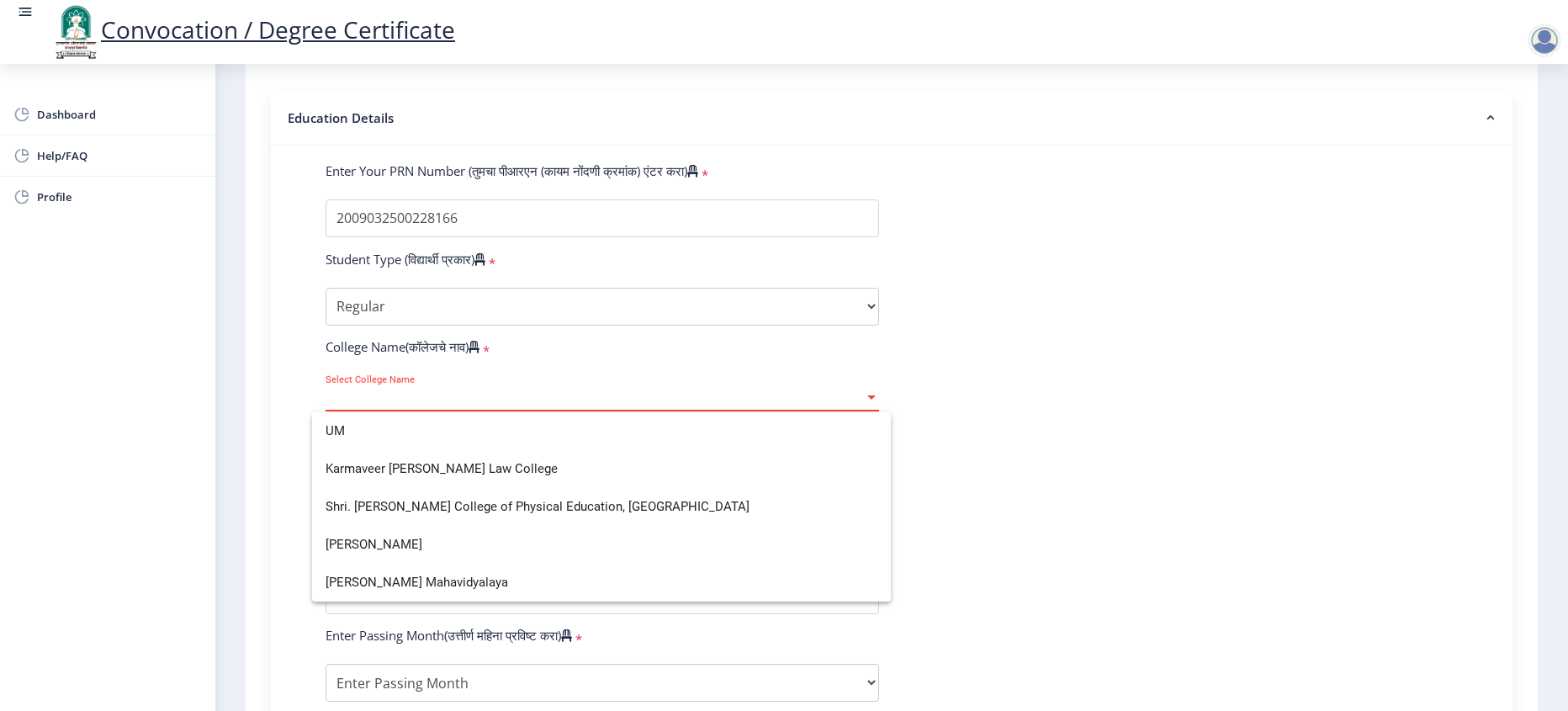
scroll to position [0, 0]
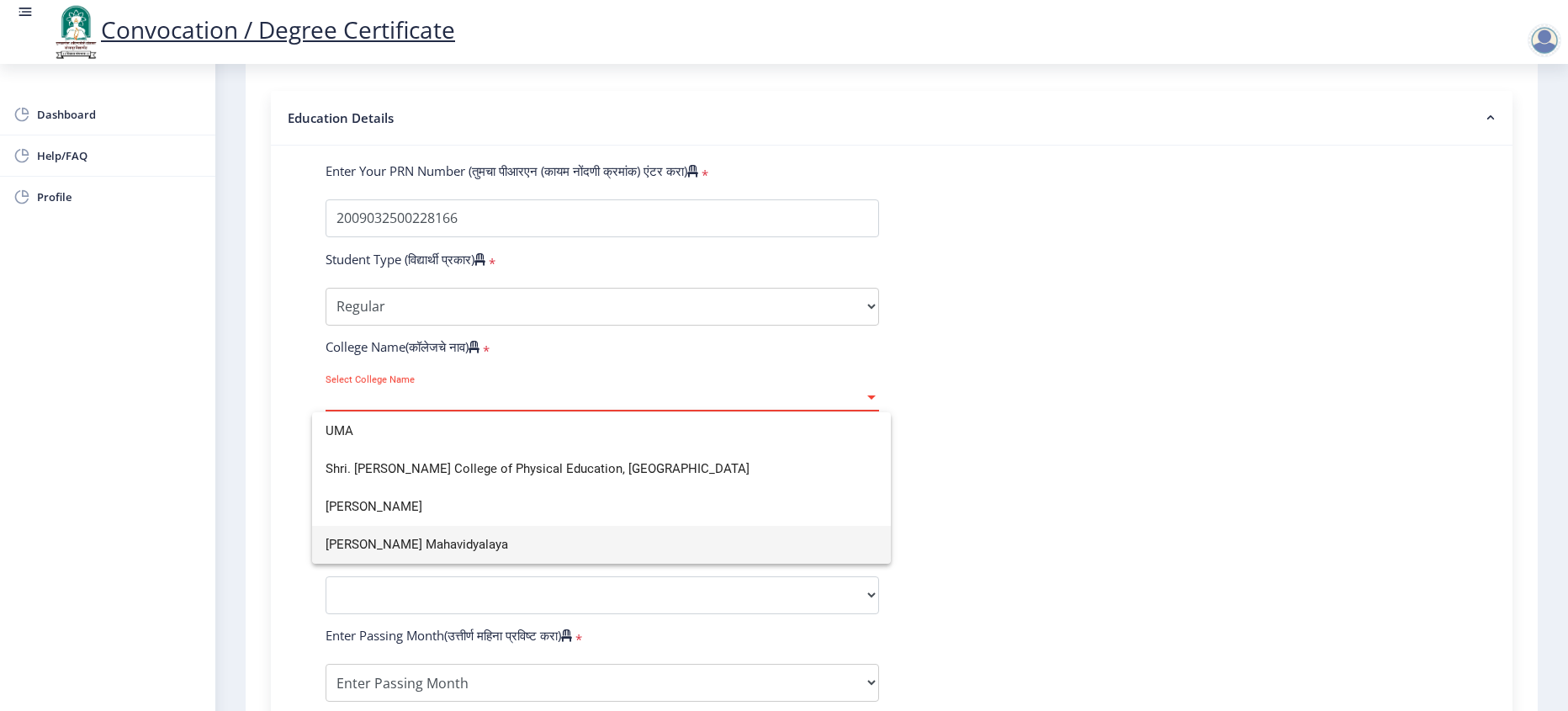
type input "UMA"
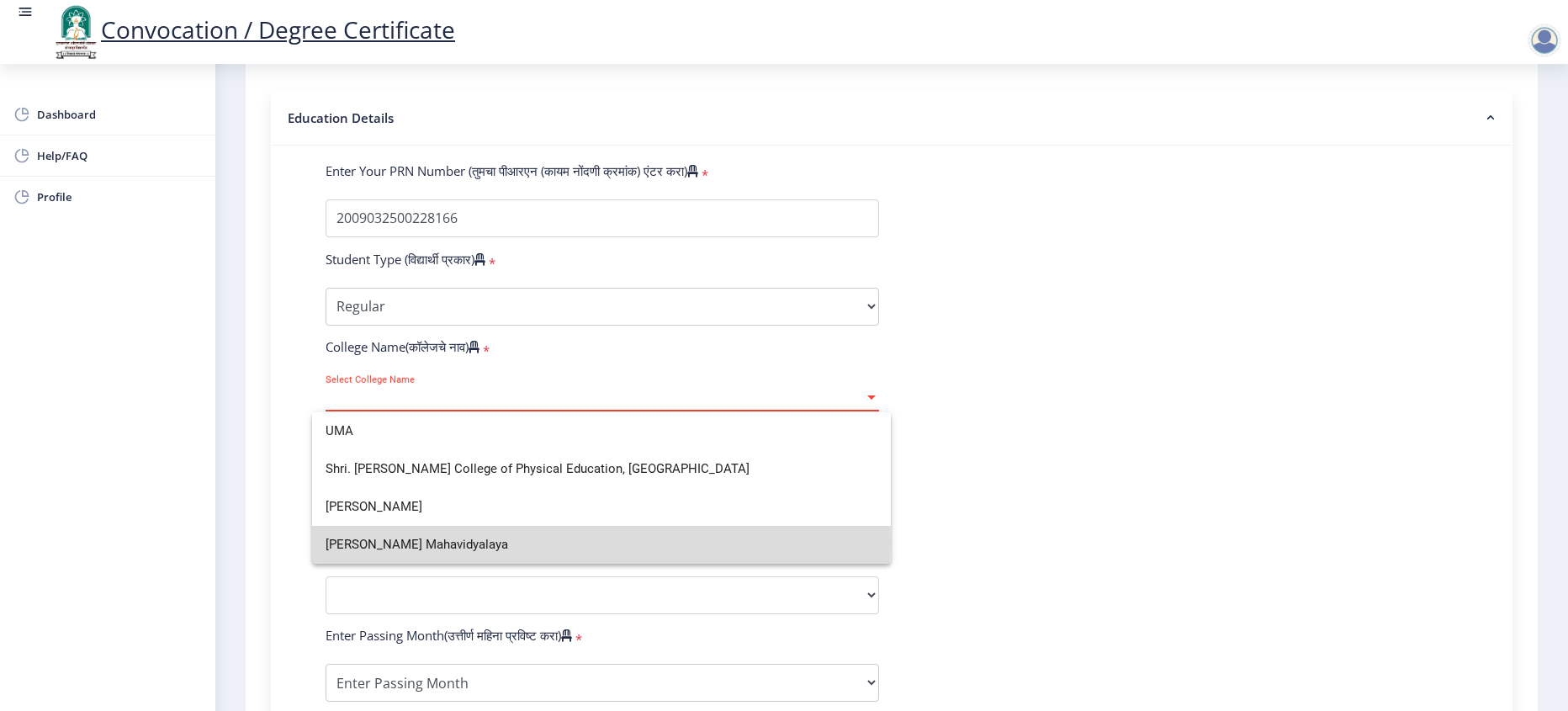
click at [431, 542] on span "[PERSON_NAME] Mahavidyalaya" at bounding box center [601, 546] width 552 height 38
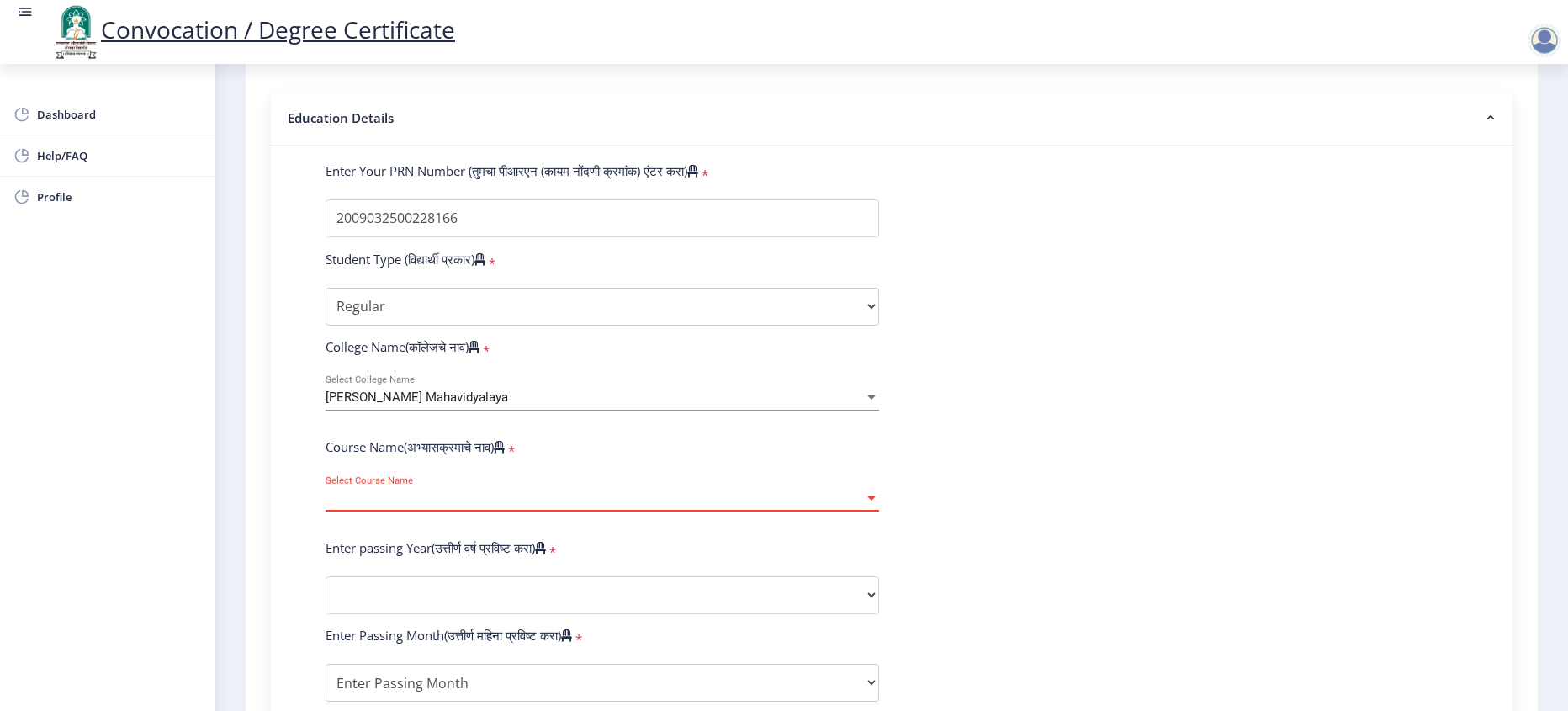
click at [433, 506] on span "Select Course Name" at bounding box center [594, 499] width 538 height 14
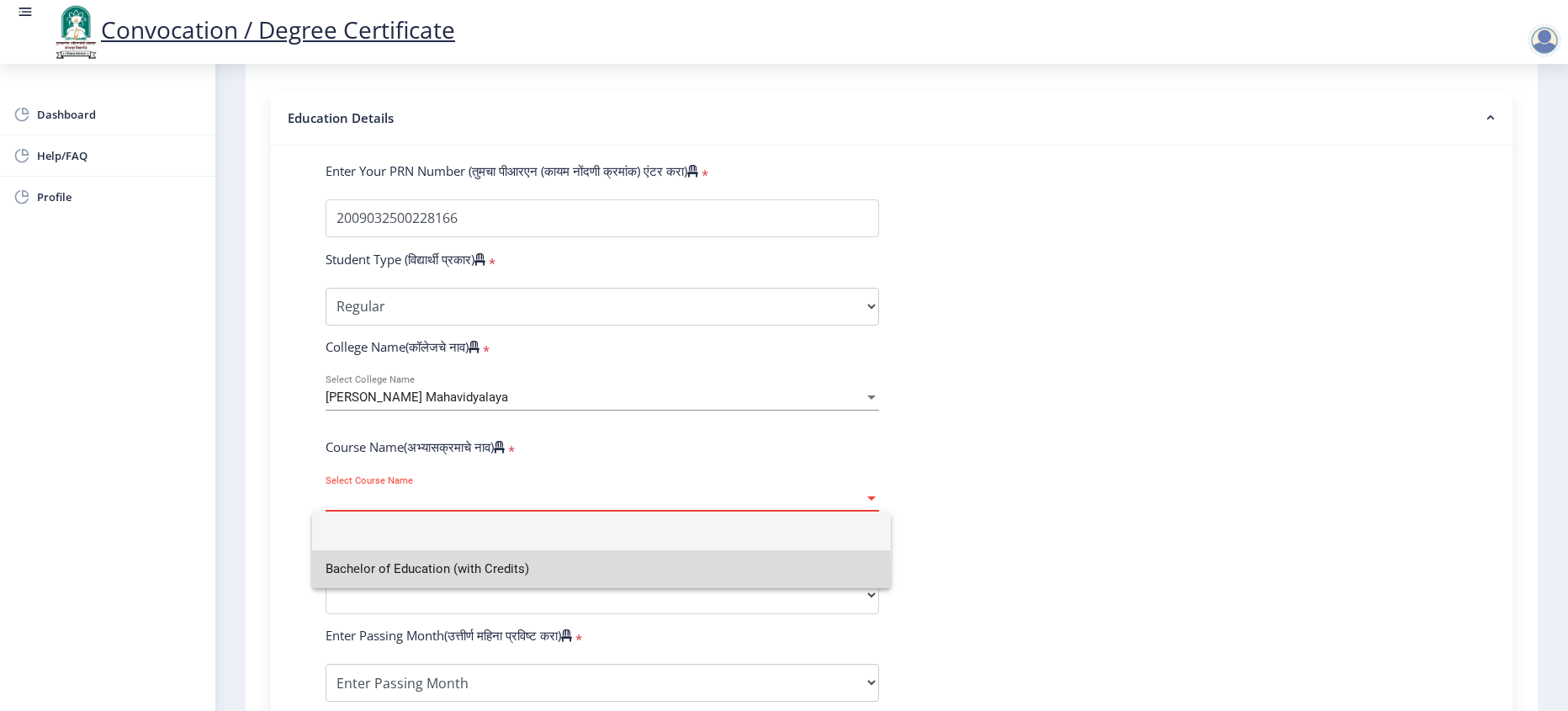
click at [427, 576] on span "Bachelor of Education (with Credits)" at bounding box center [601, 570] width 552 height 38
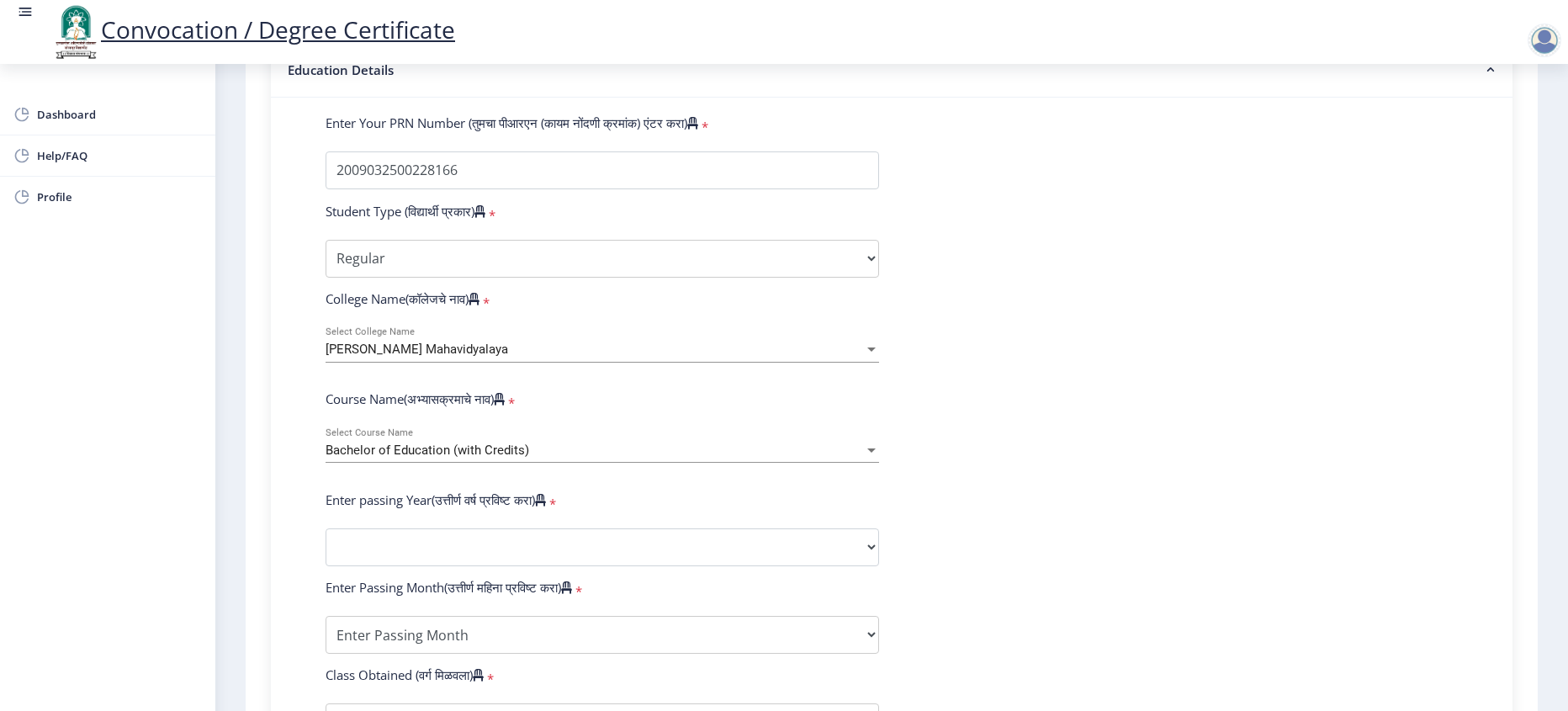
scroll to position [505, 0]
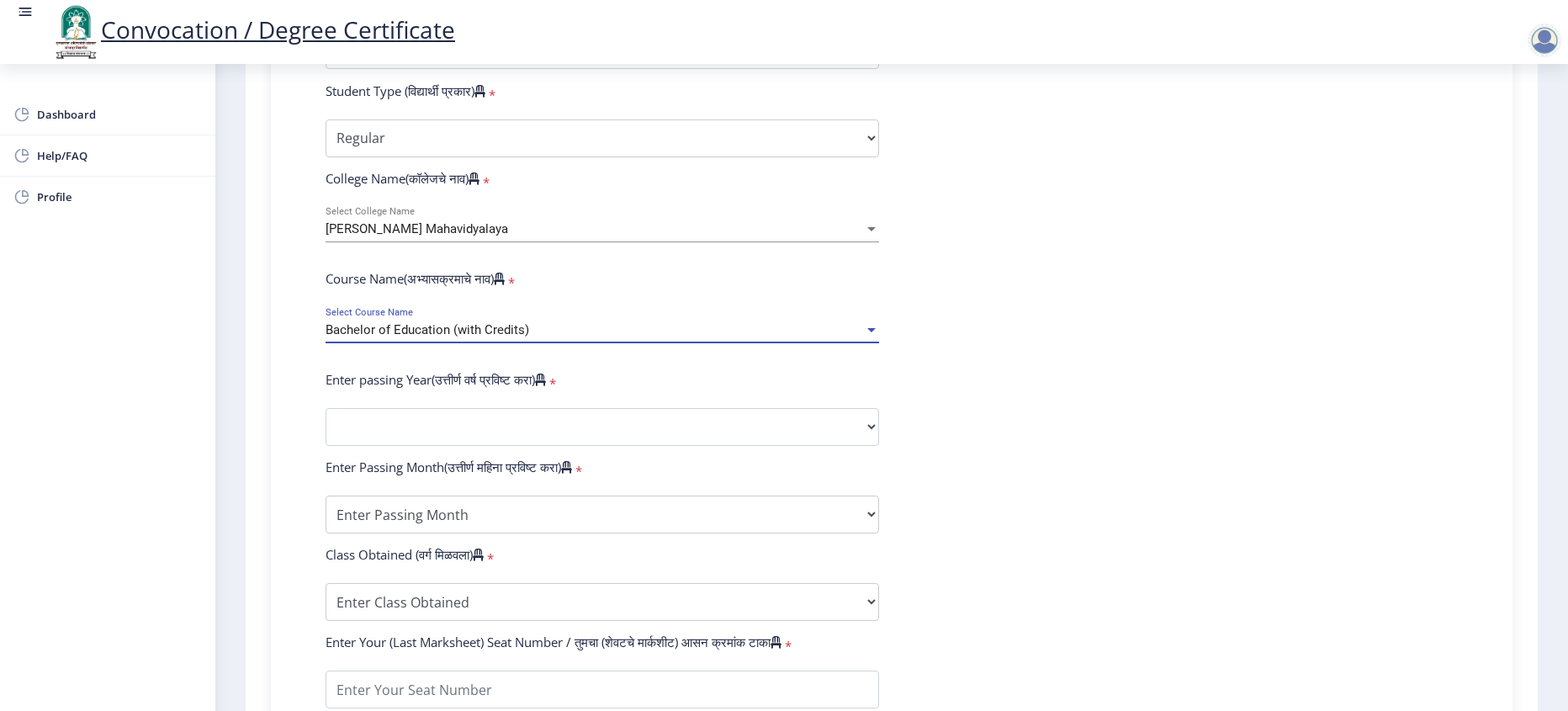
click at [430, 338] on span "Bachelor of Education (with Credits)" at bounding box center [427, 330] width 204 height 15
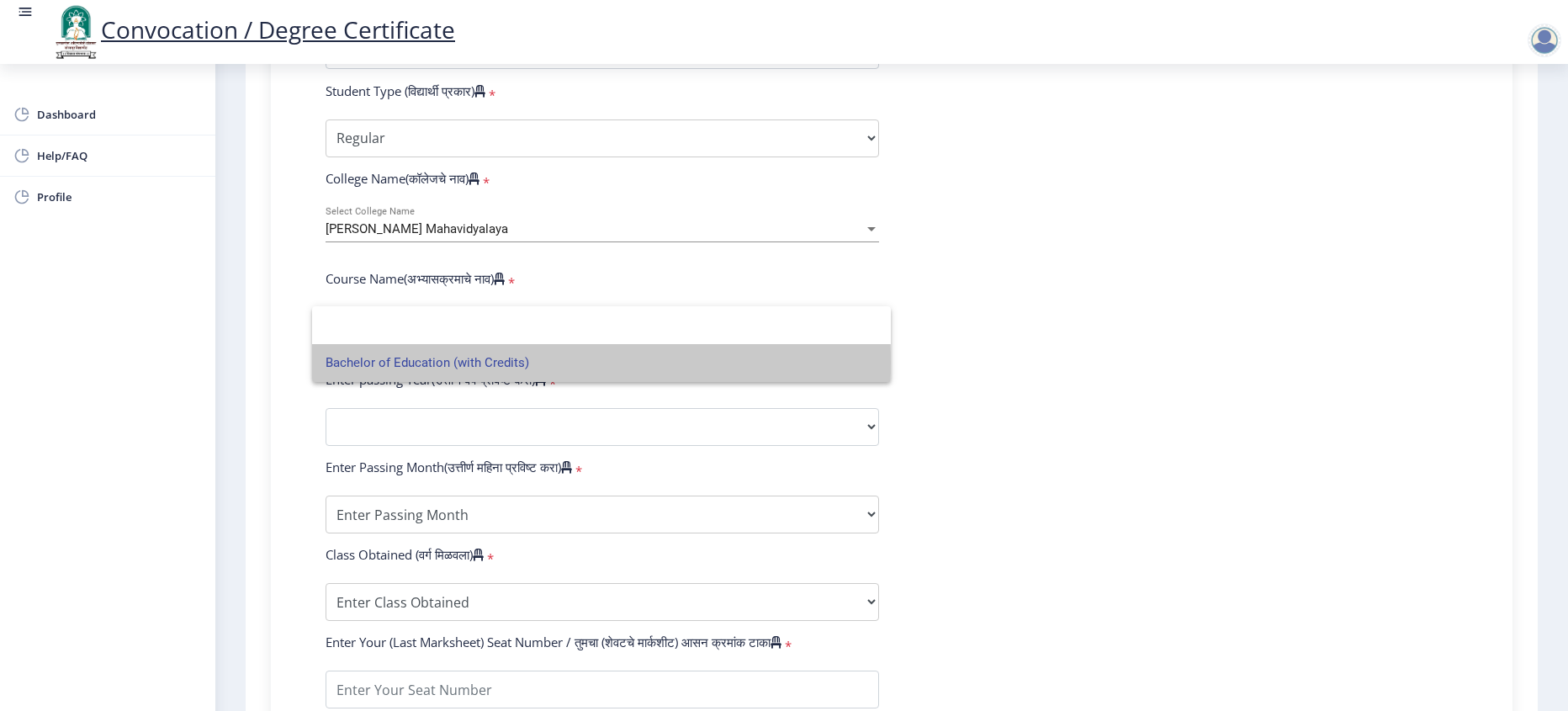
click at [430, 363] on span "Bachelor of Education (with Credits)" at bounding box center [601, 364] width 552 height 38
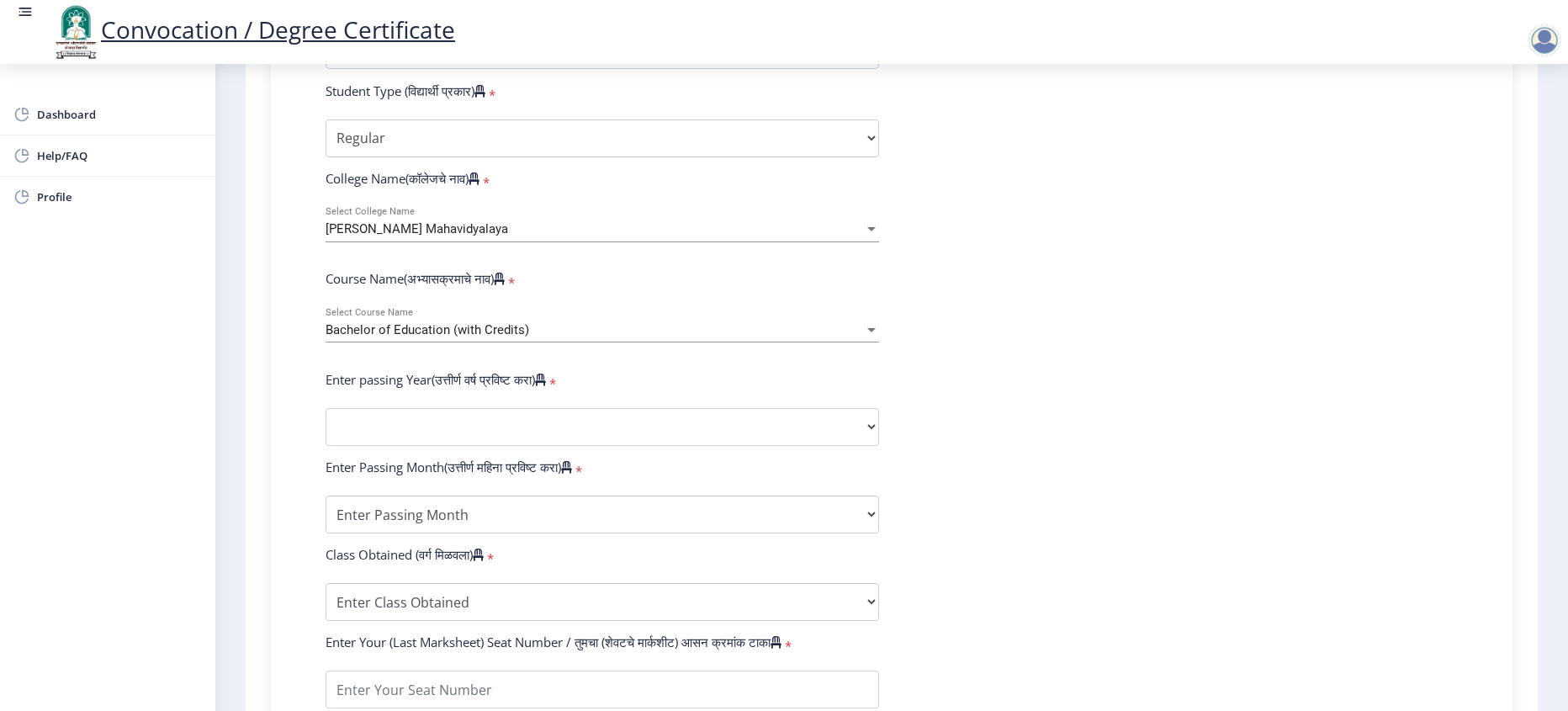
scroll to position [589, 0]
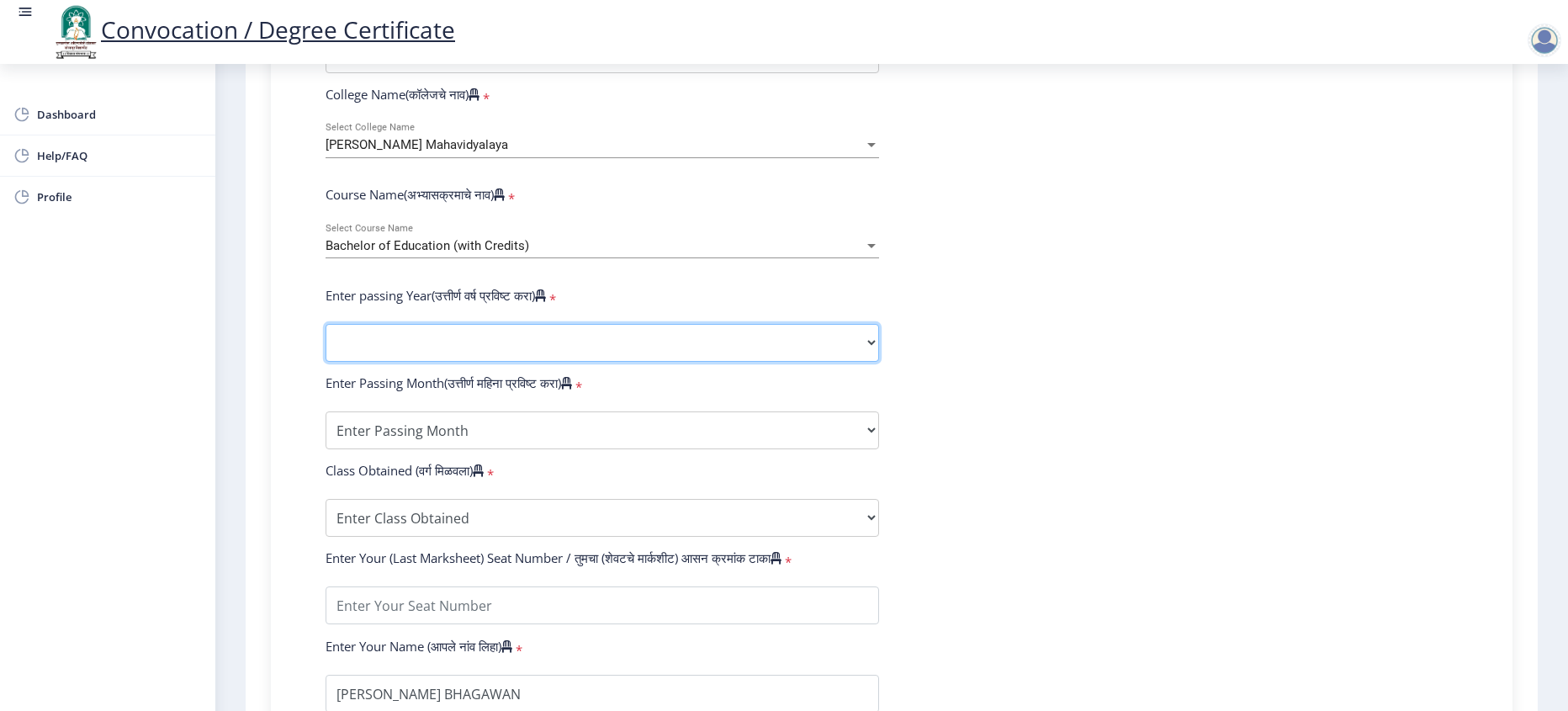
click at [385, 362] on select "2025 2024 2023 2022 2021 2020 2019 2018 2017 2016 2015 2014 2013 2012 2011 2010…" at bounding box center [602, 343] width 554 height 38
click at [386, 362] on select "2025 2024 2023 2022 2021 2020 2019 2018 2017 2016 2015 2014 2013 2012 2011 2010…" at bounding box center [602, 343] width 554 height 38
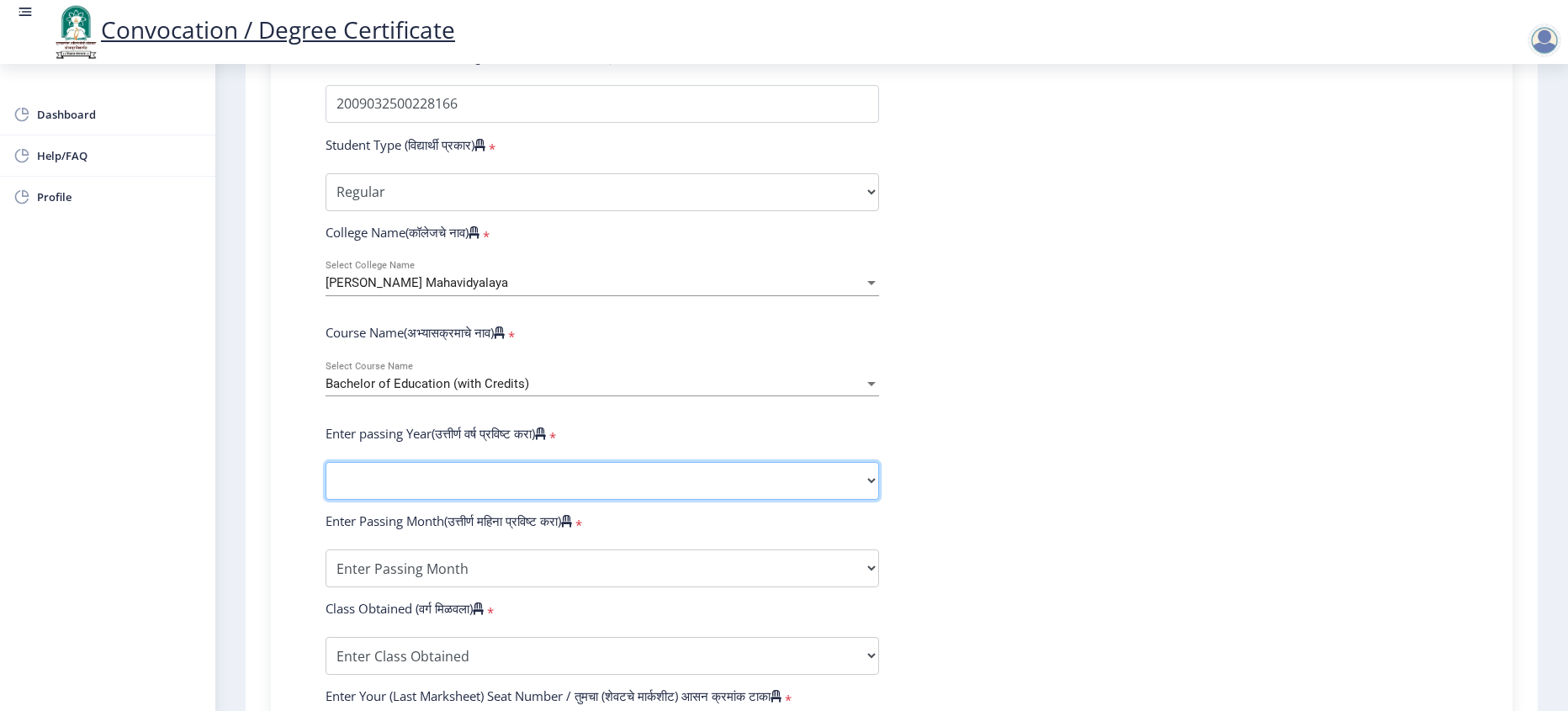
scroll to position [421, 0]
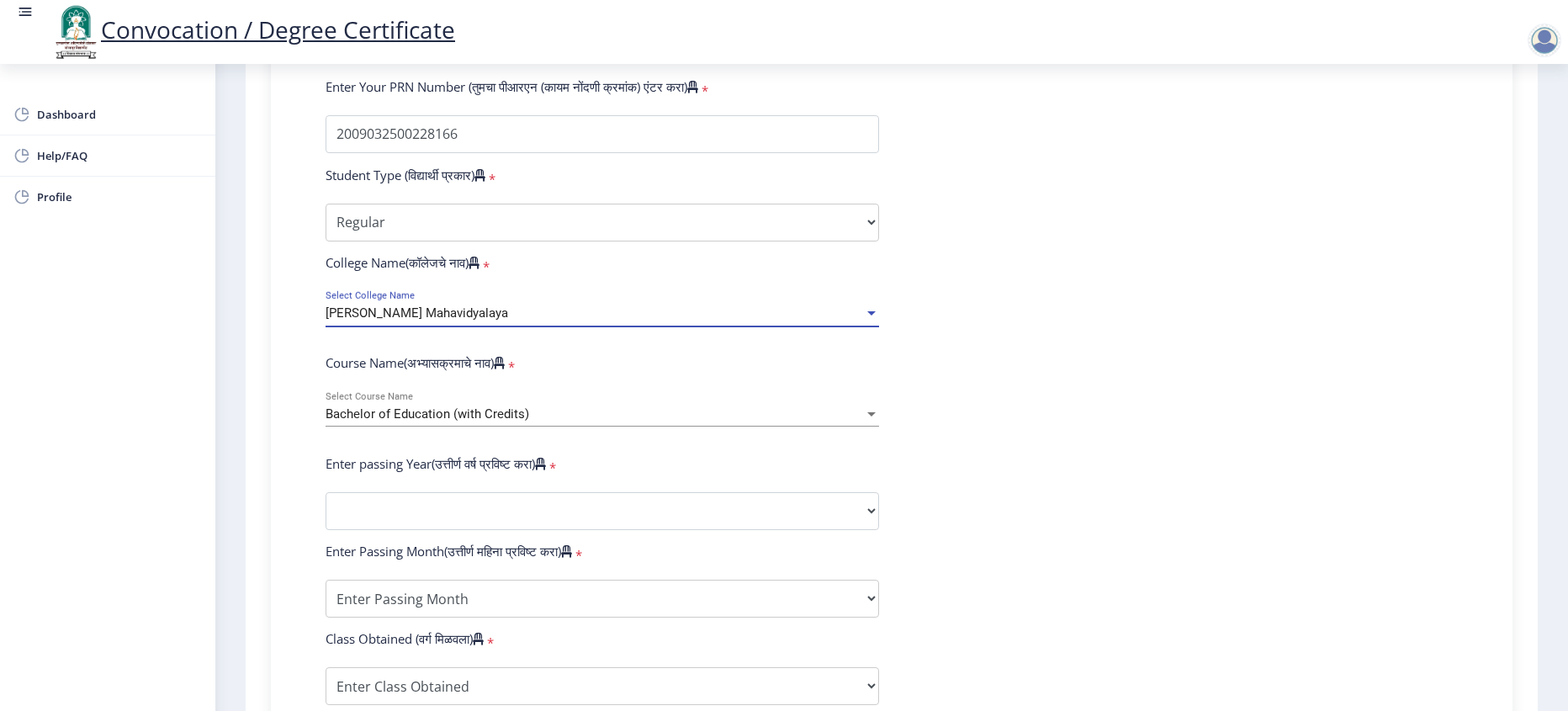
click at [417, 321] on span "[PERSON_NAME] Mahavidyalaya" at bounding box center [417, 312] width 183 height 15
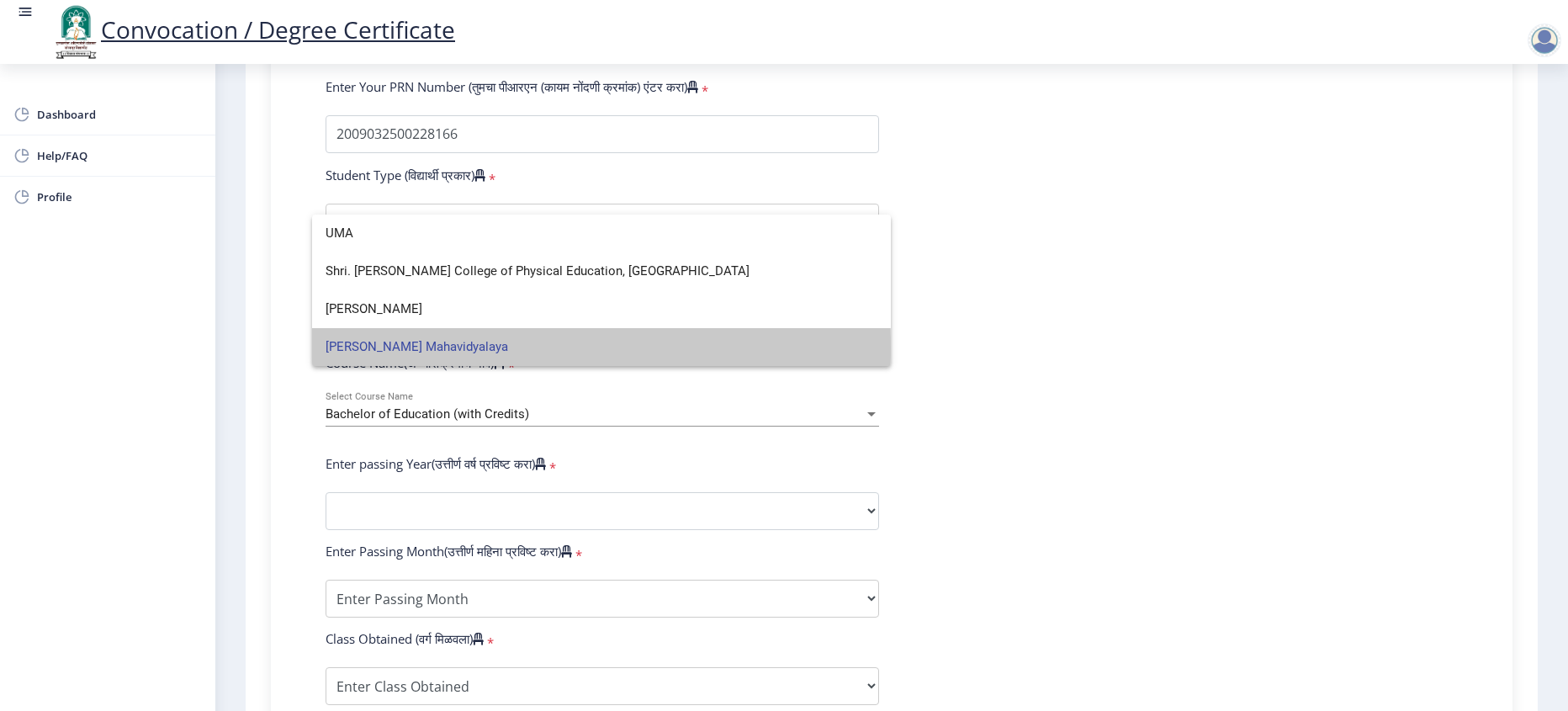
click at [417, 348] on span "[PERSON_NAME] Mahavidyalaya" at bounding box center [601, 347] width 552 height 38
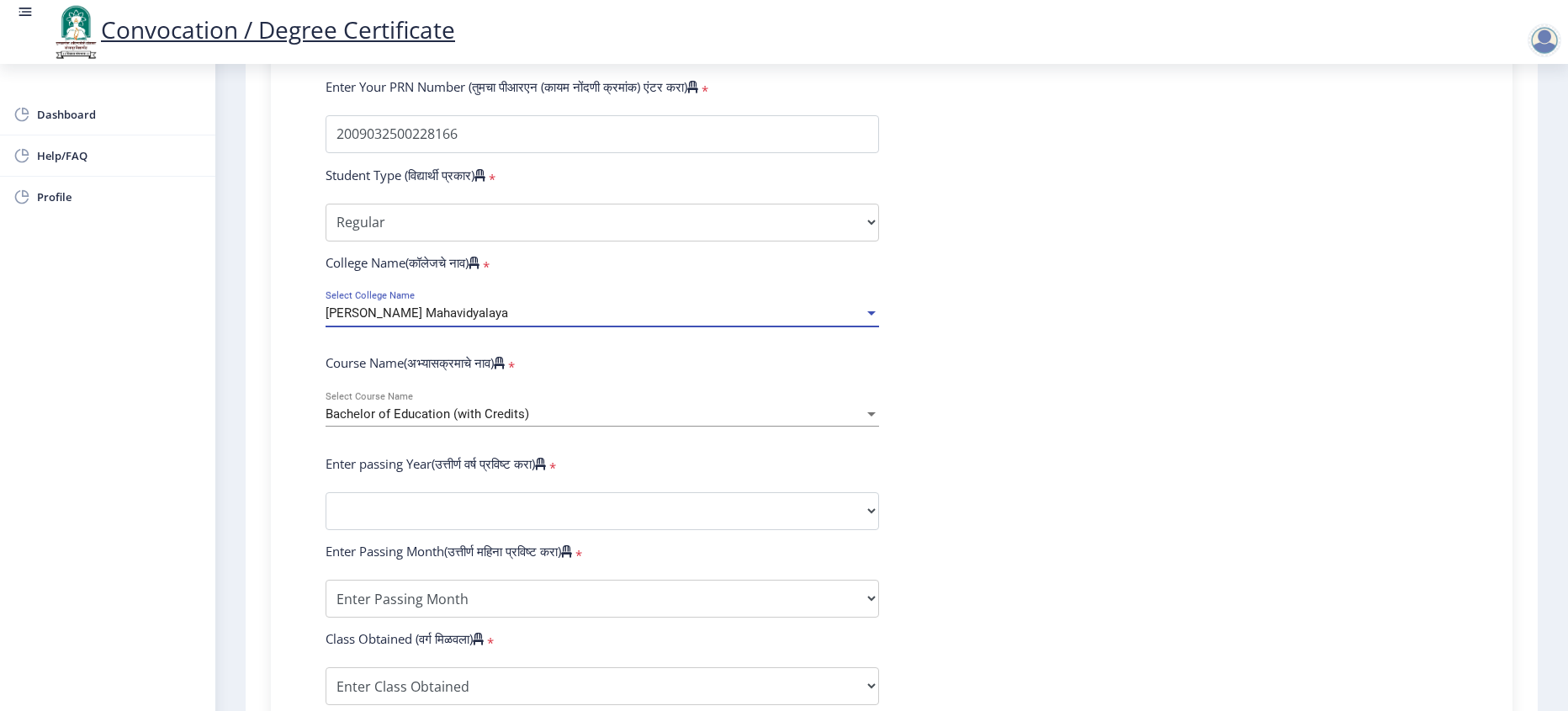
click at [417, 321] on span "[PERSON_NAME] Mahavidyalaya" at bounding box center [417, 312] width 183 height 15
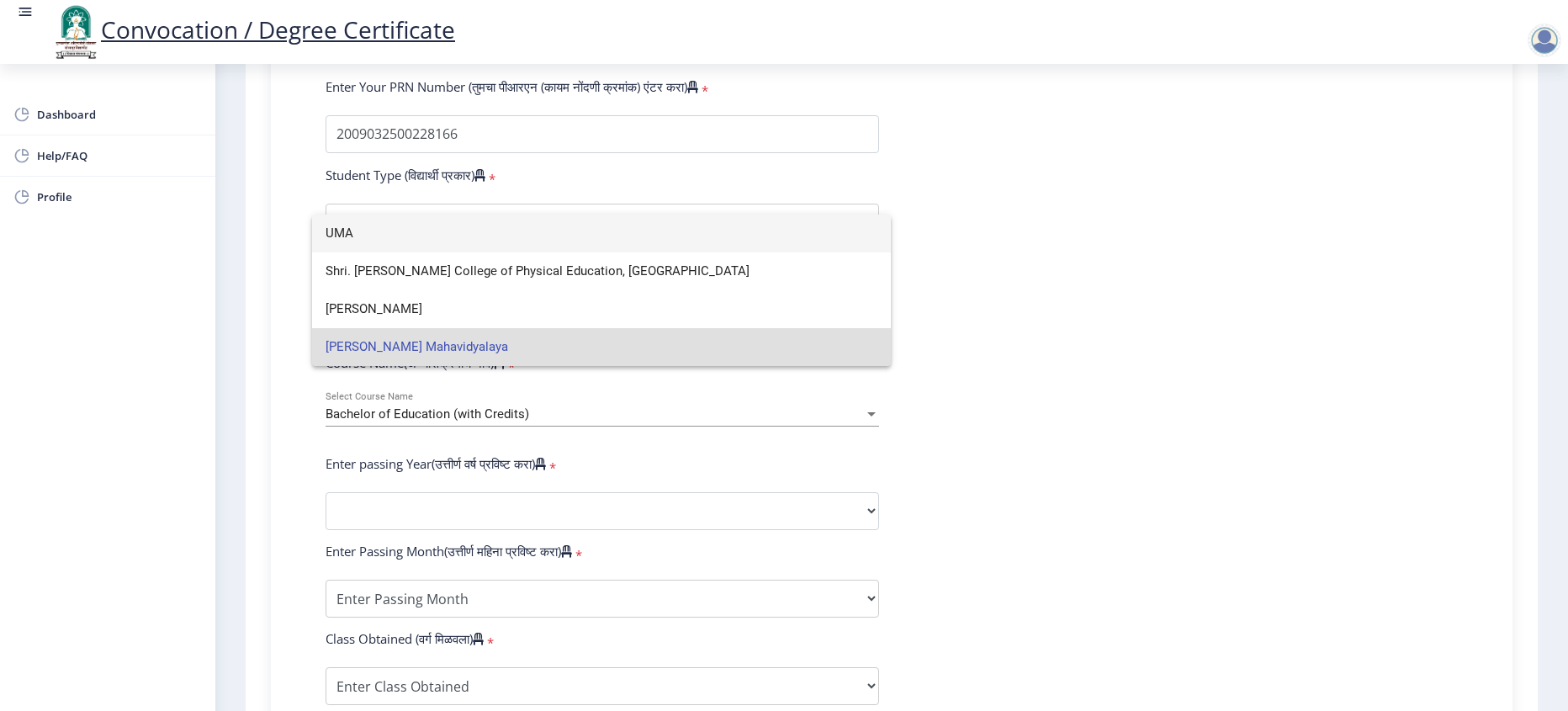
click at [397, 231] on input "UMA" at bounding box center [601, 234] width 552 height 38
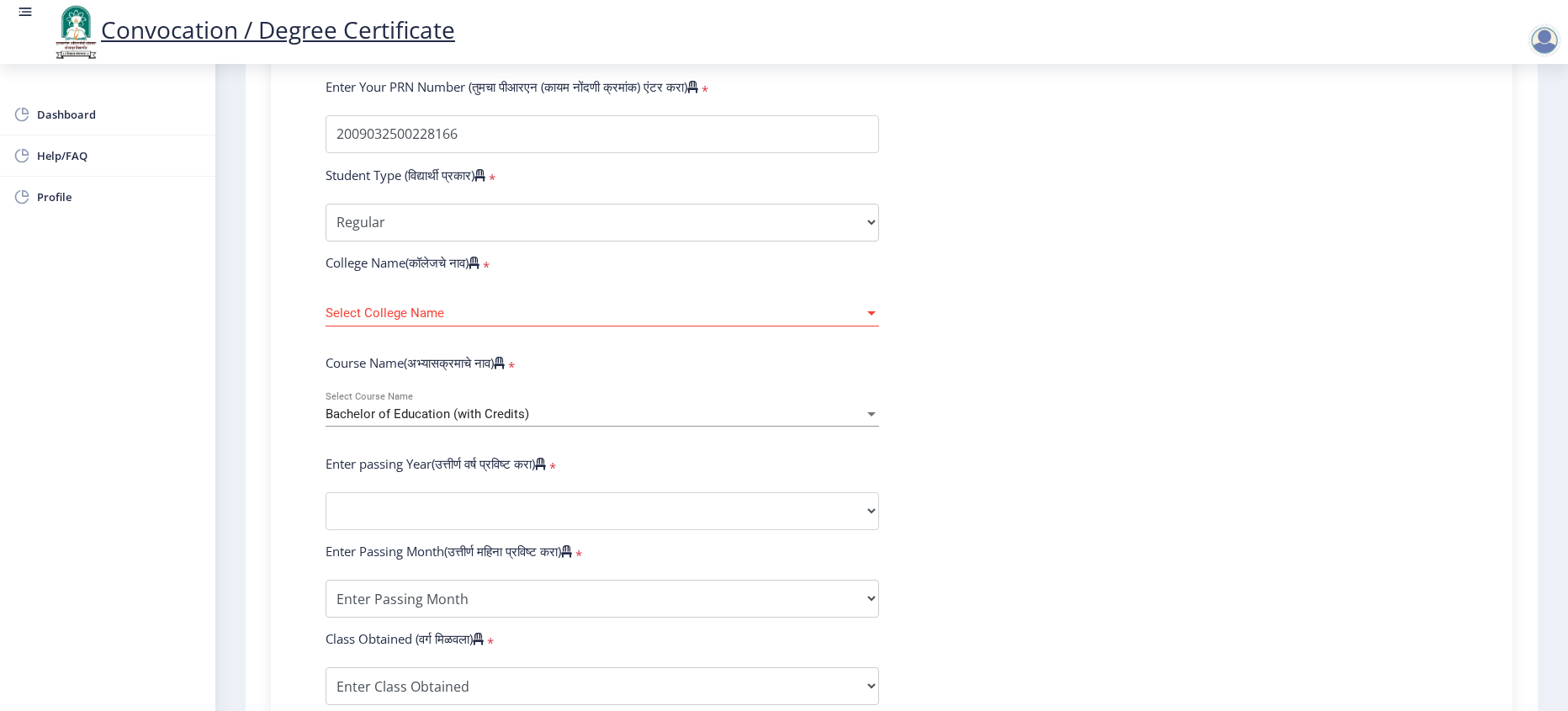
click at [397, 231] on form "Enter Your PRN Number (तुमचा पीआरएन (कायम नोंदणी क्रमांक) एंटर करा) * Student T…" at bounding box center [891, 524] width 1158 height 892
click at [399, 242] on select "Select Student Type Regular External" at bounding box center [602, 223] width 554 height 38
click at [325, 237] on select "Select Student Type Regular External" at bounding box center [602, 223] width 554 height 38
click at [392, 326] on div "Select College Name Select College Name" at bounding box center [602, 309] width 554 height 36
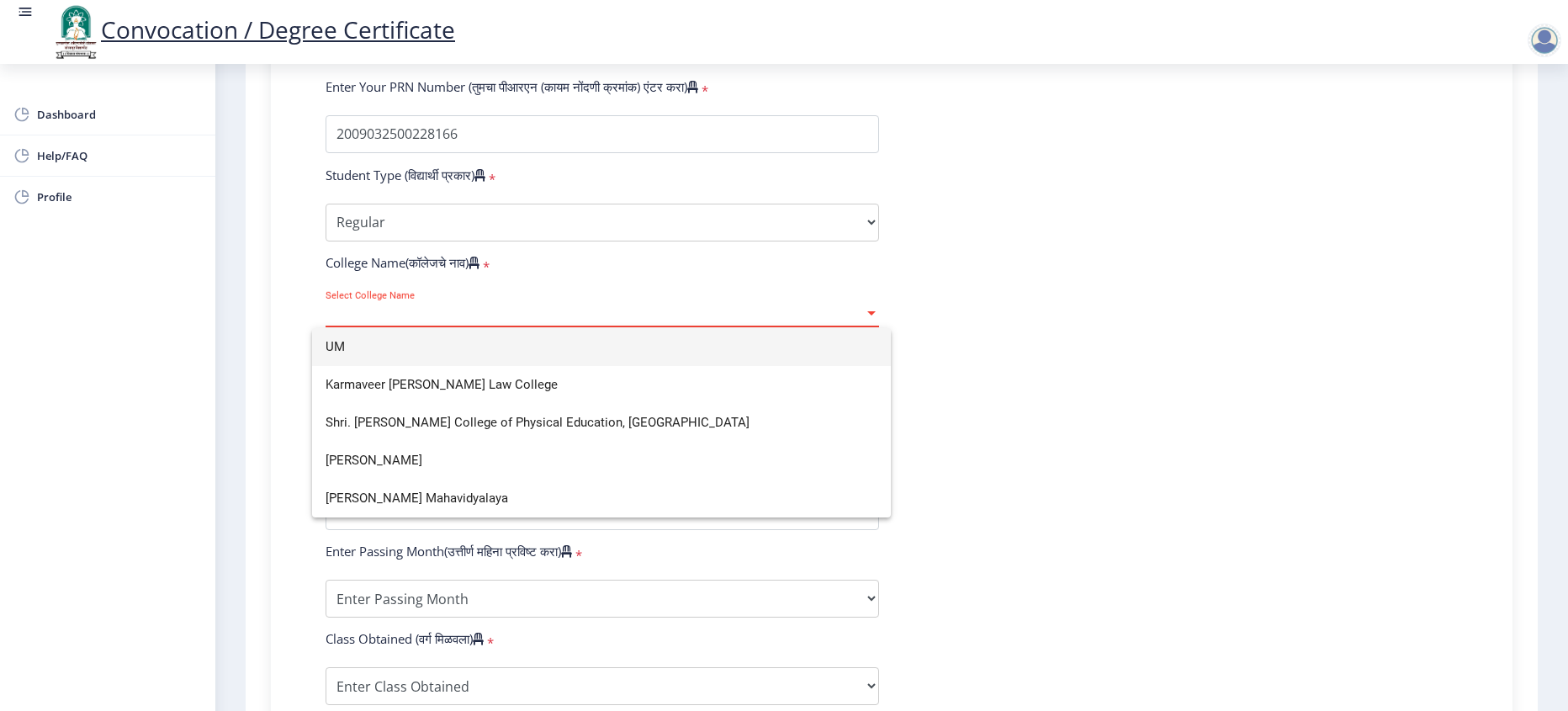
type input "U"
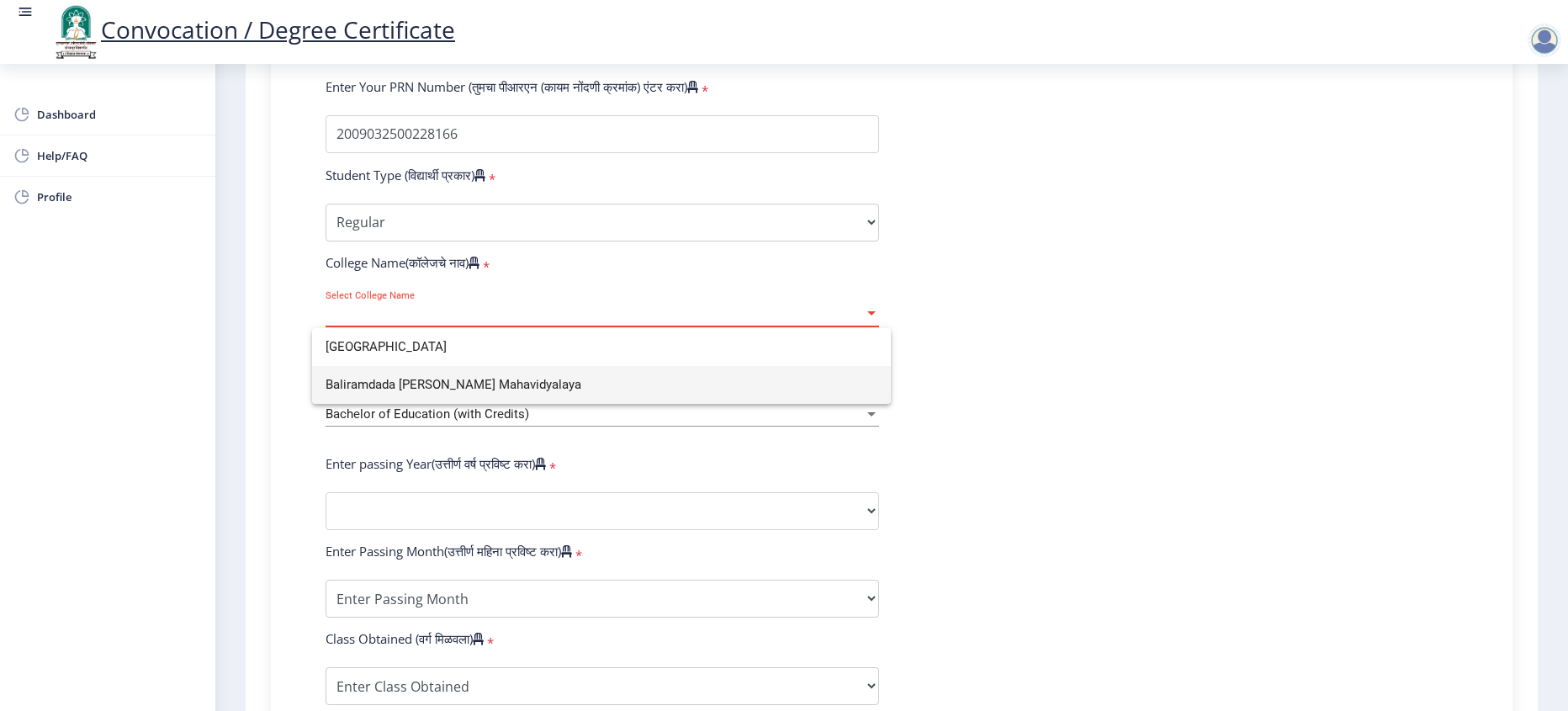
type input "[GEOGRAPHIC_DATA]"
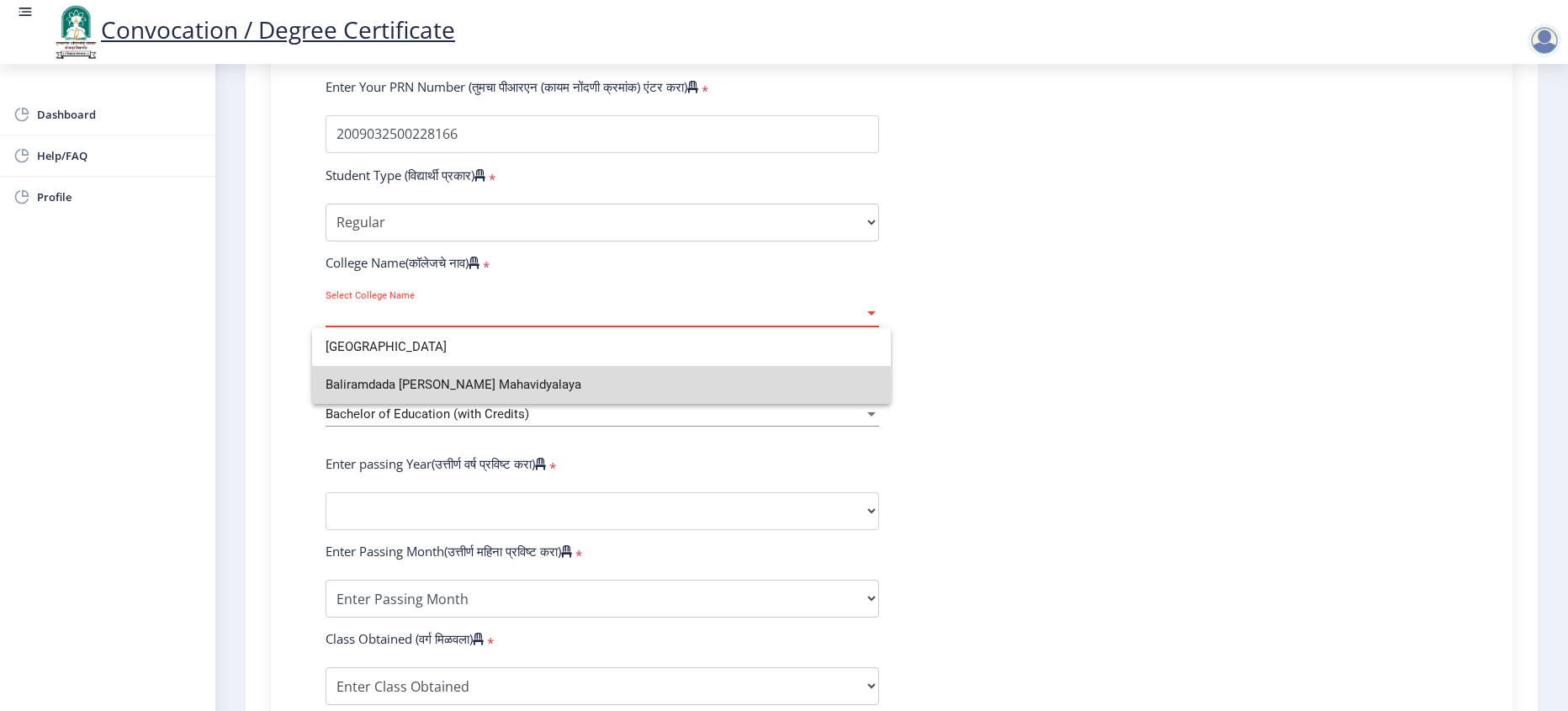
click at [422, 383] on span "Baliramdada [PERSON_NAME] Mahavidyalaya" at bounding box center [601, 386] width 552 height 38
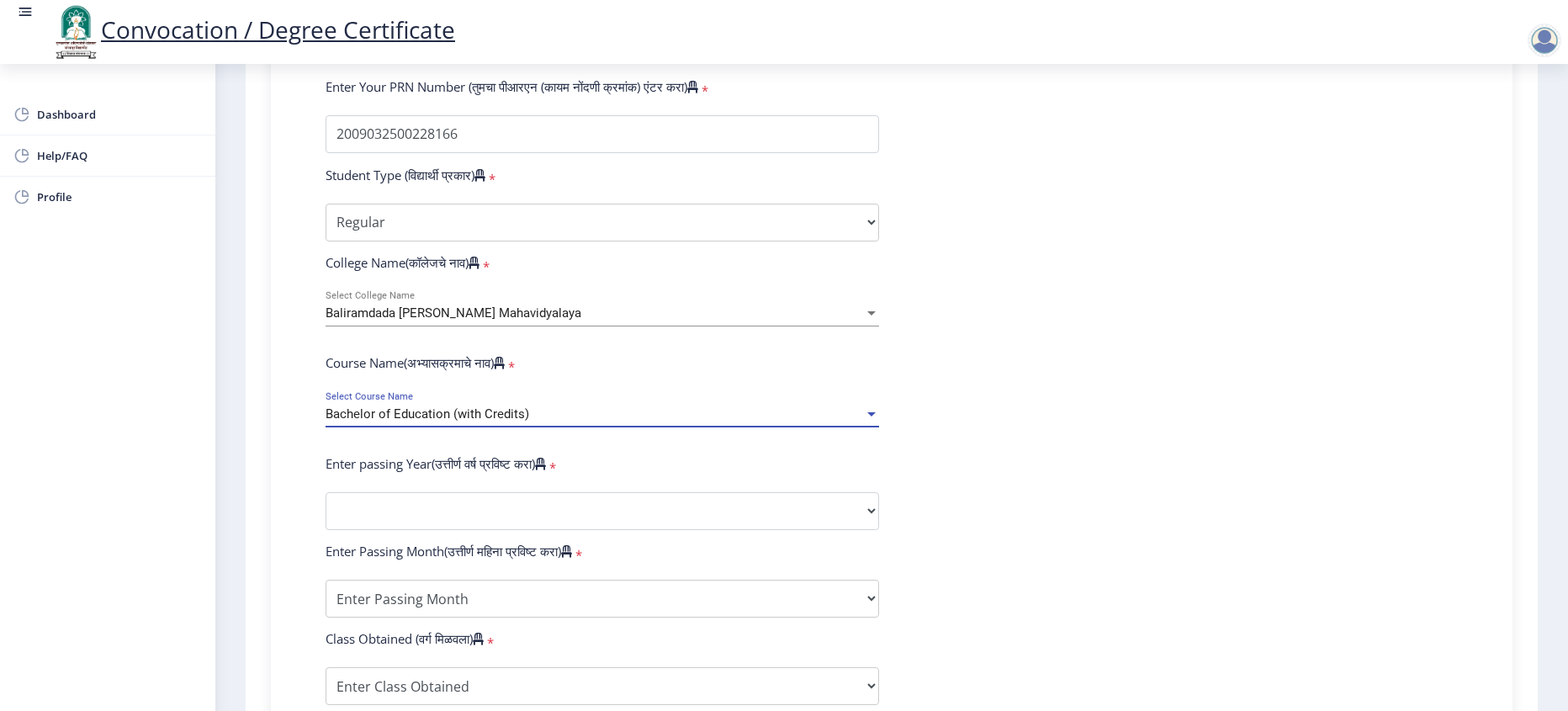
click at [457, 422] on span "Bachelor of Education (with Credits)" at bounding box center [427, 413] width 204 height 15
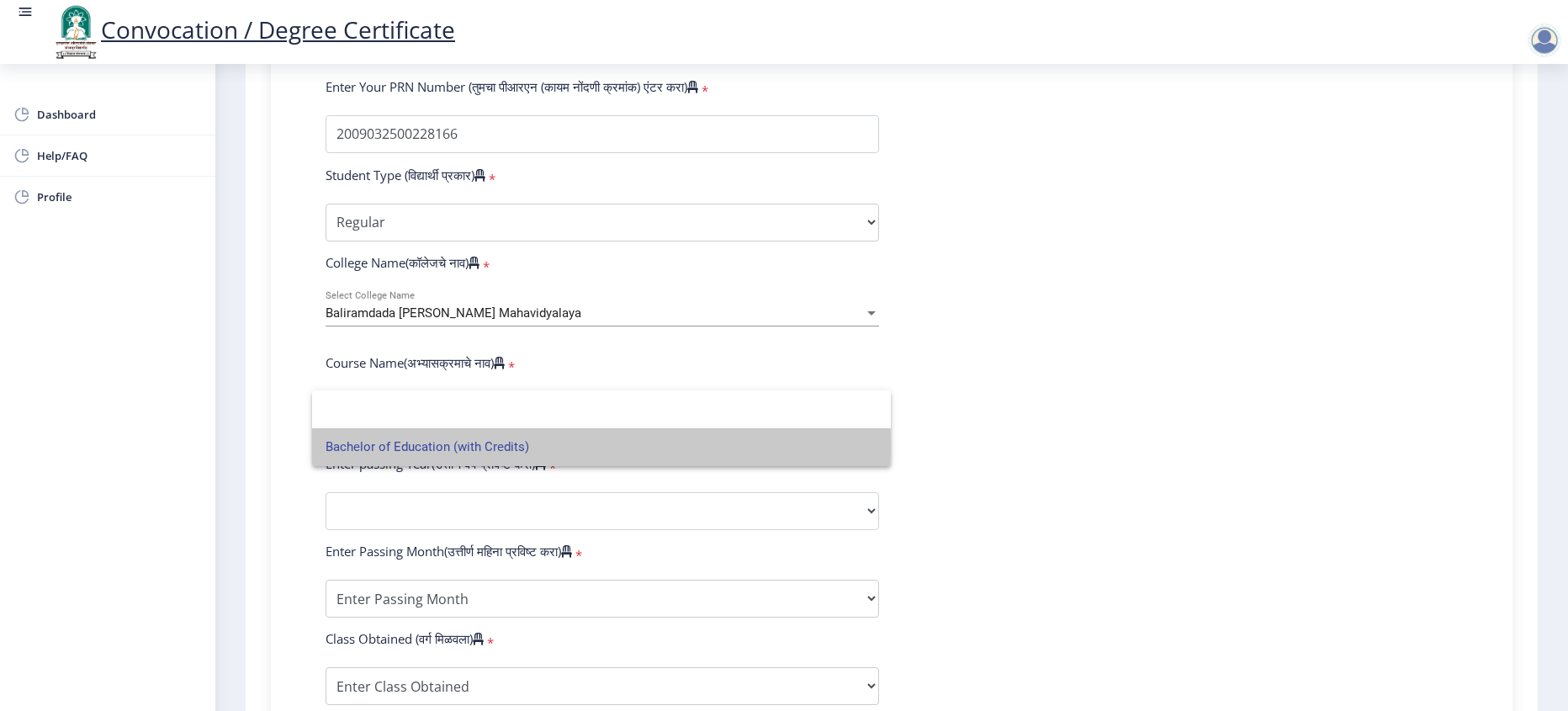
click at [457, 446] on span "Bachelor of Education (with Credits)" at bounding box center [601, 447] width 552 height 38
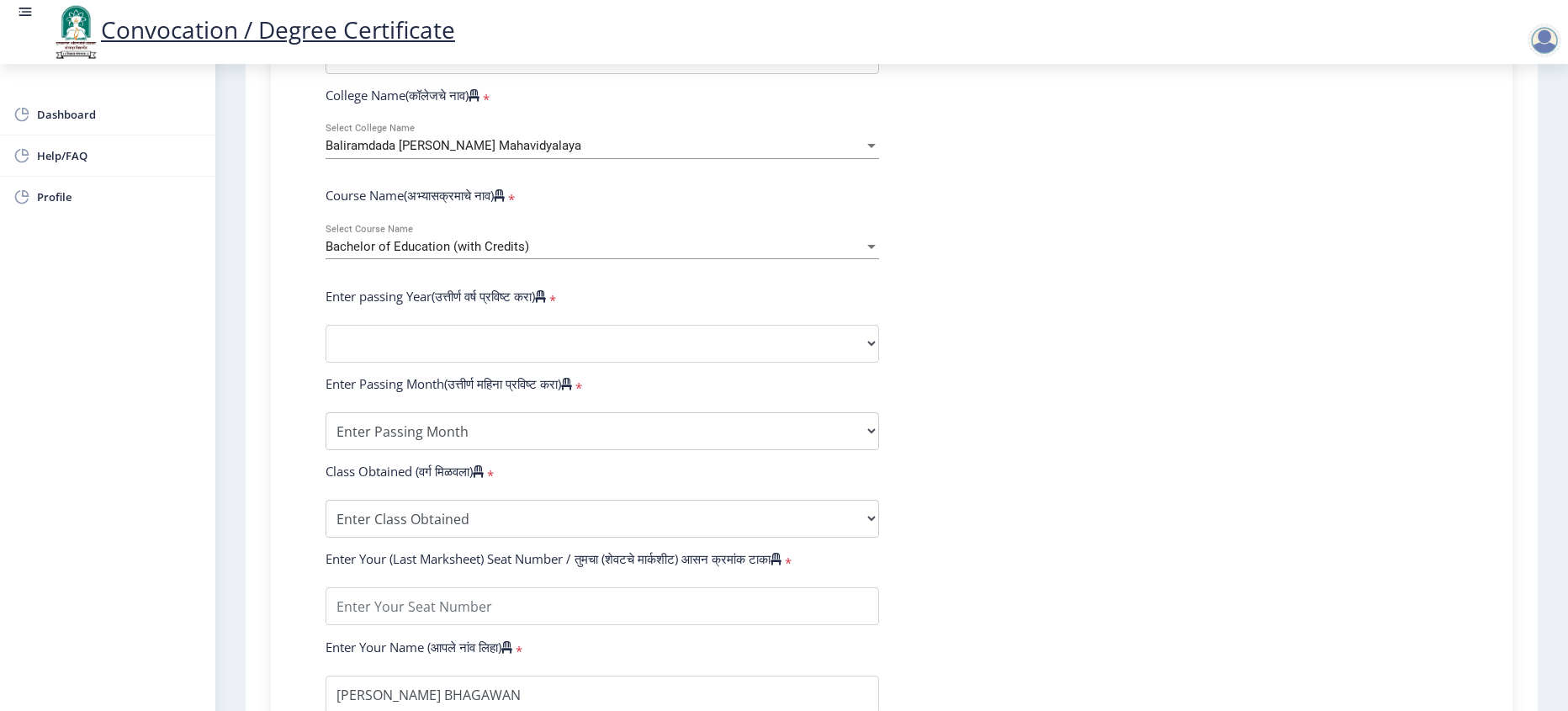
scroll to position [589, 0]
click at [395, 362] on select "2025 2024 2023 2022 2021 2020 2019 2018 2017 2016 2015 2014 2013 2012 2011 2010…" at bounding box center [602, 343] width 554 height 38
select select "2012"
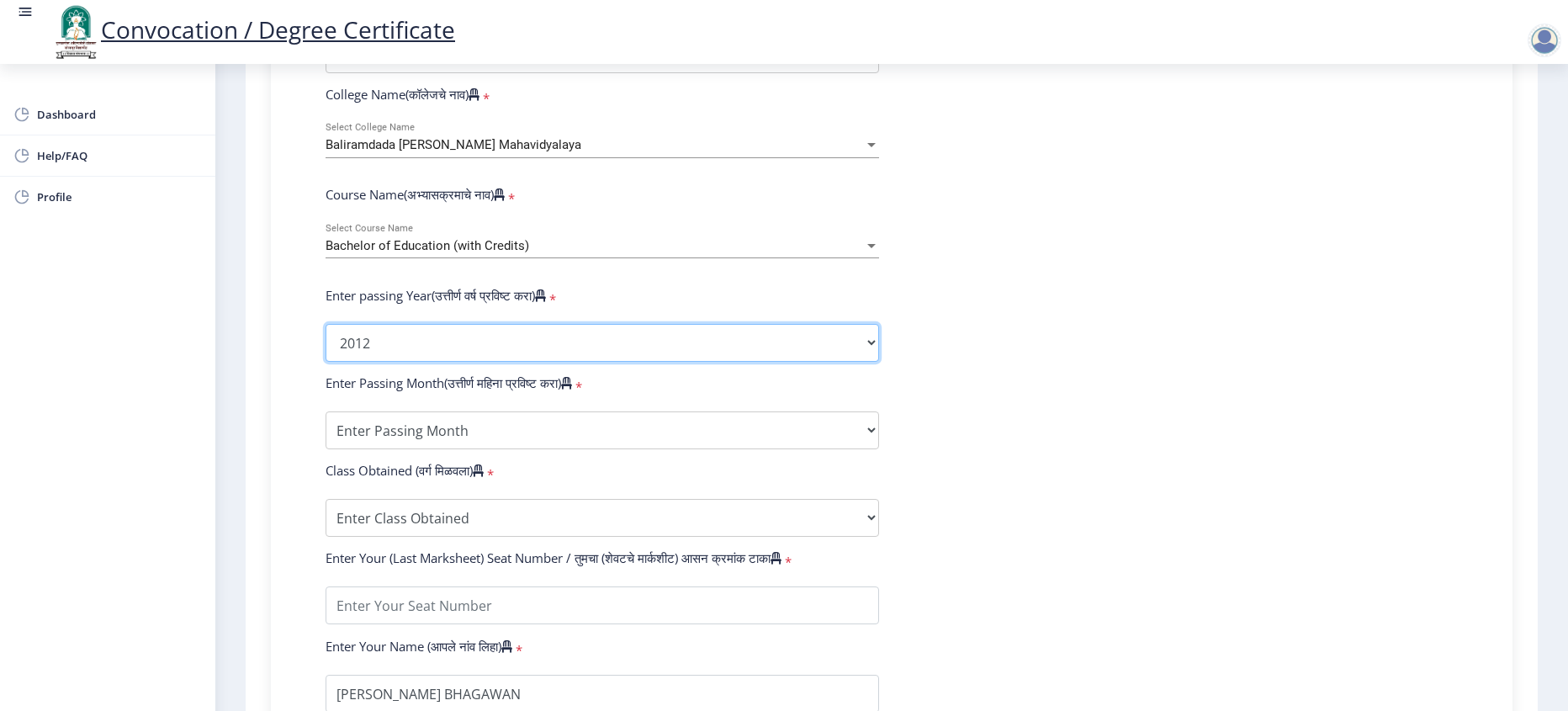
click at [325, 357] on select "2025 2024 2023 2022 2021 2020 2019 2018 2017 2016 2015 2014 2013 2012 2011 2010…" at bounding box center [602, 343] width 554 height 38
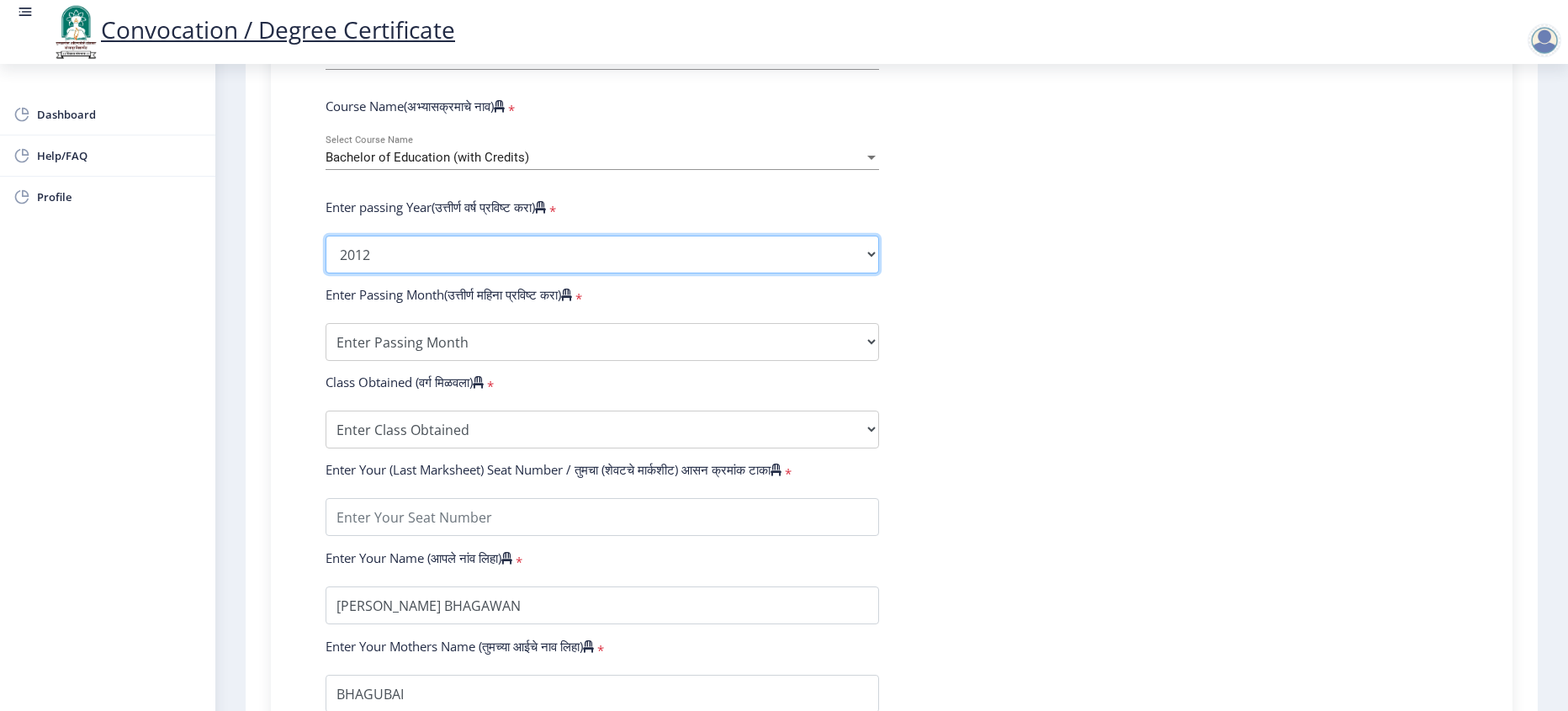
scroll to position [758, 0]
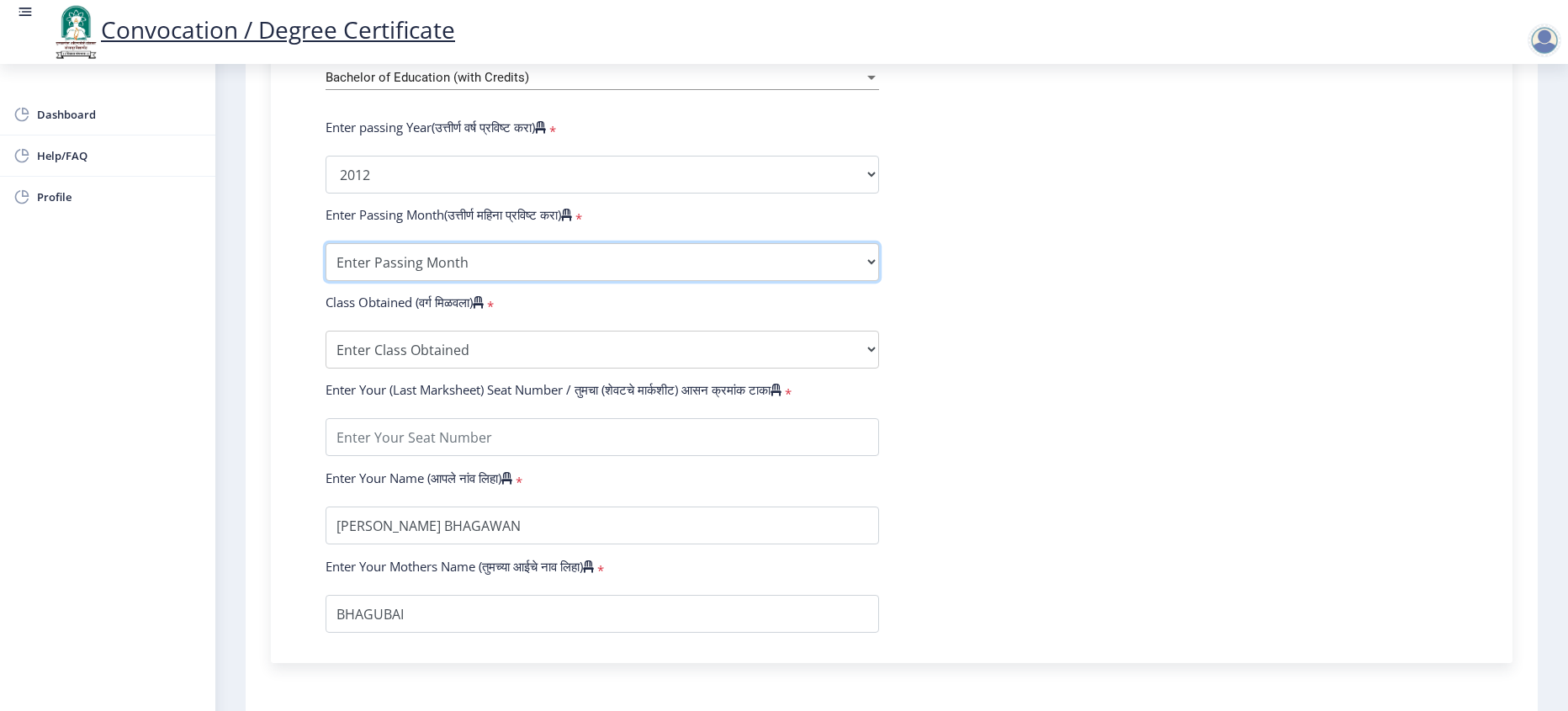
click at [441, 281] on select "Enter Passing Month March April May October November December" at bounding box center [602, 263] width 554 height 38
select select "March"
click at [325, 276] on select "Enter Passing Month March April May October November December" at bounding box center [602, 263] width 554 height 38
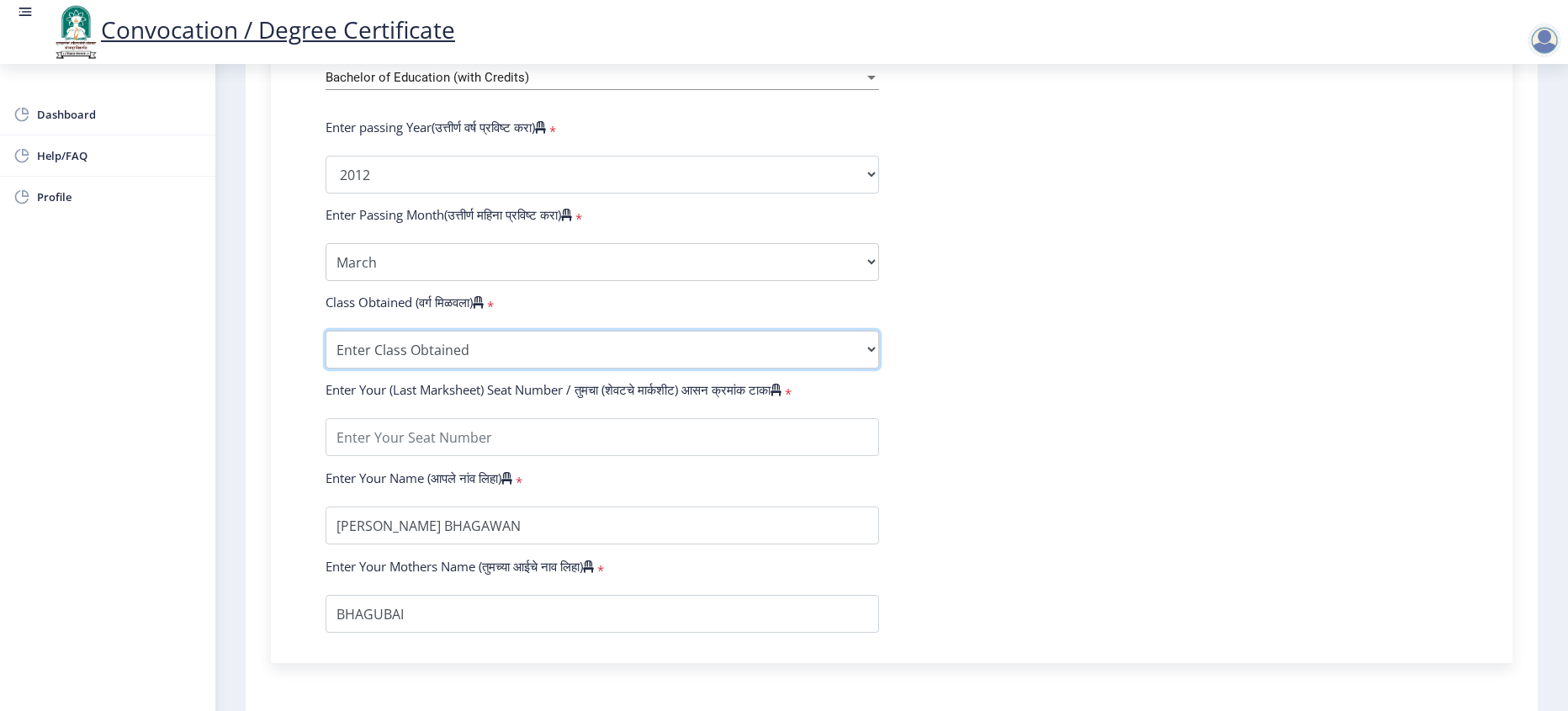
click at [432, 369] on select "Enter Class Obtained FIRST CLASS WITH DISTINCTION FIRST CLASS HIGHER SECOND CLA…" at bounding box center [602, 350] width 554 height 38
select select "SECOND CLASS"
click at [325, 364] on select "Enter Class Obtained FIRST CLASS WITH DISTINCTION FIRST CLASS HIGHER SECOND CLA…" at bounding box center [602, 350] width 554 height 38
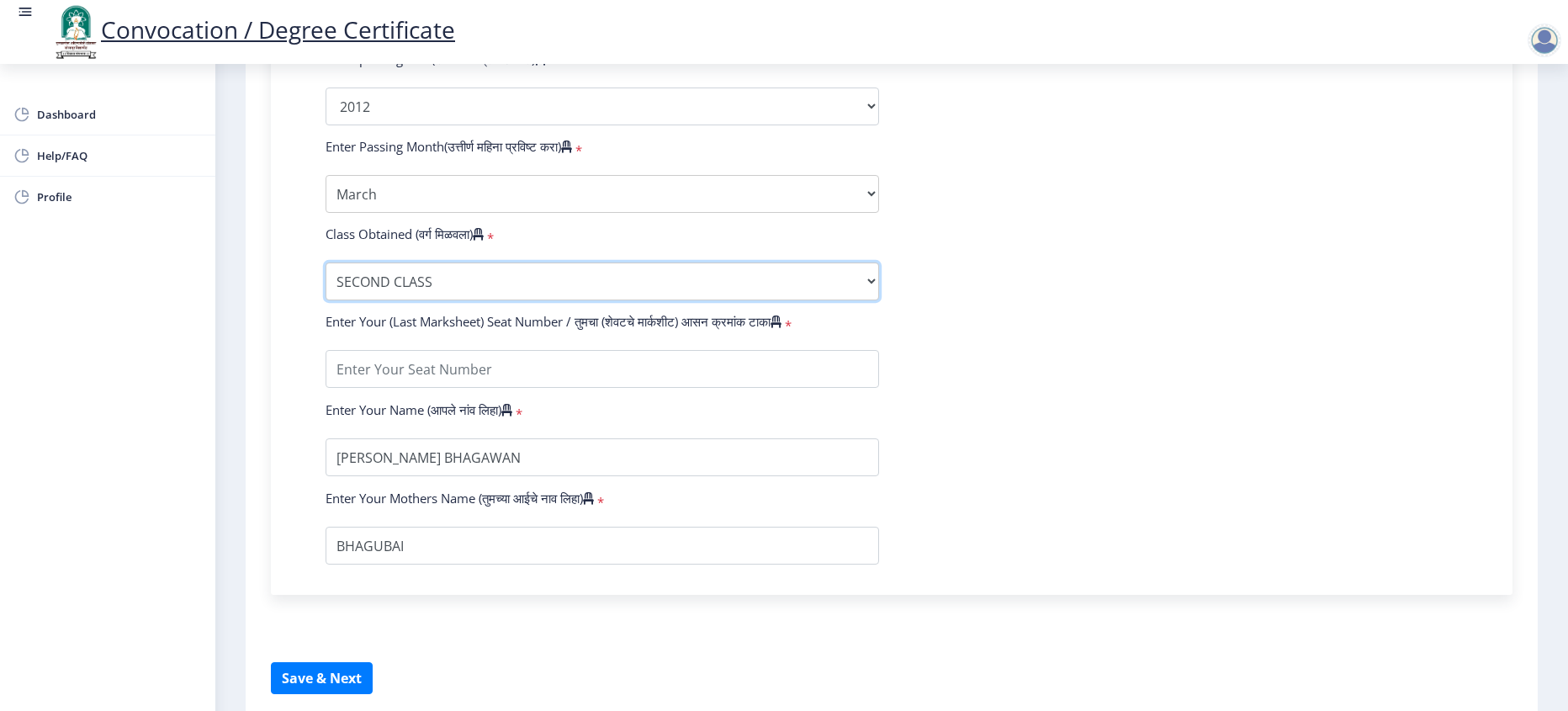
scroll to position [926, 0]
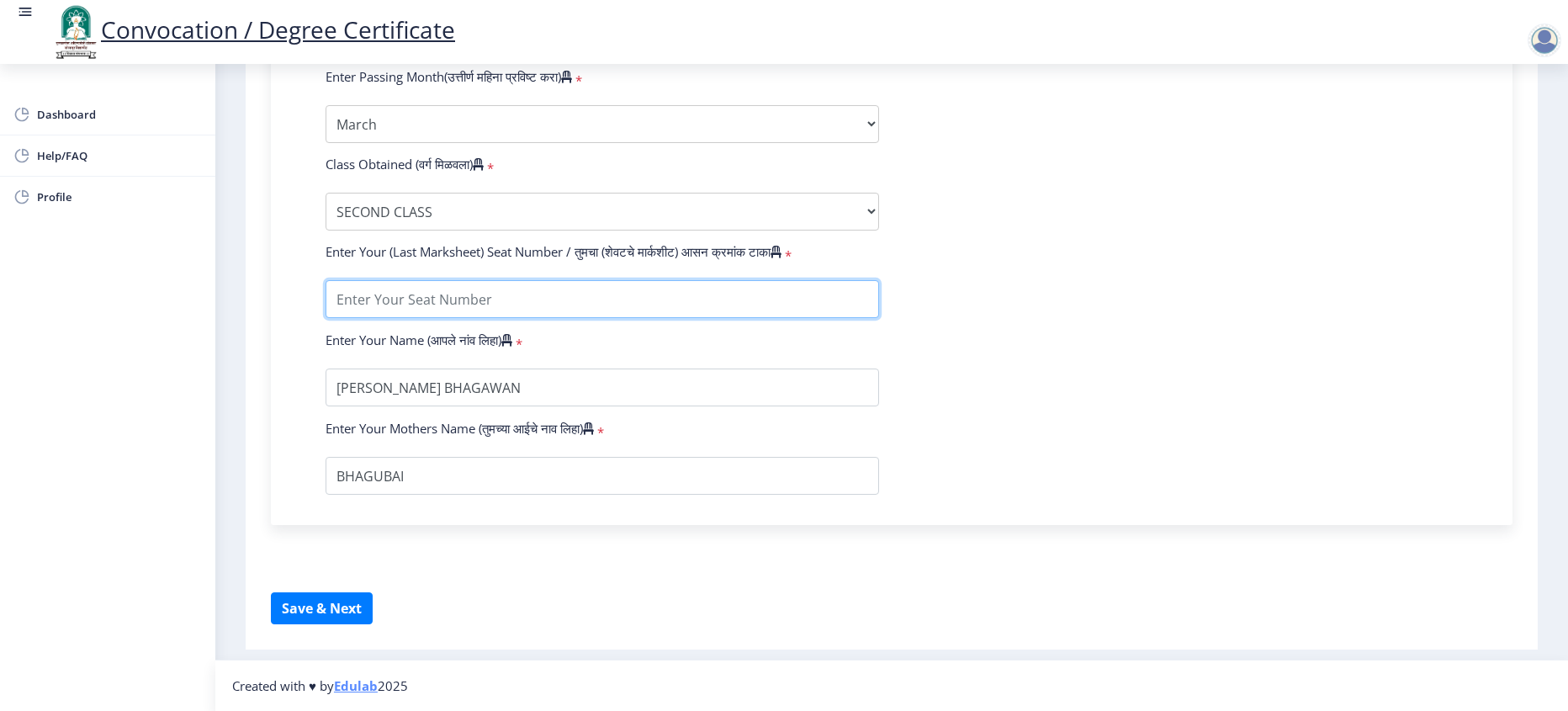
click at [496, 308] on input "textarea" at bounding box center [602, 299] width 554 height 38
type input "006024"
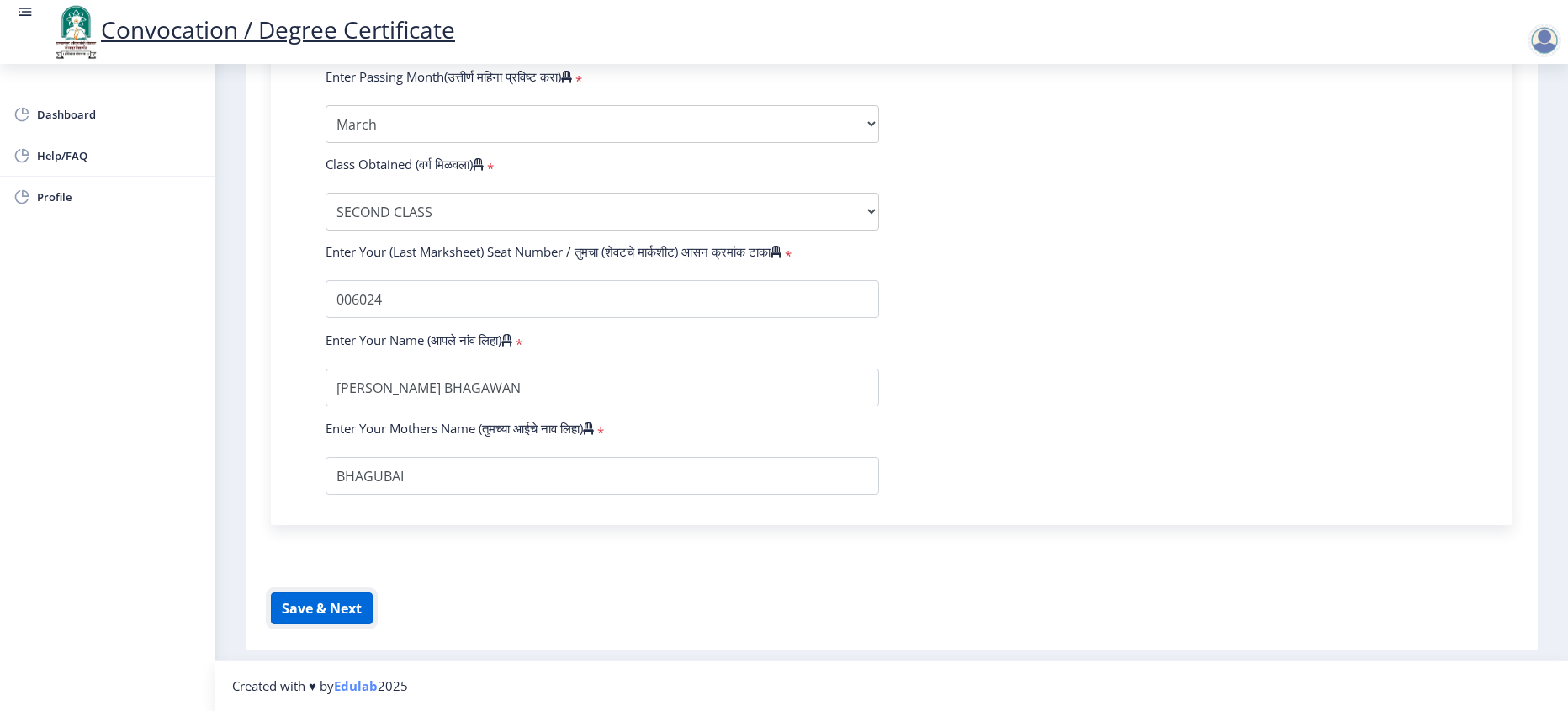
click at [341, 620] on button "Save & Next" at bounding box center [322, 608] width 102 height 32
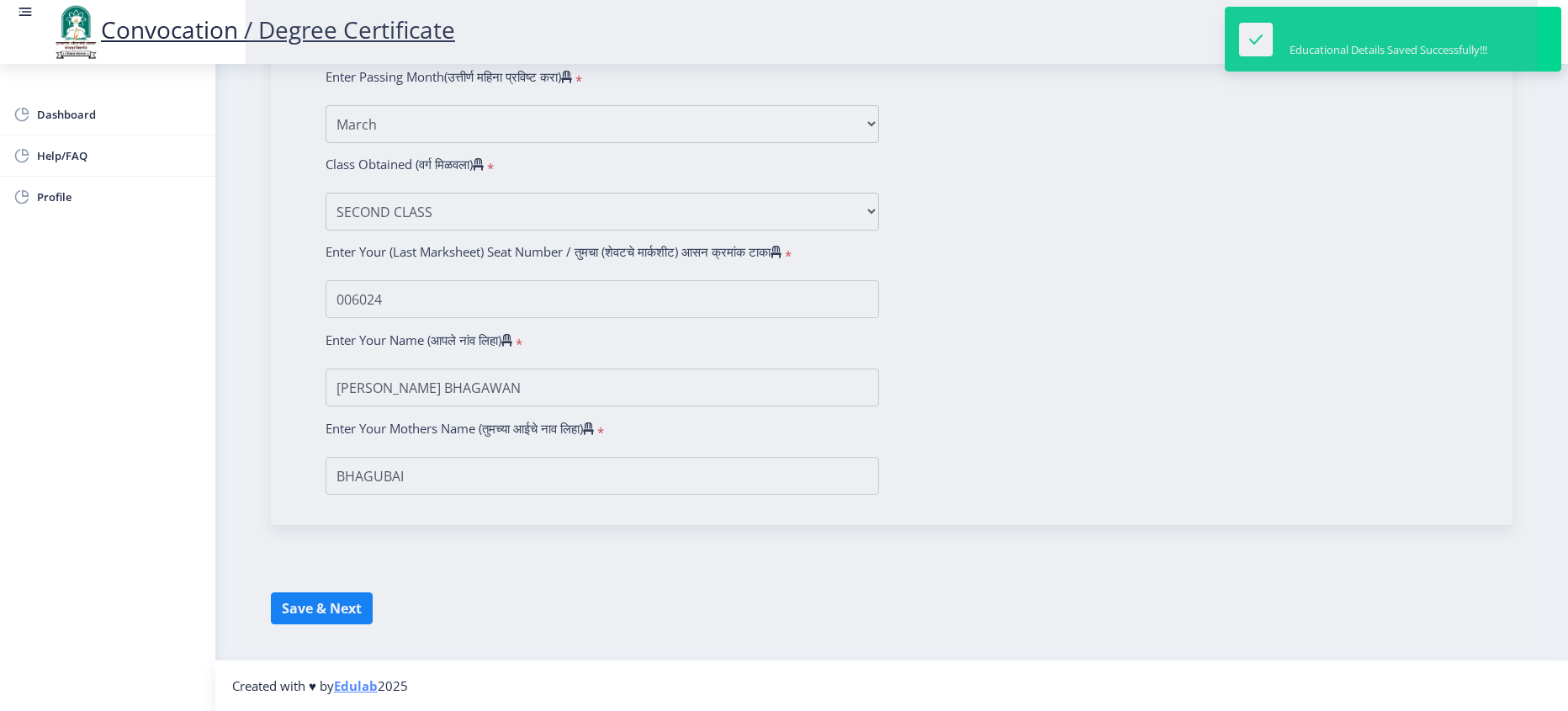
select select
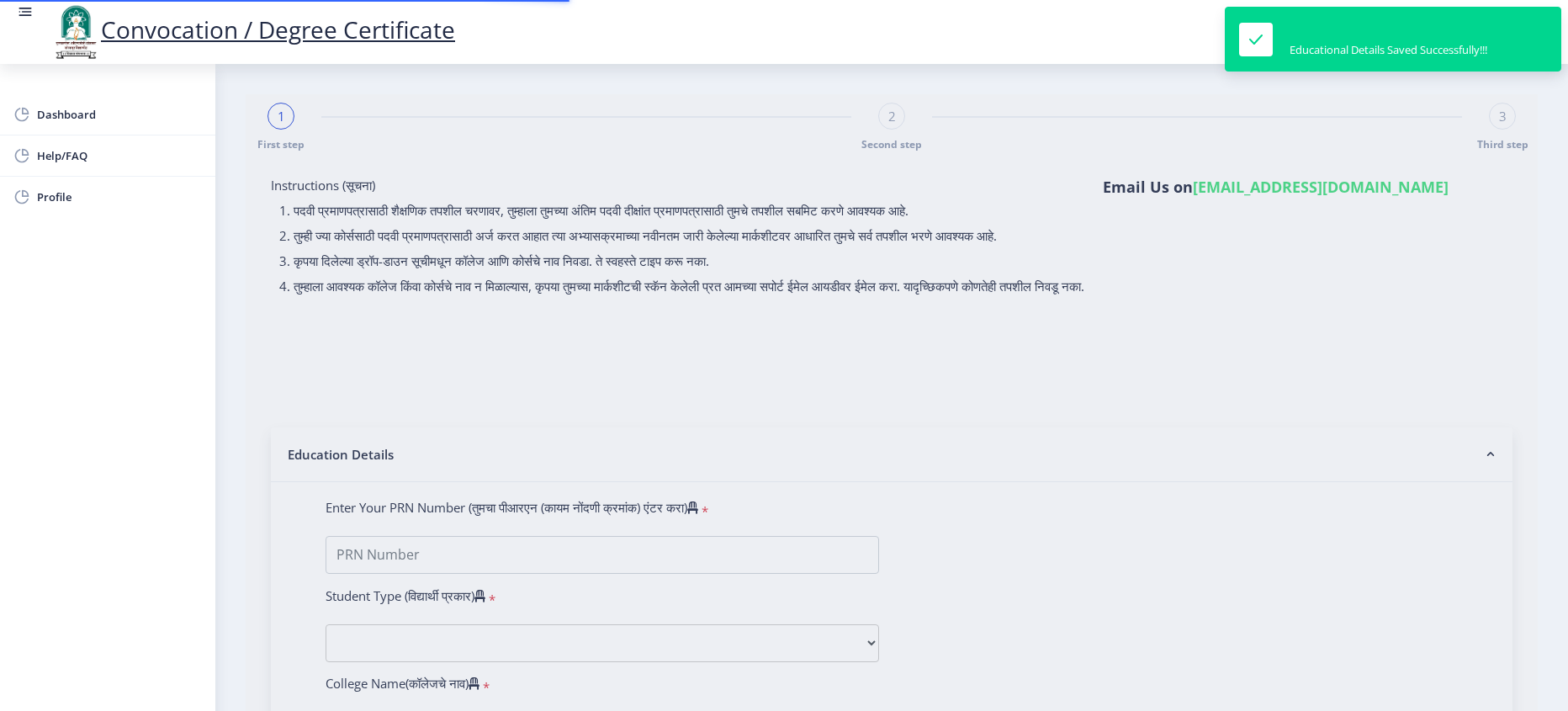
type input "[PERSON_NAME] BHAGAWAN"
type input "BHAGUBAI"
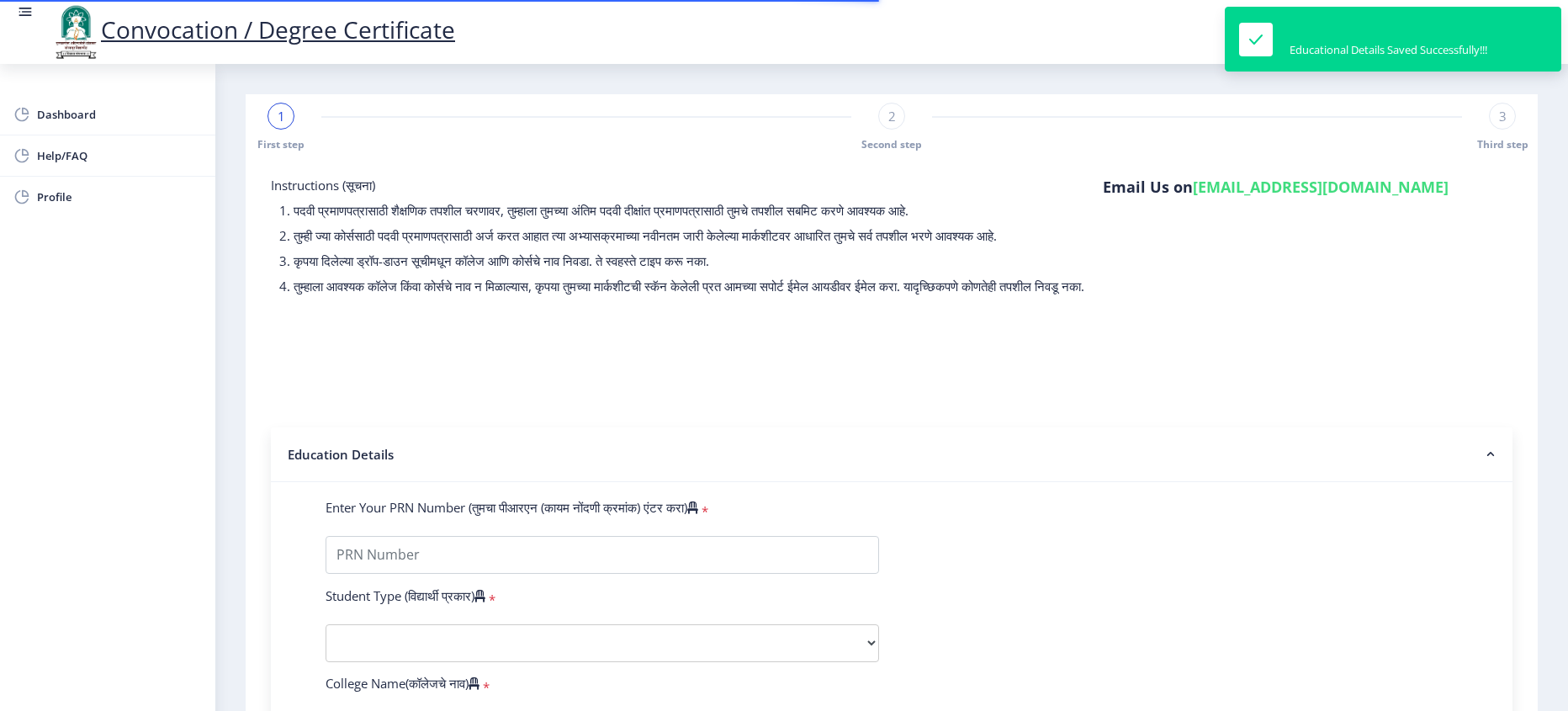
type input "2009032500228166"
select select "Regular"
select select "2012"
select select "March"
select select "SECOND CLASS"
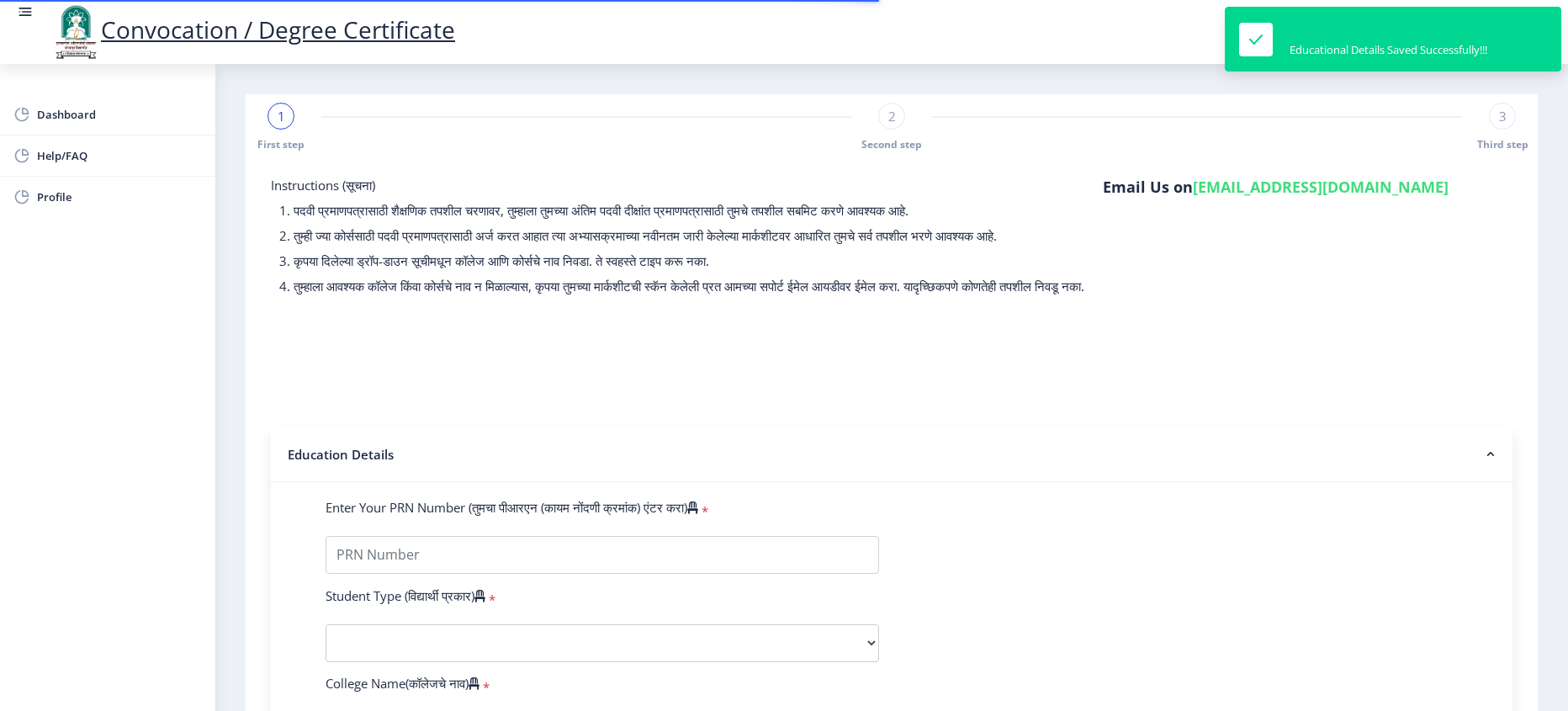
type input "006024"
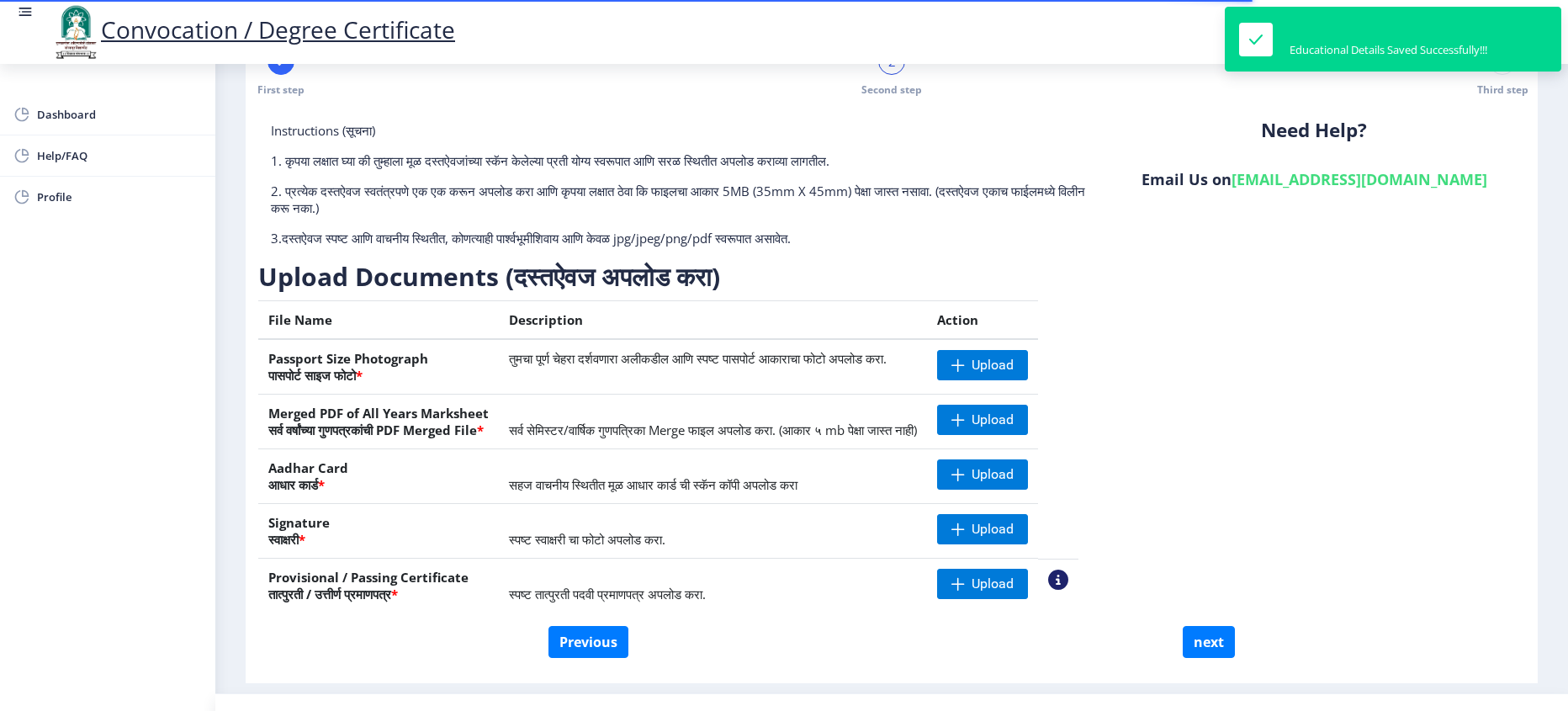
scroll to position [84, 0]
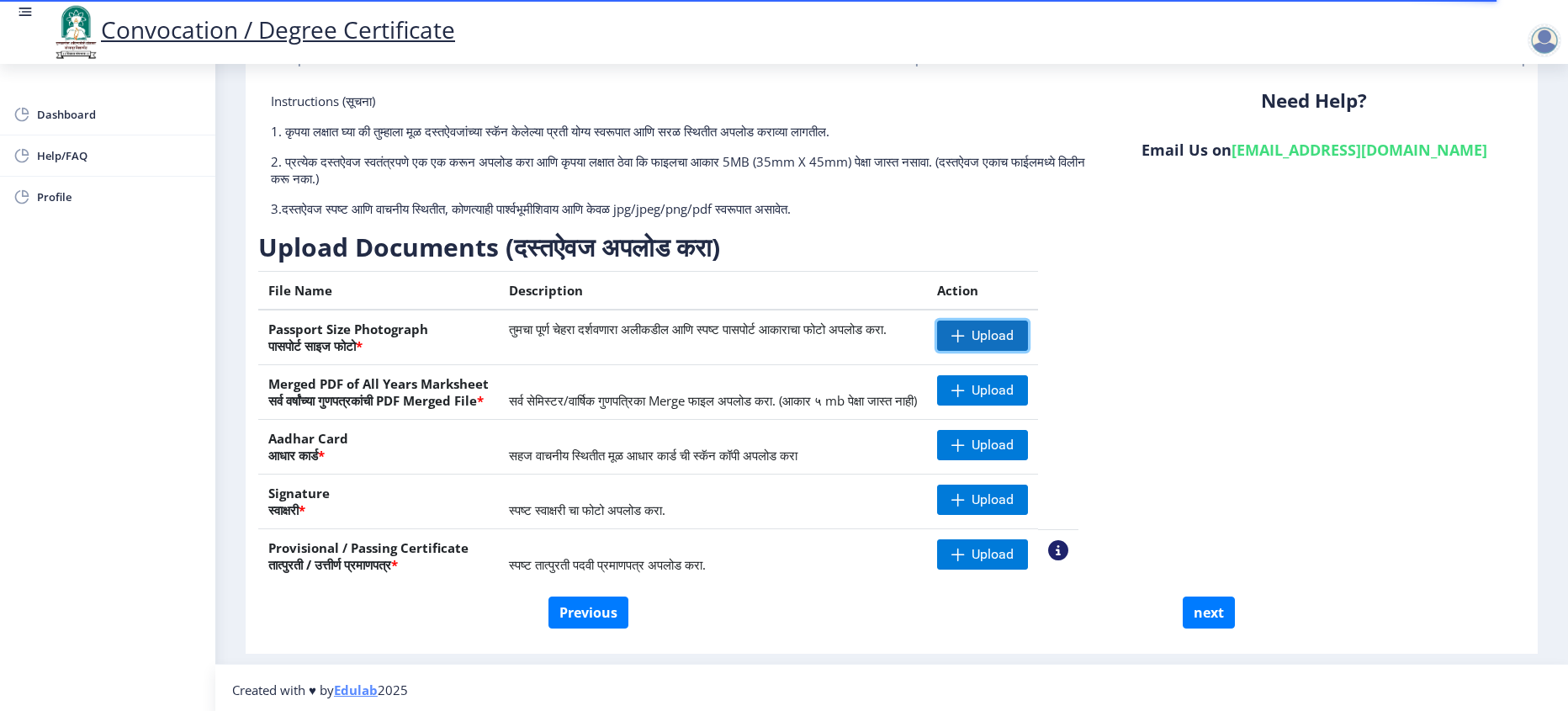
click at [1014, 339] on span "Upload" at bounding box center [992, 335] width 42 height 17
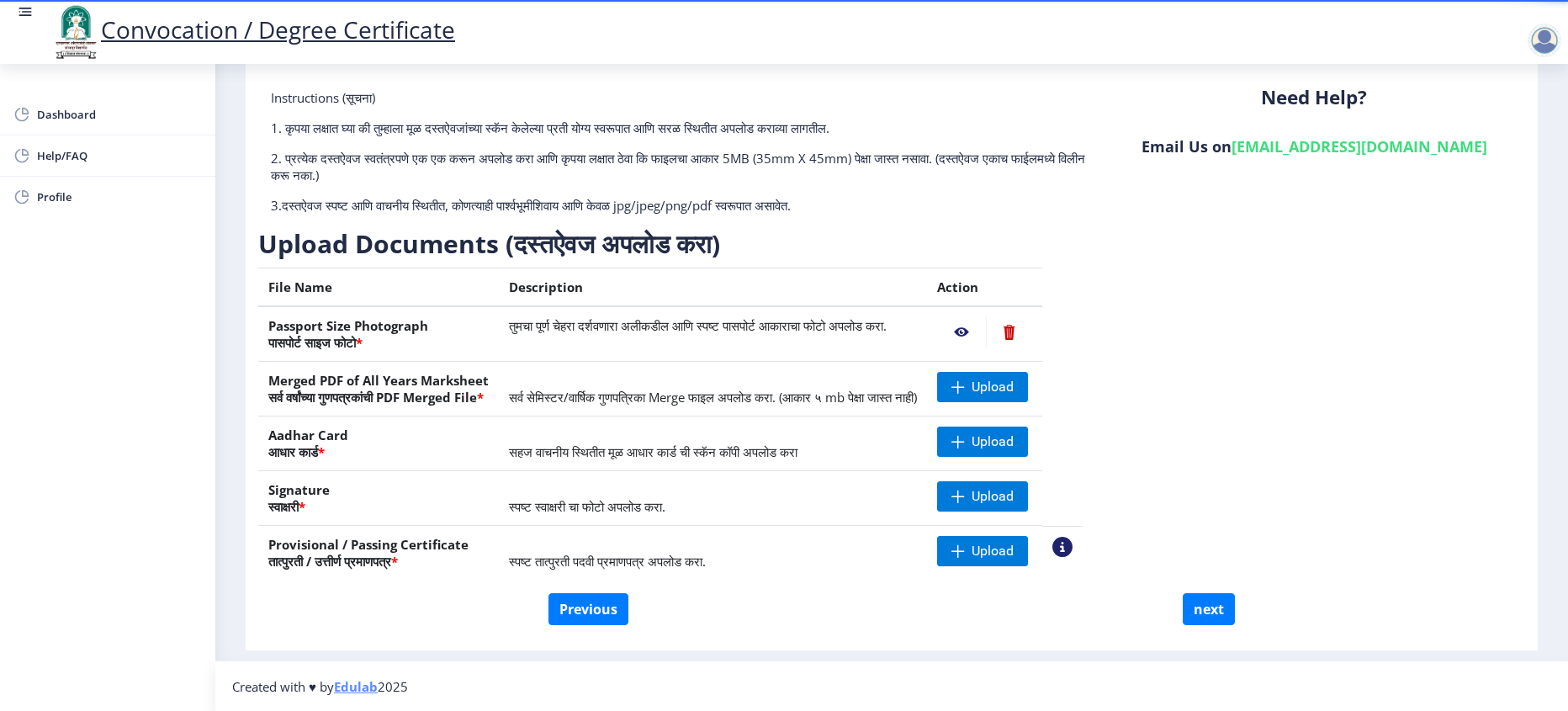
scroll to position [89, 0]
drag, startPoint x: 267, startPoint y: 547, endPoint x: 424, endPoint y: 556, distance: 157.3
click at [424, 556] on th "Provisional / Passing Certificate तात्पुरती / उत्तीर्ण प्रमाणपत्र *" at bounding box center [378, 553] width 241 height 55
